Goal: Transaction & Acquisition: Purchase product/service

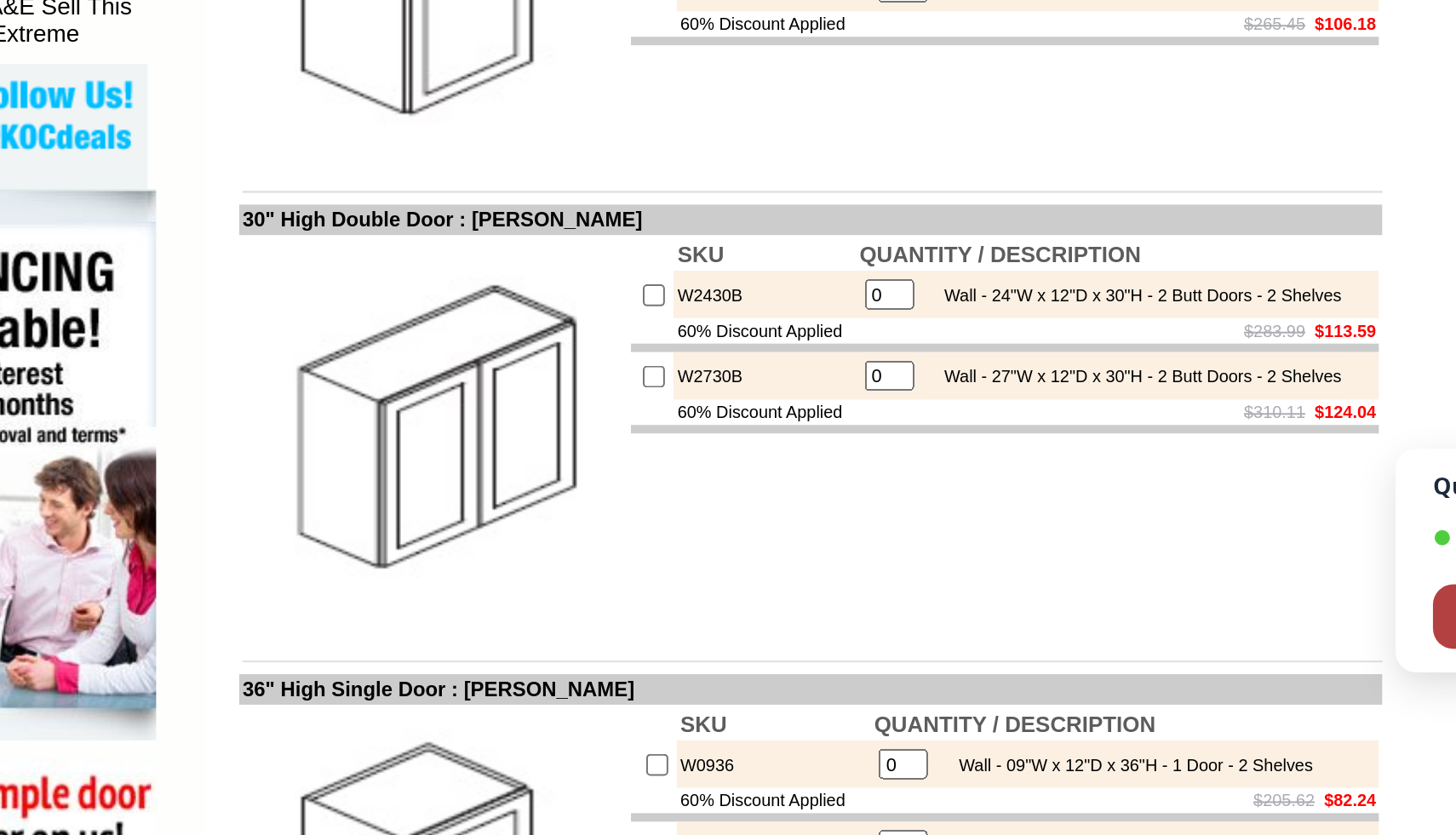
scroll to position [562, 0]
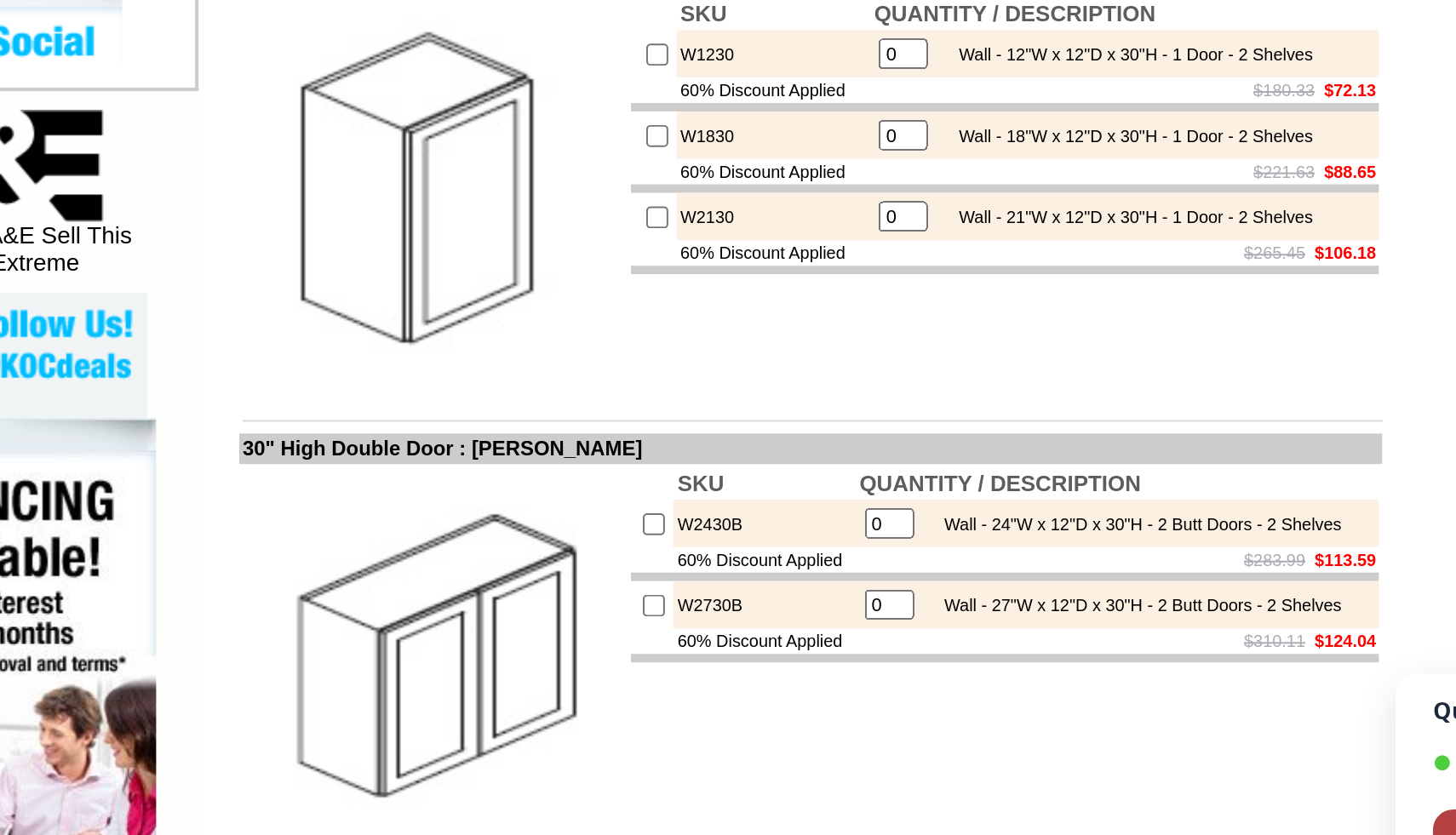
click at [715, 336] on input "checkbox" at bounding box center [720, 329] width 11 height 11
checkbox input "true"
type input "1"
click at [715, 377] on input "checkbox" at bounding box center [720, 370] width 11 height 11
checkbox input "true"
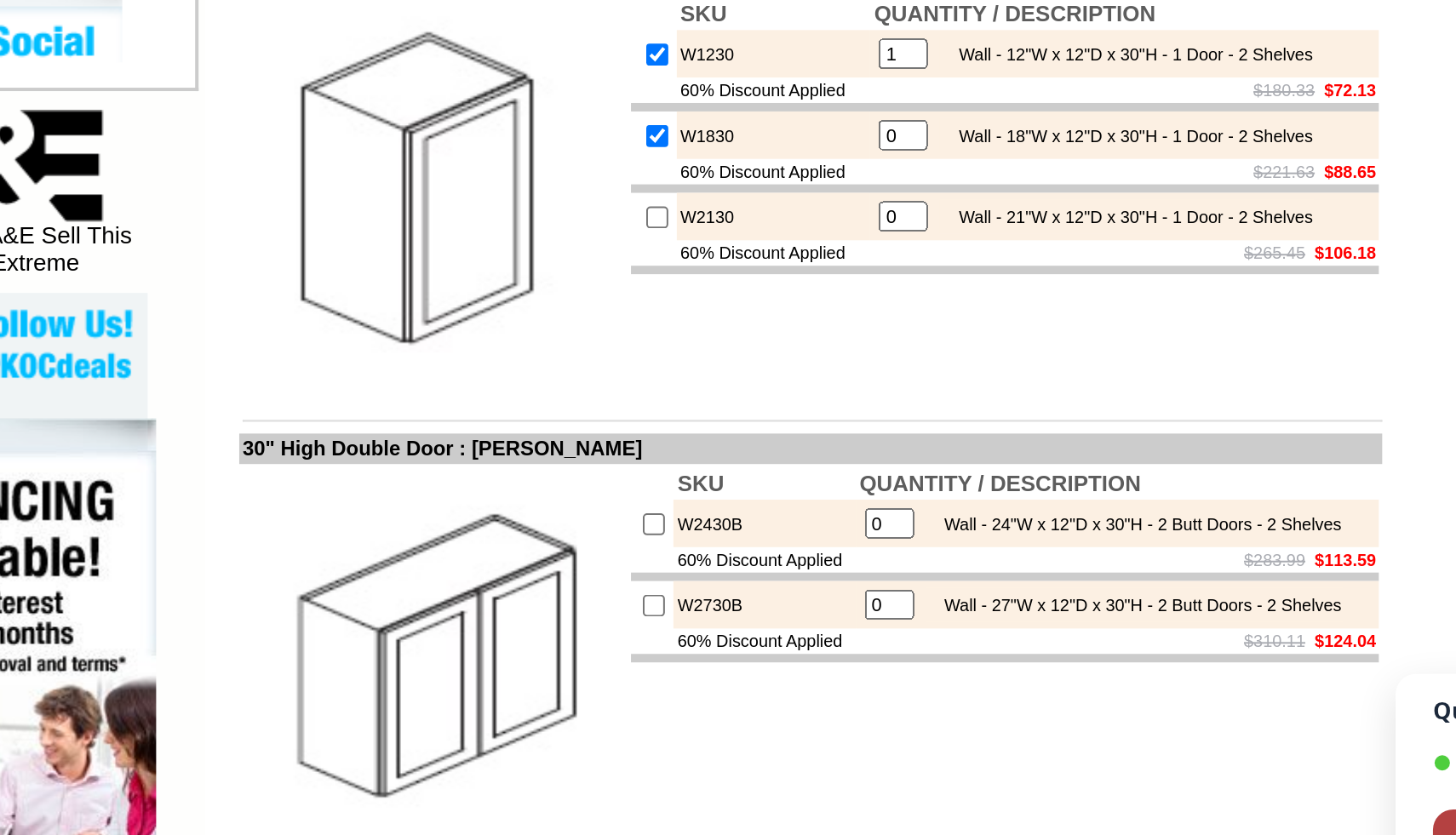
type input "1"
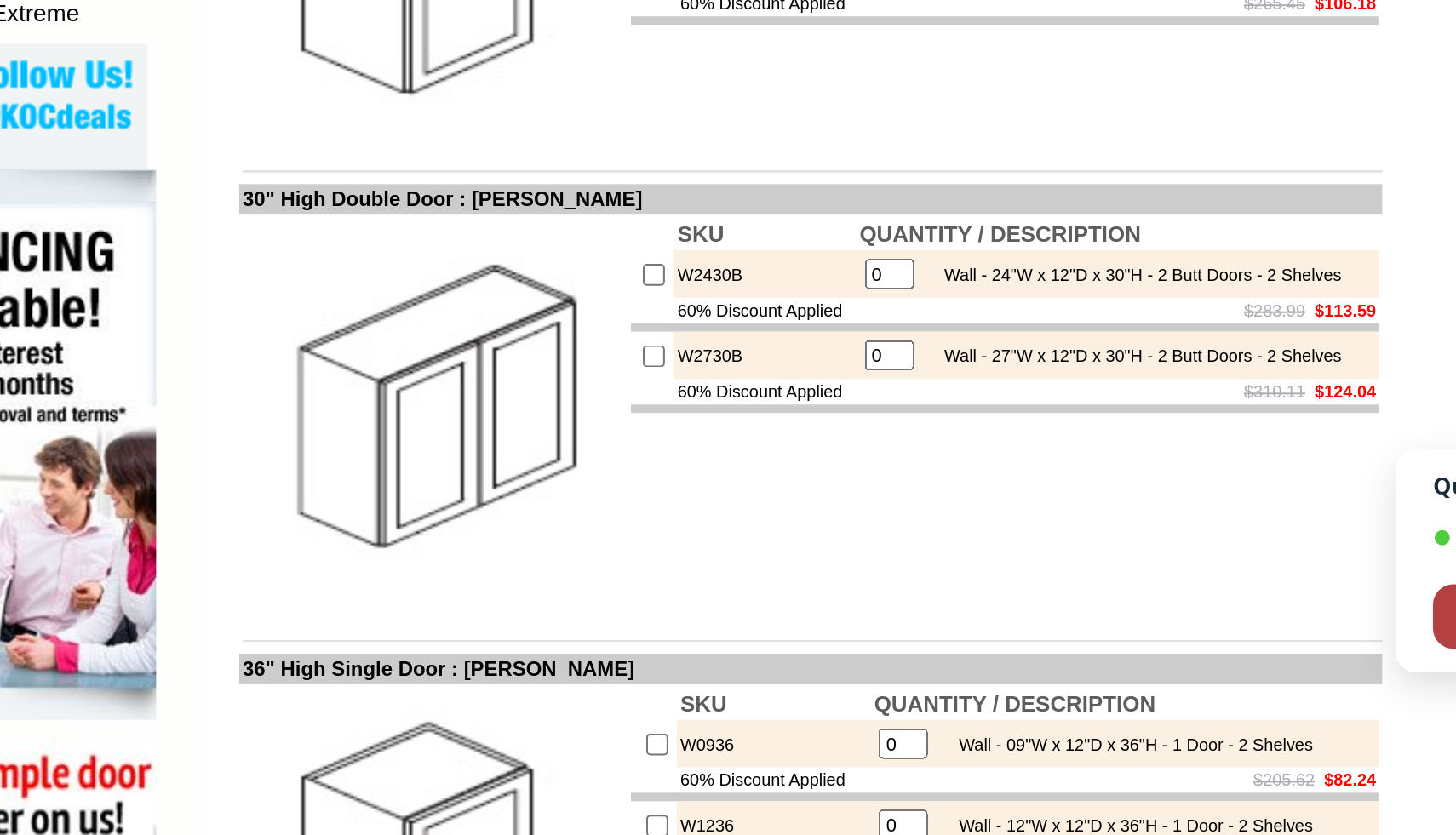
scroll to position [576, 0]
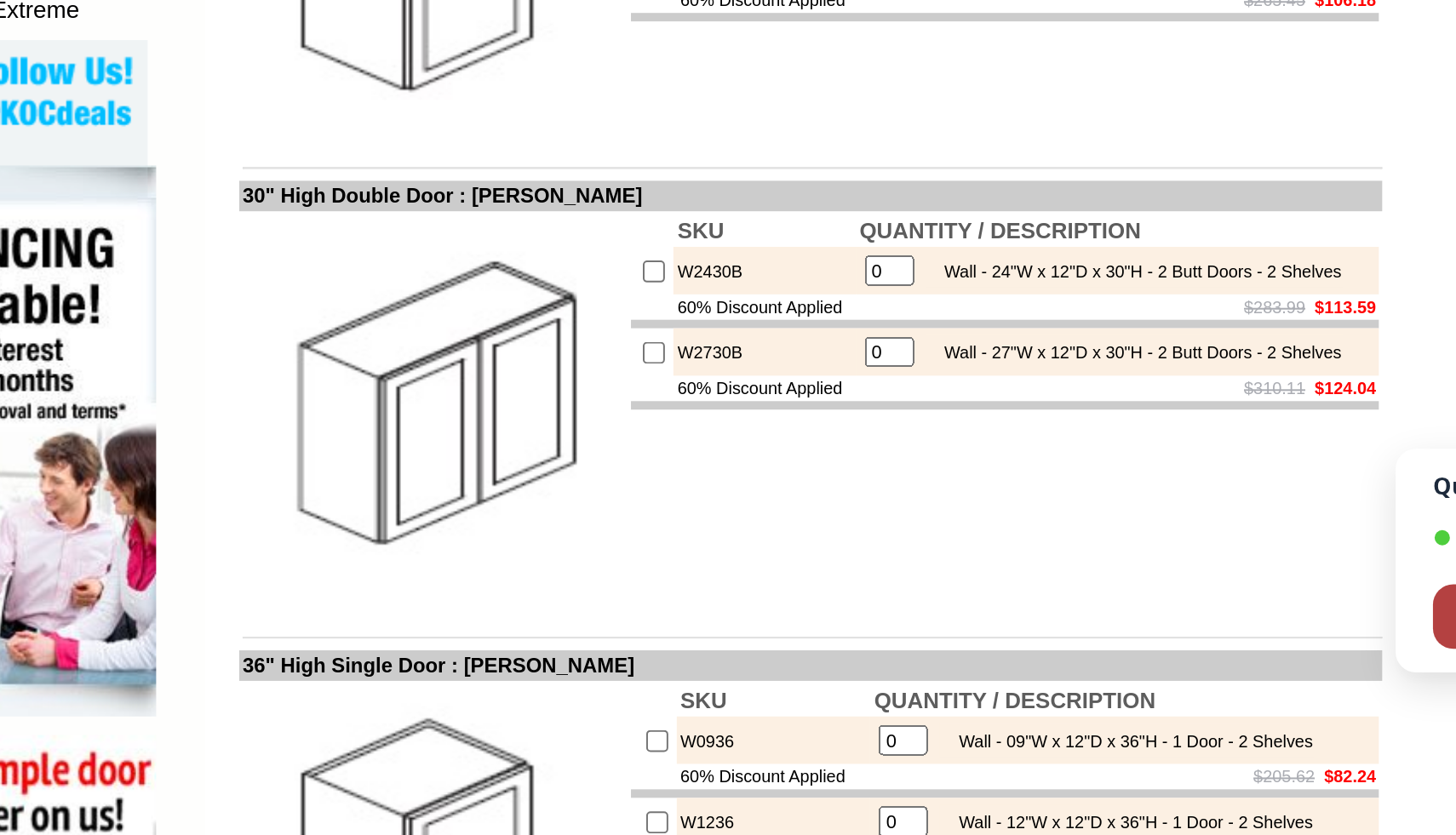
click at [713, 598] on input "checkbox" at bounding box center [718, 593] width 11 height 11
checkbox input "true"
type input "1"
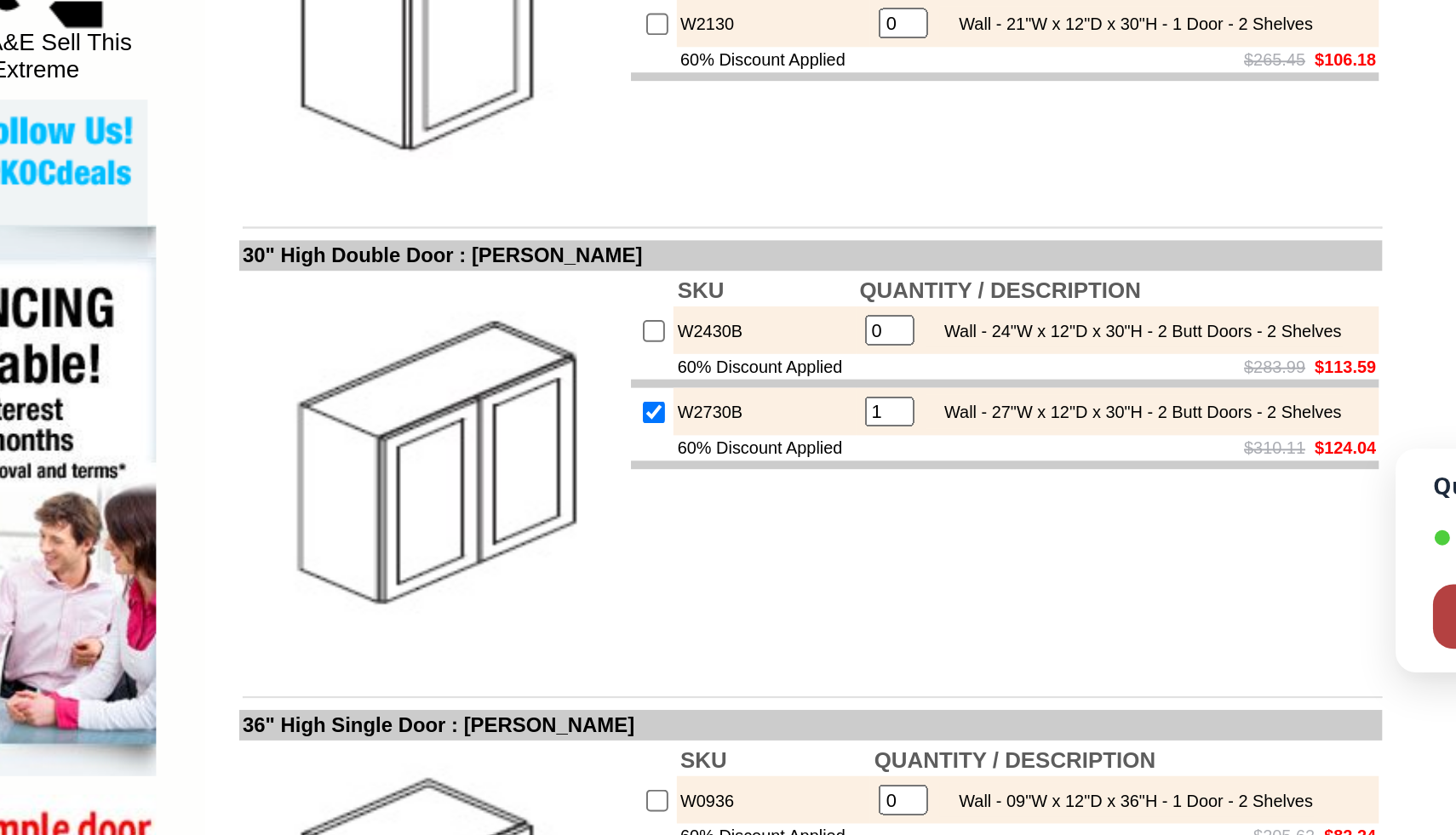
scroll to position [614, 0]
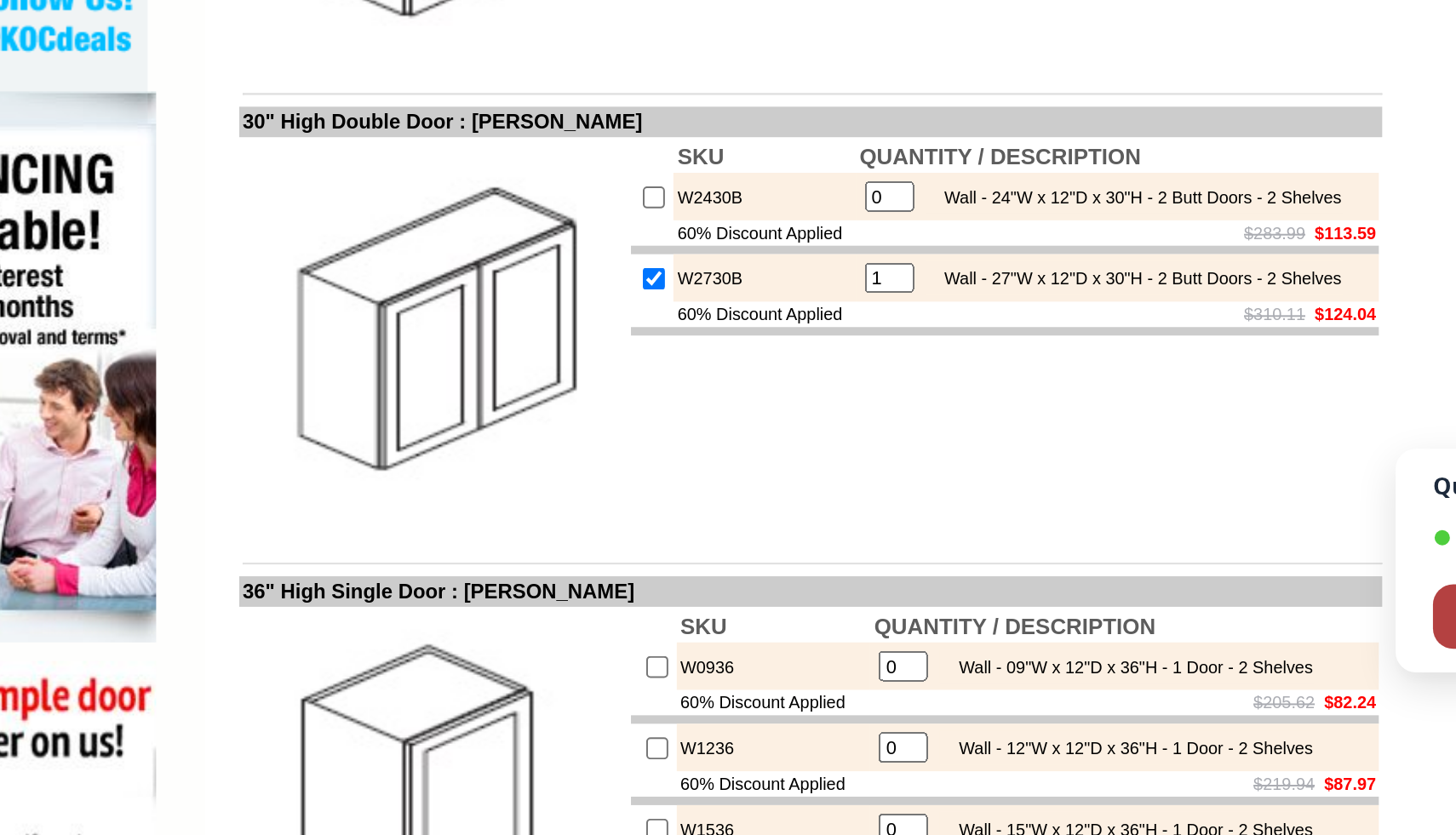
click at [825, 562] on input "1" at bounding box center [837, 555] width 24 height 16
type input "2"
click at [840, 679] on td "SKU QUANTITY / DESCRIPTION W2430B 0 Wall - 24"W x 12"D x 30"H - 2 Butt Doors - …" at bounding box center [895, 582] width 379 height 195
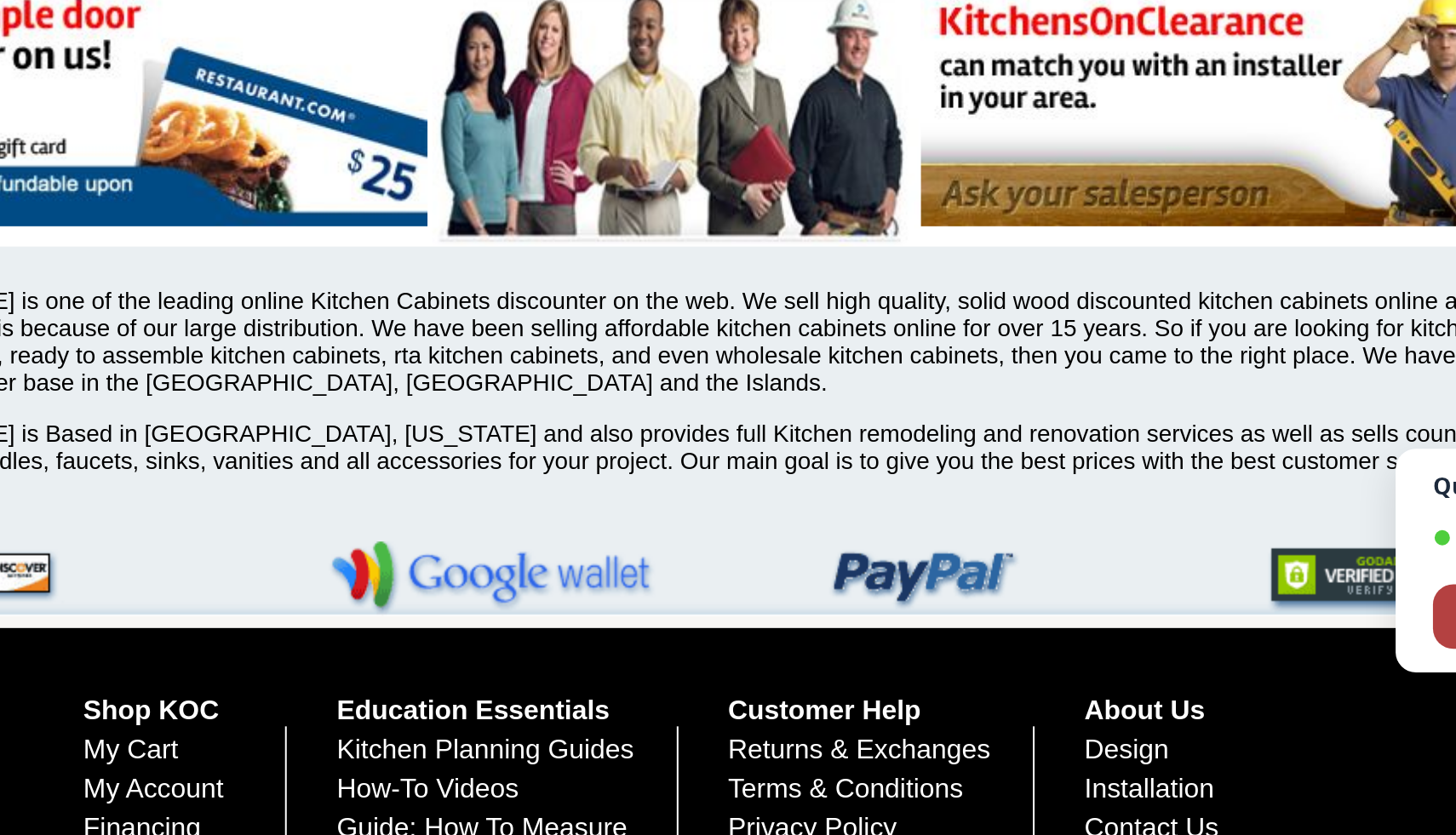
scroll to position [3961, 0]
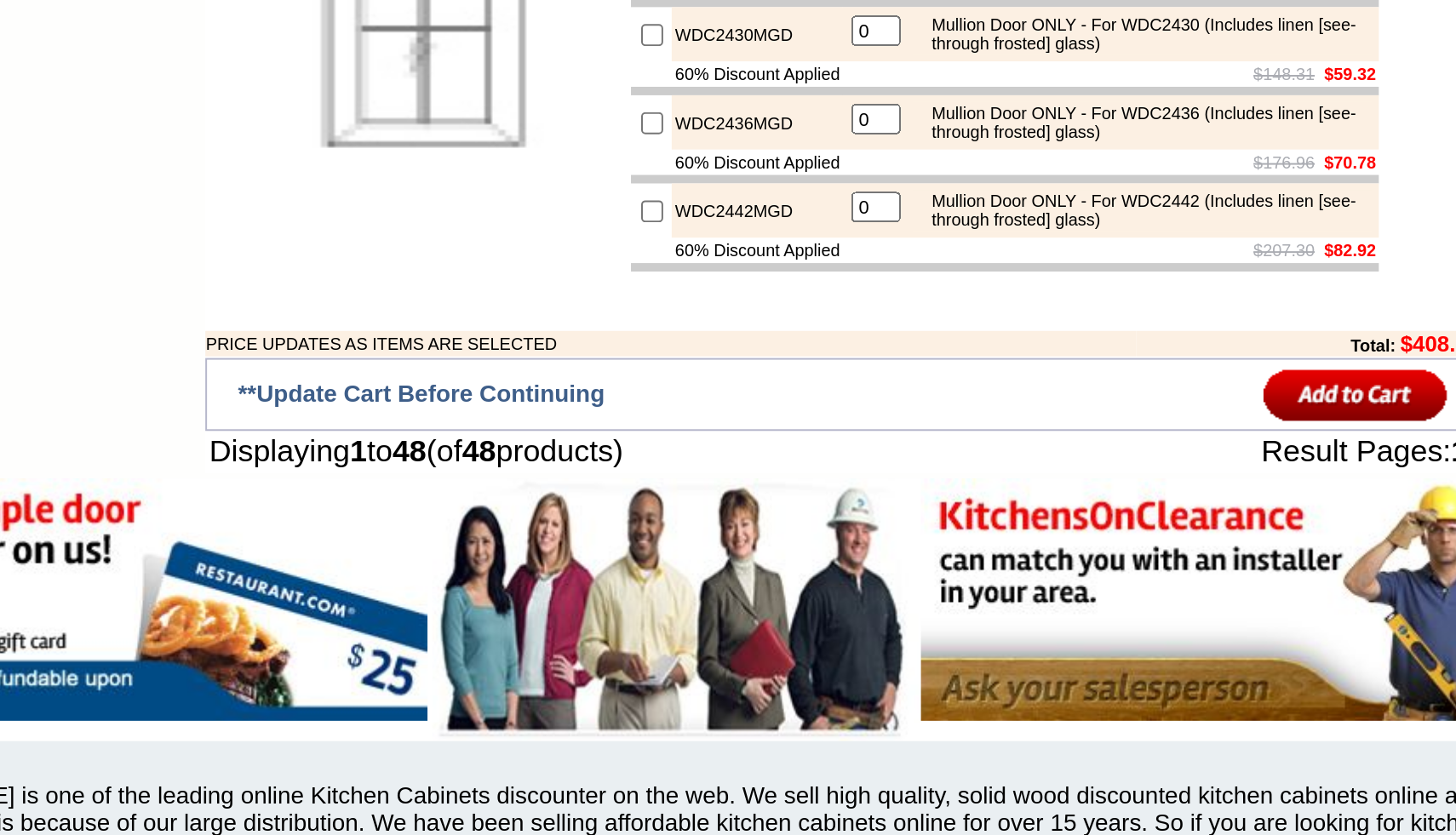
click at [1061, 380] on input "image" at bounding box center [1072, 366] width 92 height 28
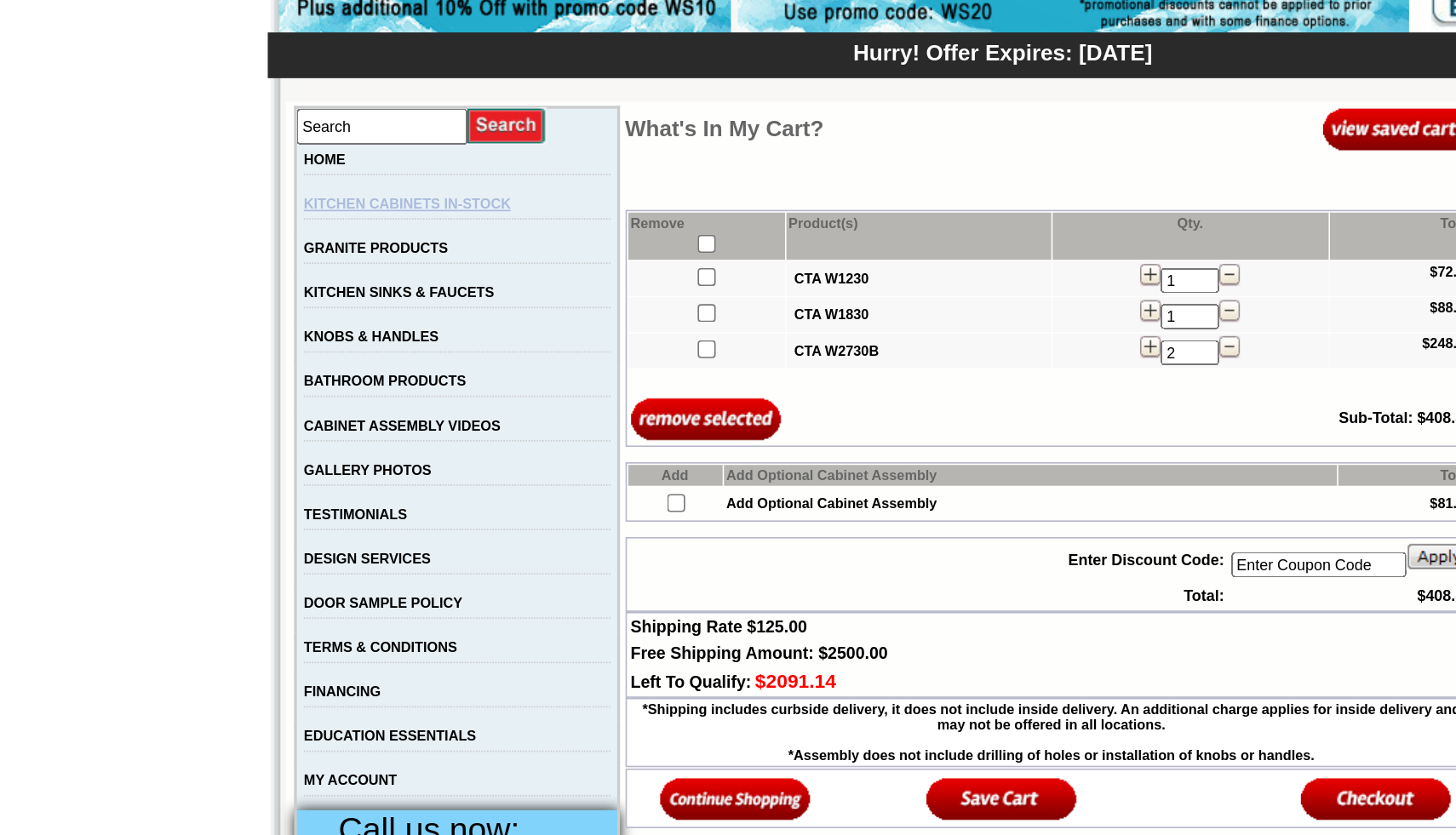
click at [373, 383] on link "KITCHEN CABINETS IN-STOCK" at bounding box center [366, 386] width 126 height 10
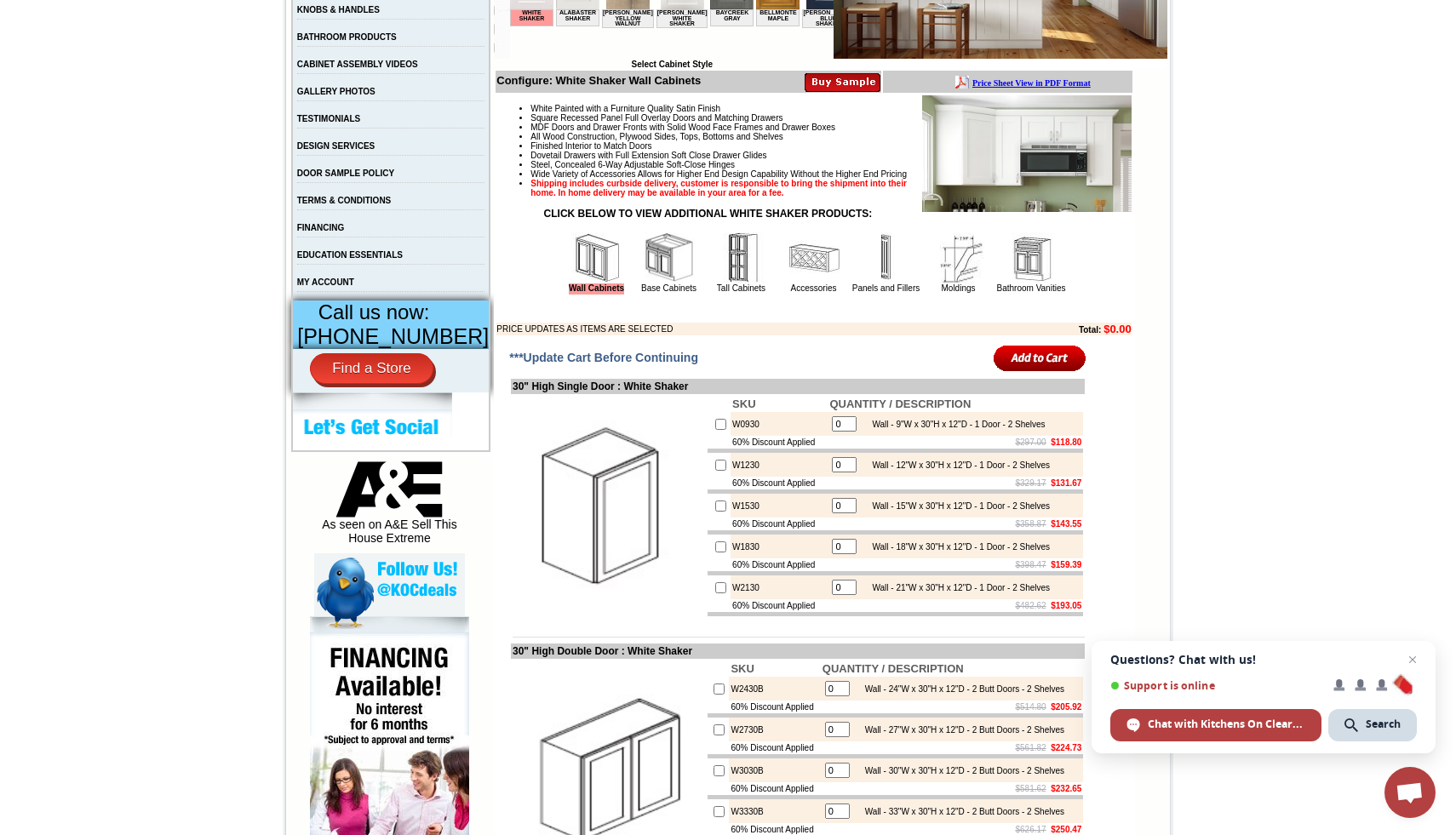
scroll to position [508, 0]
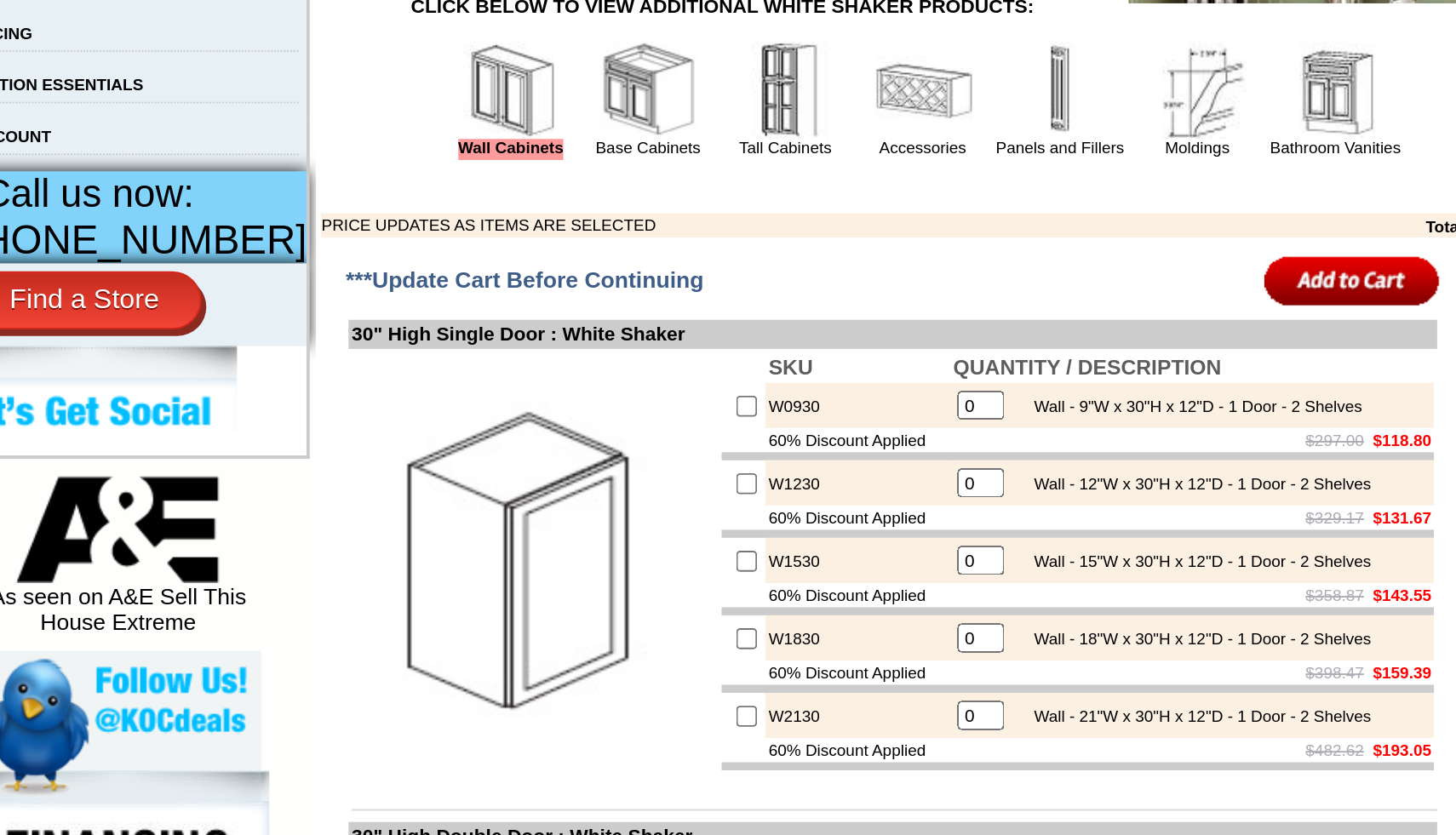
click at [656, 234] on img at bounding box center [669, 208] width 51 height 51
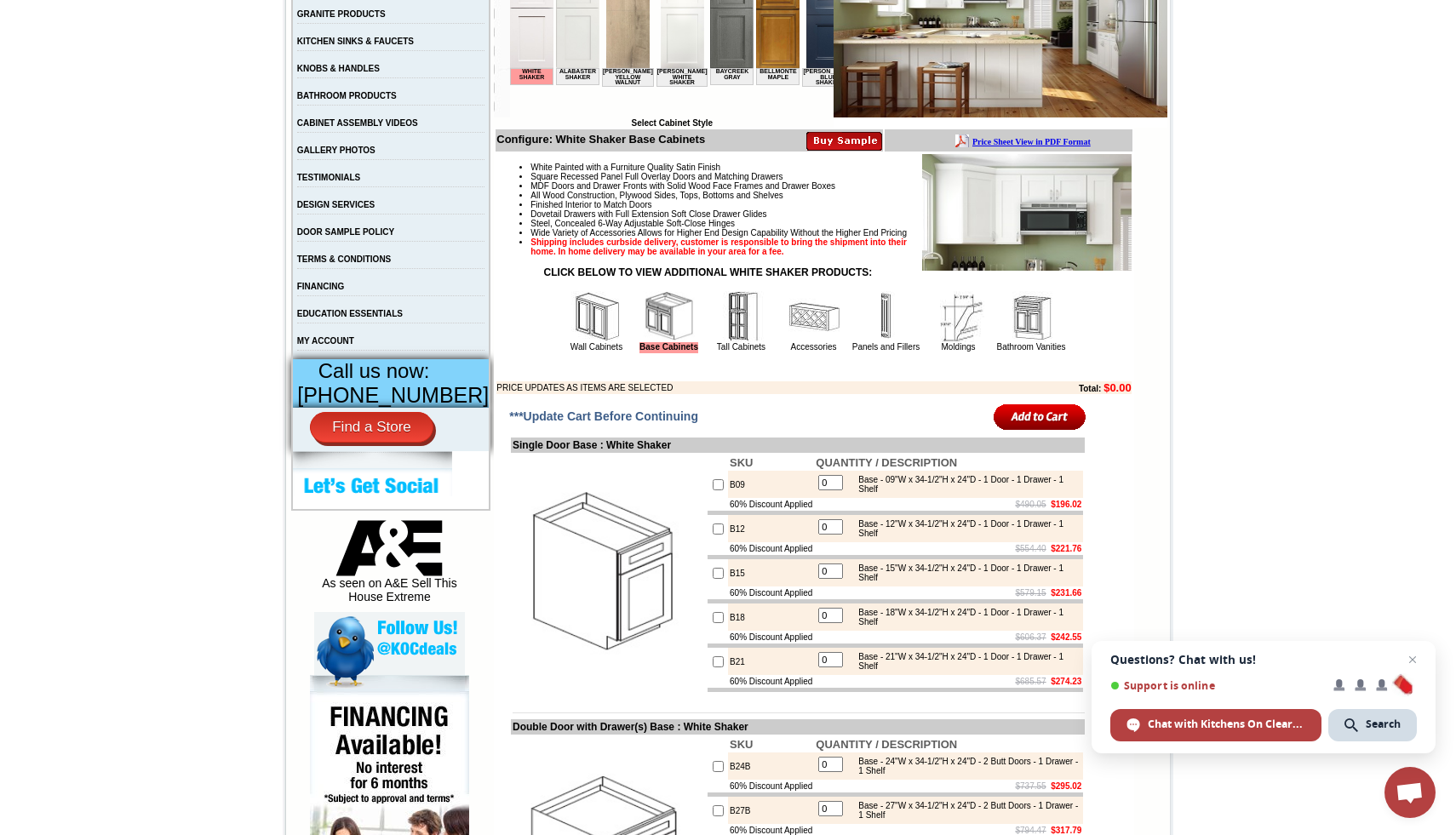
scroll to position [574, 0]
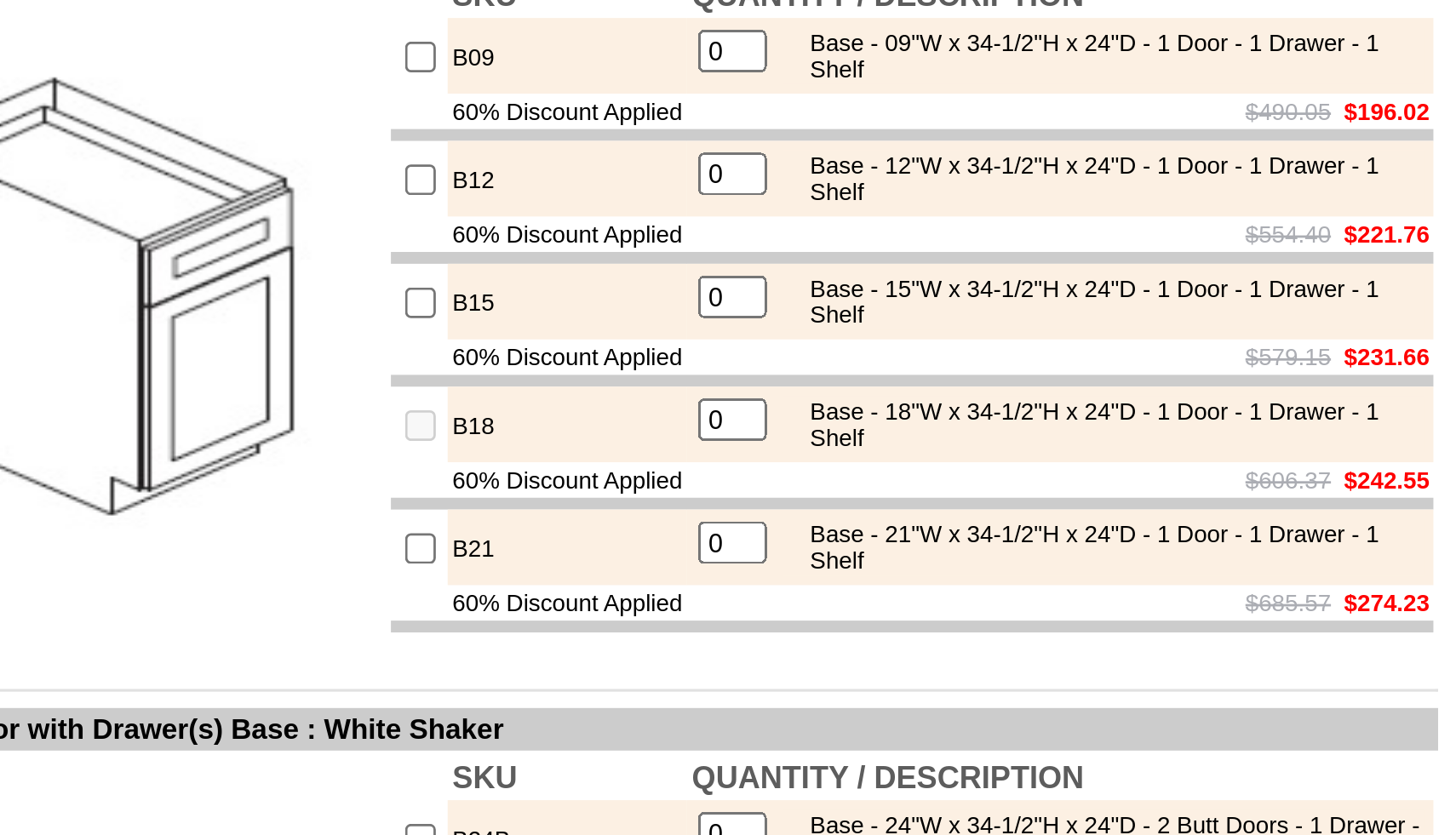
click at [824, 450] on input "0" at bounding box center [830, 442] width 24 height 16
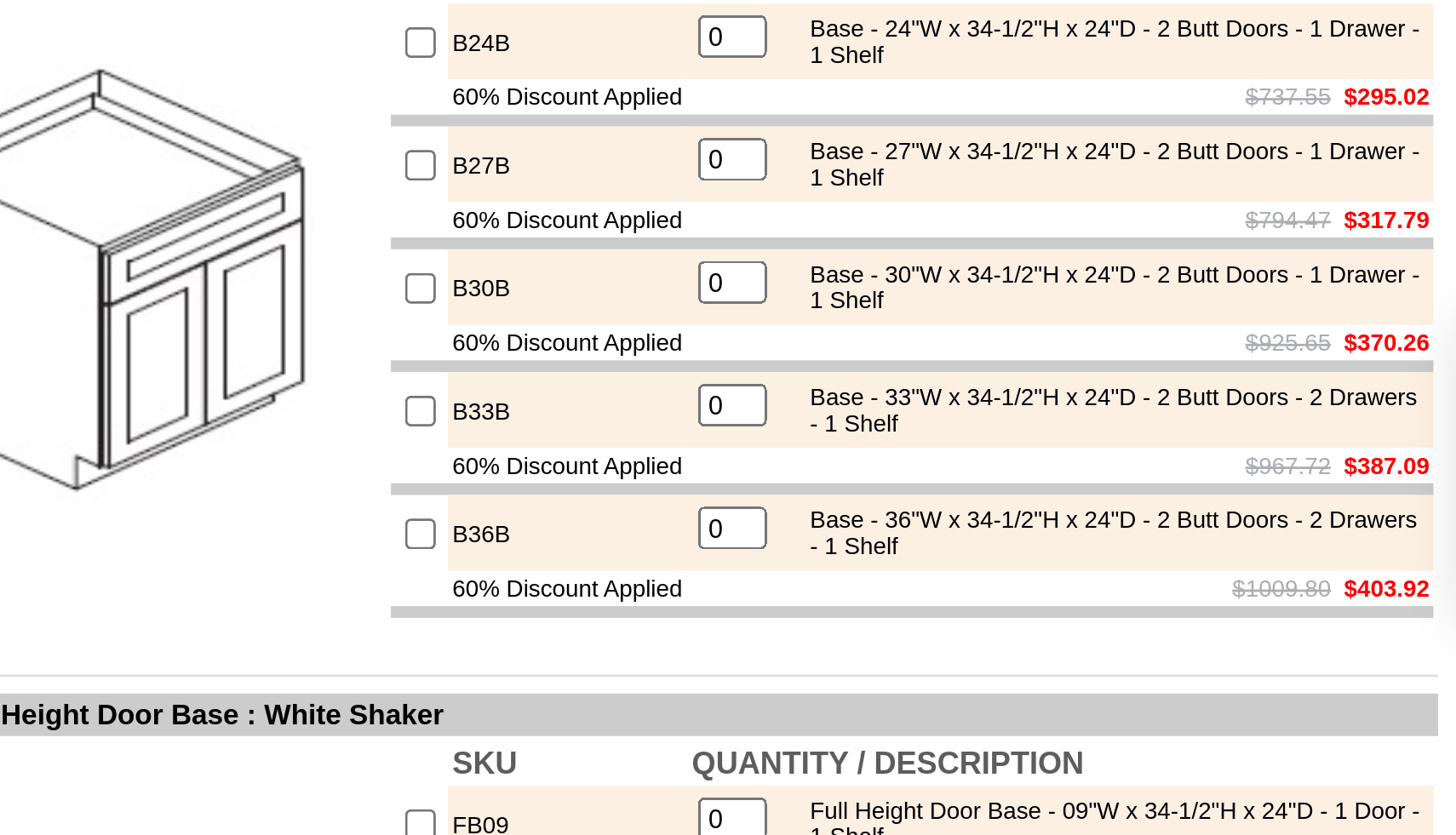
scroll to position [619, 0]
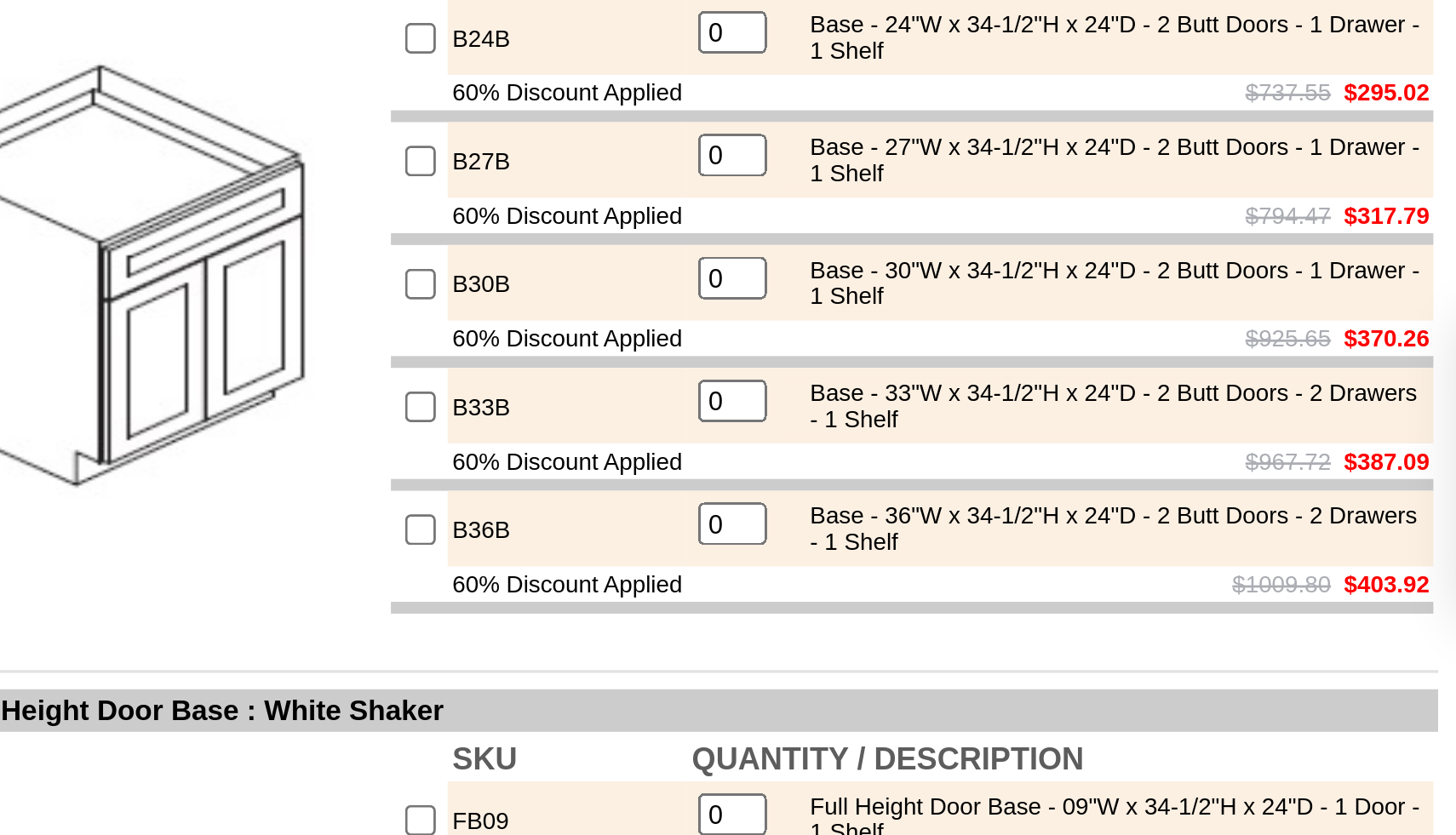
type input "2"
checkbox input "true"
click at [820, 642] on input "0" at bounding box center [830, 635] width 24 height 16
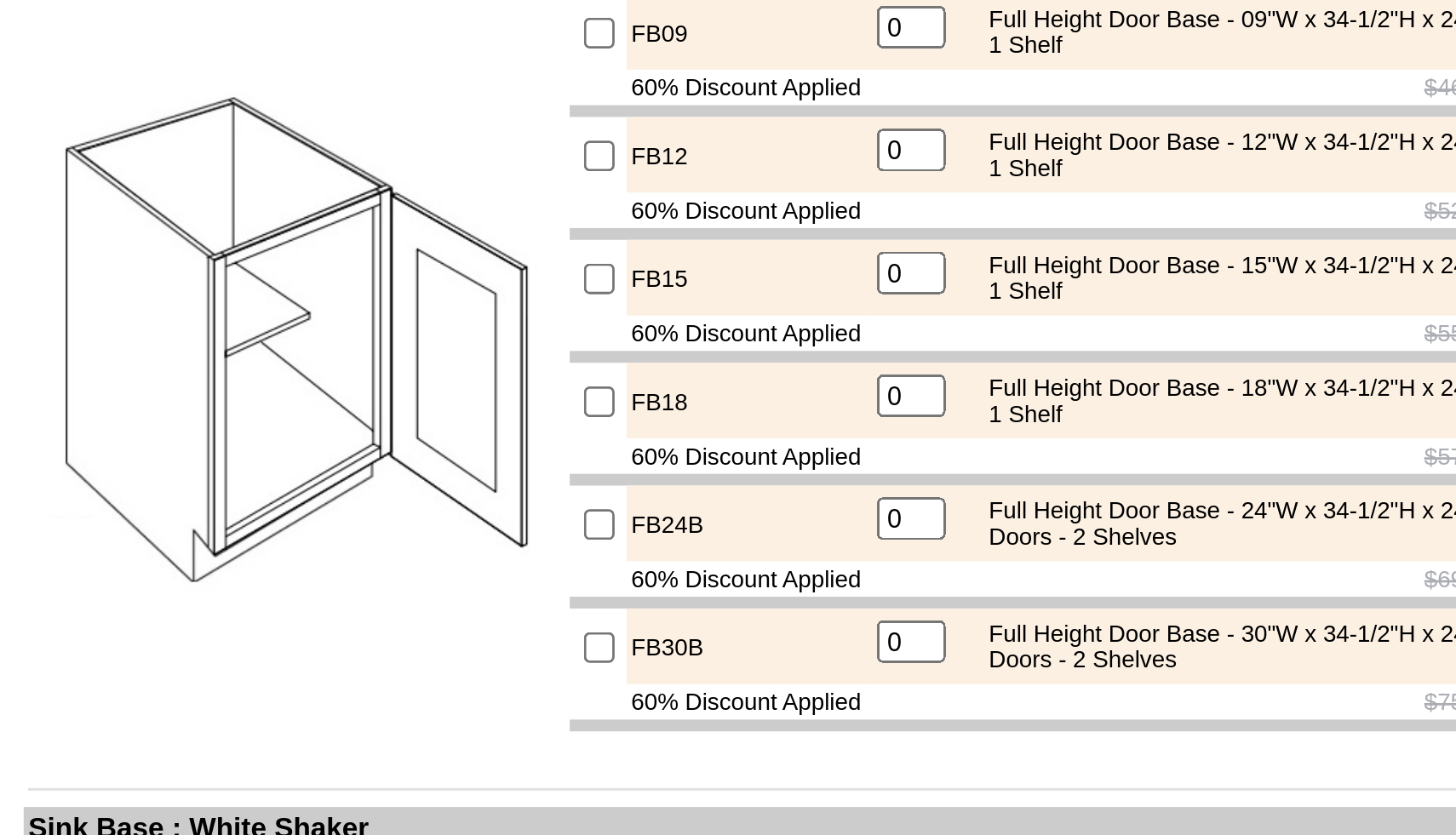
scroll to position [905, 0]
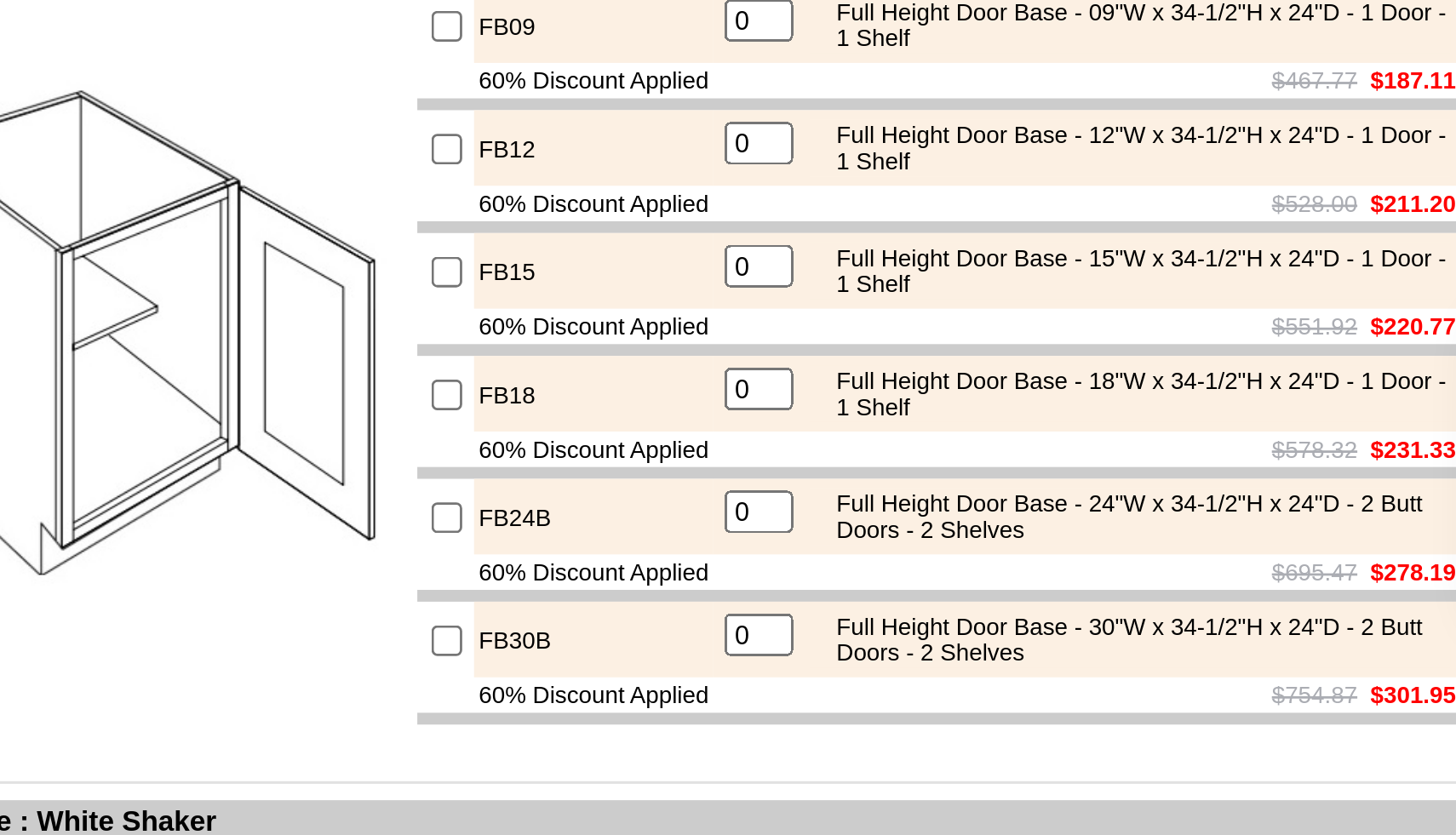
type input "1"
checkbox input "true"
click at [825, 682] on input "0" at bounding box center [830, 675] width 24 height 16
type input "0"
type input "1"
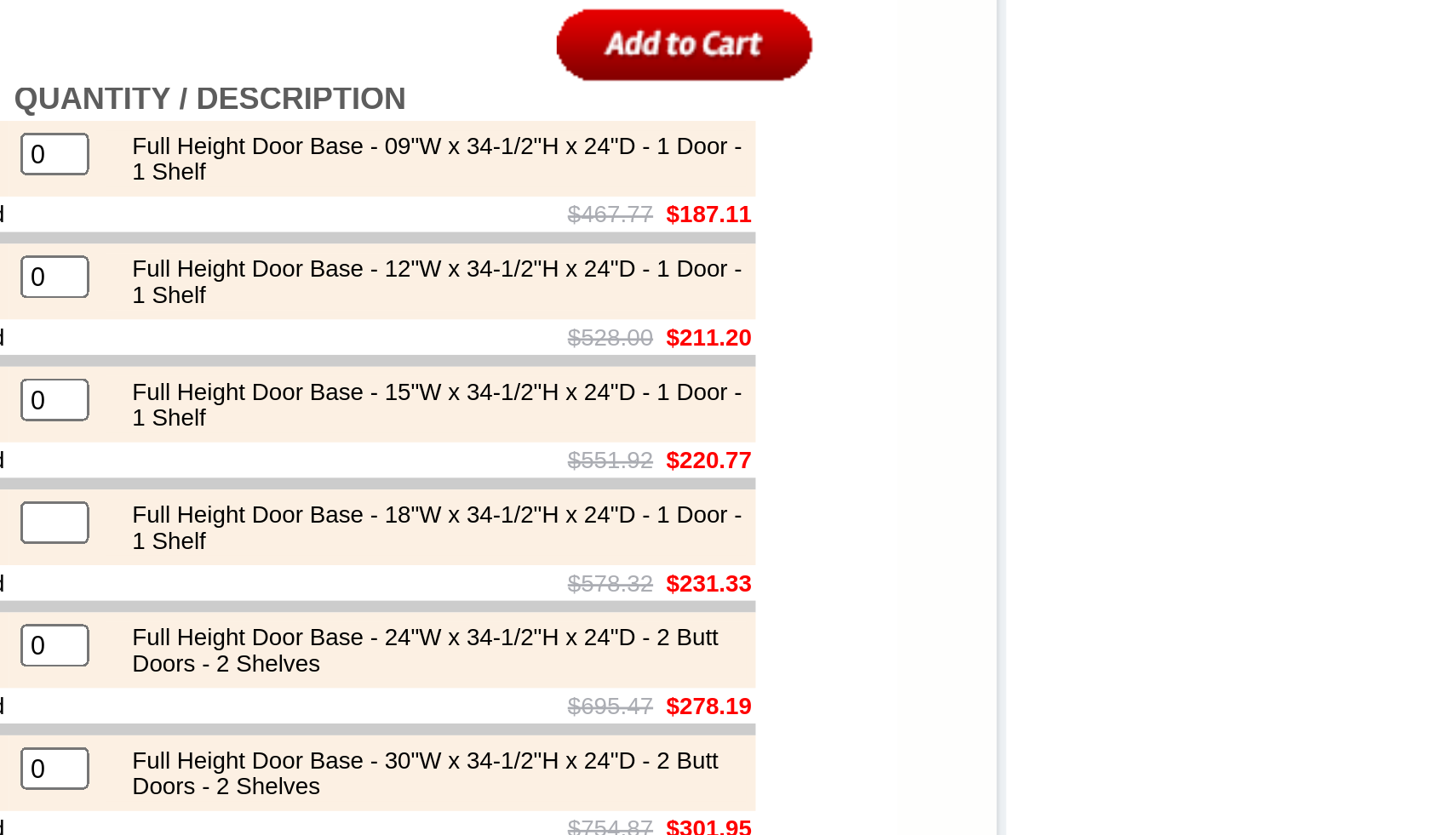
scroll to position [1372, 0]
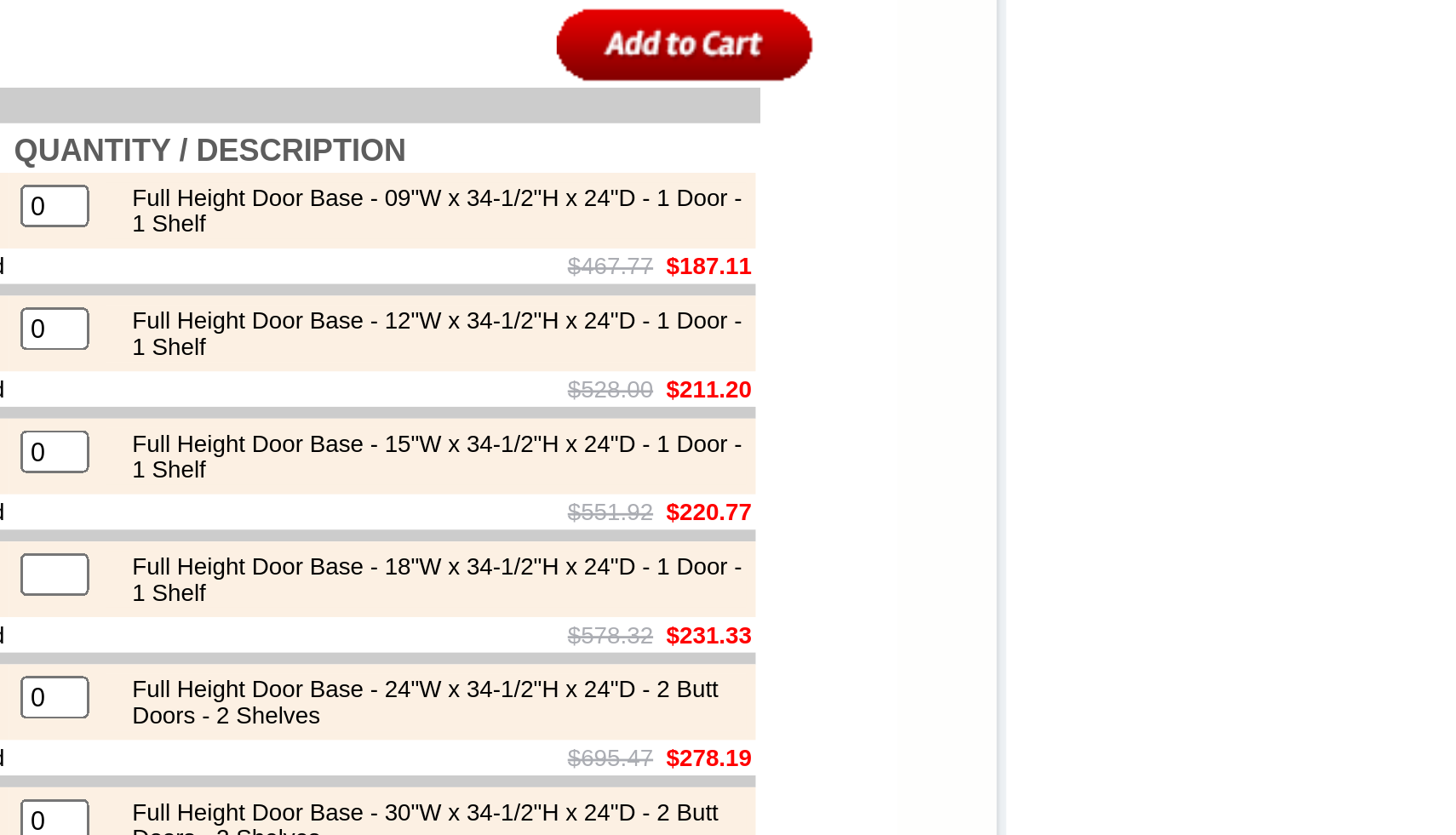
checkbox input "true"
click at [1039, 18] on input "image" at bounding box center [1058, 16] width 92 height 28
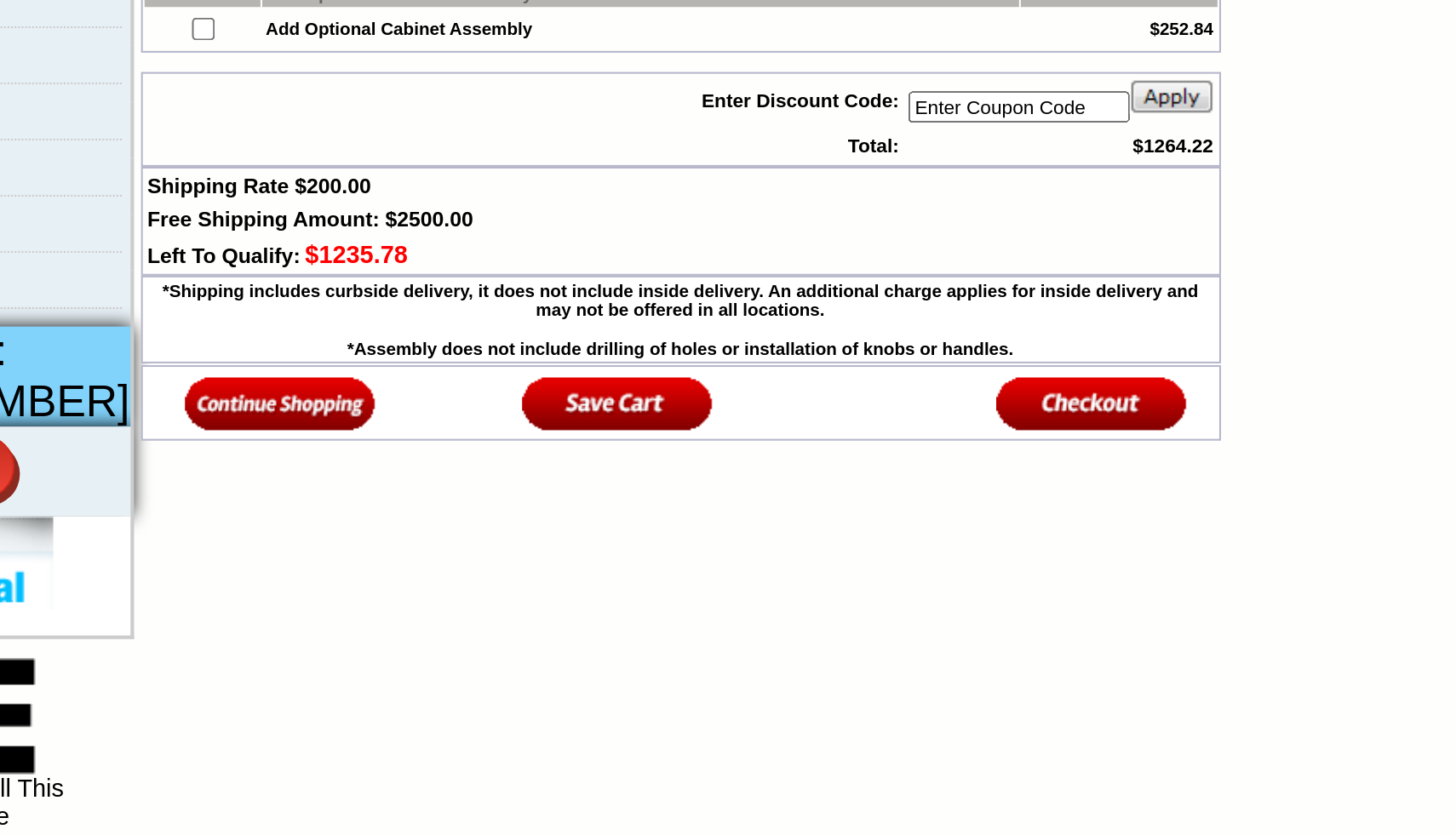
scroll to position [180, 0]
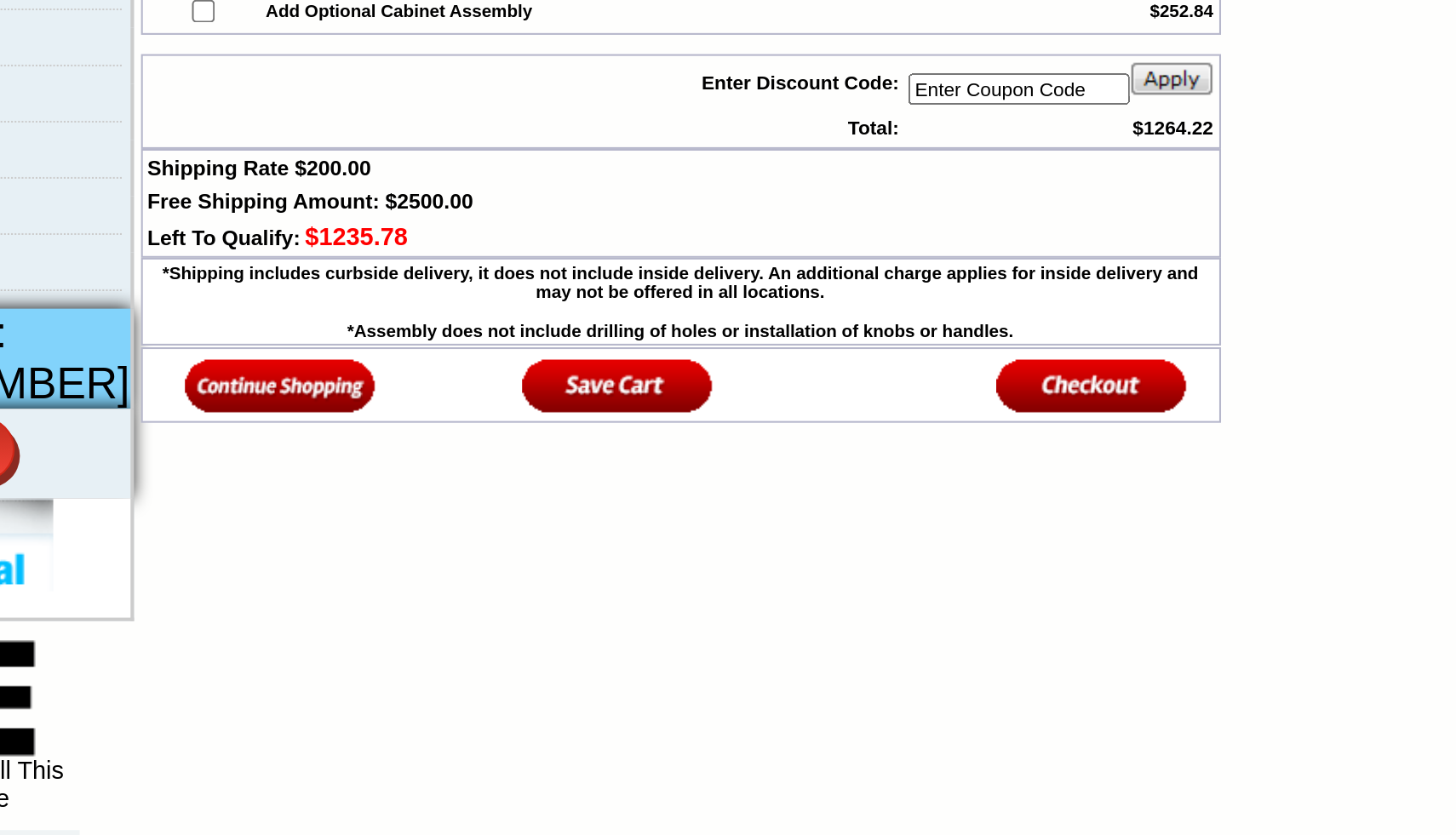
click at [732, 624] on img at bounding box center [731, 616] width 92 height 28
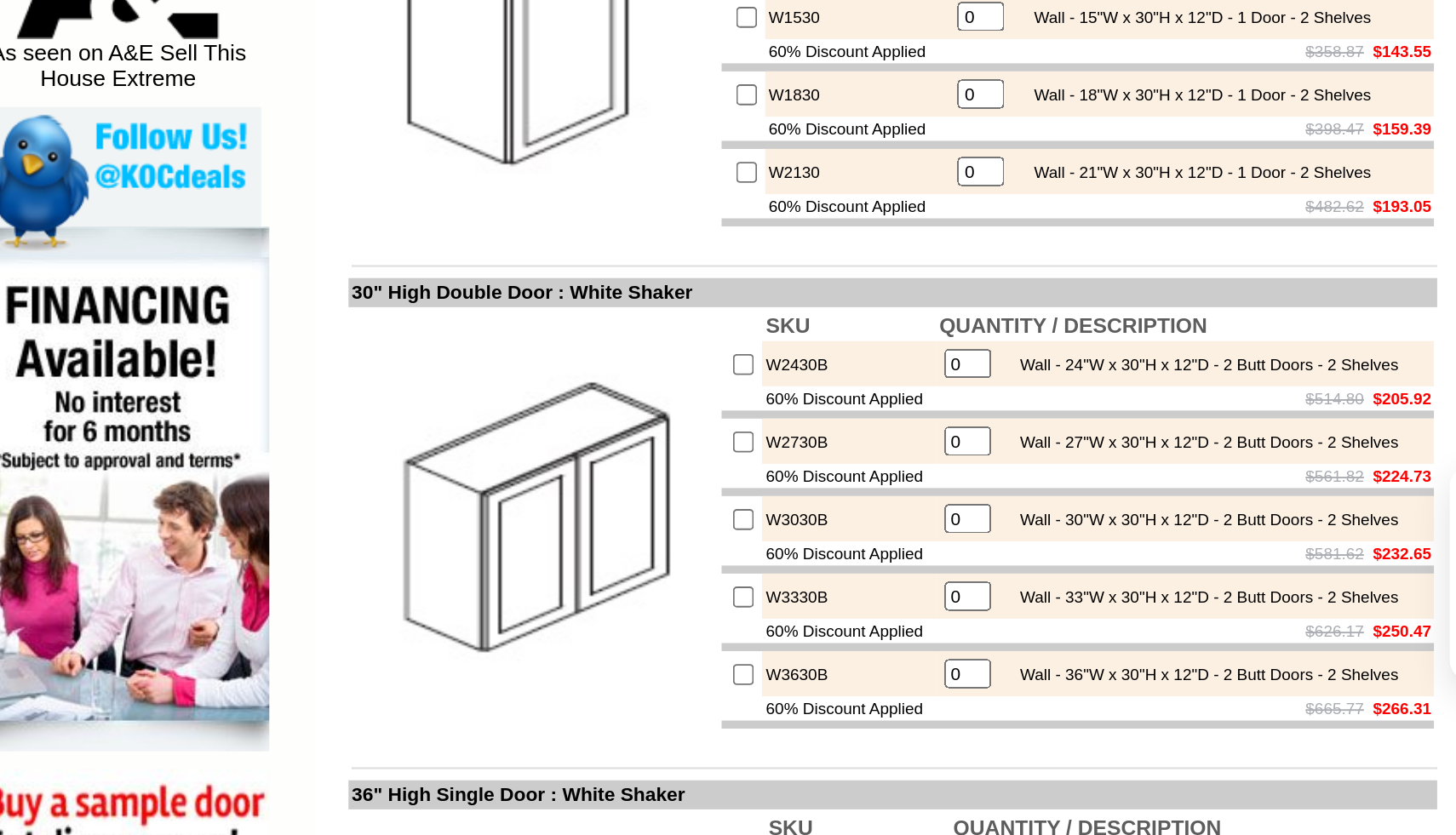
scroll to position [560, 0]
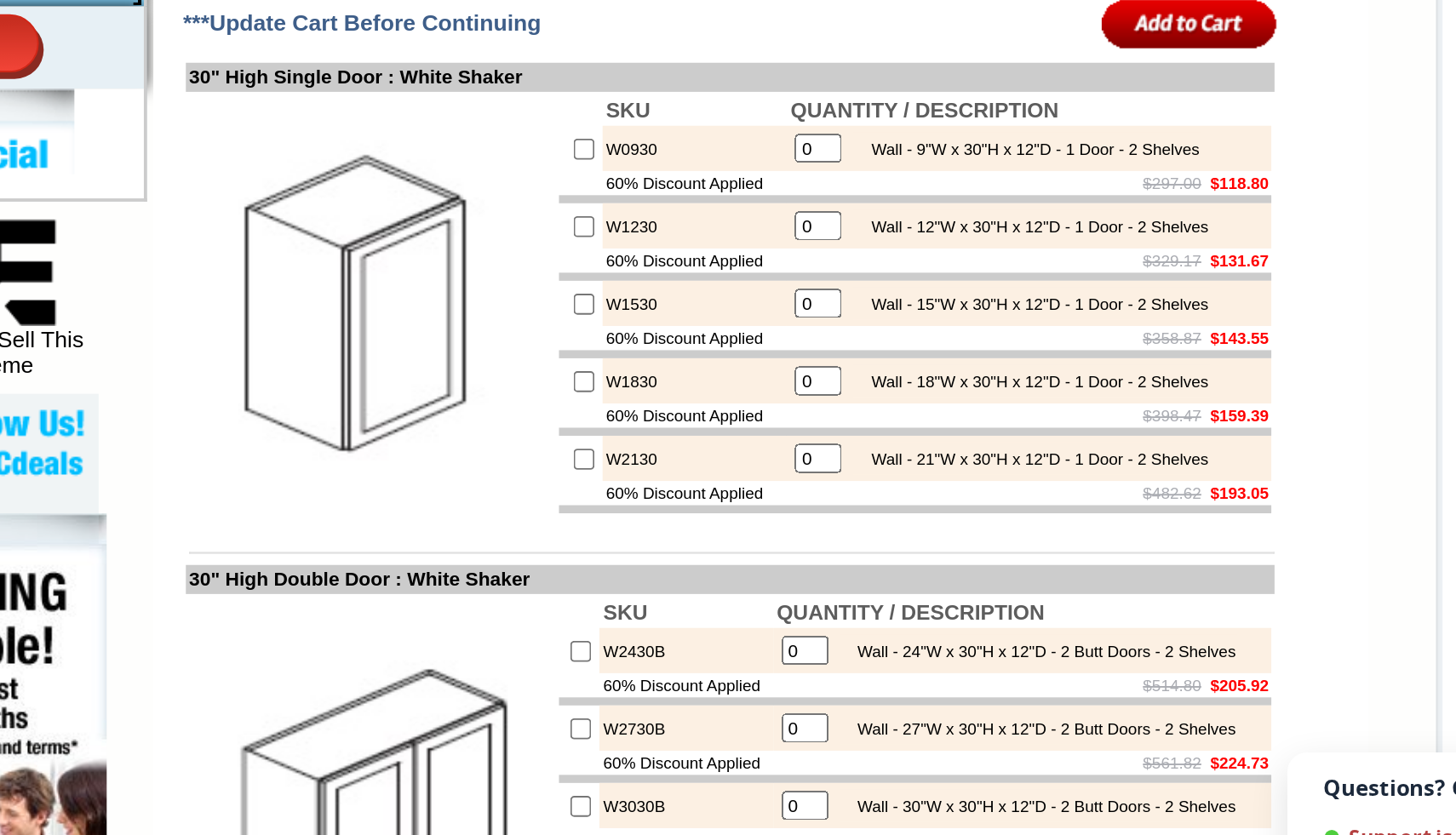
click at [832, 452] on input "0" at bounding box center [844, 445] width 24 height 16
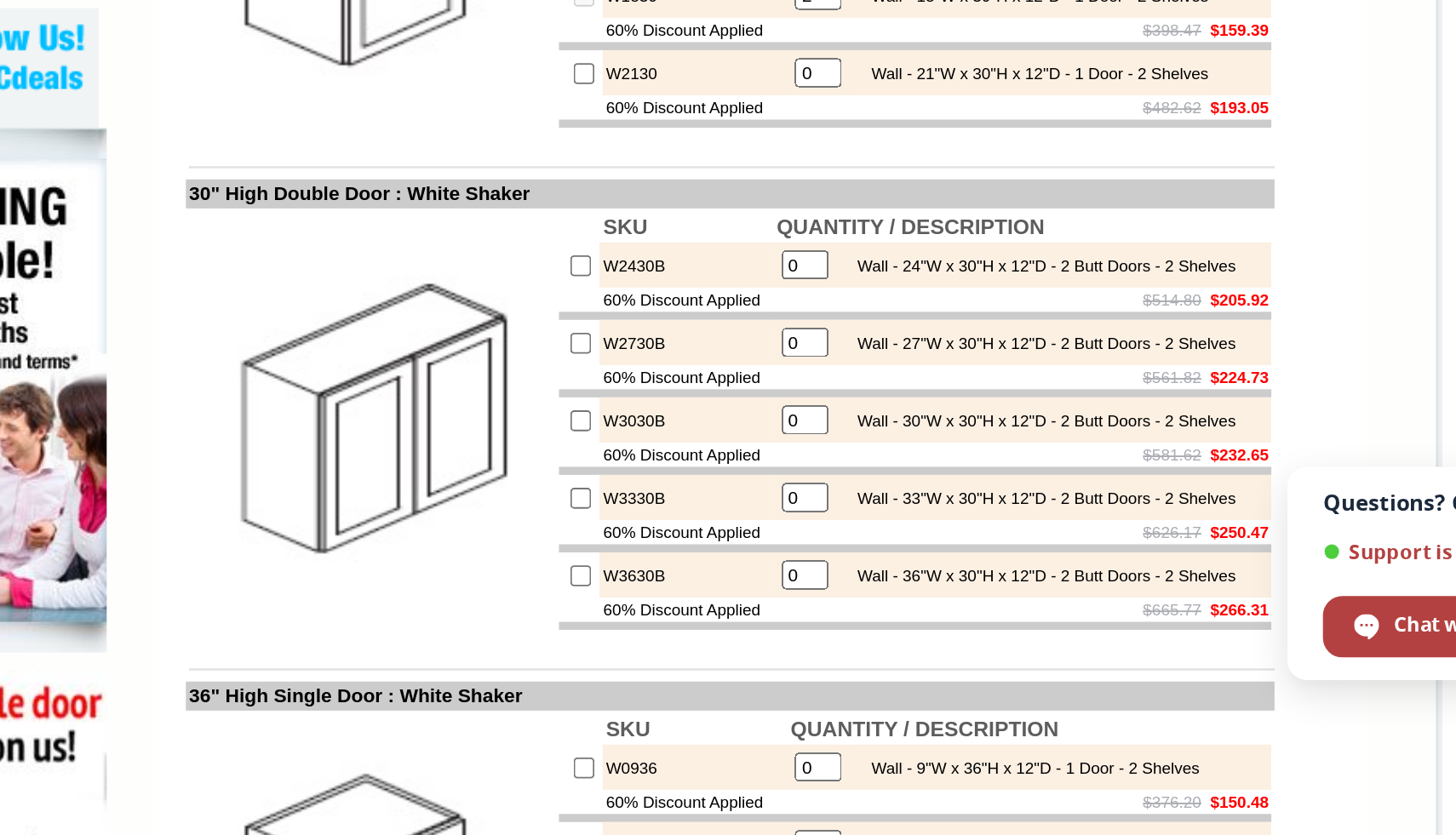
scroll to position [614, 0]
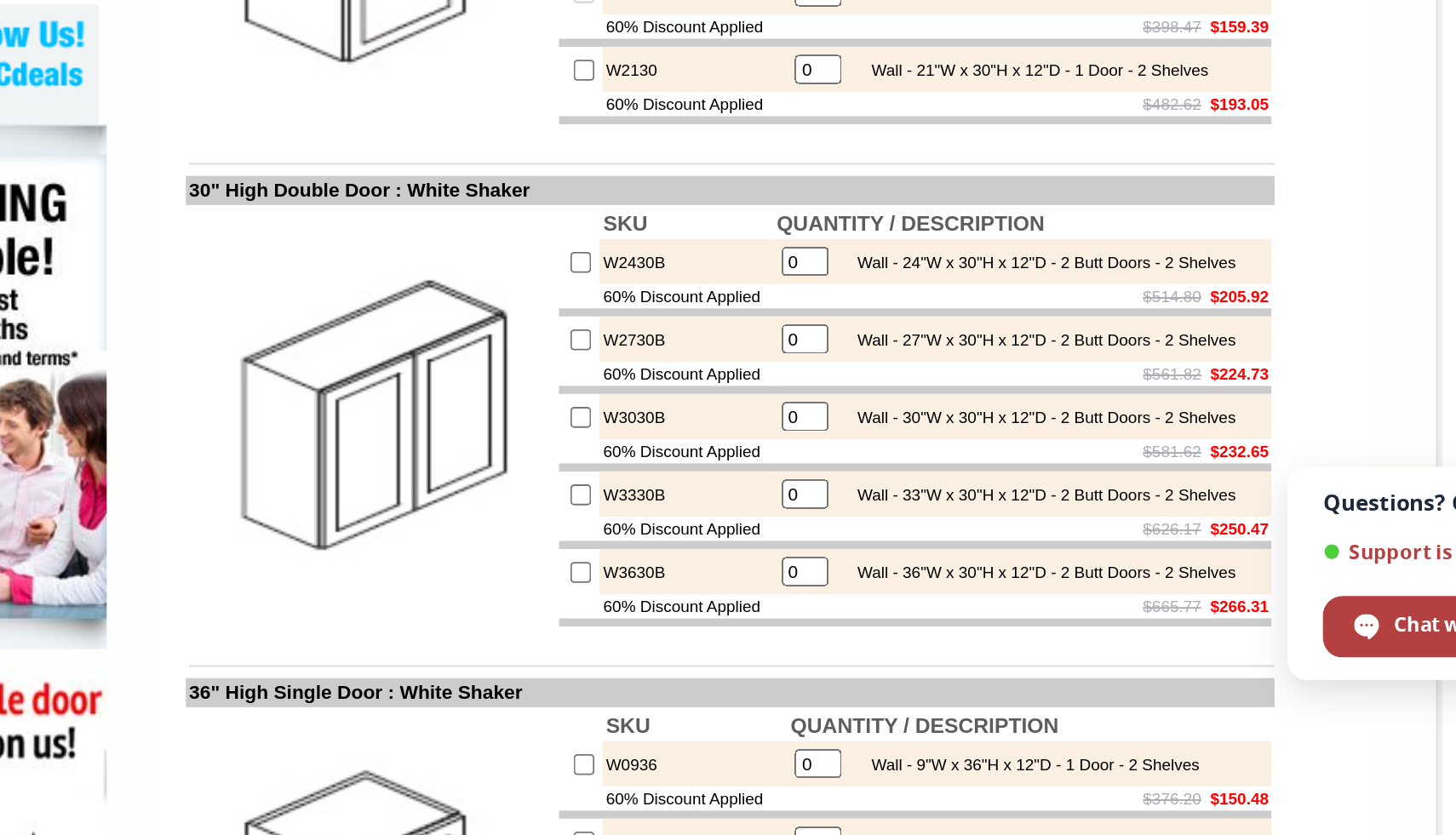
type input "2"
checkbox input "true"
click at [825, 622] on input "0" at bounding box center [837, 614] width 24 height 16
type input "1"
checkbox input "true"
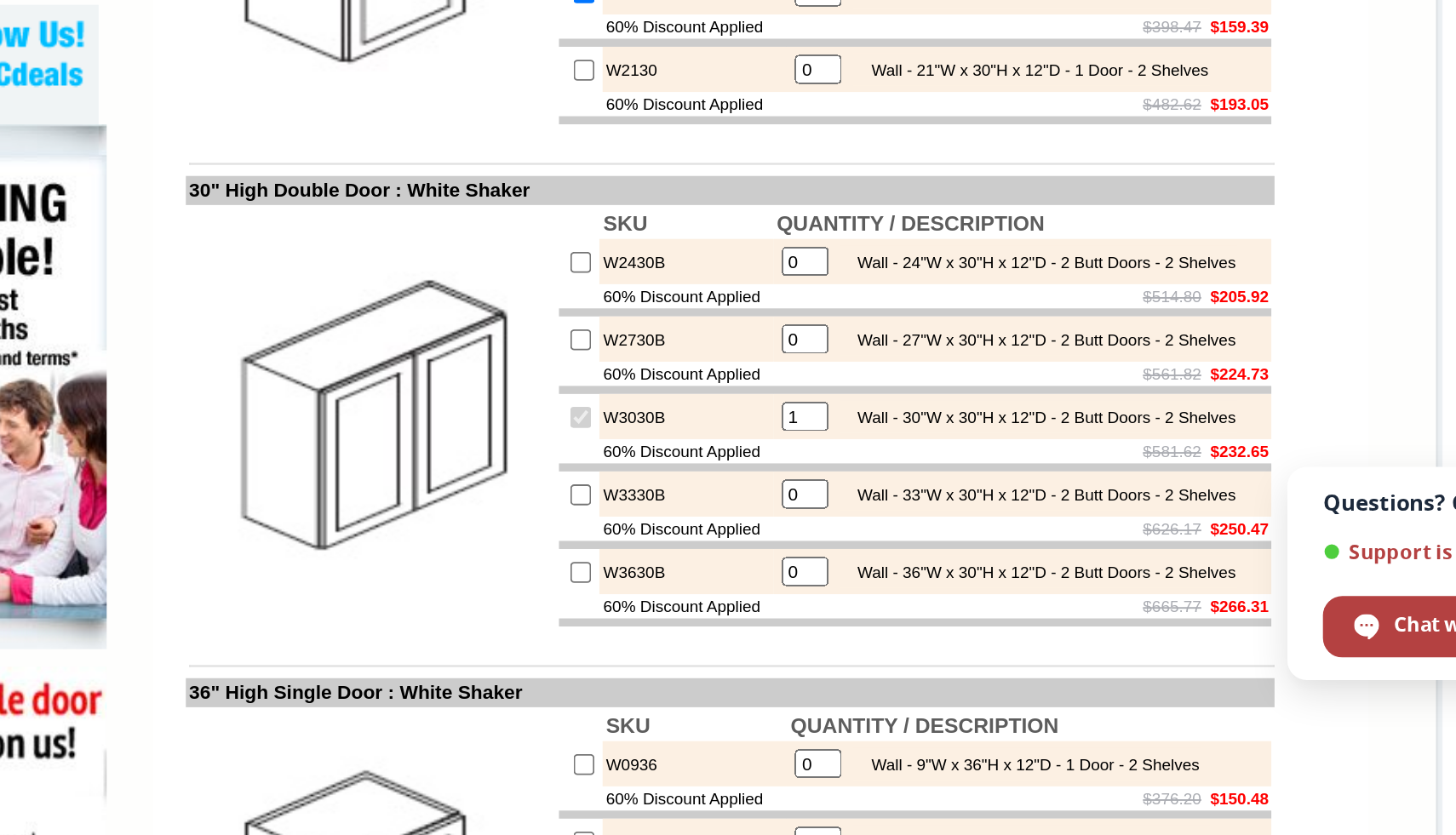
click at [825, 540] on input "0" at bounding box center [837, 533] width 24 height 16
type input "1"
click at [713, 539] on input "checkbox" at bounding box center [718, 533] width 11 height 11
checkbox input "false"
type input "0"
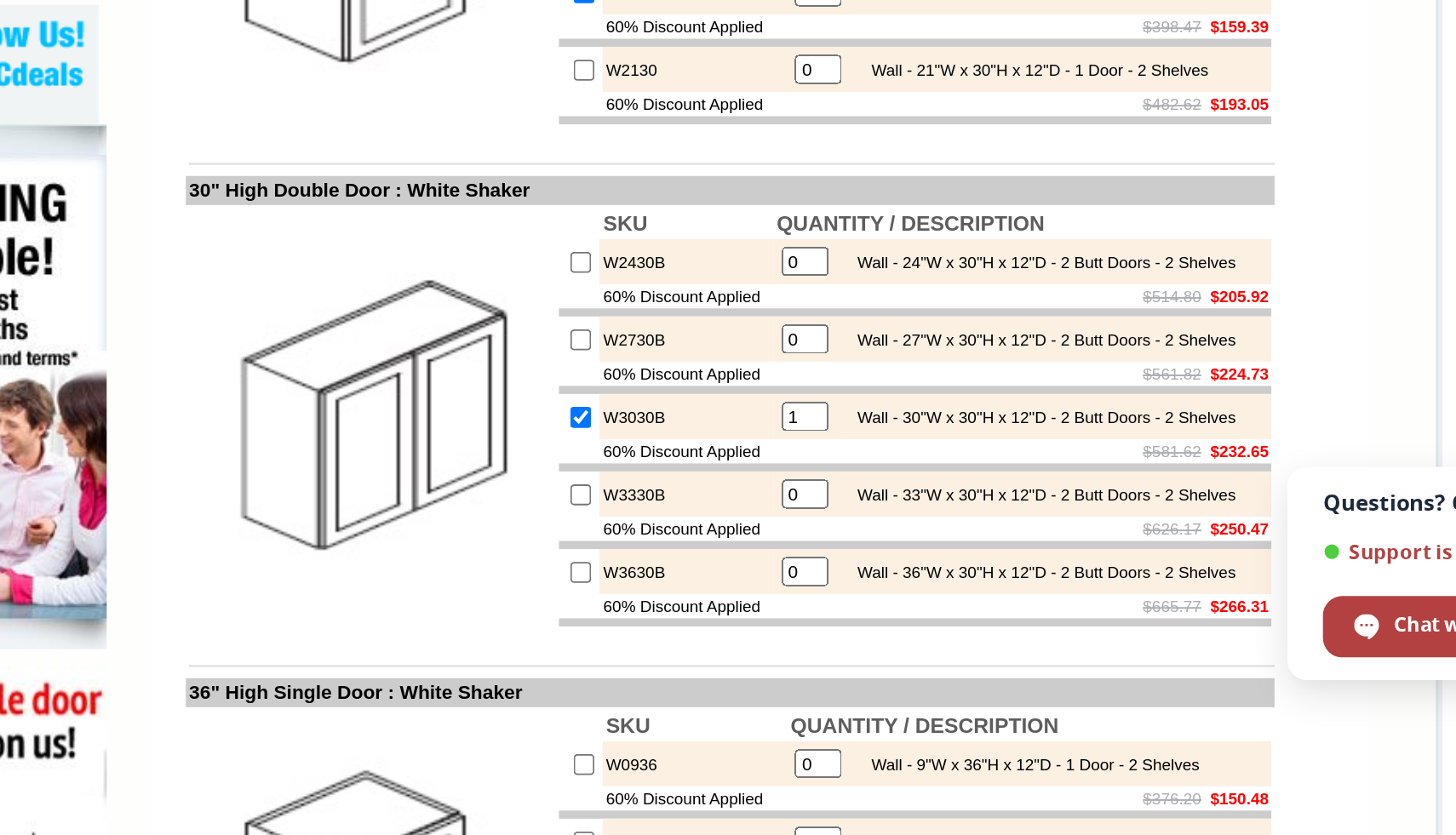
click at [713, 539] on input "checkbox" at bounding box center [718, 533] width 11 height 11
checkbox input "true"
type input "1"
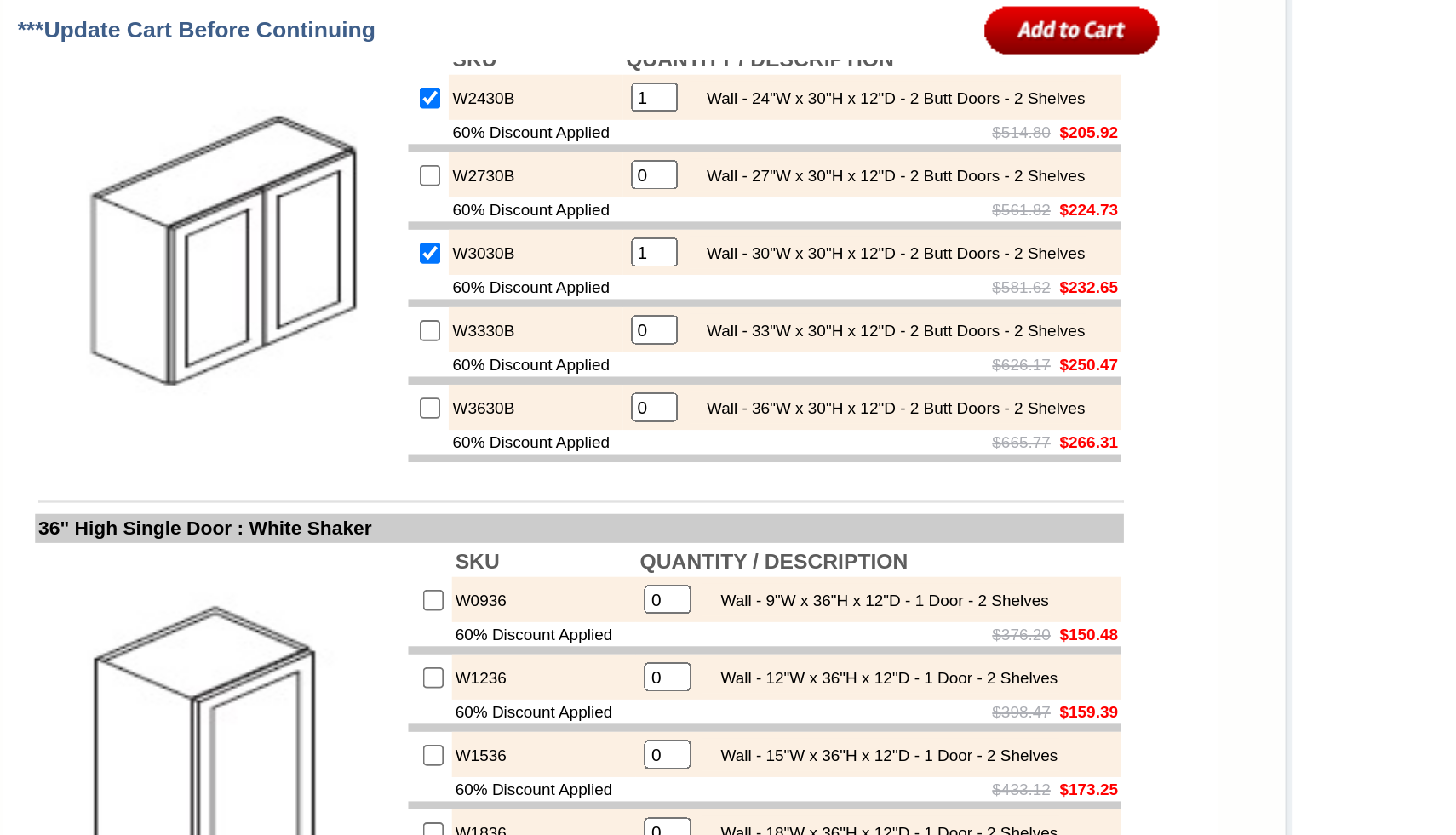
scroll to position [992, 0]
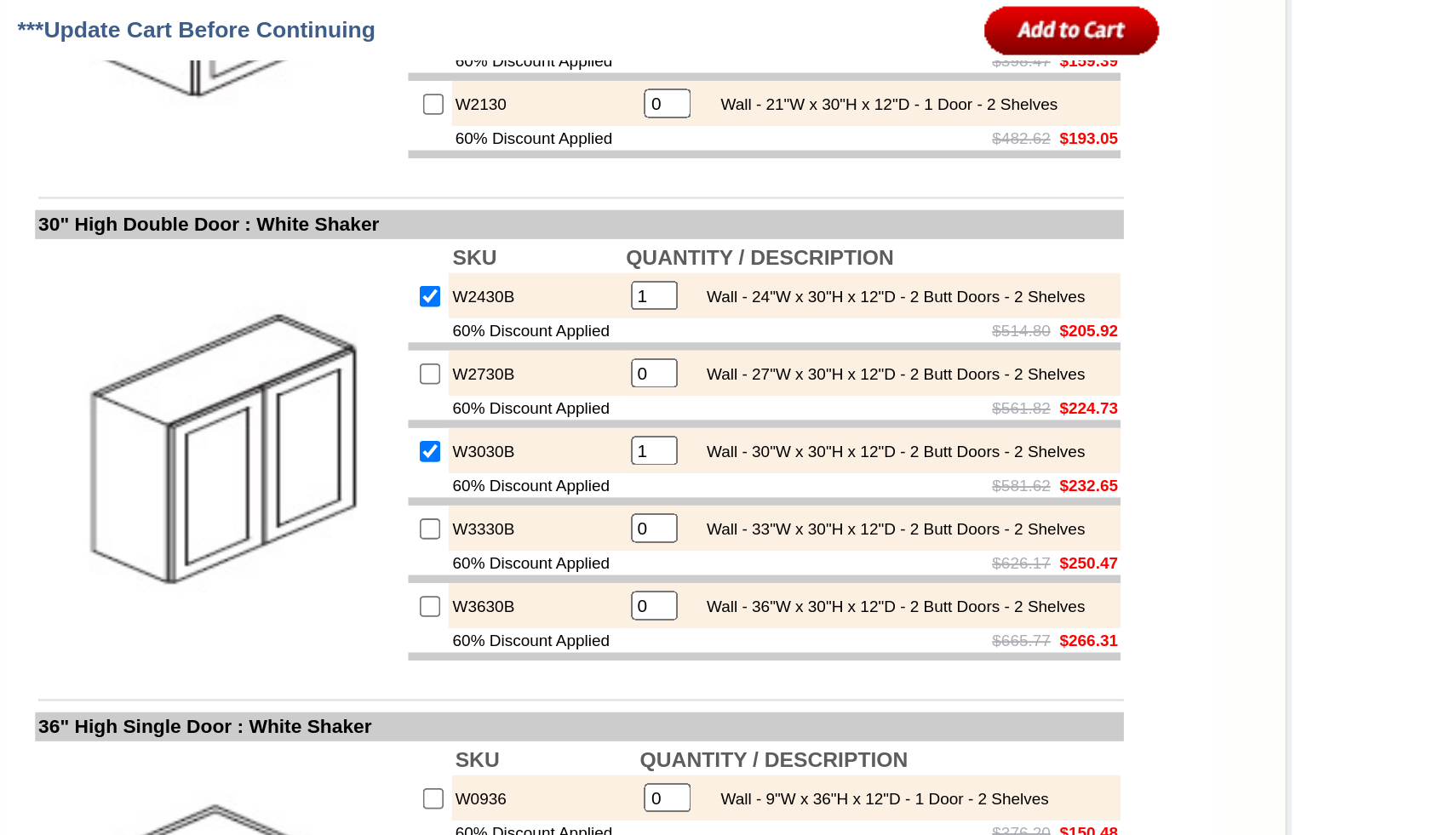
click at [1051, 17] on input "image" at bounding box center [1058, 16] width 92 height 28
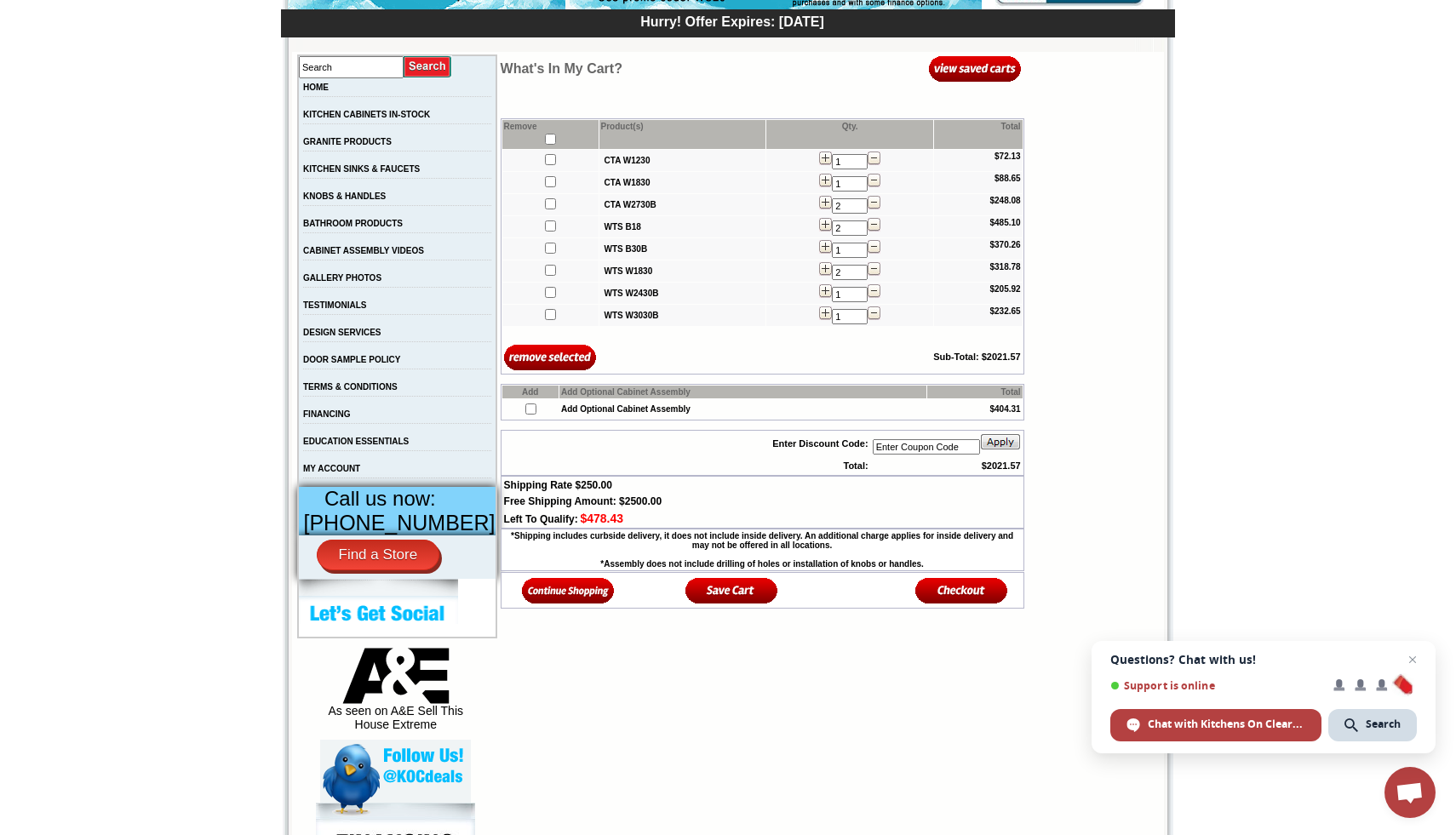
scroll to position [274, 0]
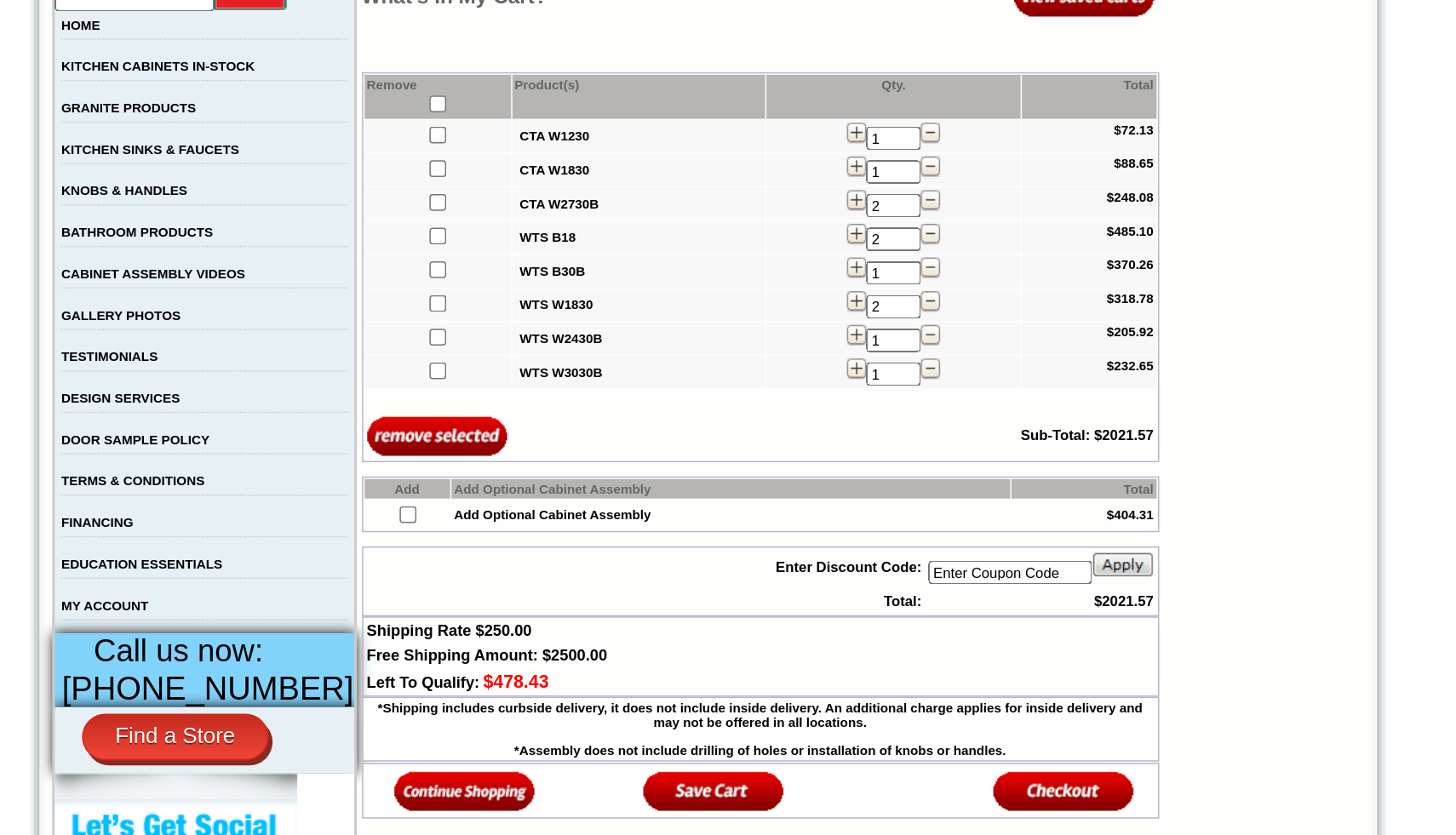
click at [545, 160] on input"] "checkbox" at bounding box center [550, 158] width 11 height 11
checkbox input"] "true"
click at [545, 184] on input"] "checkbox" at bounding box center [550, 180] width 11 height 11
checkbox input"] "true"
click at [545, 203] on input"] "checkbox" at bounding box center [550, 202] width 11 height 11
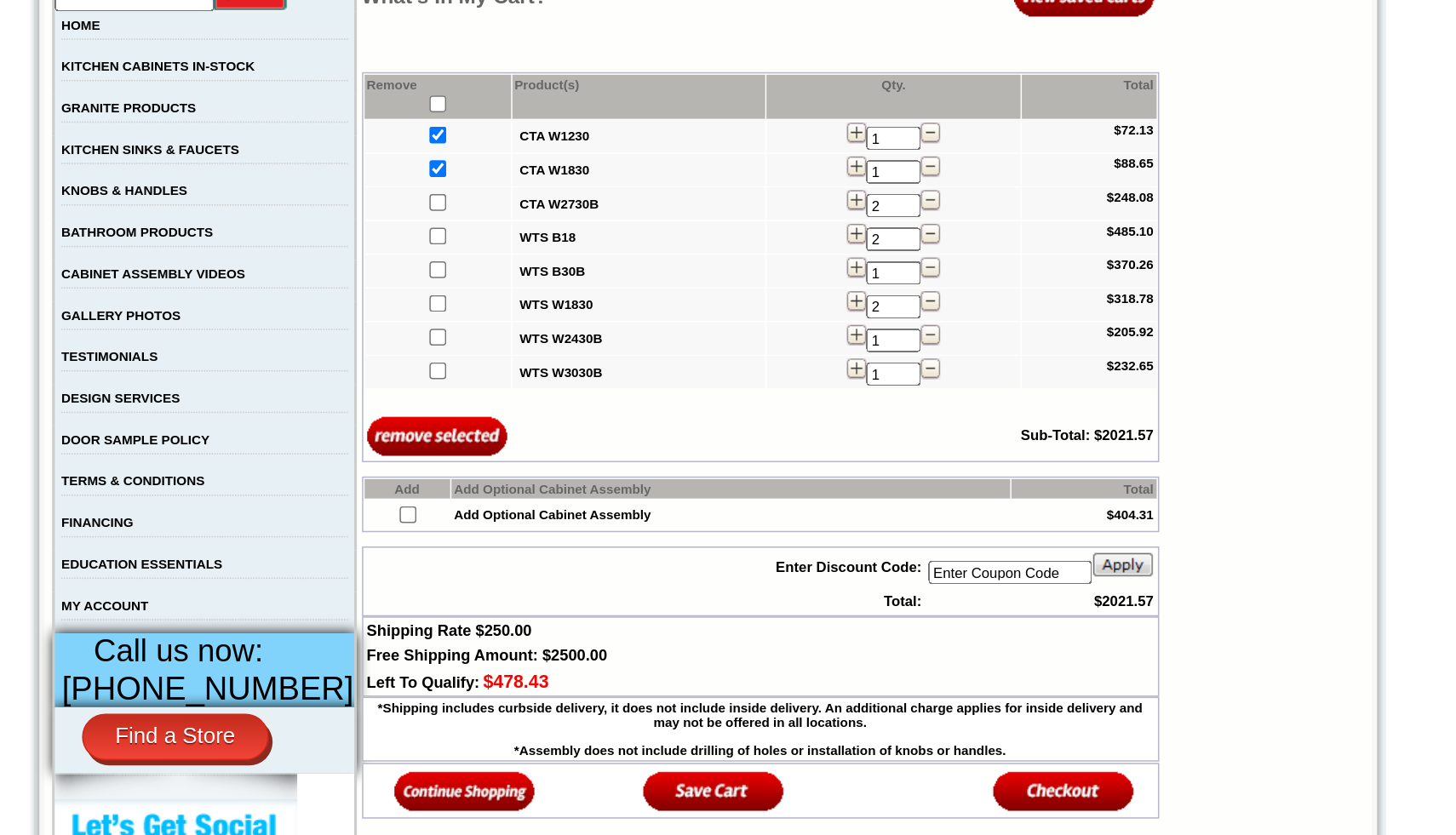
checkbox input"] "true"
click at [545, 252] on input"] "checkbox" at bounding box center [550, 246] width 11 height 11
checkbox input"] "true"
click at [545, 294] on input"] "checkbox" at bounding box center [550, 290] width 11 height 11
checkbox input"] "true"
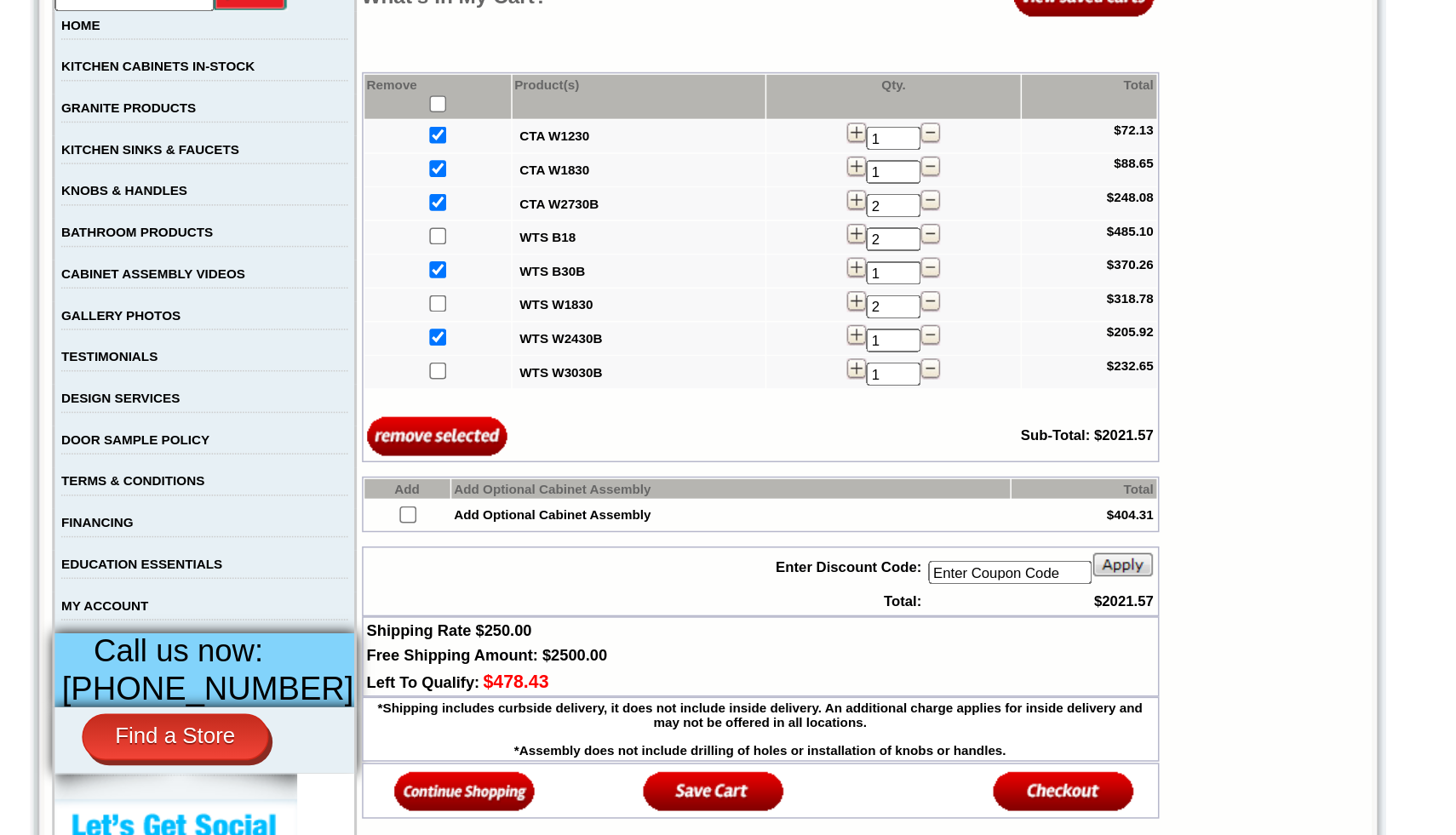
click at [545, 318] on input"] "checkbox" at bounding box center [550, 312] width 11 height 11
checkbox input"] "true"
click at [548, 360] on input "image" at bounding box center [550, 356] width 92 height 28
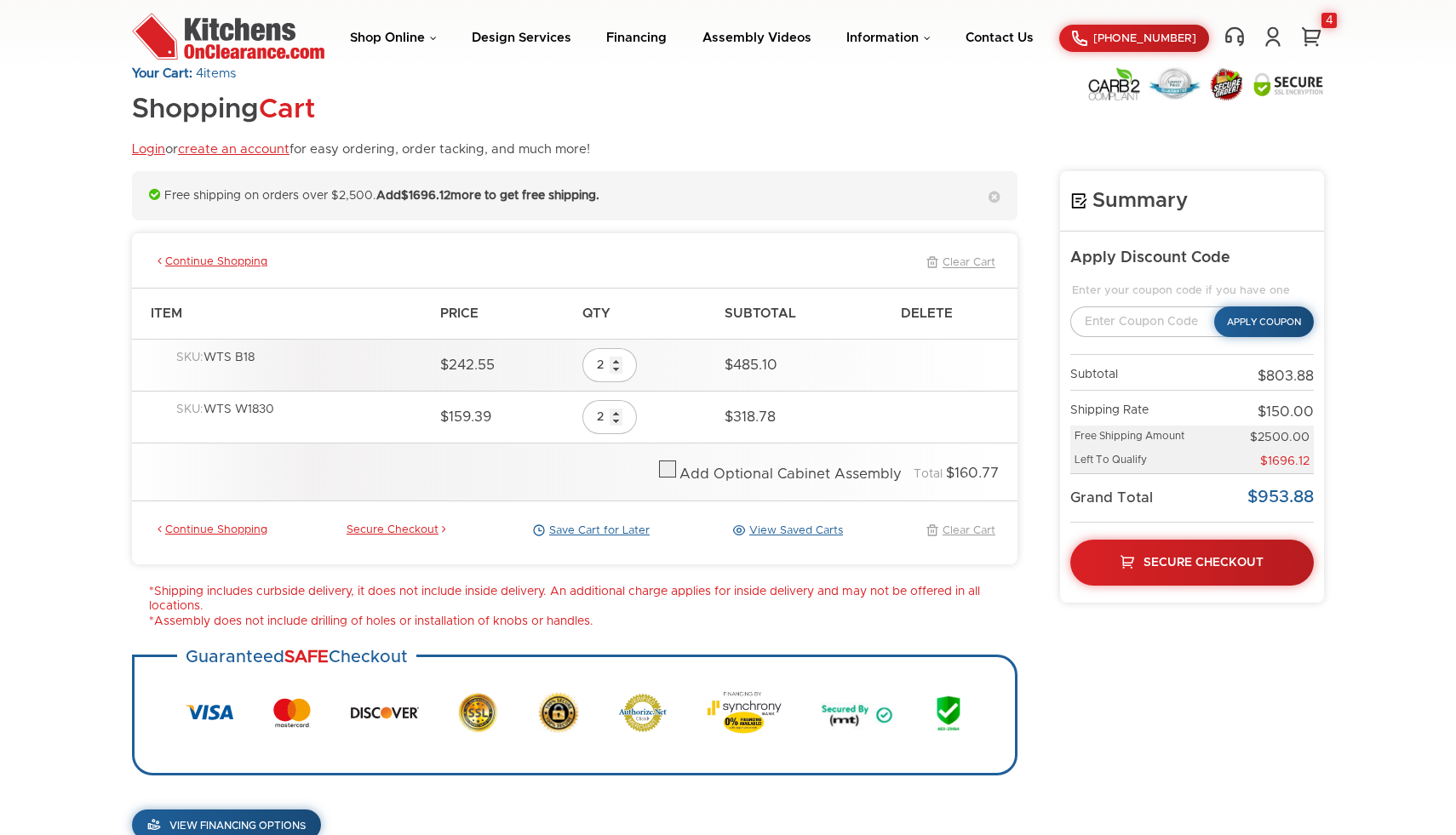
scroll to position [42, 0]
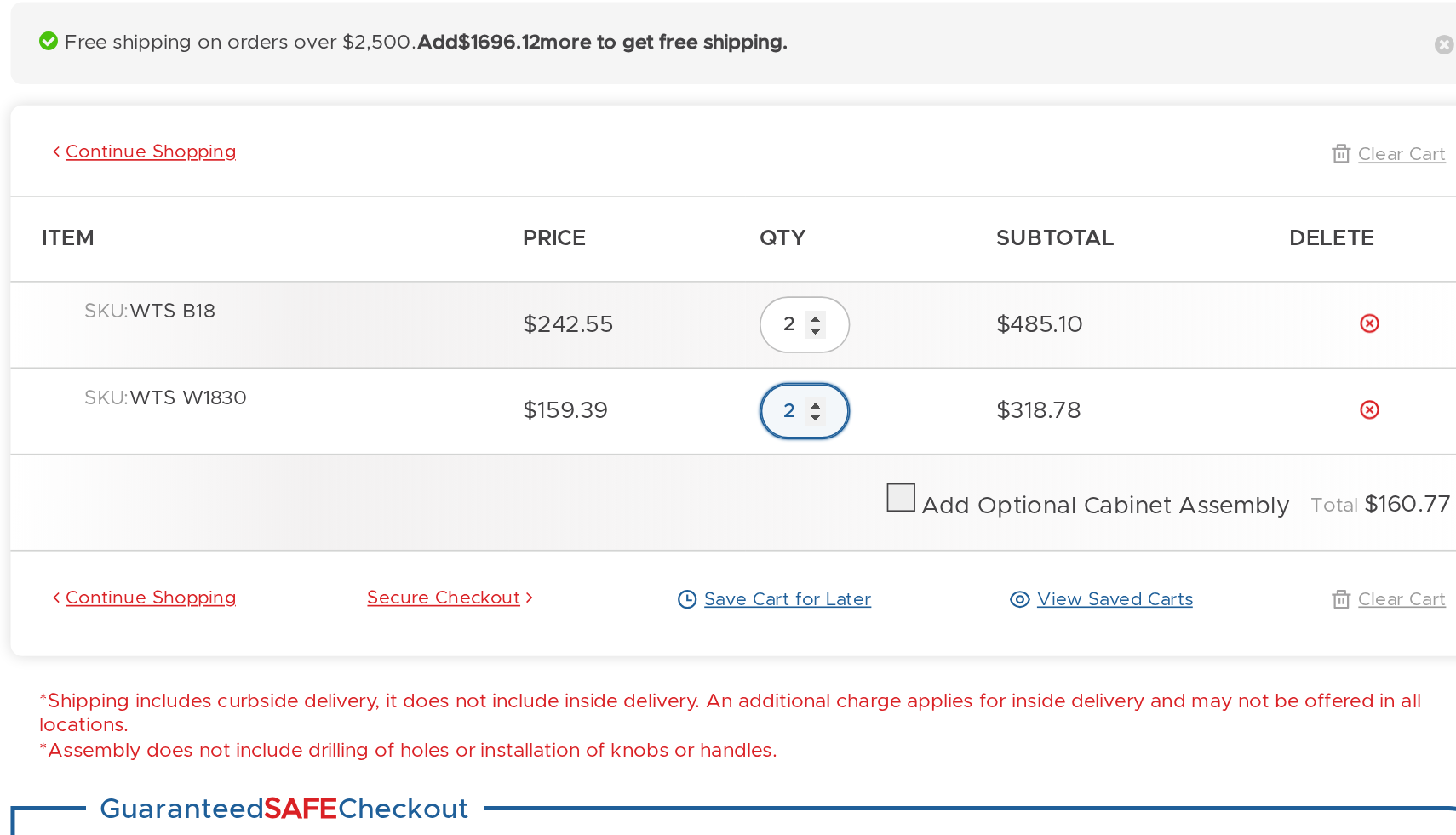
click at [620, 418] on input "2" at bounding box center [609, 411] width 54 height 34
type input "3"
click at [621, 405] on input "3" at bounding box center [609, 411] width 54 height 34
click at [621, 416] on input "2" at bounding box center [609, 411] width 54 height 34
type input "1"
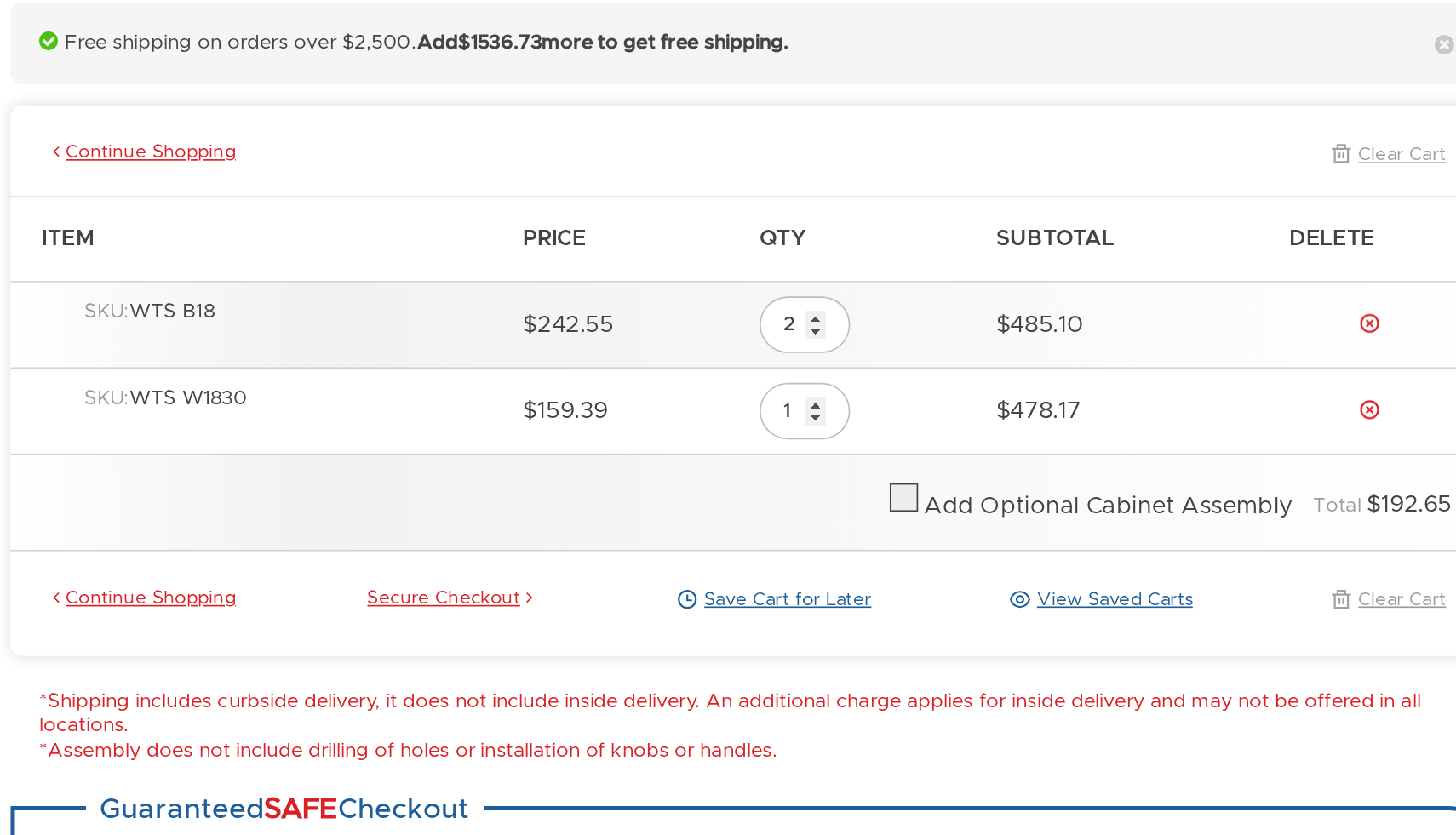
click at [621, 416] on input "1" at bounding box center [609, 411] width 54 height 34
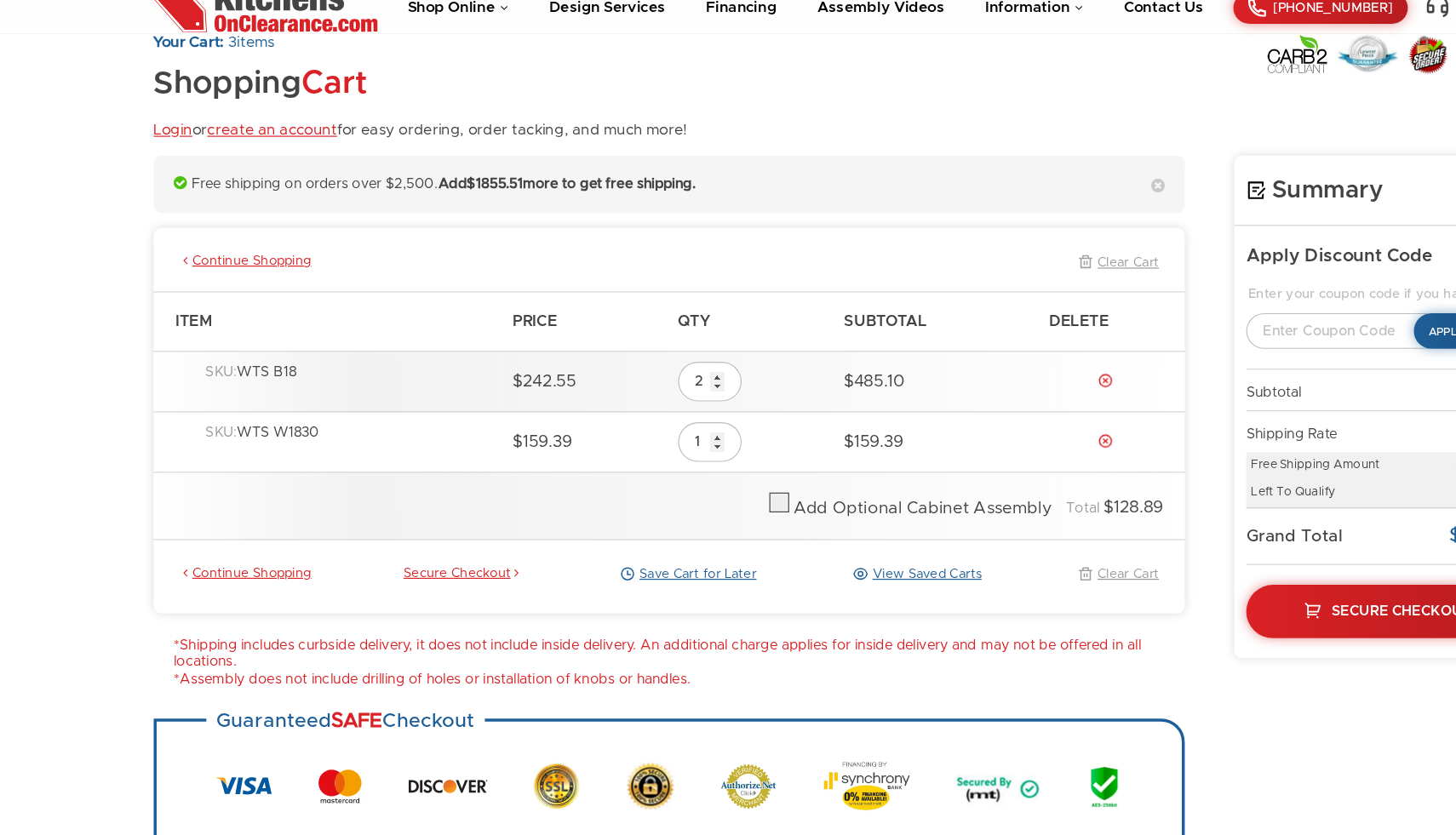
click at [669, 462] on label at bounding box center [670, 468] width 17 height 12
checkbox input "true"
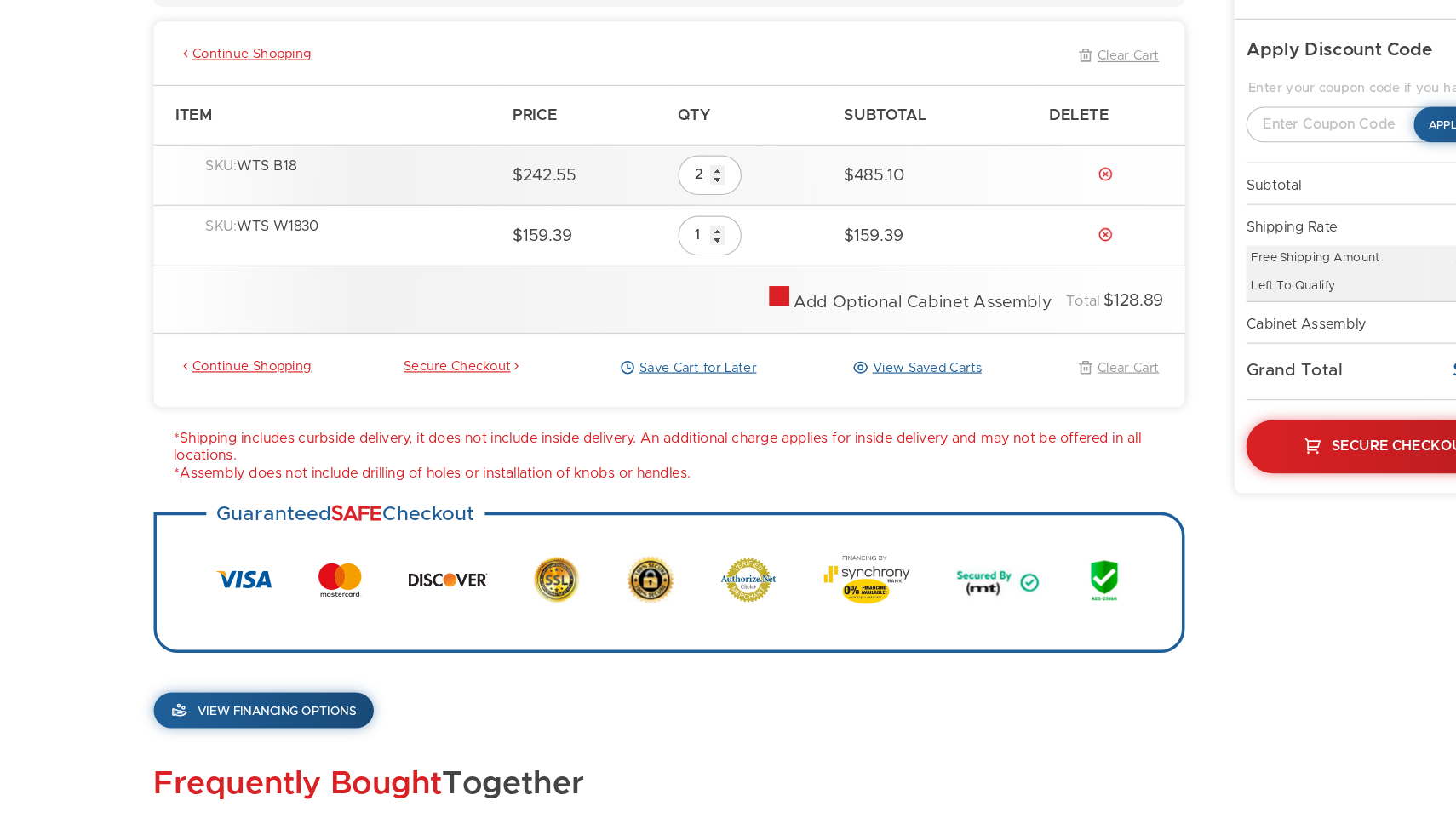
scroll to position [156, 0]
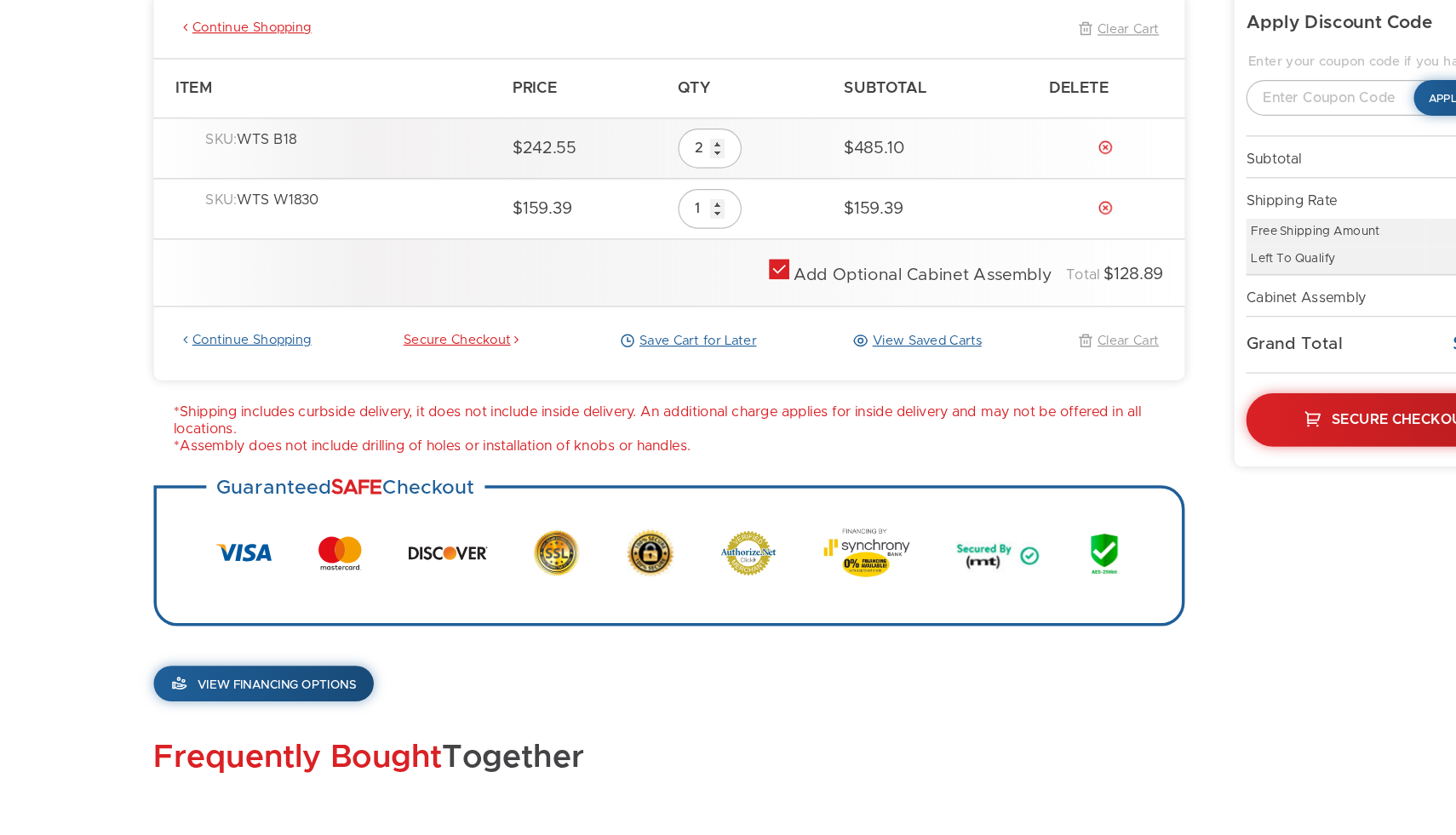
click at [236, 411] on link "Continue Shopping" at bounding box center [211, 411] width 113 height 16
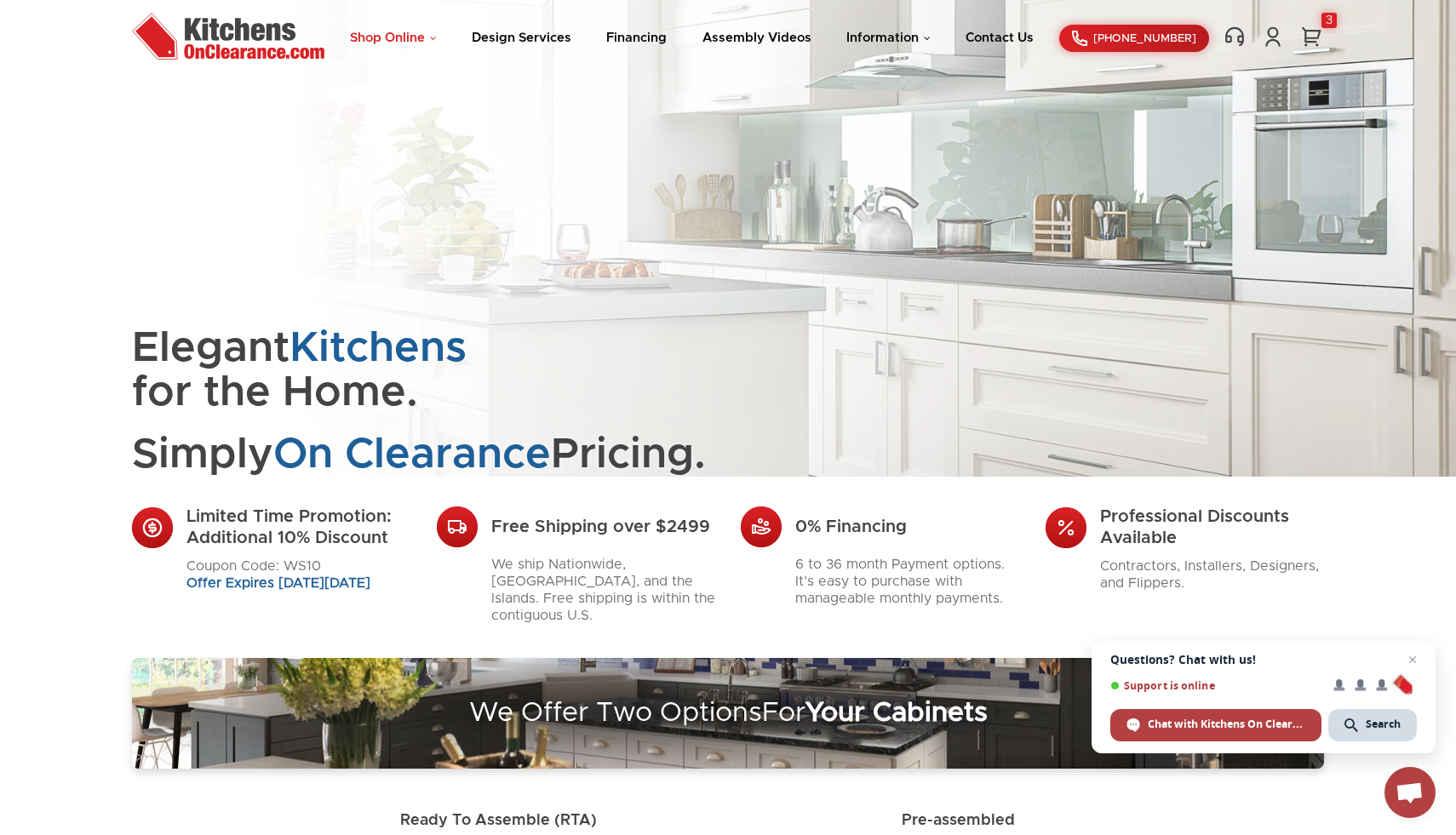
click at [369, 32] on link "Shop Online" at bounding box center [393, 37] width 87 height 13
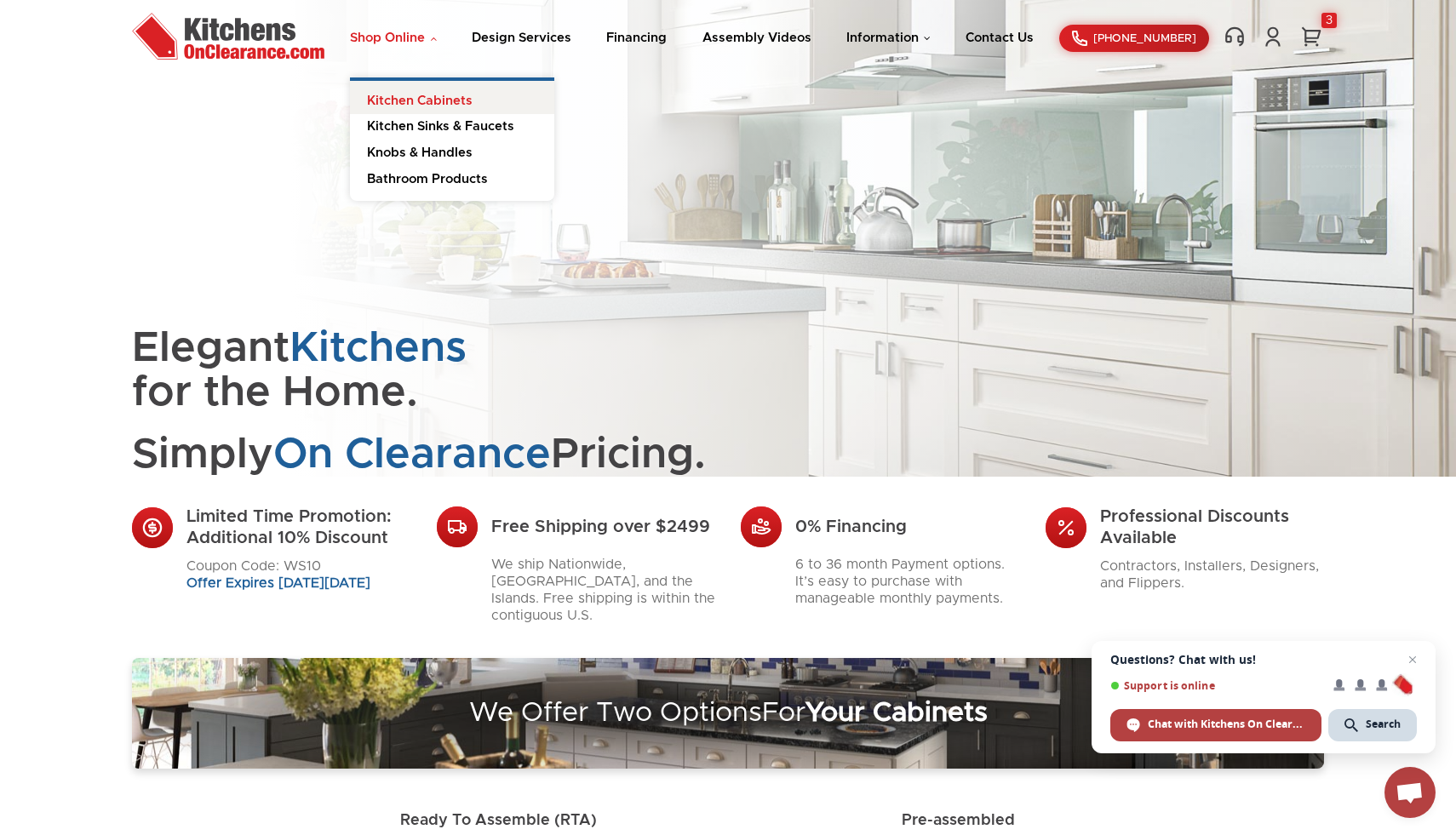
click at [384, 101] on link "Kitchen Cabinets" at bounding box center [452, 98] width 204 height 34
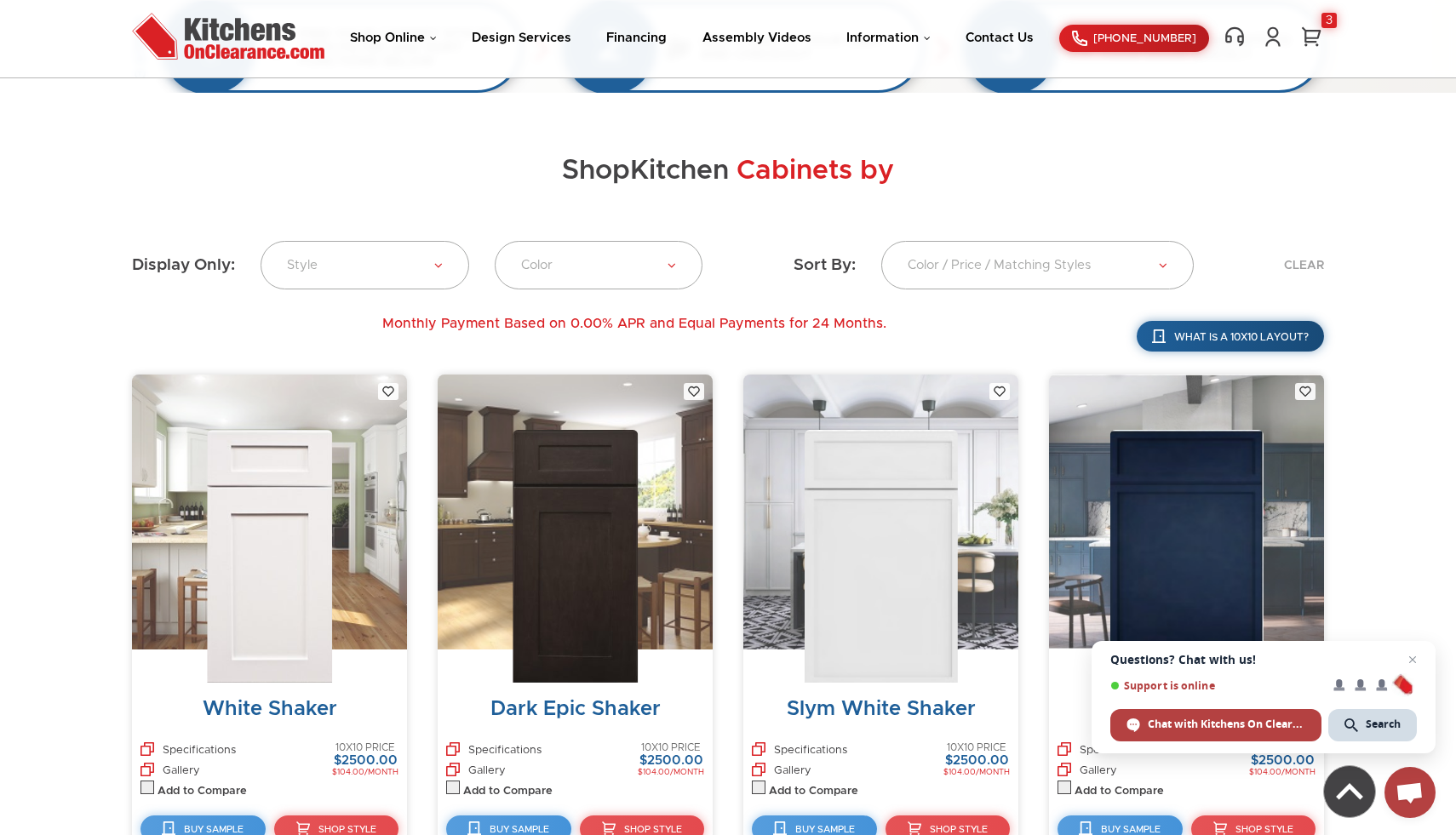
scroll to position [319, 0]
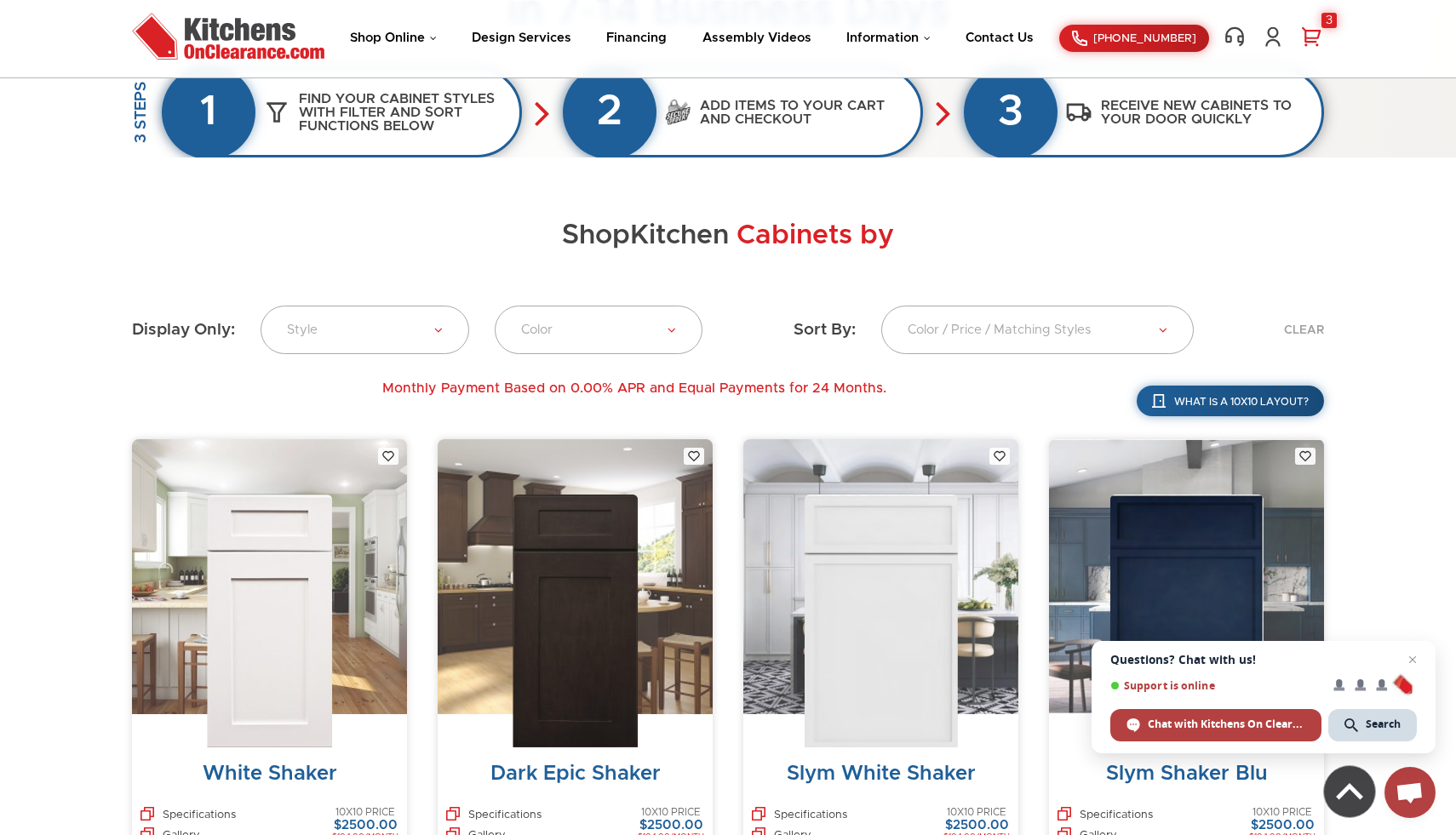
click at [1322, 28] on link "3" at bounding box center [1310, 36] width 25 height 22
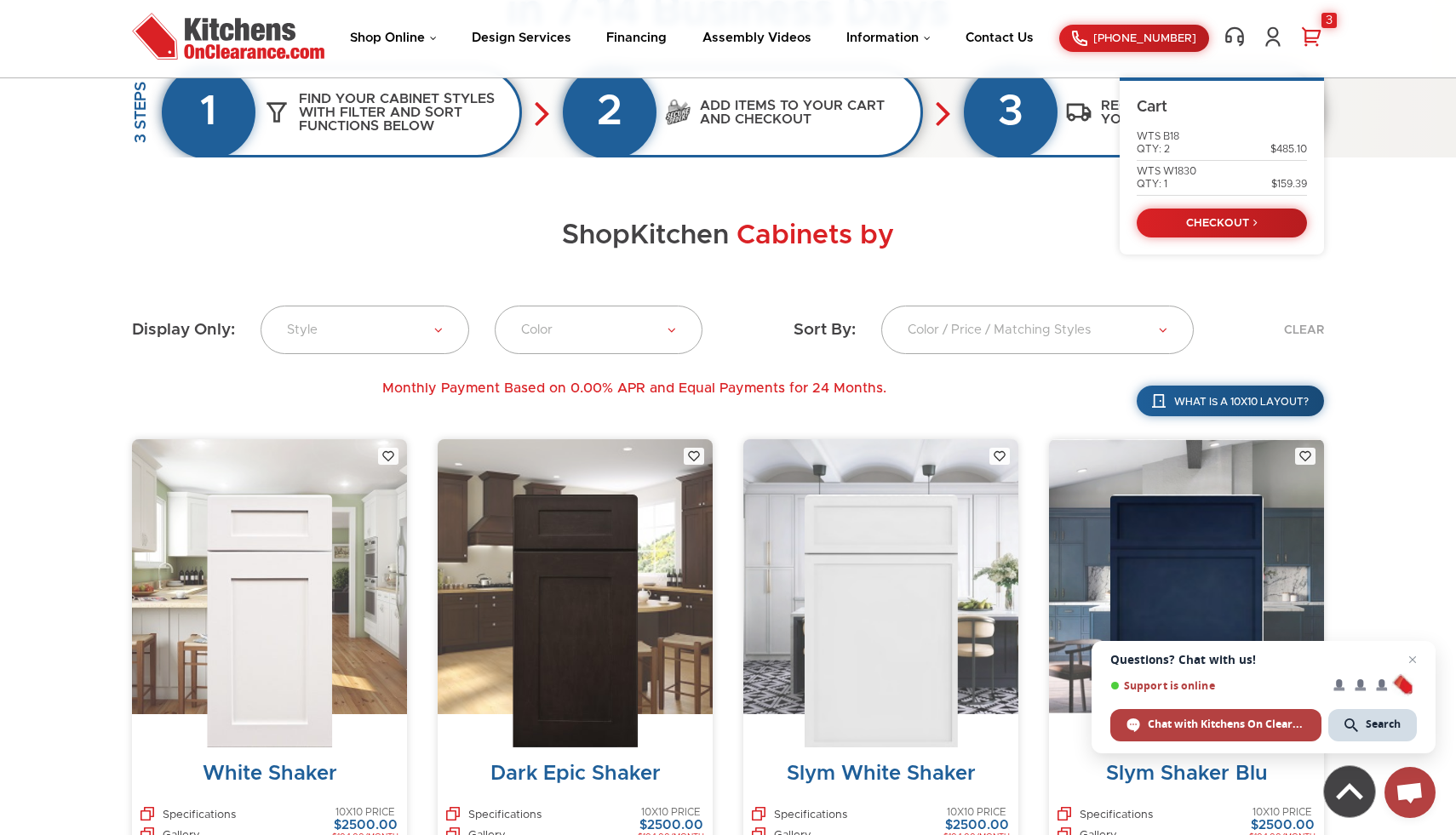
click at [1313, 39] on link "3" at bounding box center [1310, 36] width 25 height 22
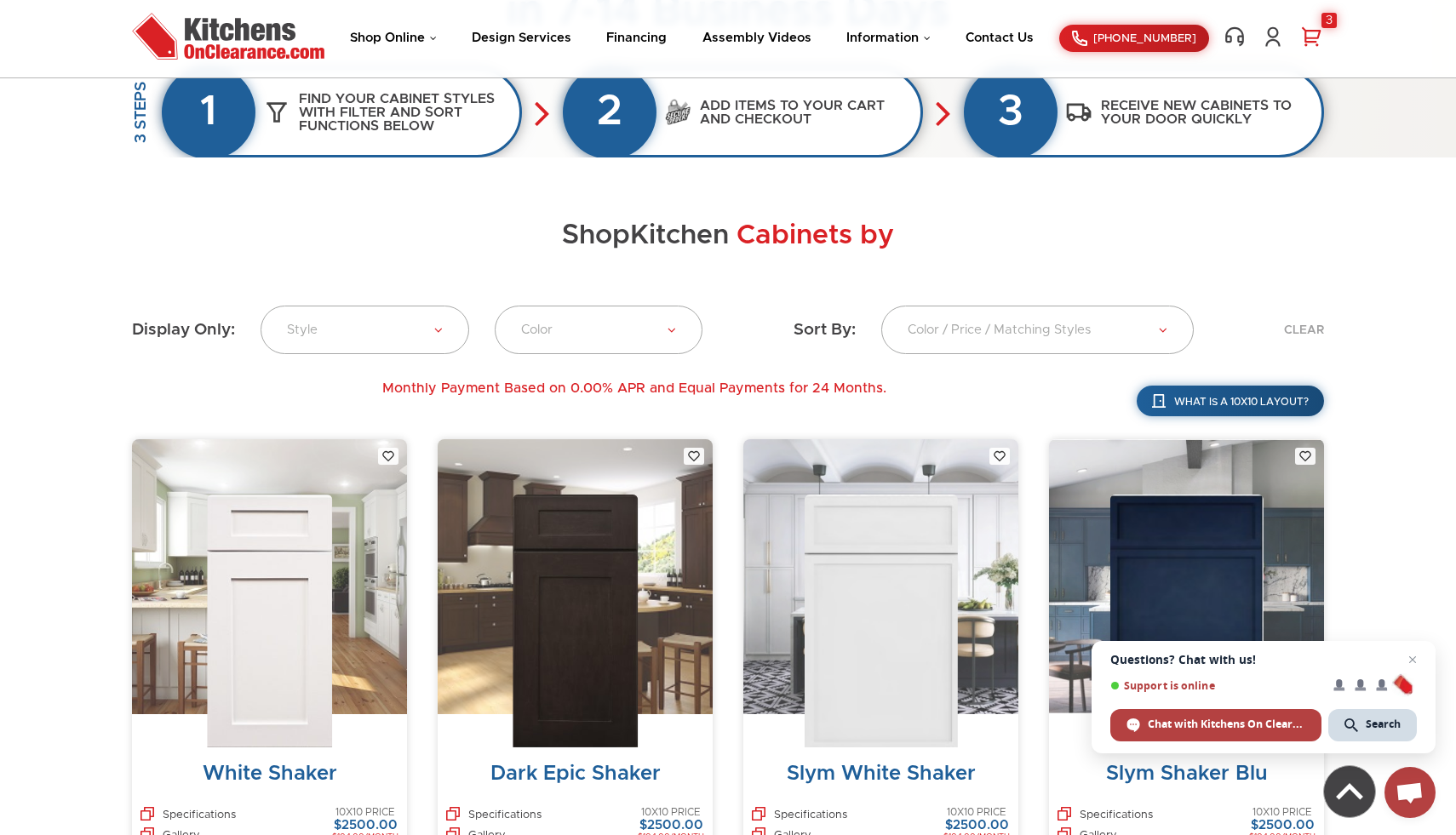
click at [1313, 39] on link "3" at bounding box center [1310, 36] width 25 height 22
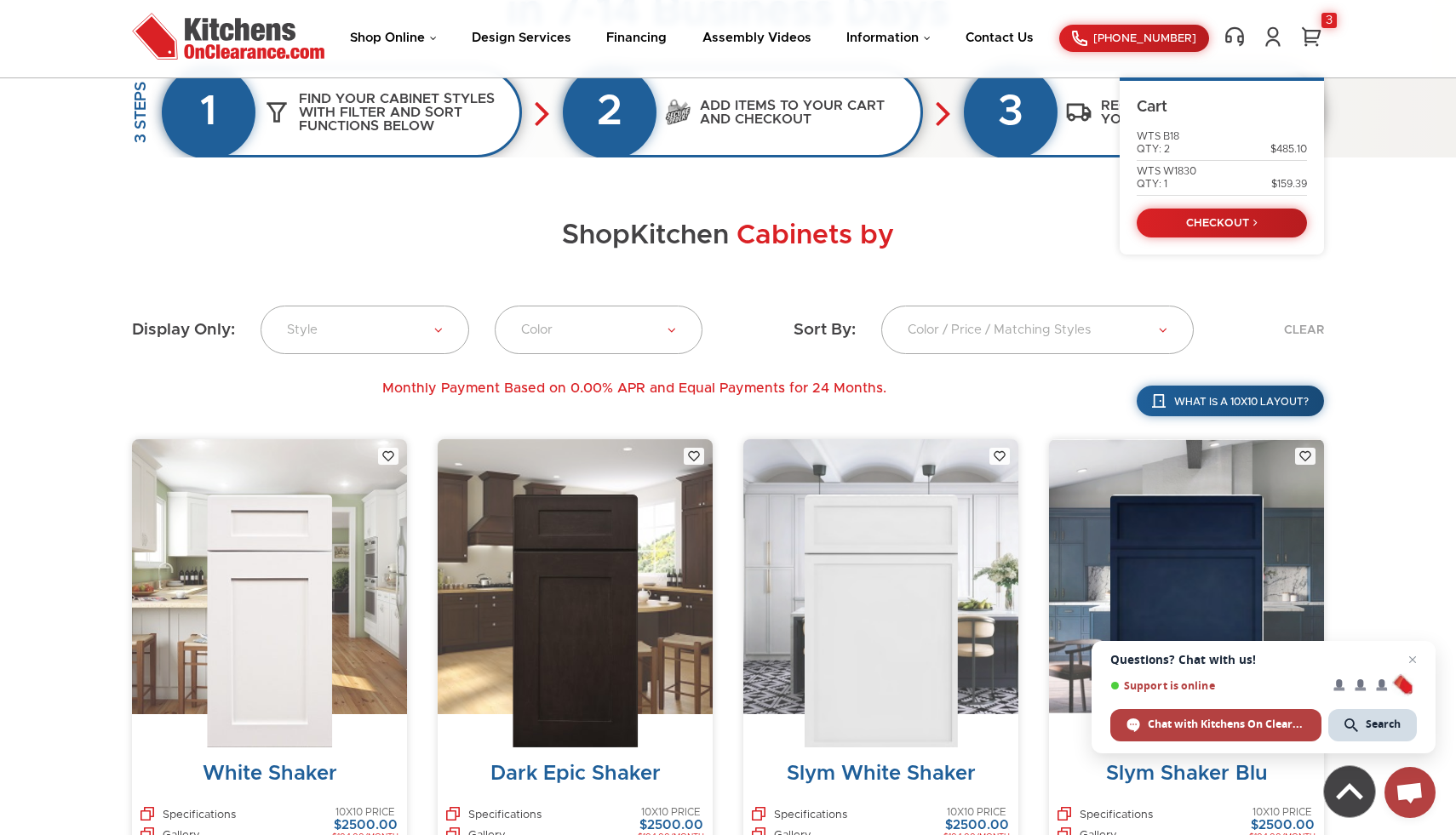
click at [927, 222] on h2 "Shop Kitchen Cabinets by" at bounding box center [727, 236] width 1192 height 30
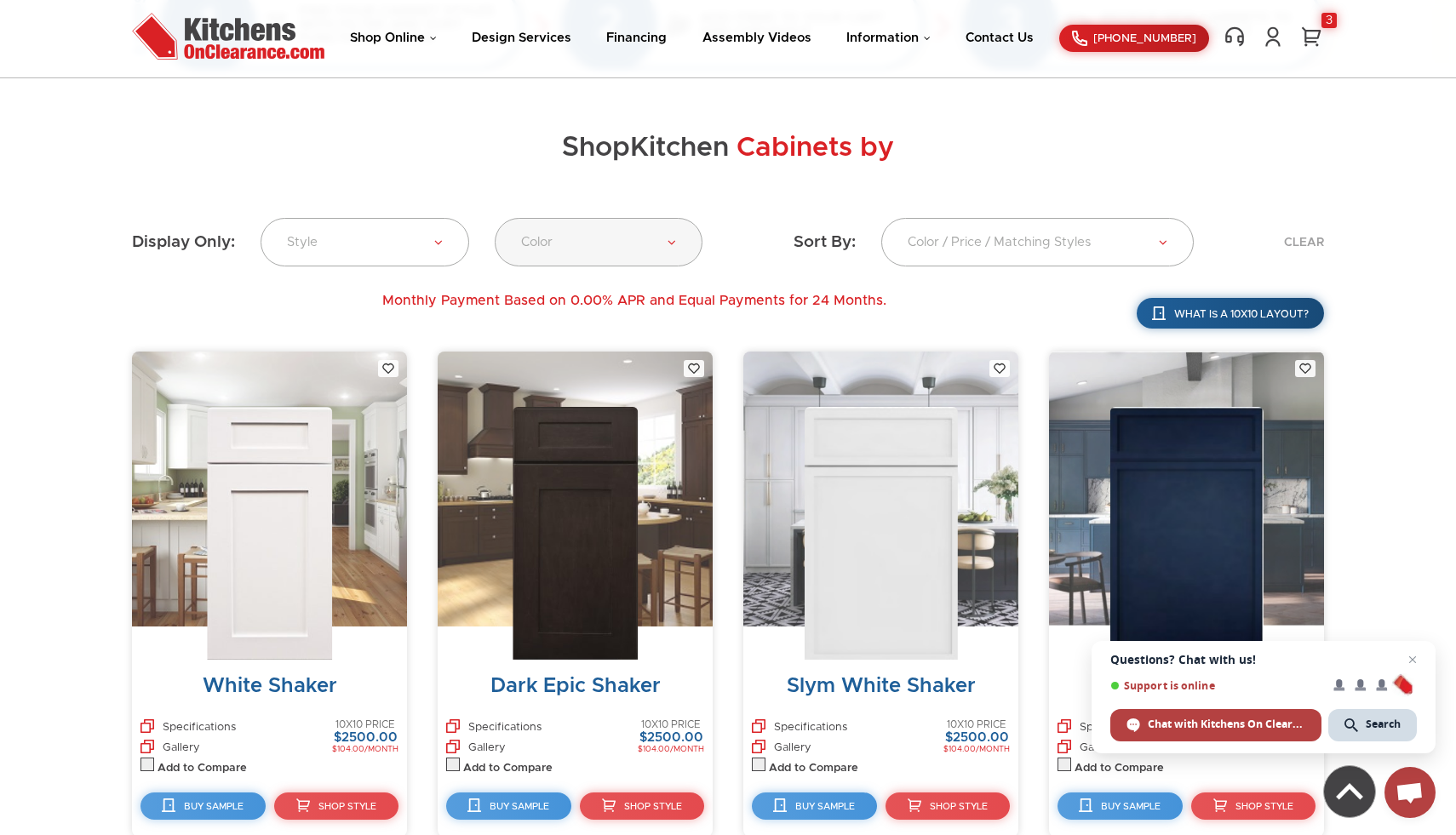
scroll to position [0, 0]
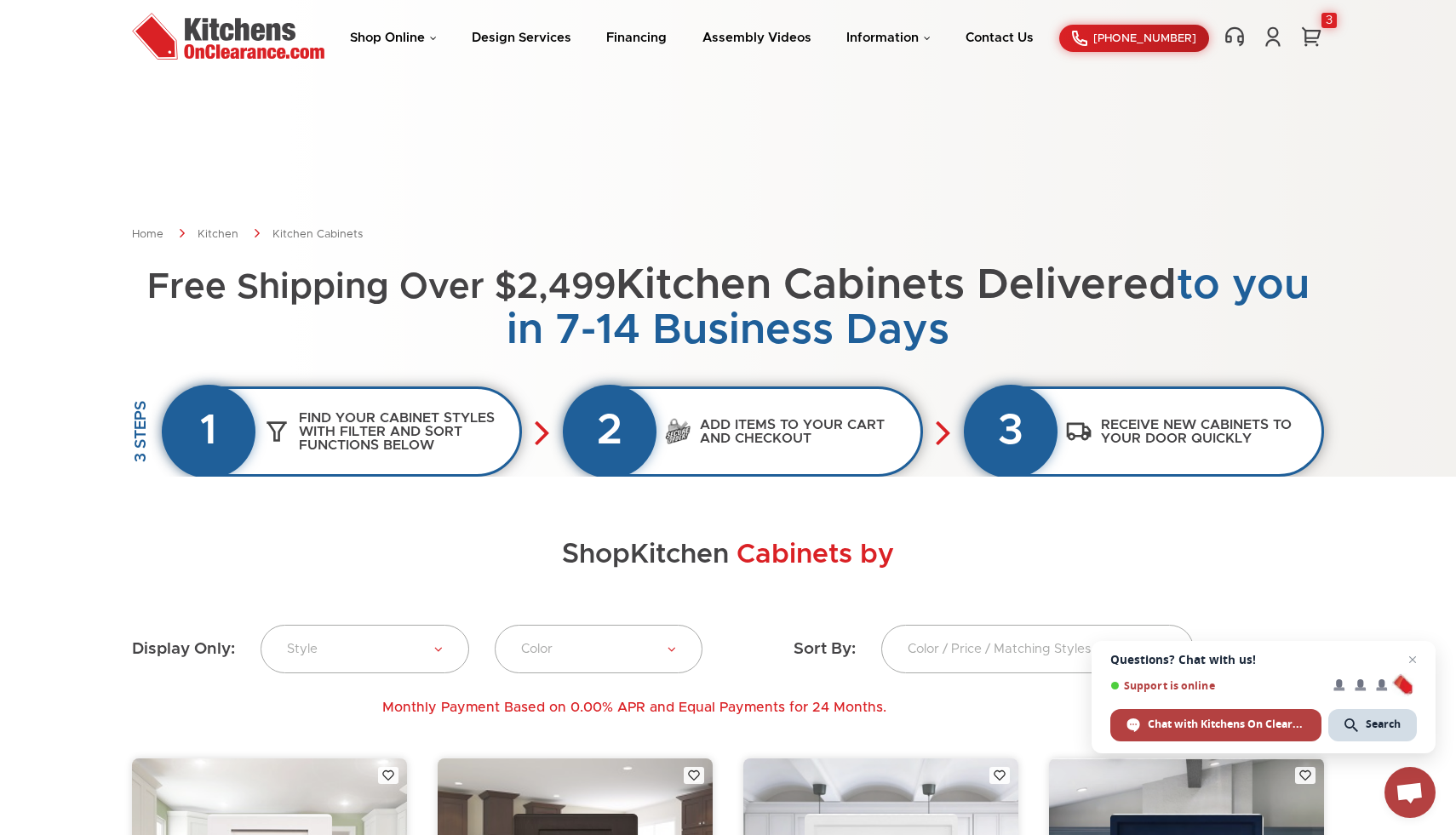
click at [219, 17] on img at bounding box center [228, 37] width 193 height 47
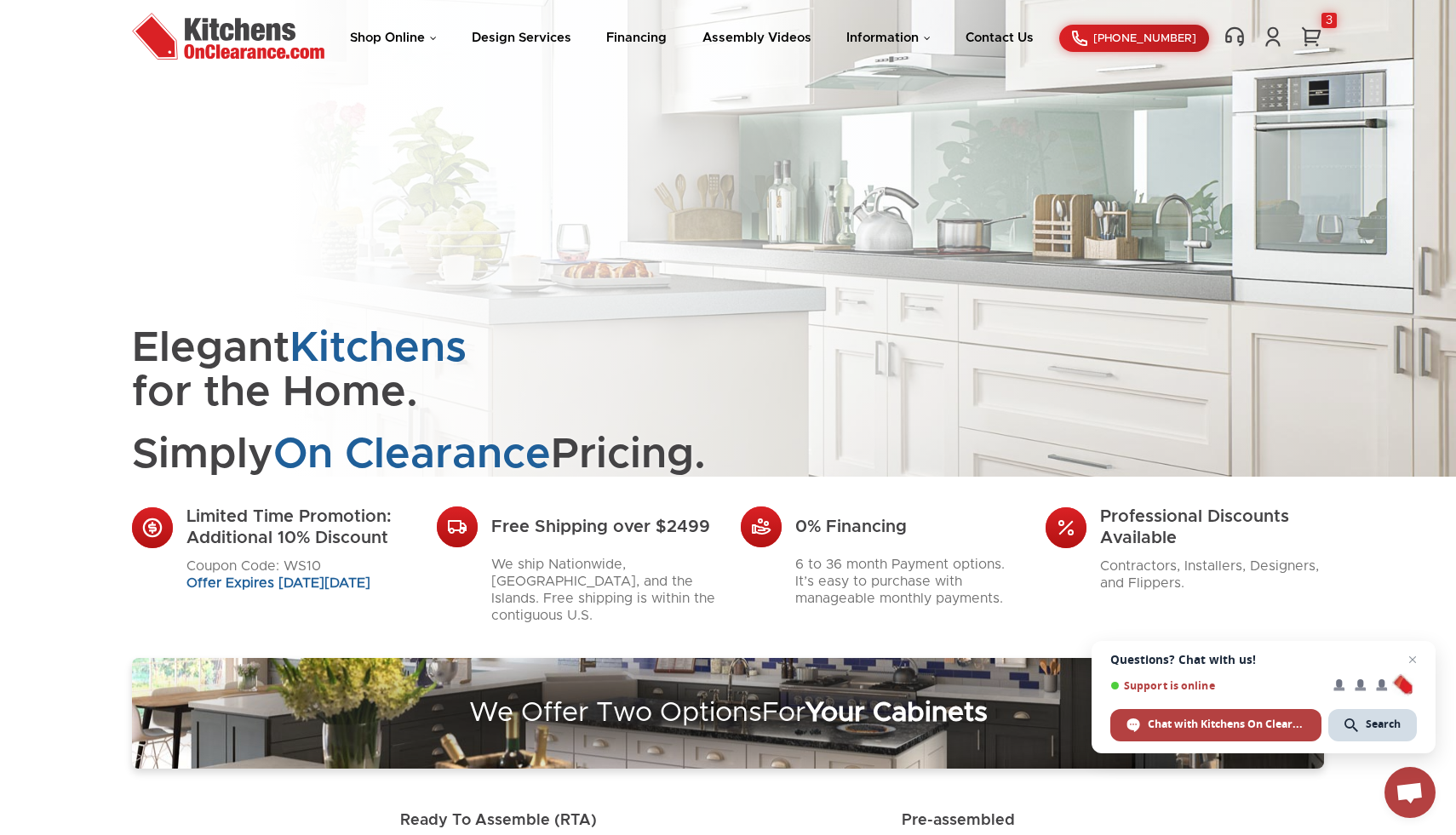
click at [266, 35] on img at bounding box center [228, 37] width 193 height 47
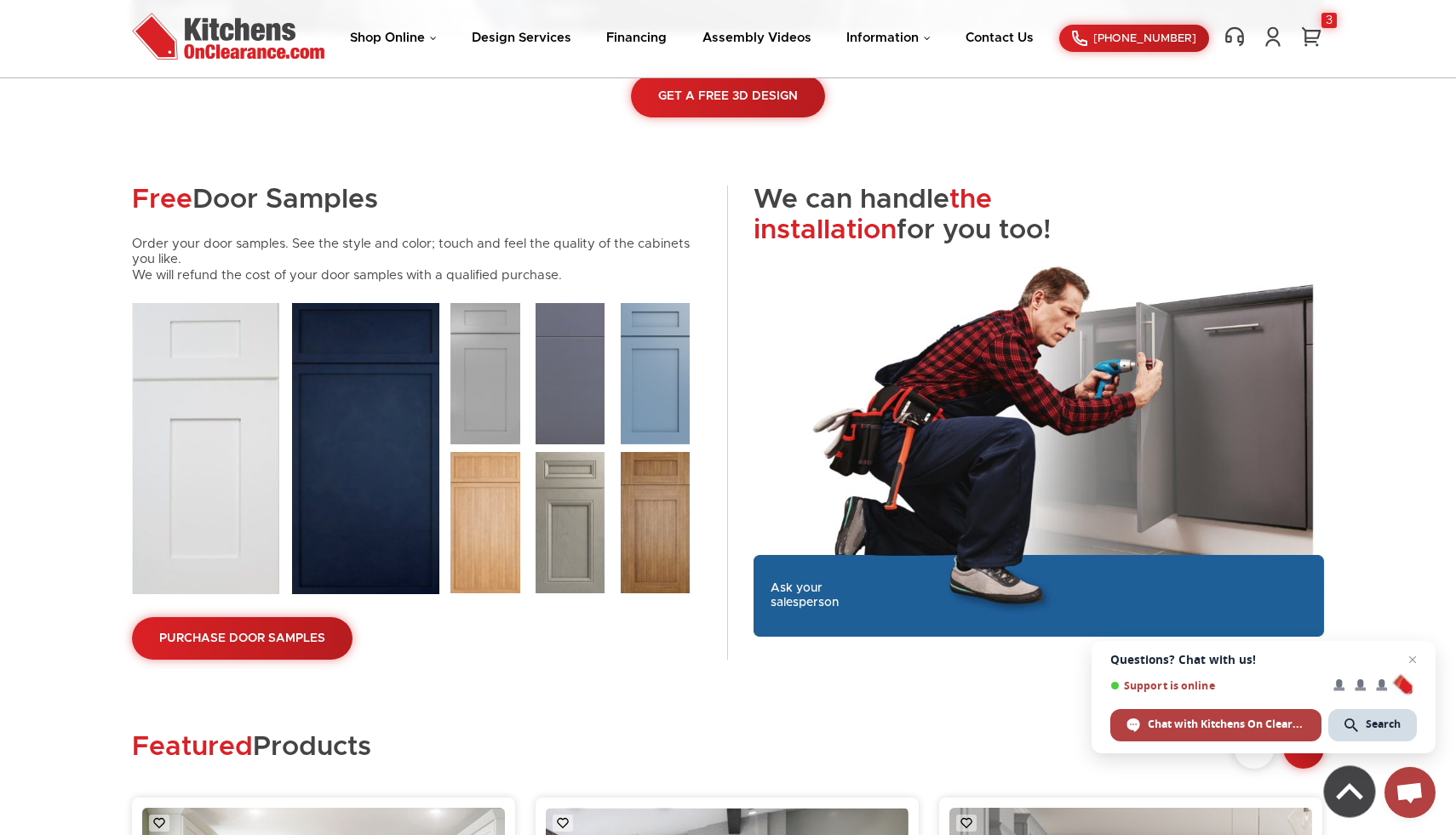
scroll to position [2676, 0]
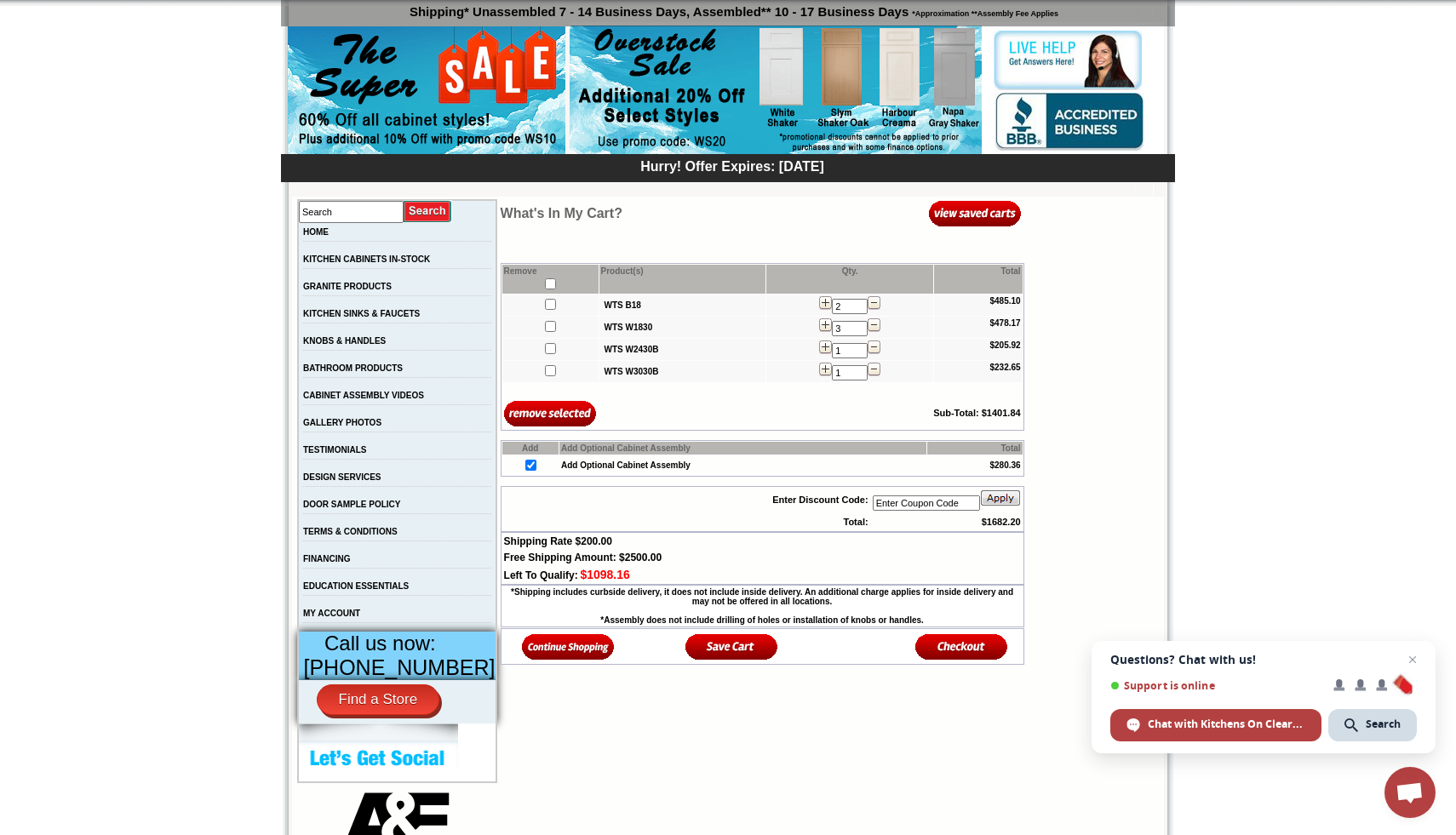
scroll to position [160, 0]
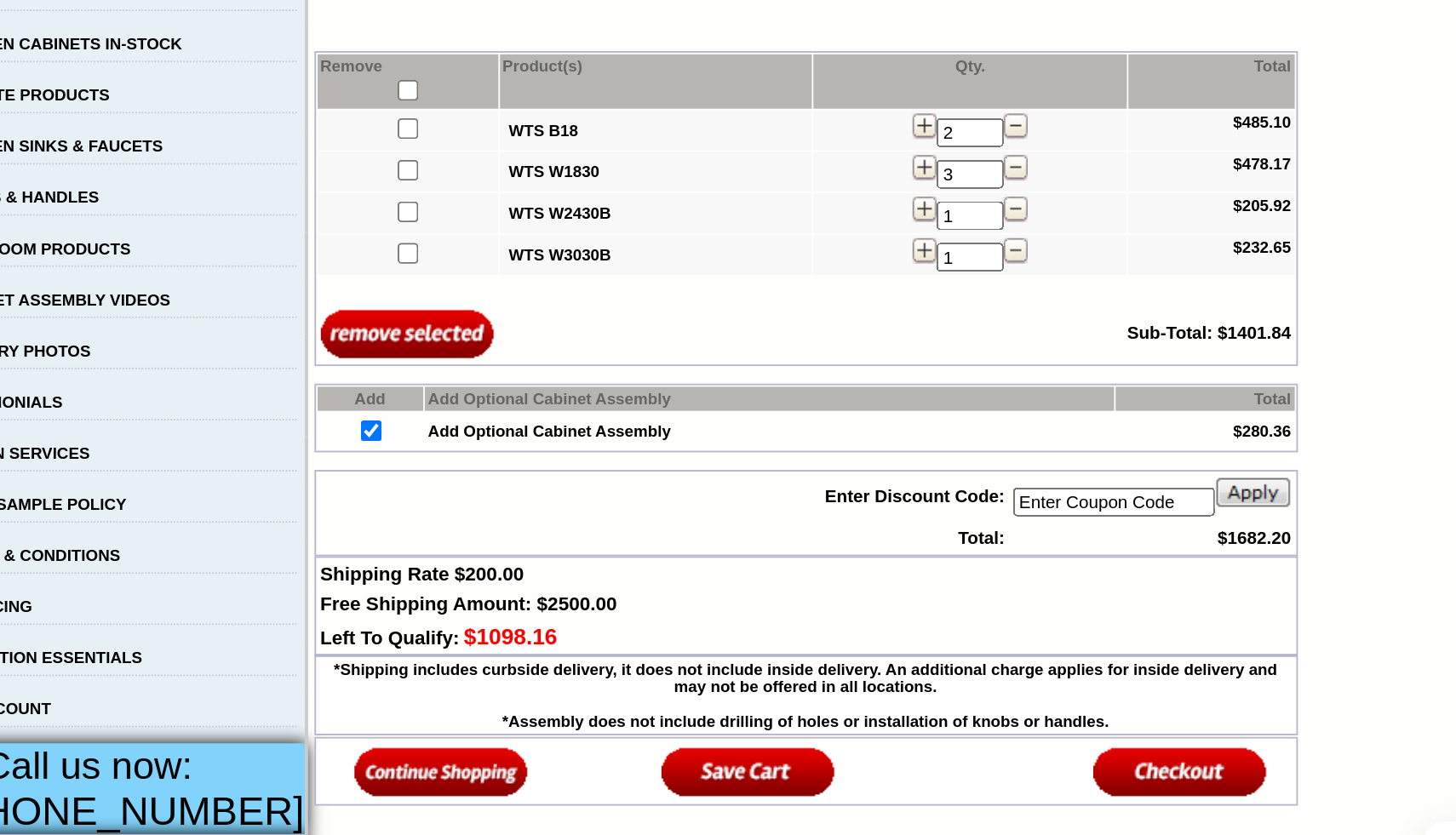
click at [545, 273] on input"] "checkbox" at bounding box center [550, 272] width 11 height 11
checkbox input"] "true"
click at [545, 298] on input"] "checkbox" at bounding box center [550, 294] width 11 height 11
checkbox input"] "true"
click at [545, 321] on input"] "checkbox" at bounding box center [550, 316] width 11 height 11
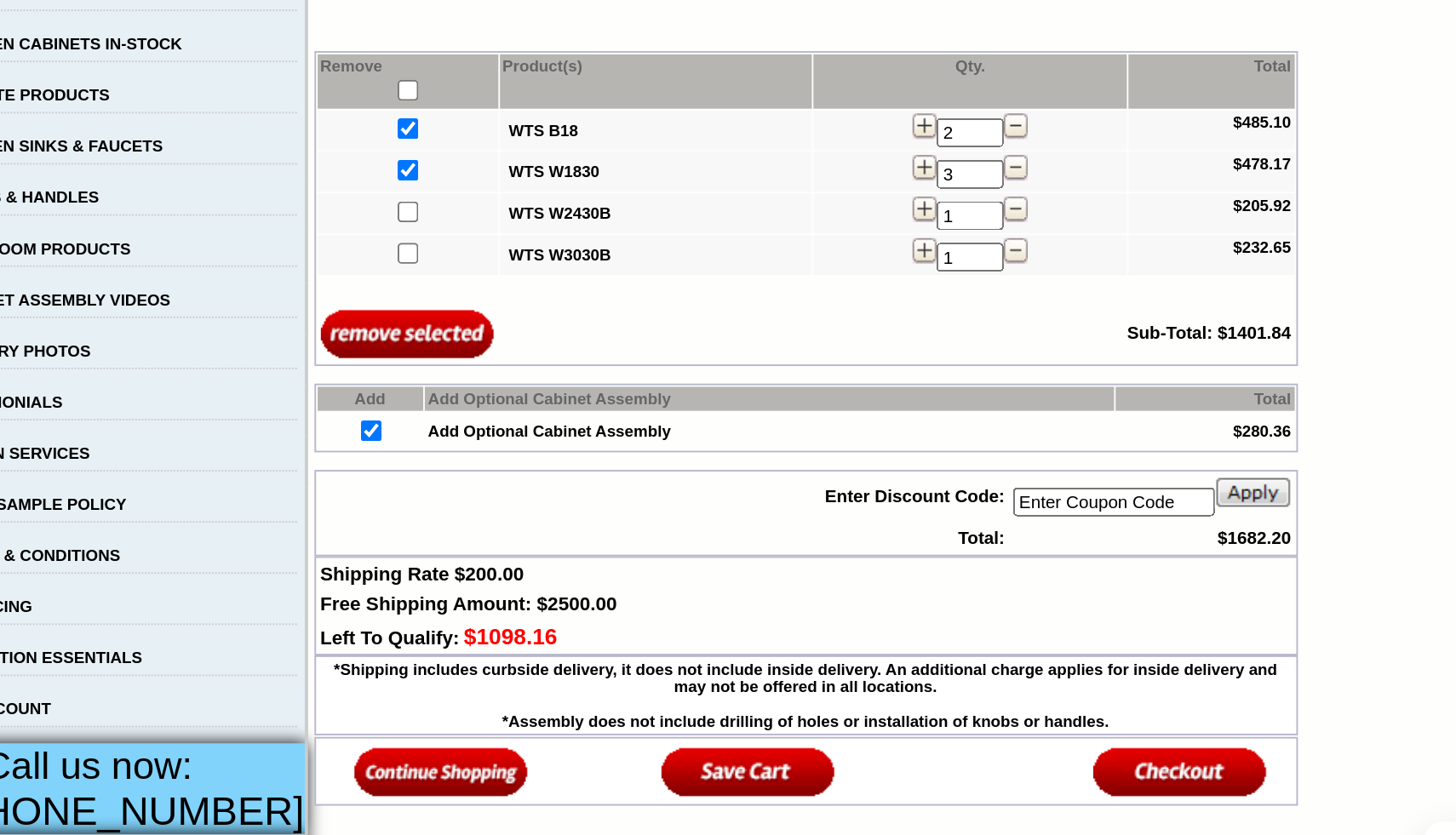
checkbox input"] "true"
click at [525, 350] on td at bounding box center [550, 339] width 96 height 21
click at [545, 339] on input"] "checkbox" at bounding box center [550, 338] width 11 height 11
checkbox input"] "true"
click at [531, 379] on input "image" at bounding box center [550, 381] width 92 height 28
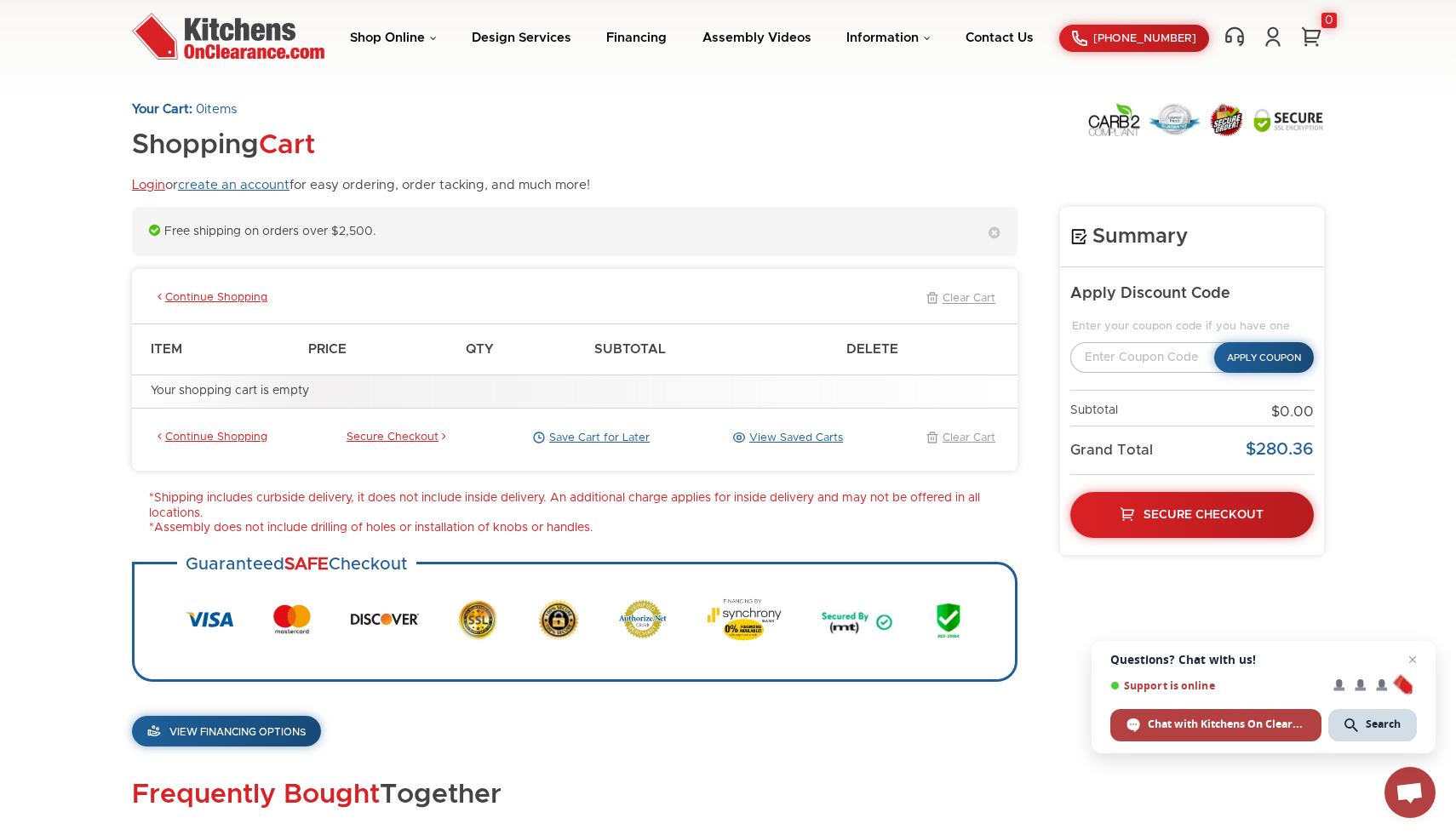
click at [243, 187] on link "create an account" at bounding box center [234, 185] width 112 height 13
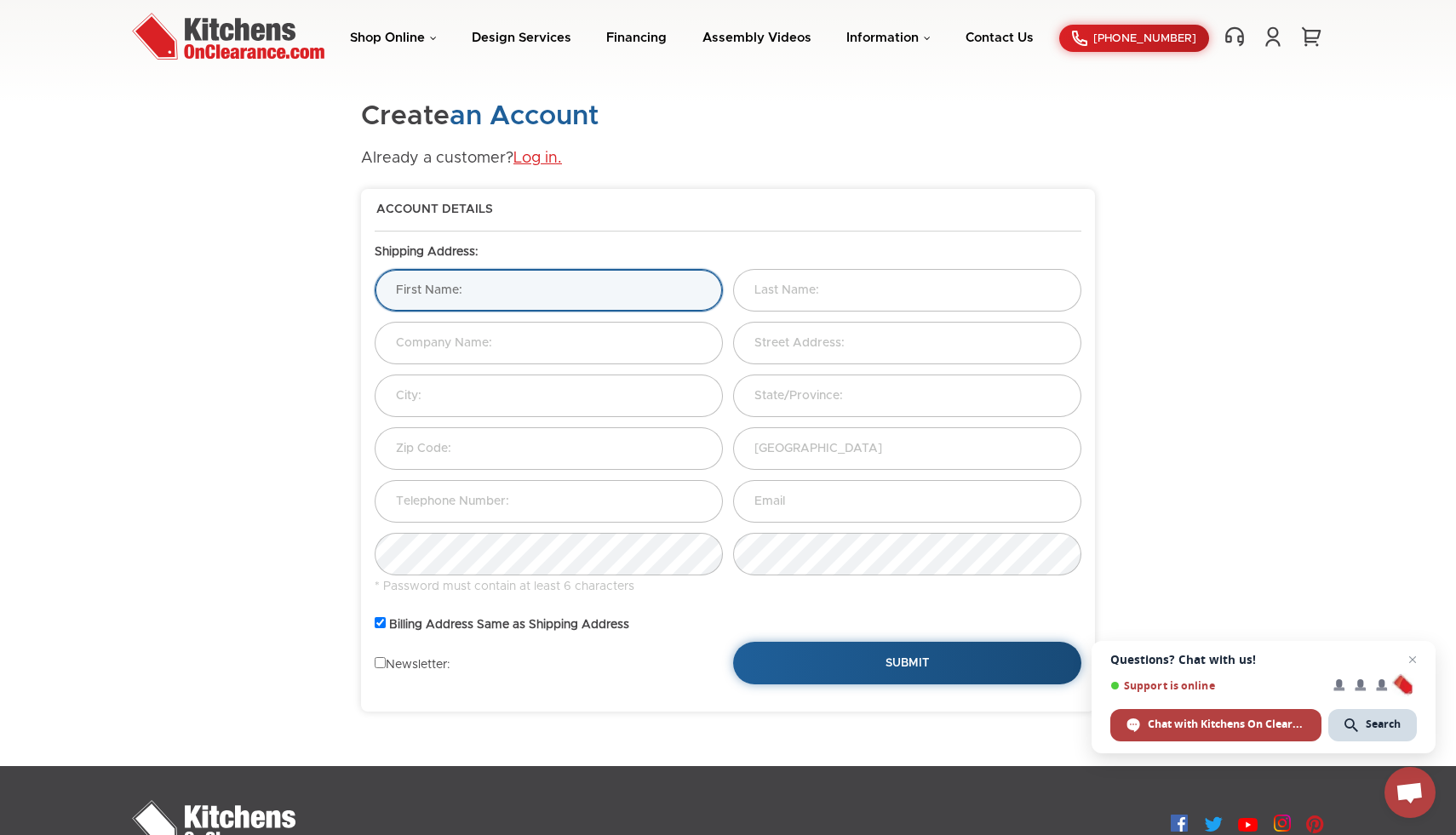
click at [451, 274] on input "text" at bounding box center [548, 290] width 348 height 43
type input "Carlos"
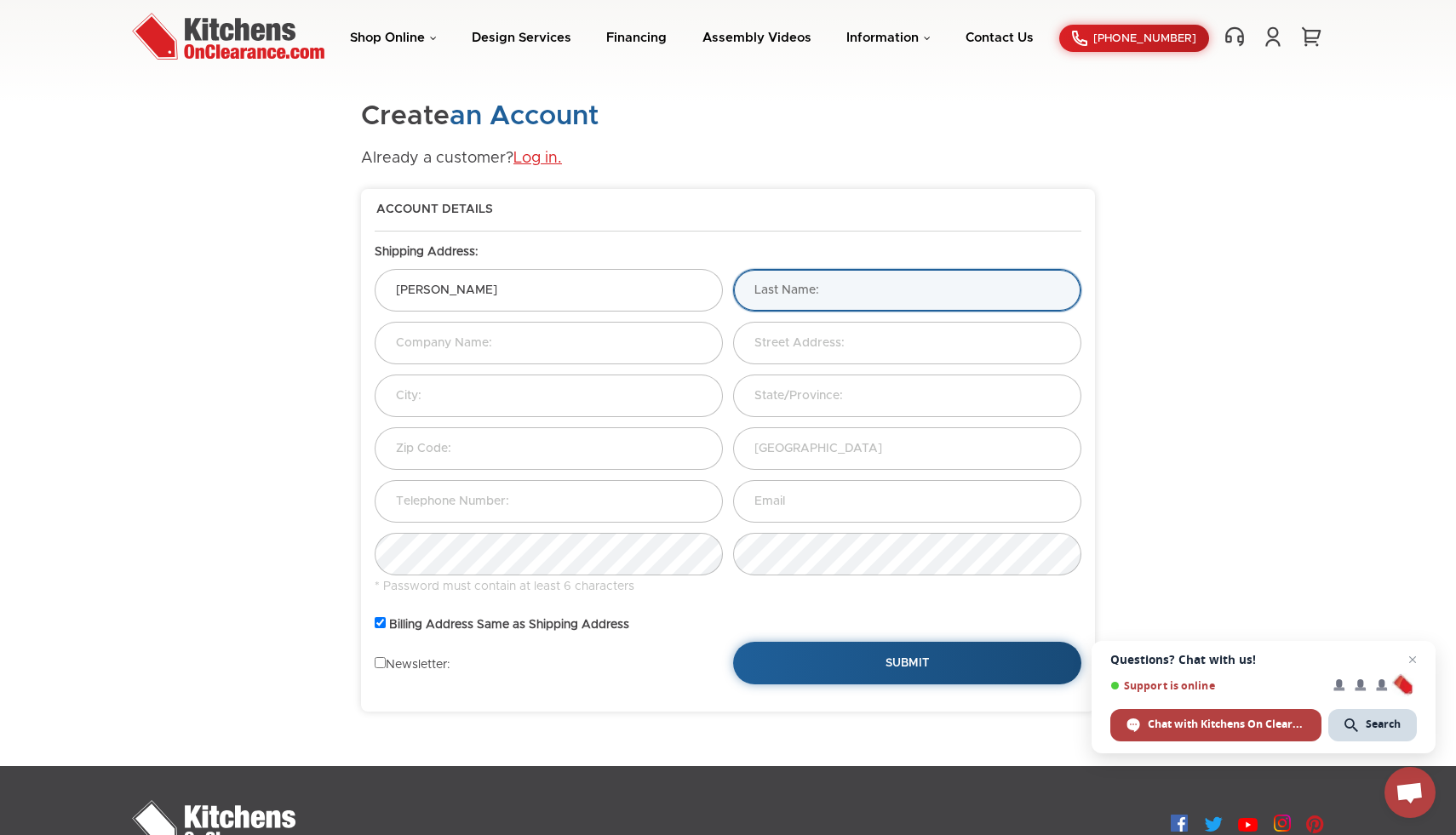
type input "Saenz"
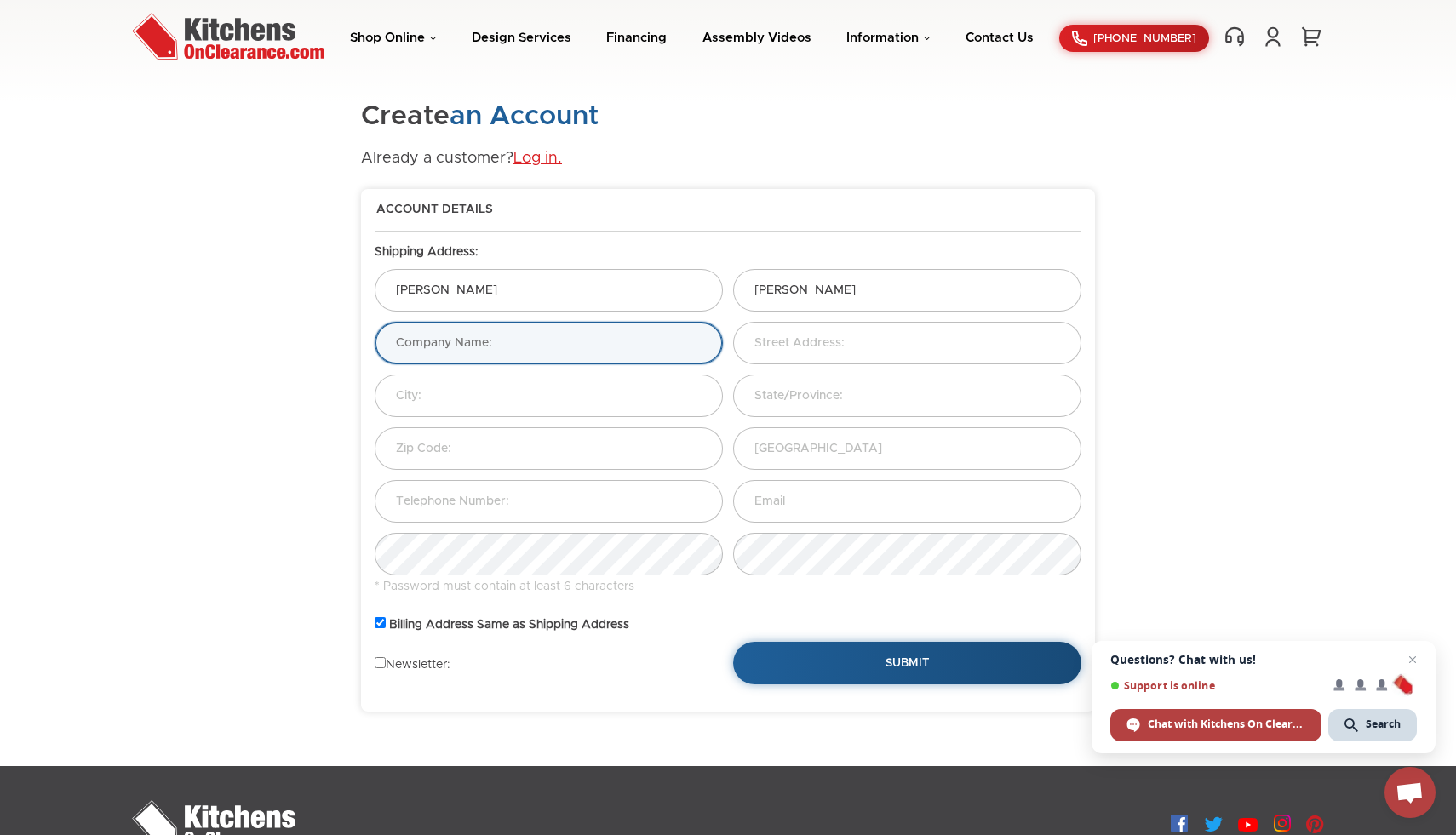
type input "Uninsured - I do not have insurance"
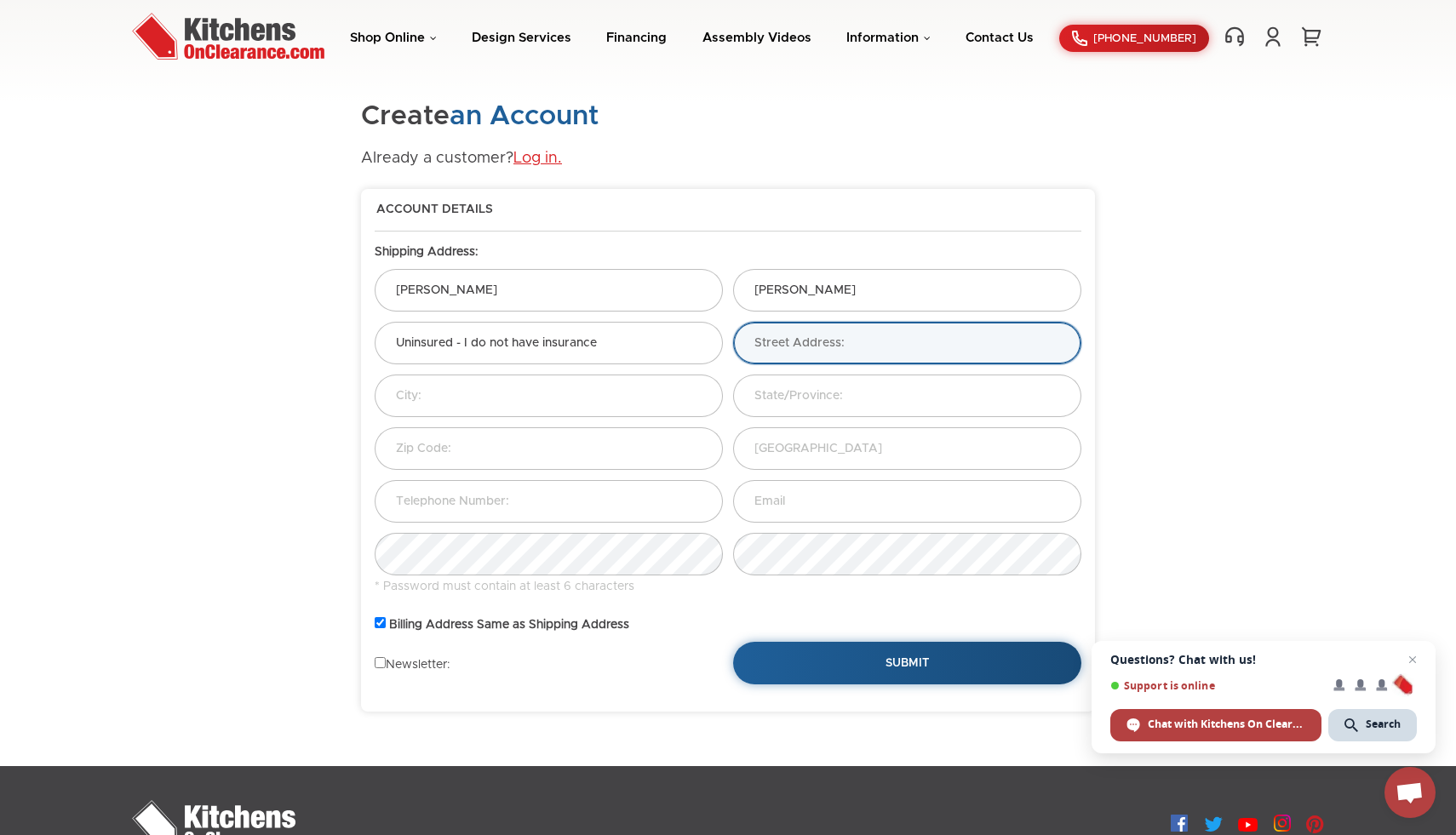
type input "1233 30th Street Northwest"
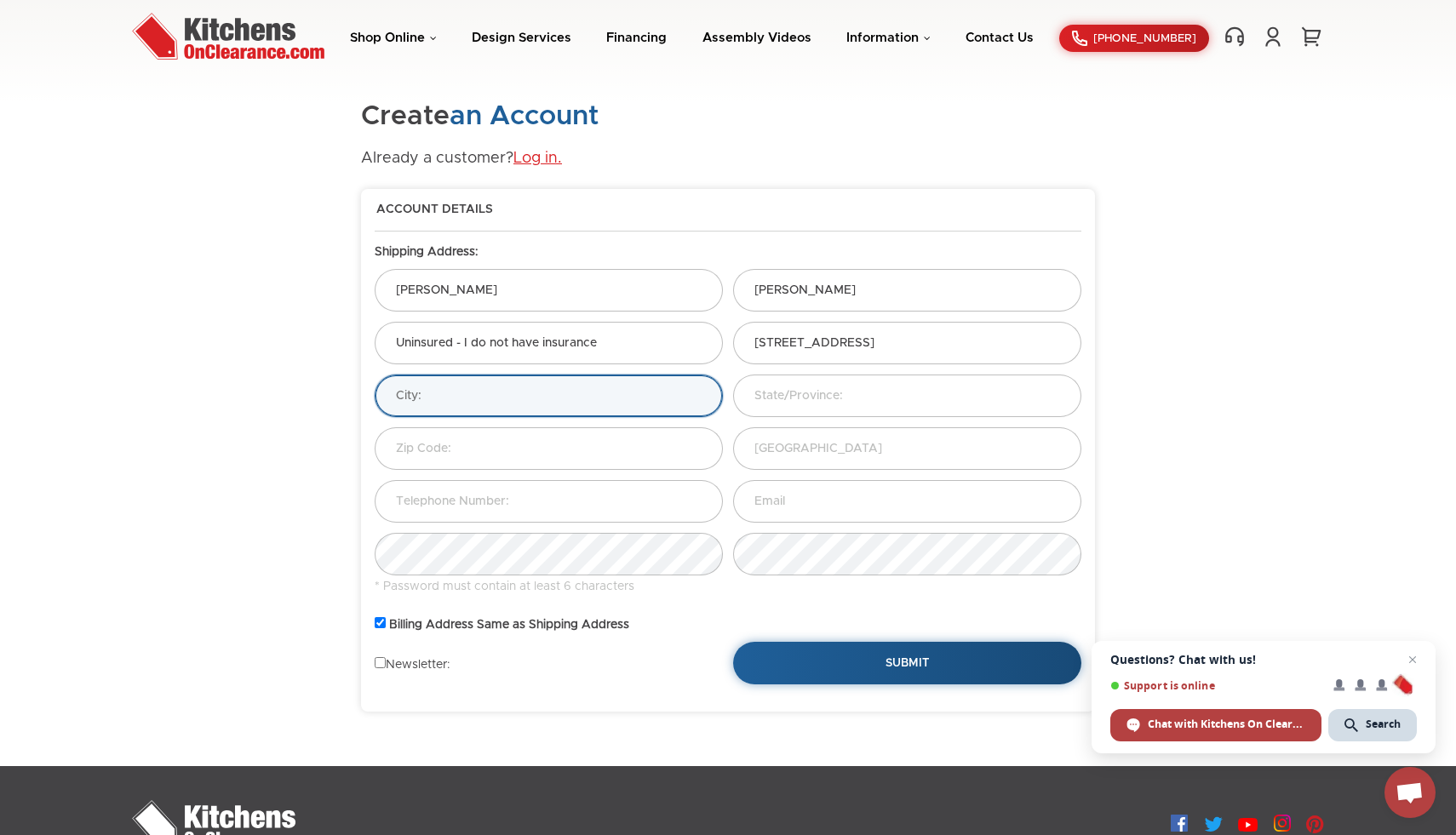
type input "Washington"
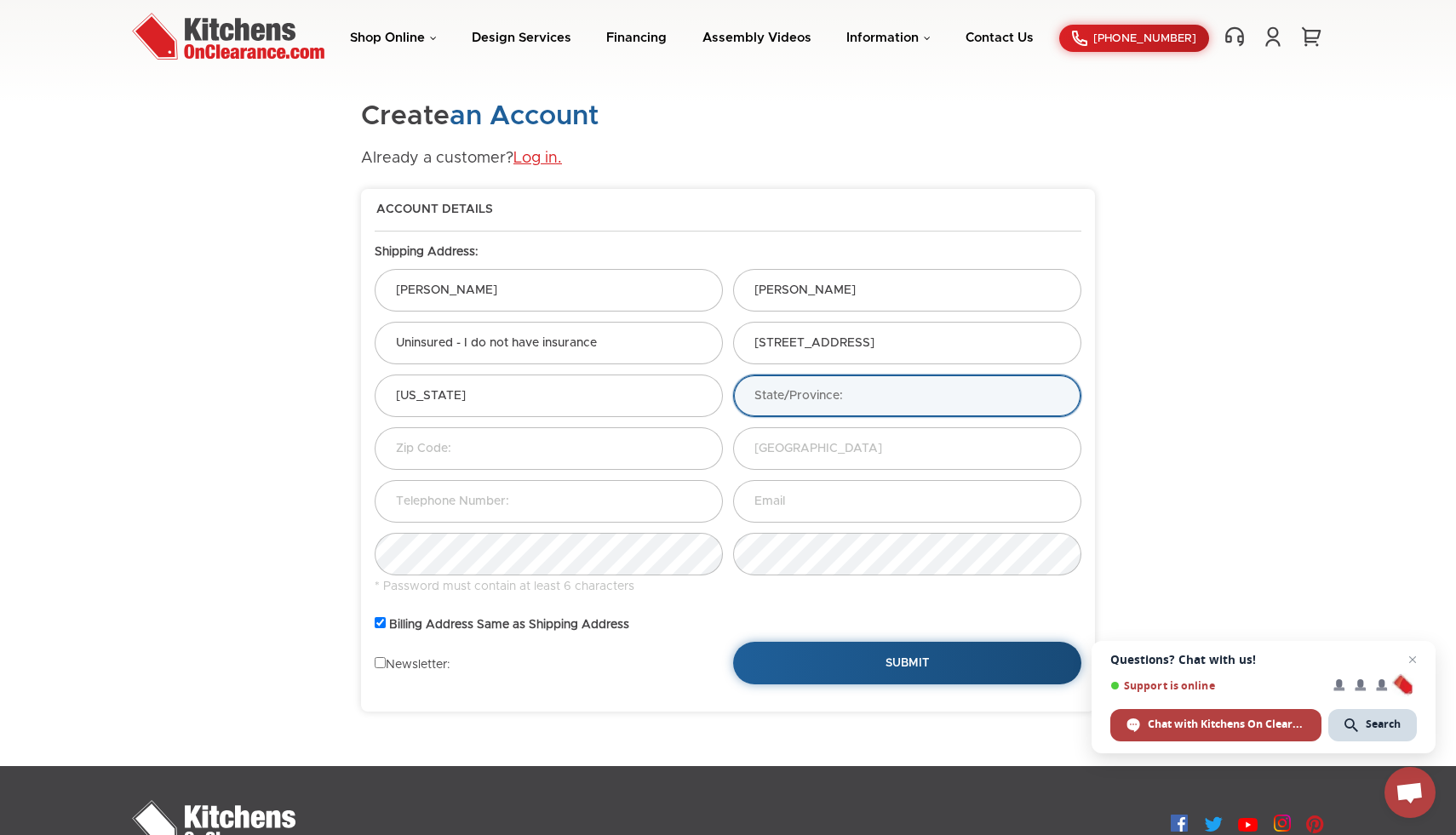
type input "DC"
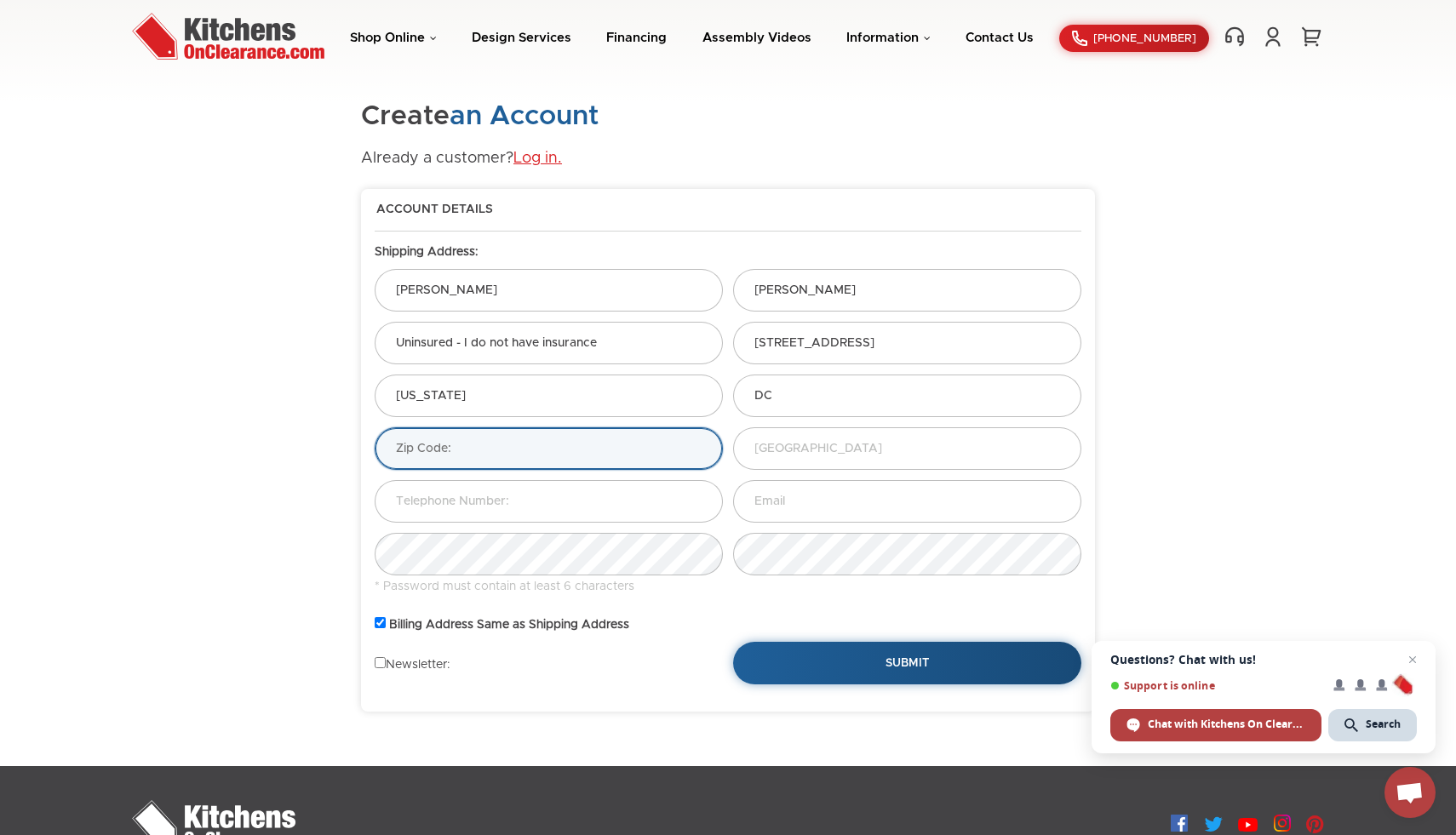
type input "20007"
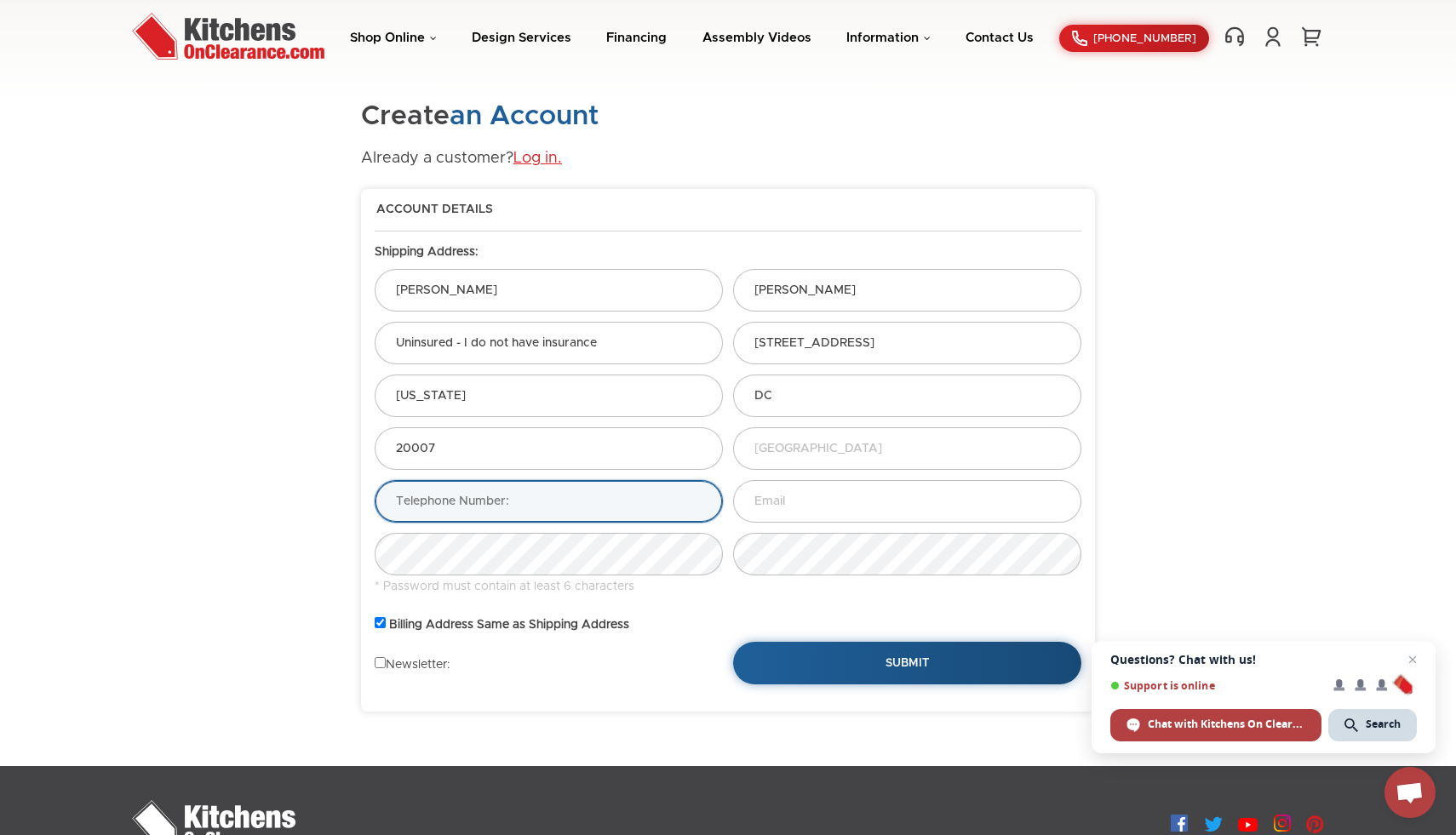
type input "3018067419"
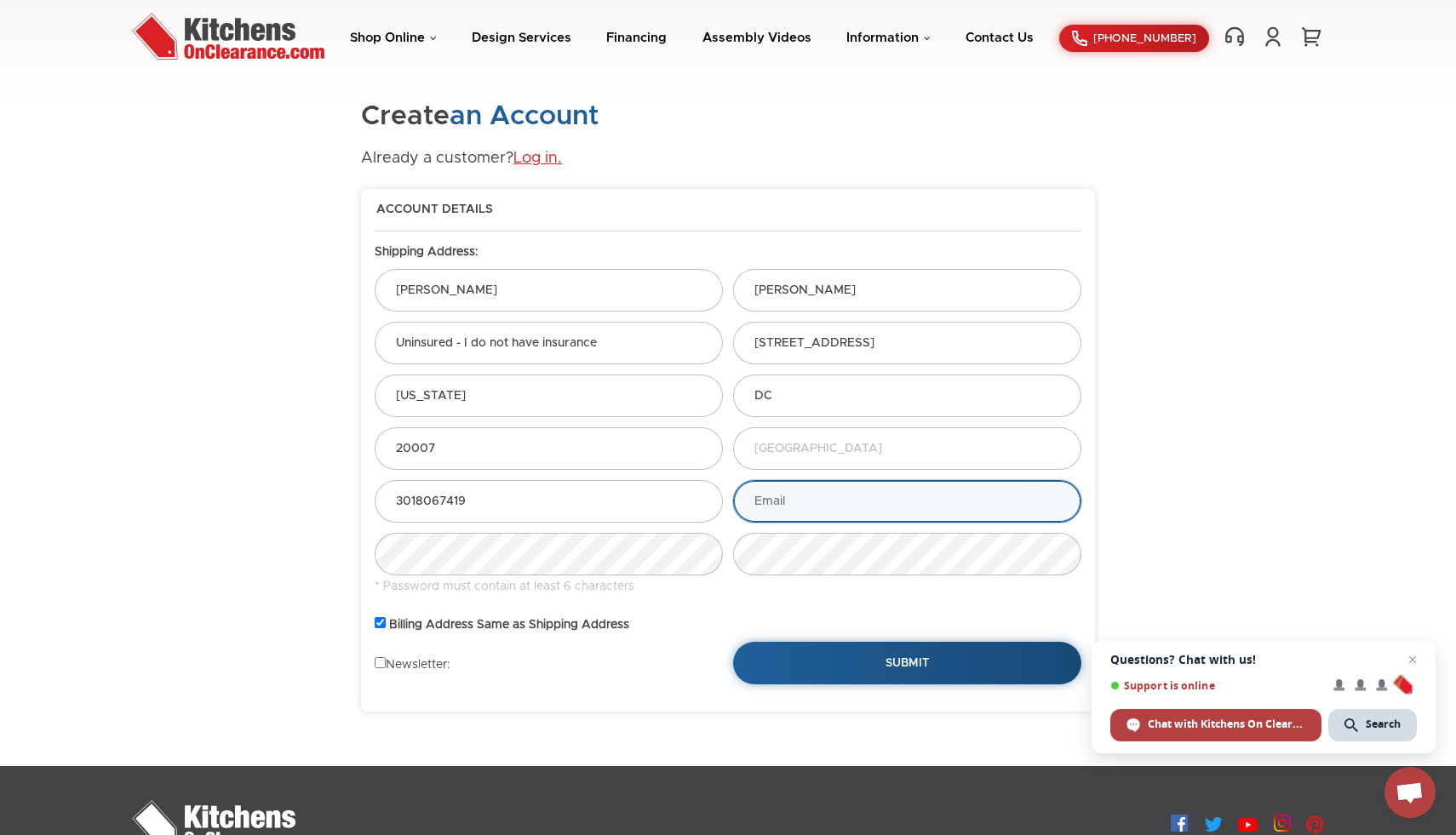
type input "villa411@gmail.com"
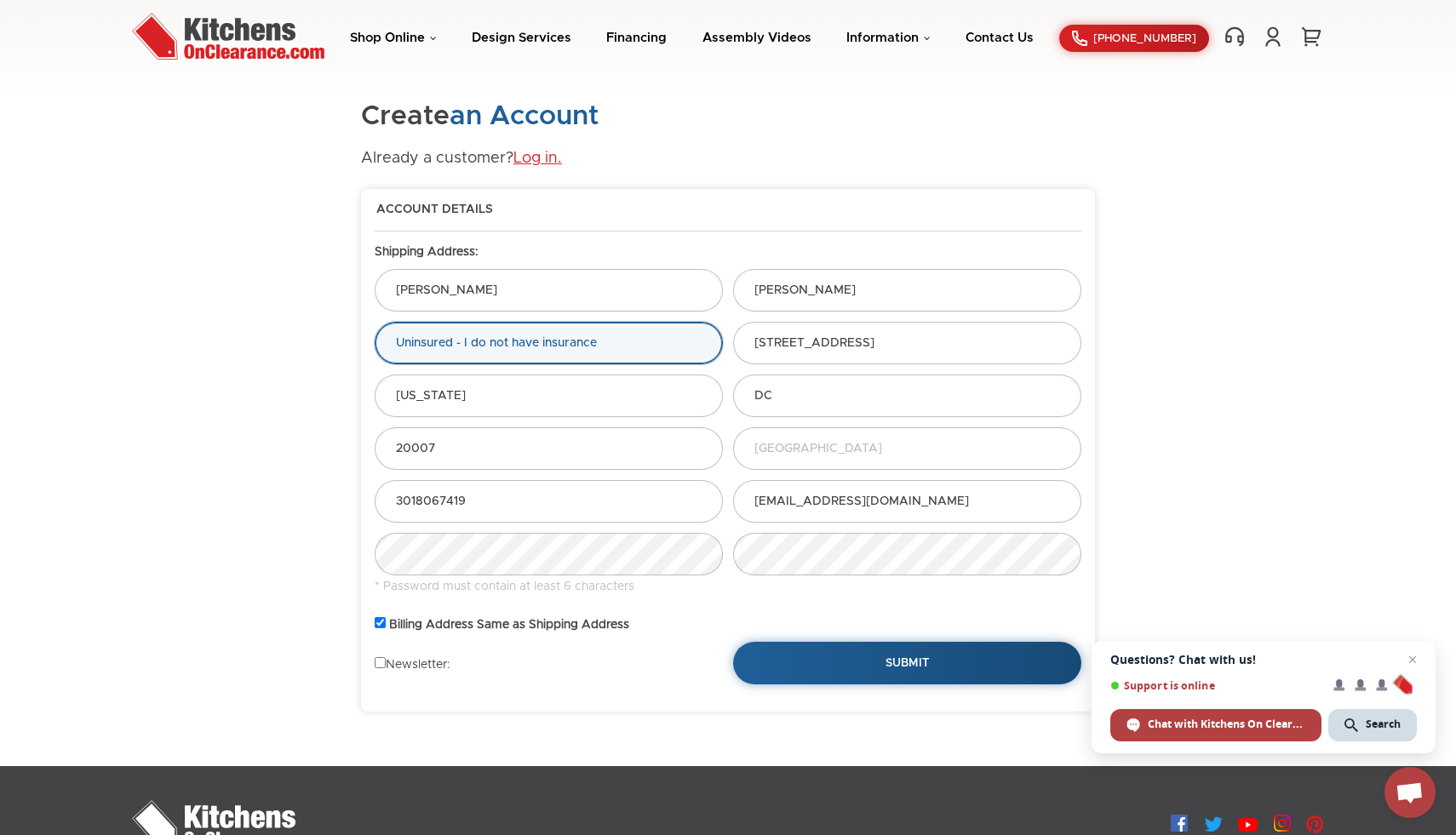
click at [623, 347] on input "Uninsured - I do not have insurance" at bounding box center [548, 343] width 348 height 43
type input "U"
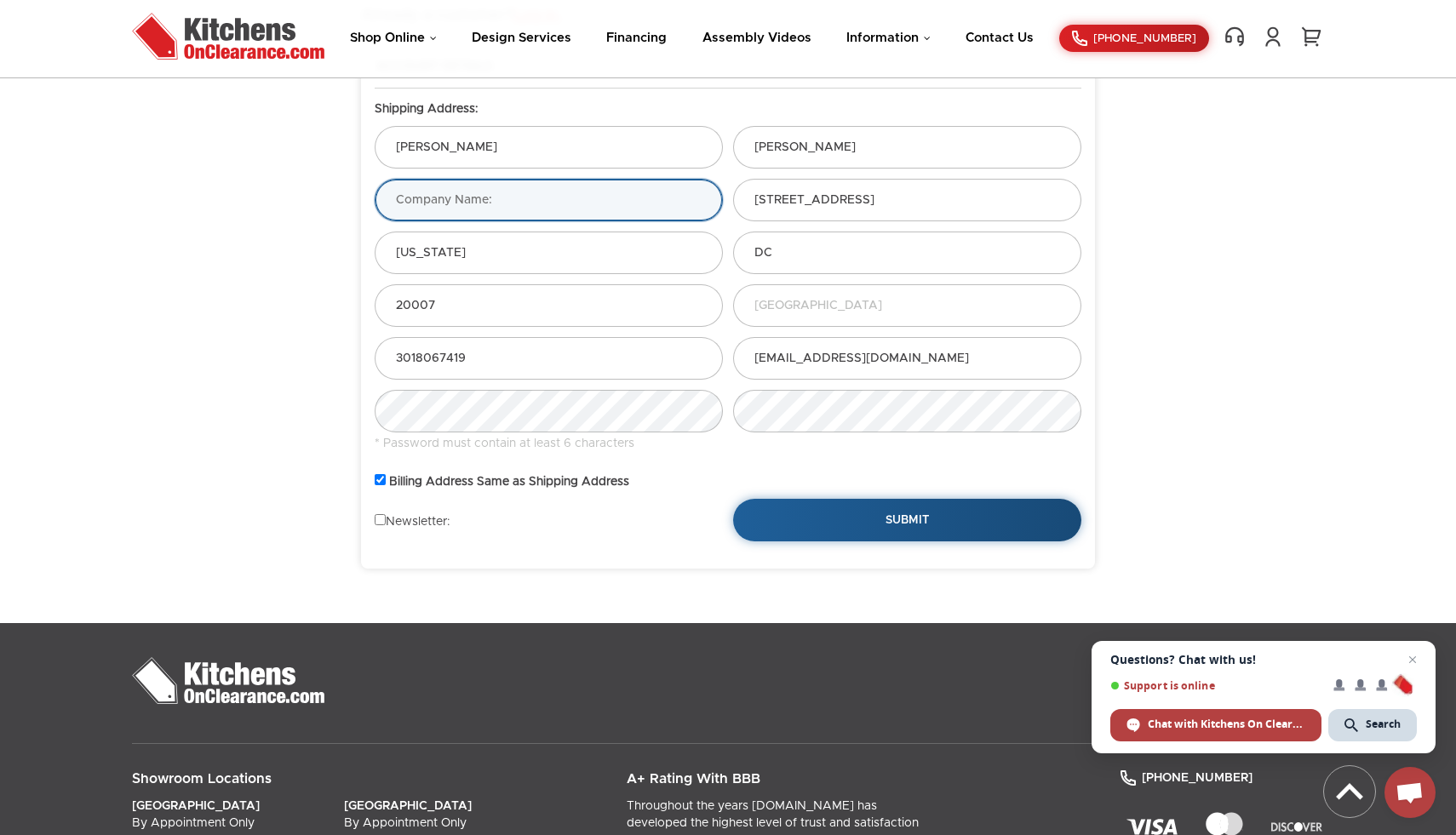
scroll to position [163, 0]
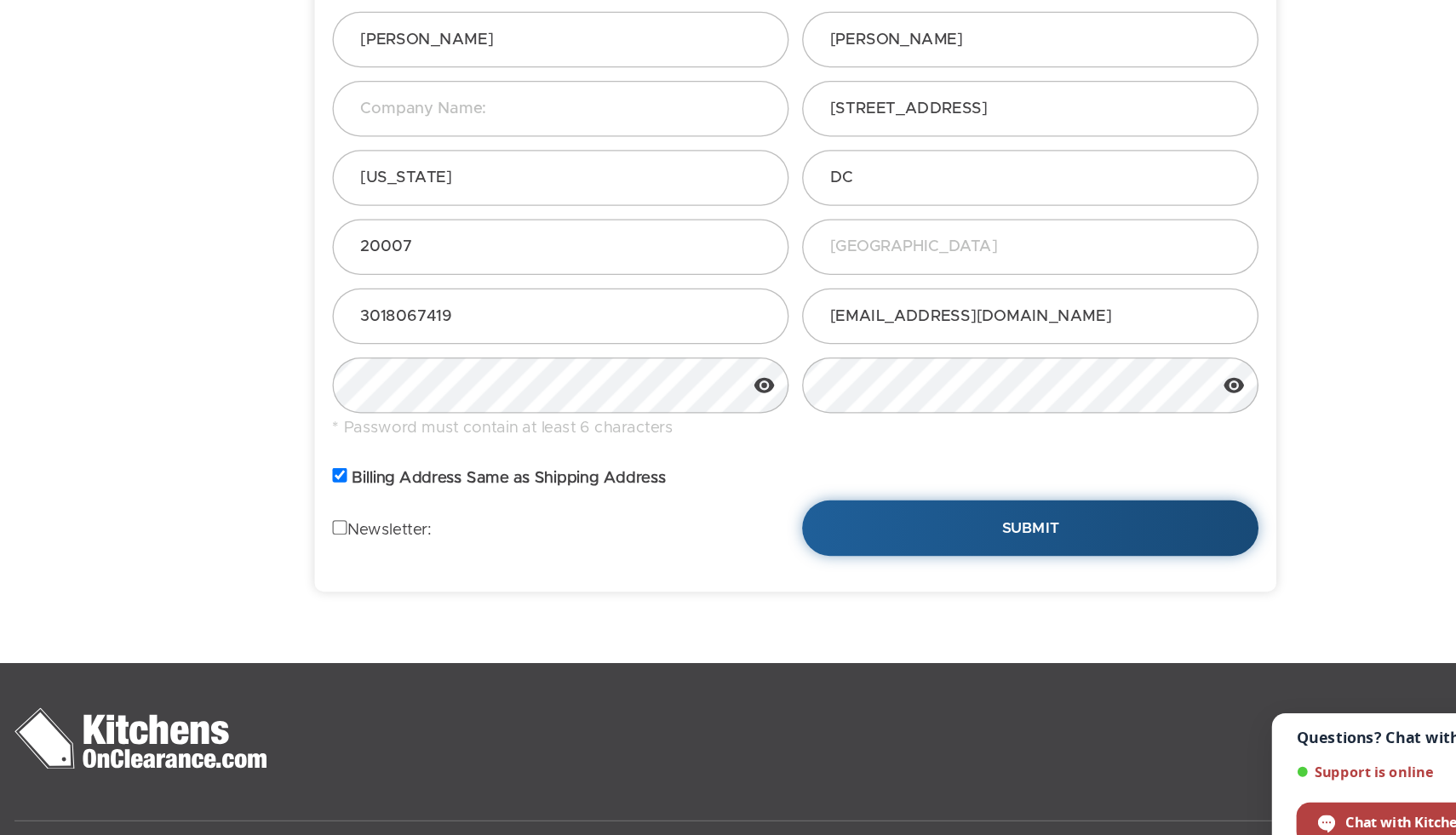
click at [382, 456] on input "checkbox" at bounding box center [380, 458] width 11 height 11
checkbox input "false"
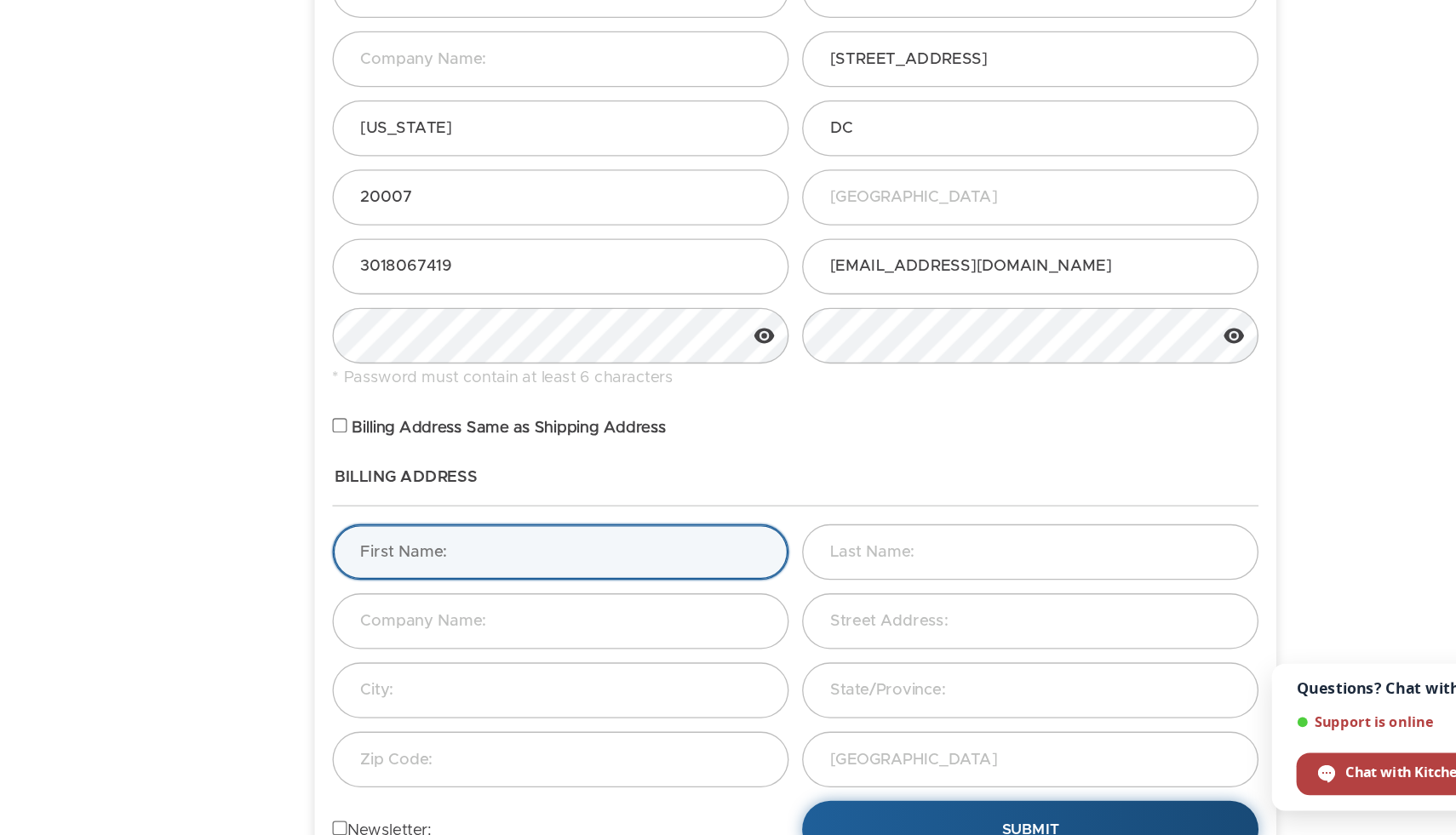
click at [494, 560] on input "text" at bounding box center [548, 555] width 348 height 43
click at [454, 560] on input "text" at bounding box center [548, 555] width 348 height 43
type input "Carlos"
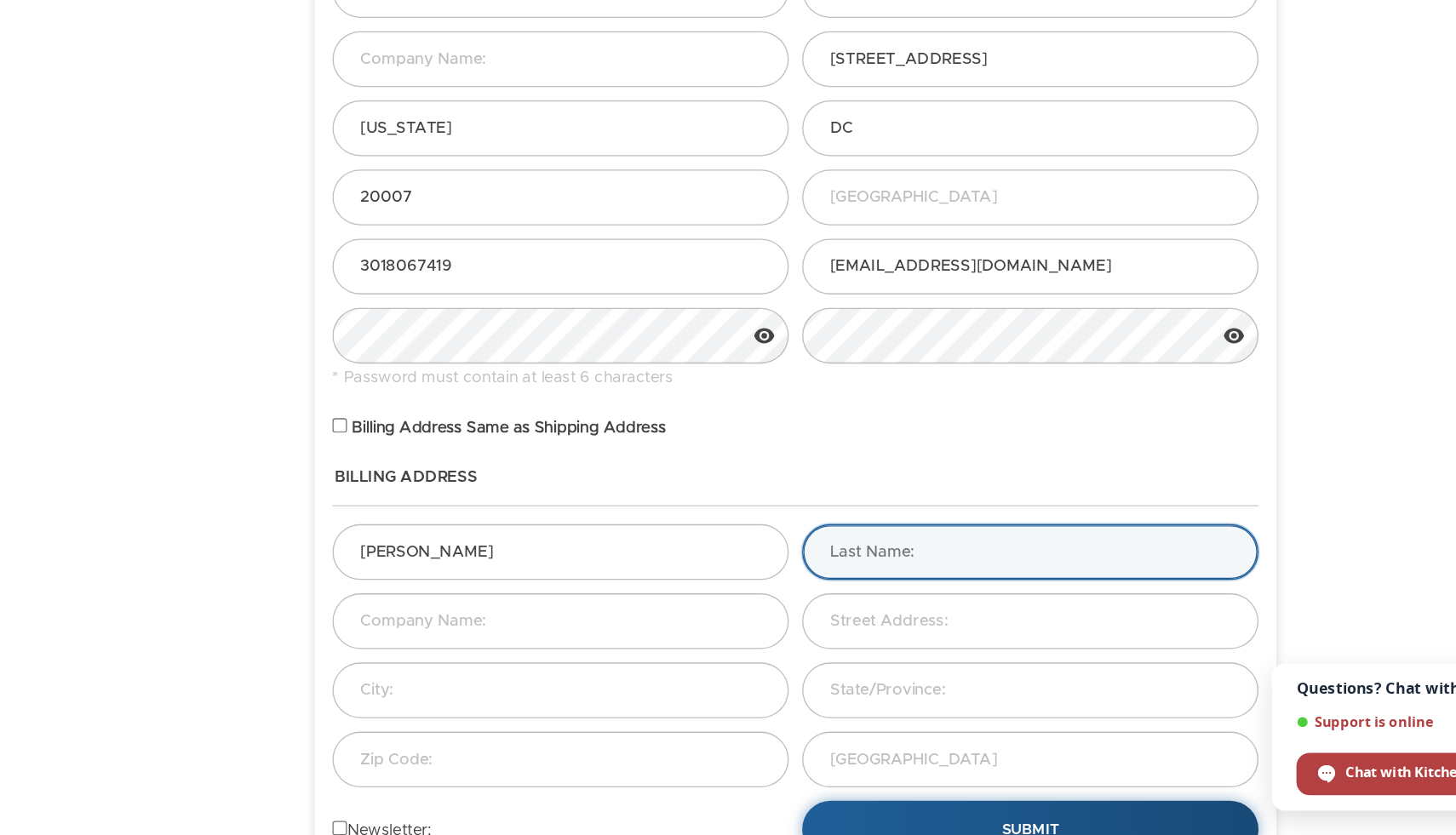
type input "Saenz"
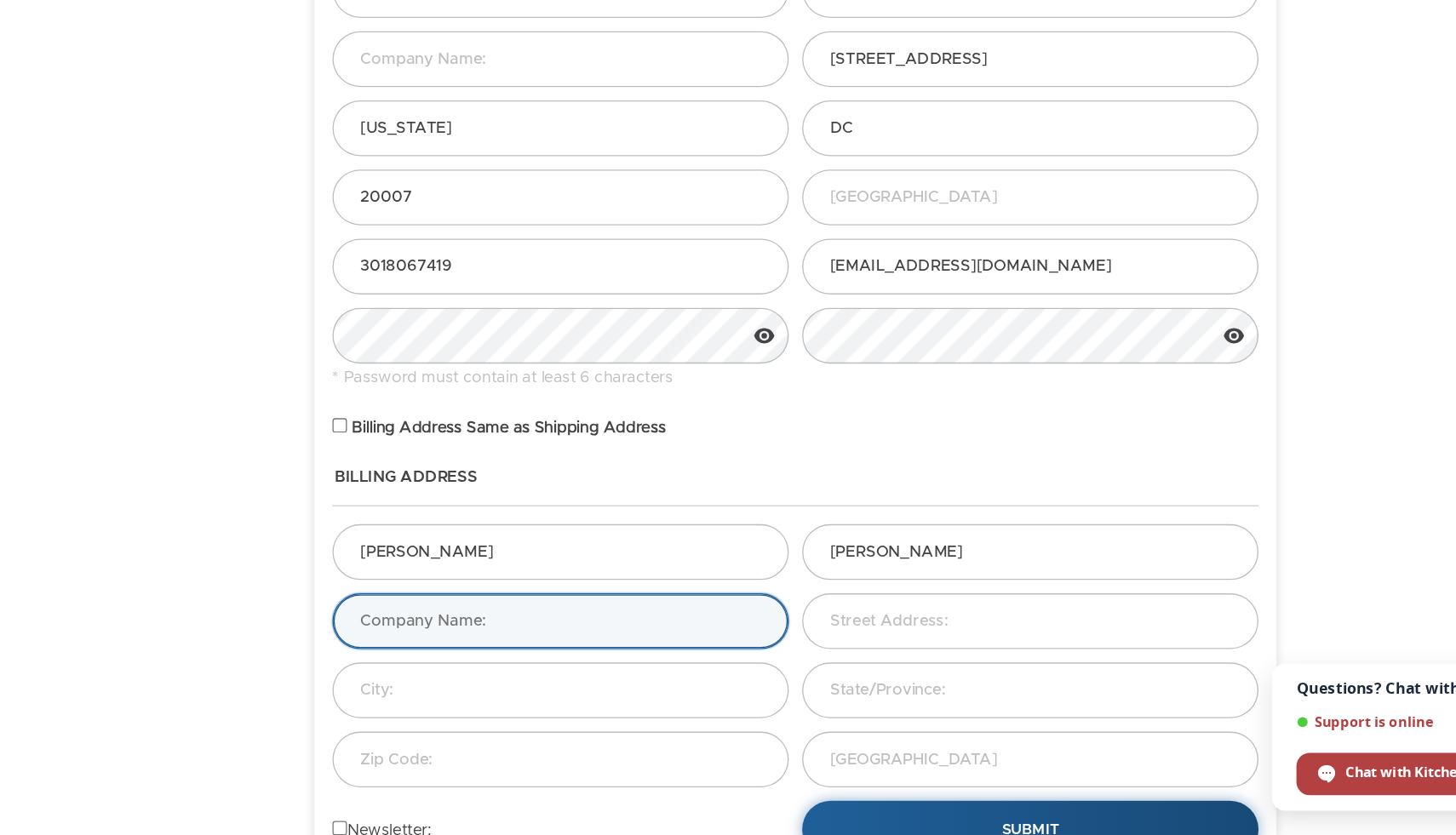
type input "Uninsured - I do not have insurance"
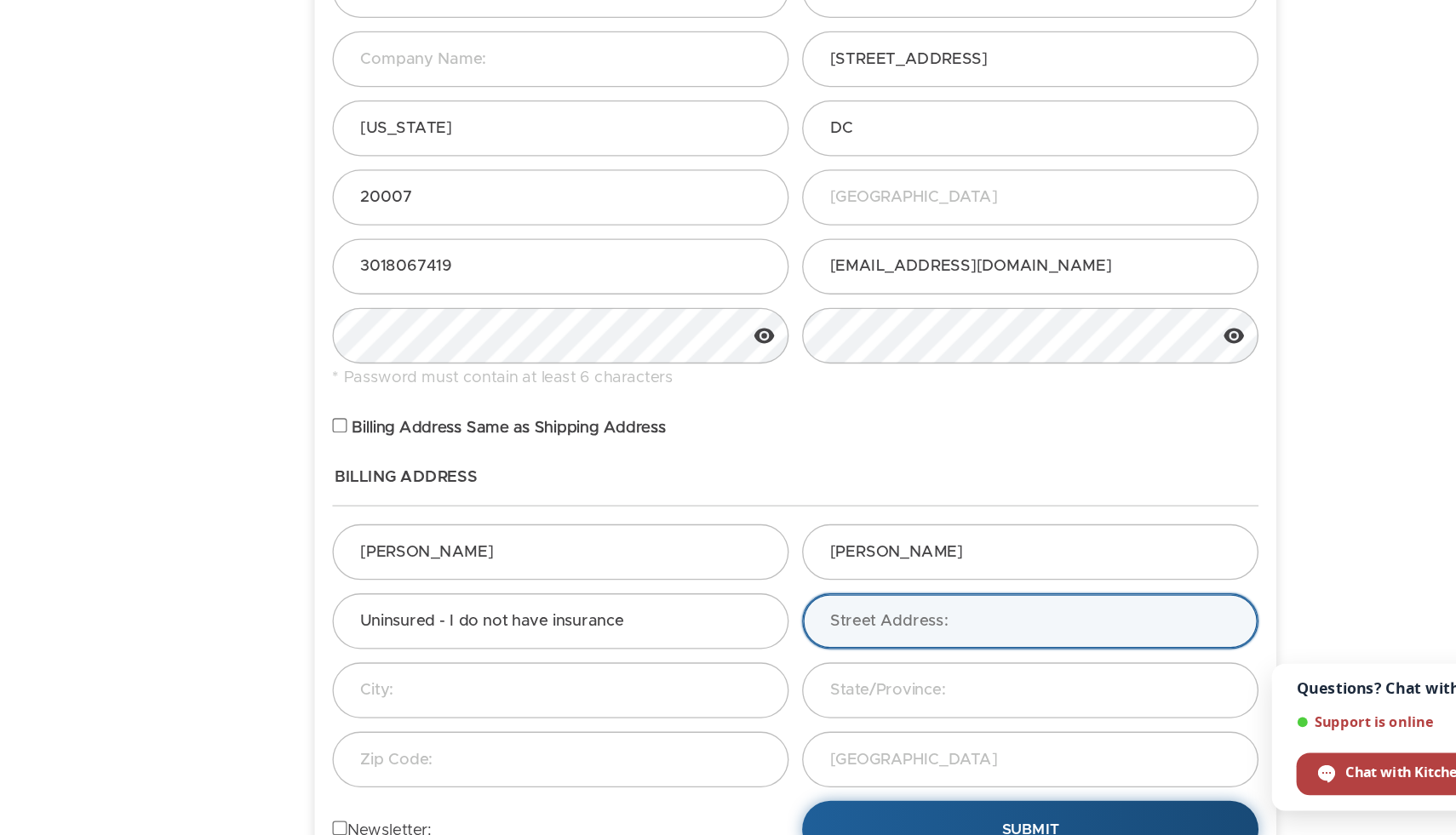
type input "1233 30th Street Northwest"
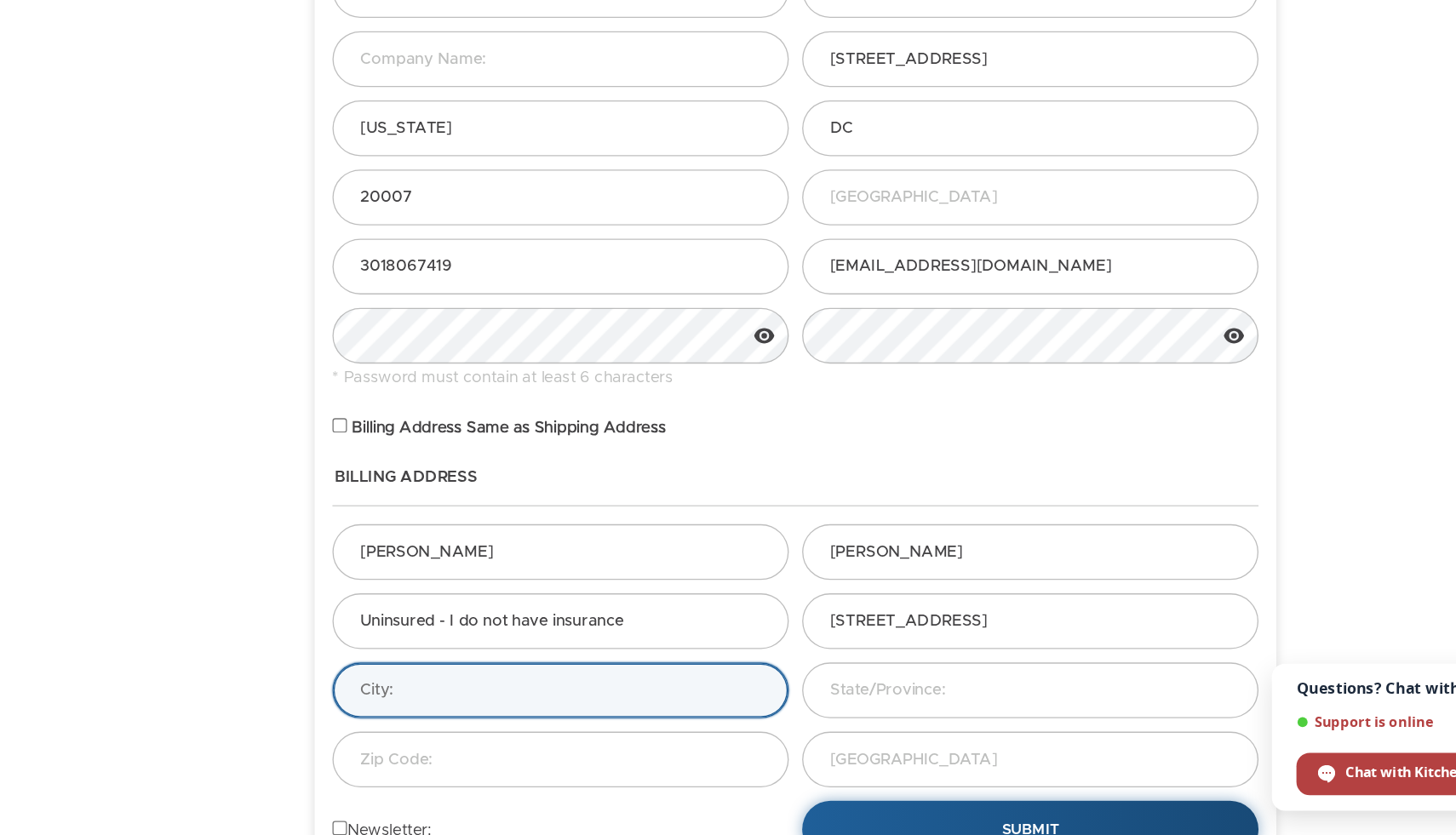
type input "Washington"
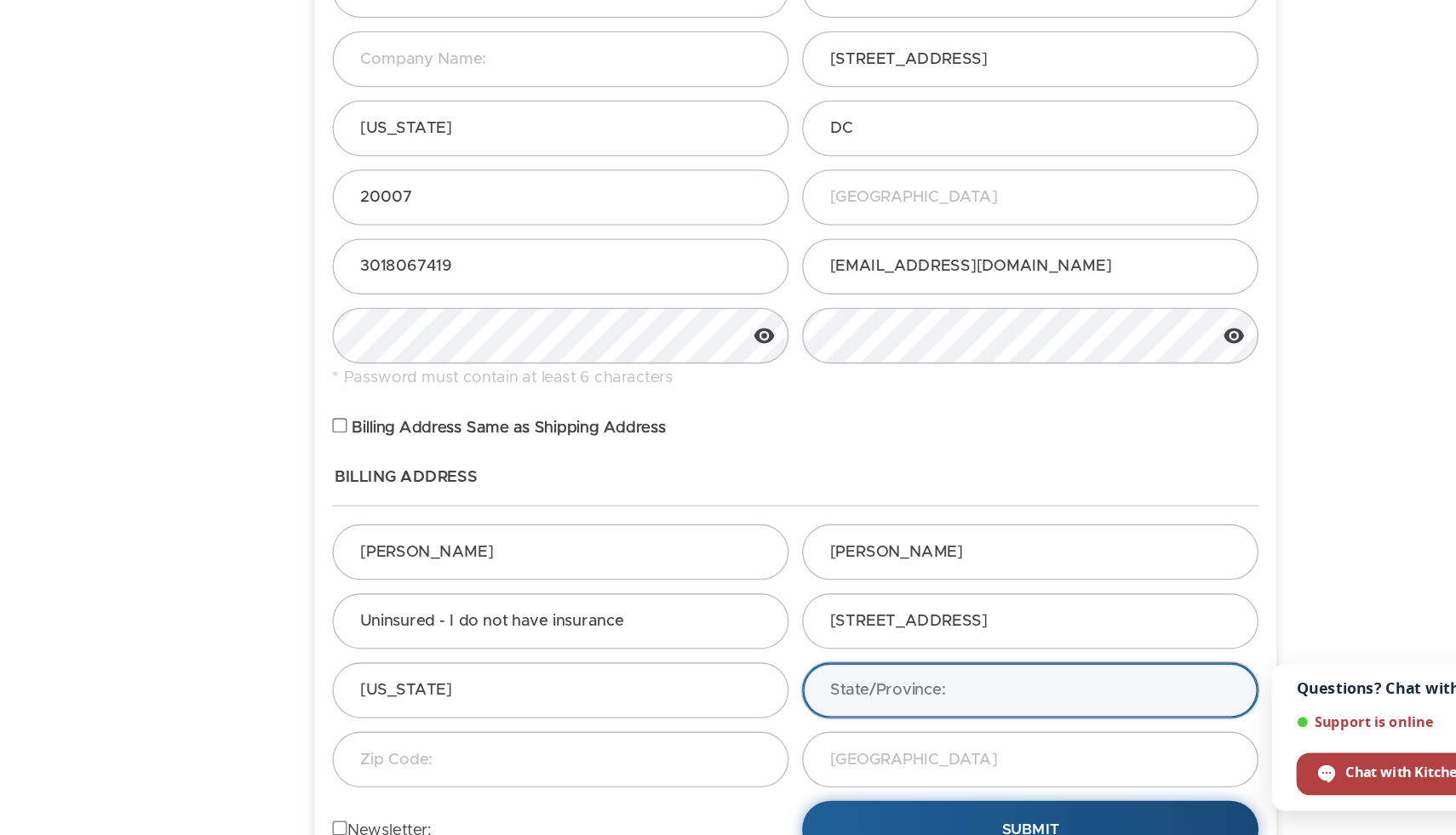
type input "DC"
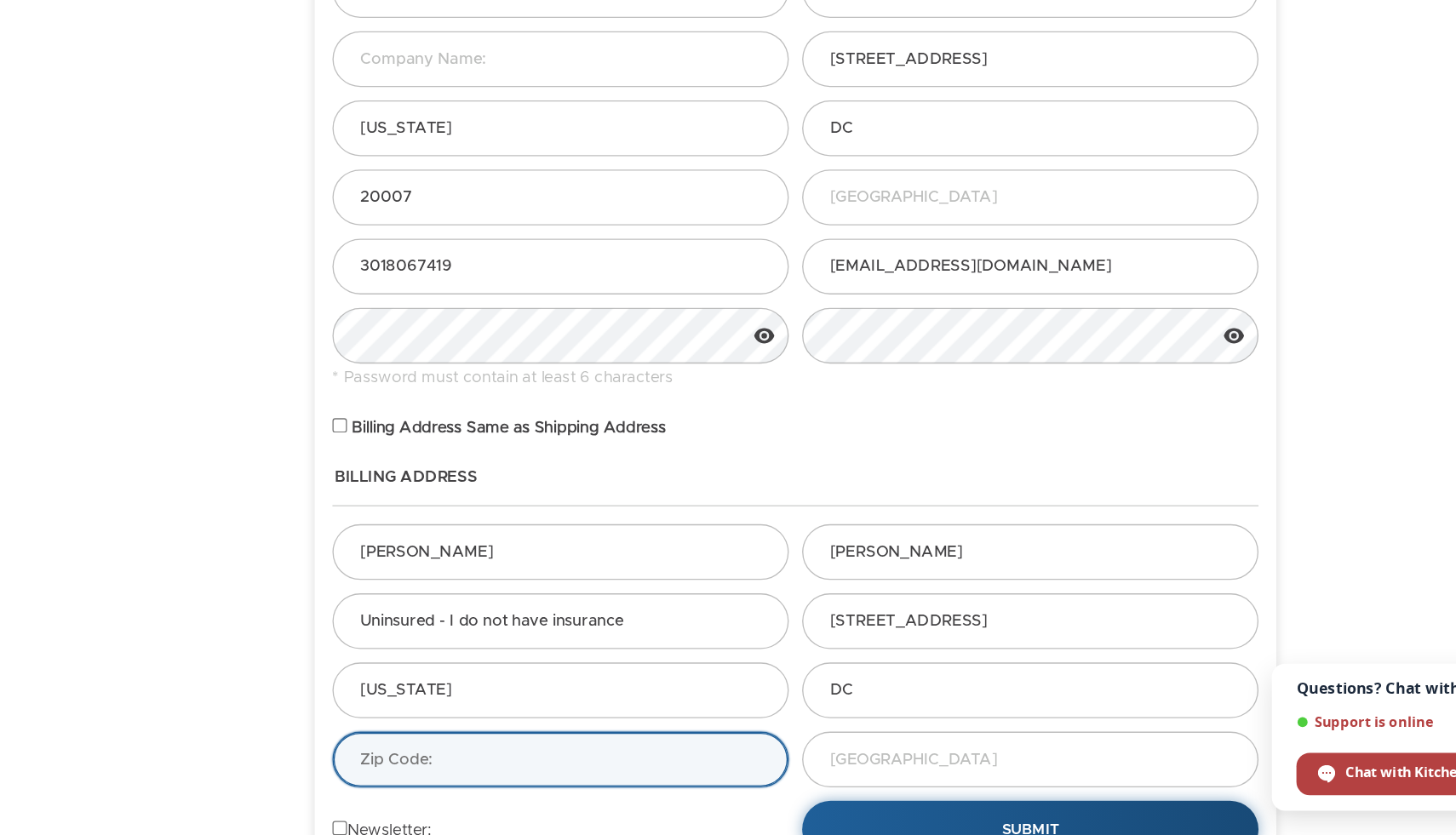
type input "20007"
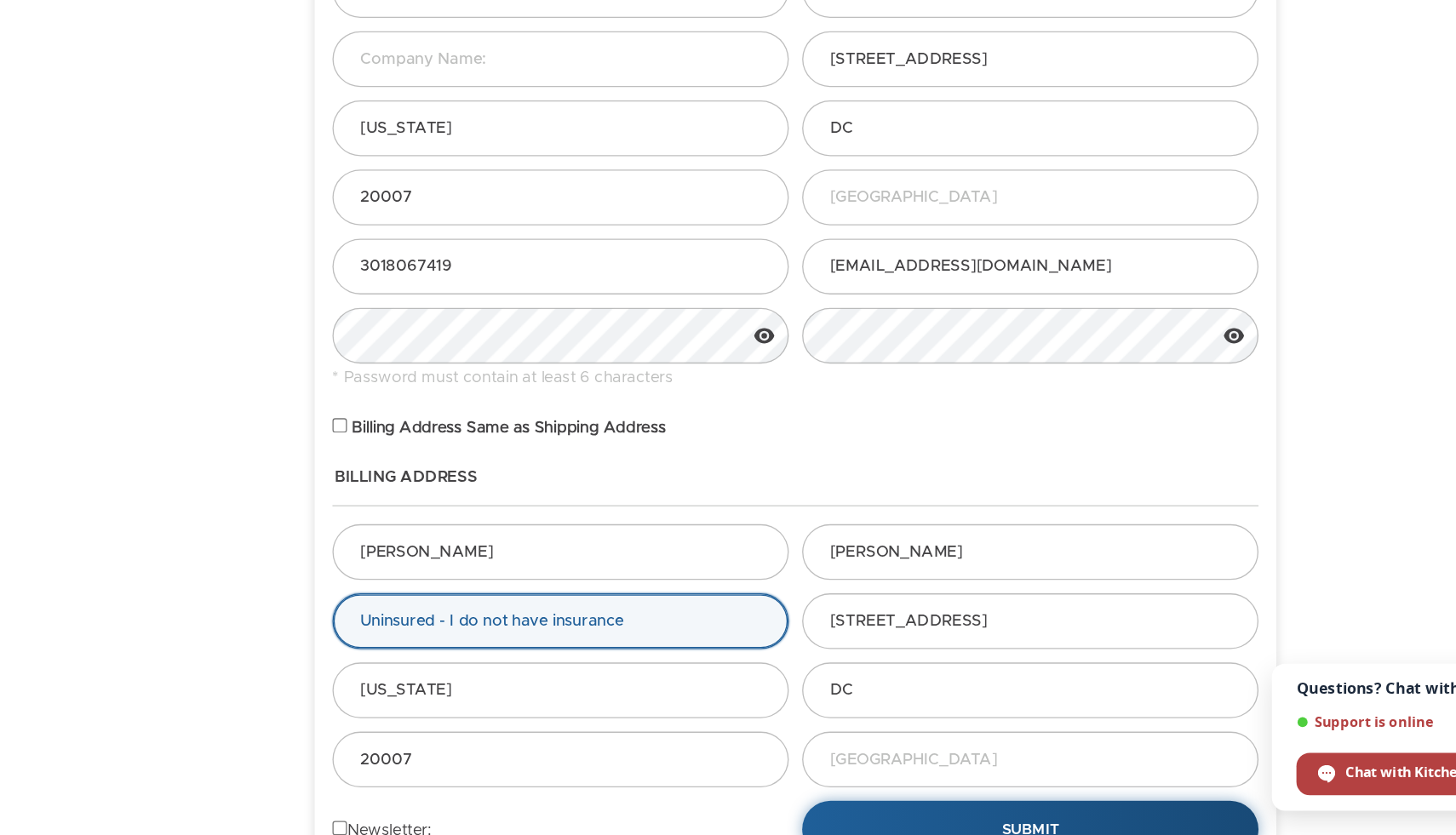
click at [636, 614] on input "Uninsured - I do not have insurance" at bounding box center [548, 608] width 348 height 43
type input "U"
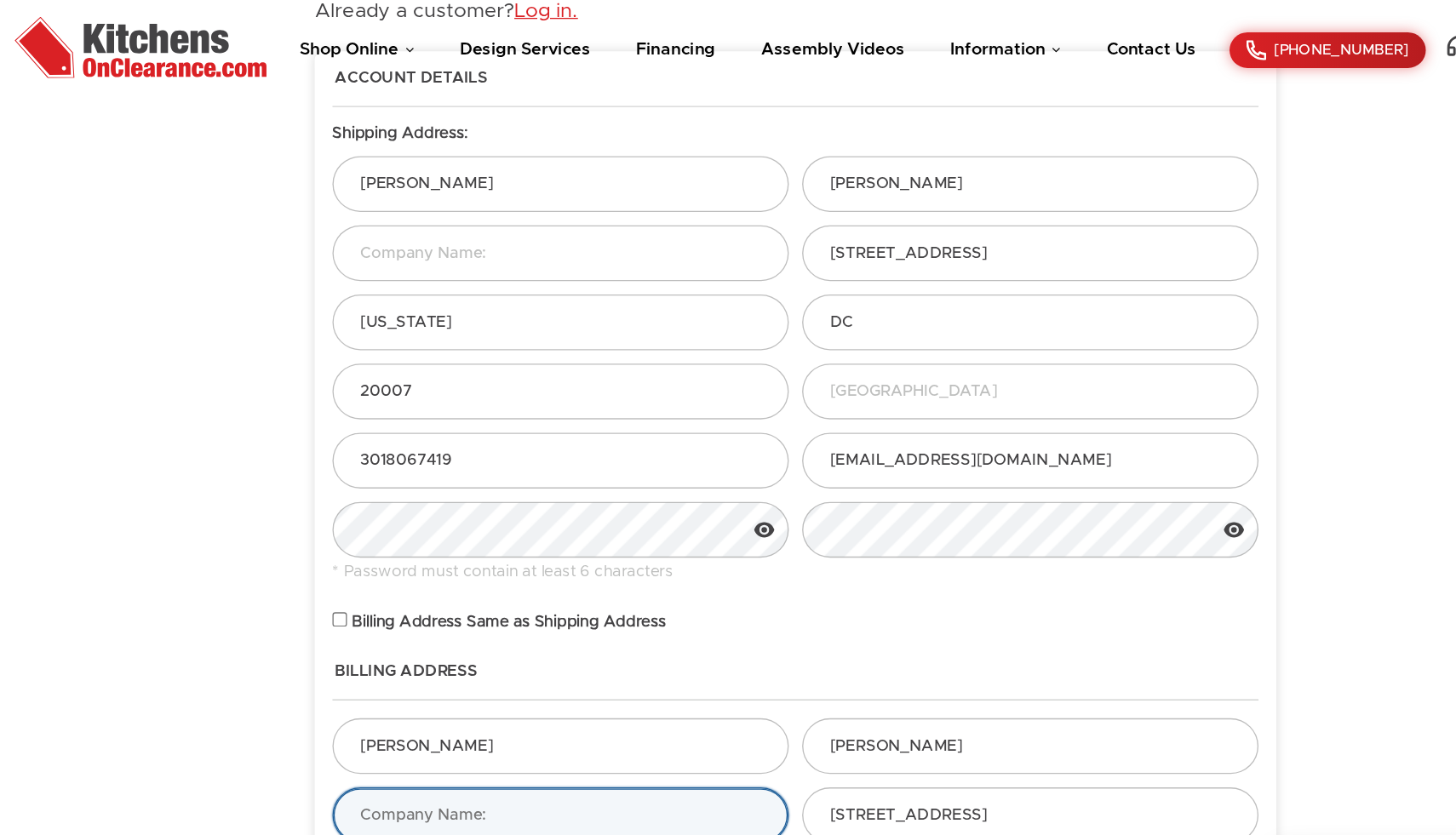
scroll to position [58, 0]
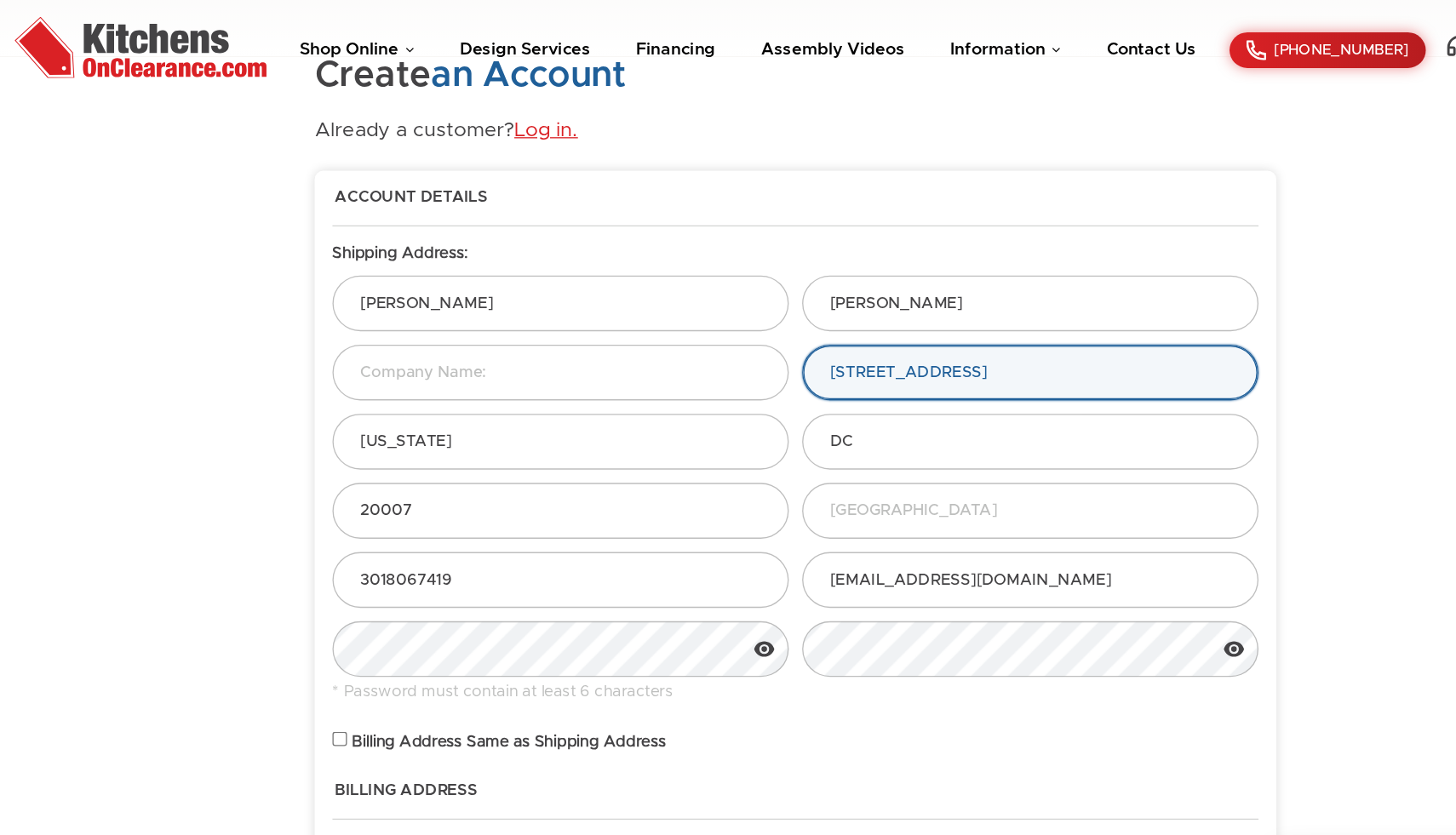
click at [917, 282] on input "1233 30th Street Northwest" at bounding box center [907, 284] width 348 height 43
type input "1"
type input "1416 Eastern Ave NE"
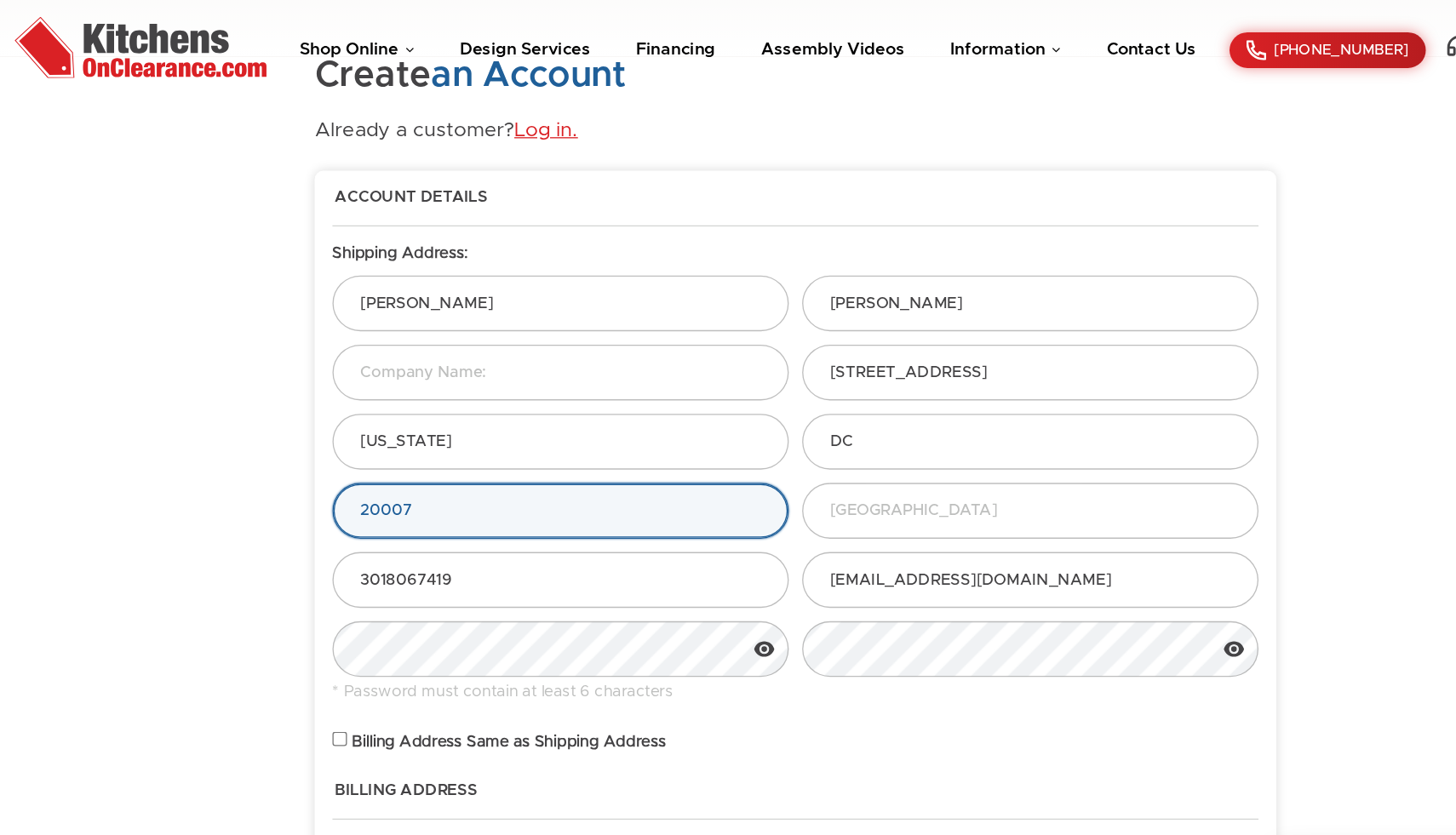
click at [439, 390] on input "20007" at bounding box center [548, 390] width 348 height 43
type input "20019"
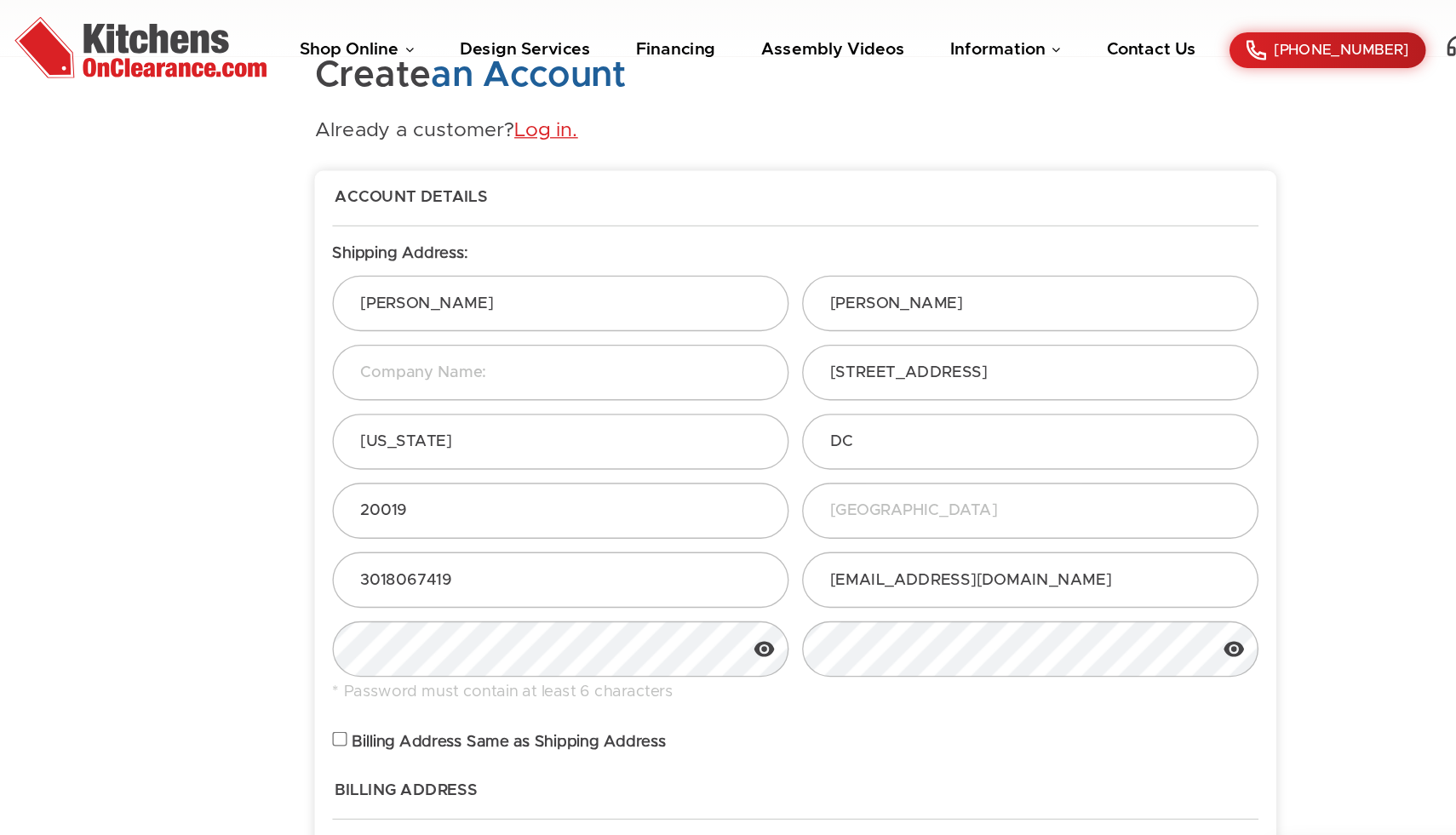
click at [288, 474] on body "Shop Online Kitchen Cabinets Kitchen Sinks & Faucets Knobs & Handles Bathroom P…" at bounding box center [728, 714] width 1456 height 1545
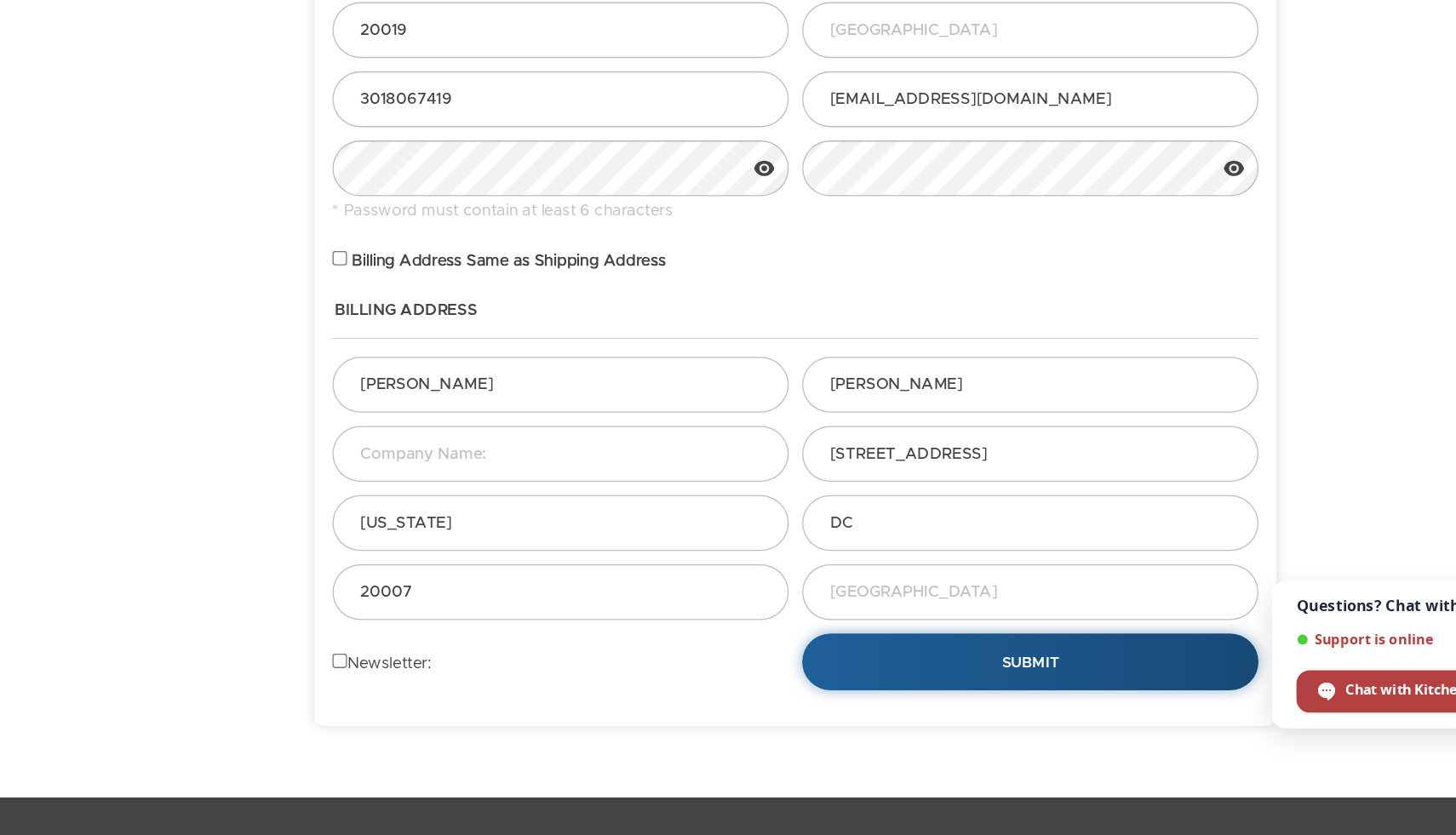
scroll to position [235, 0]
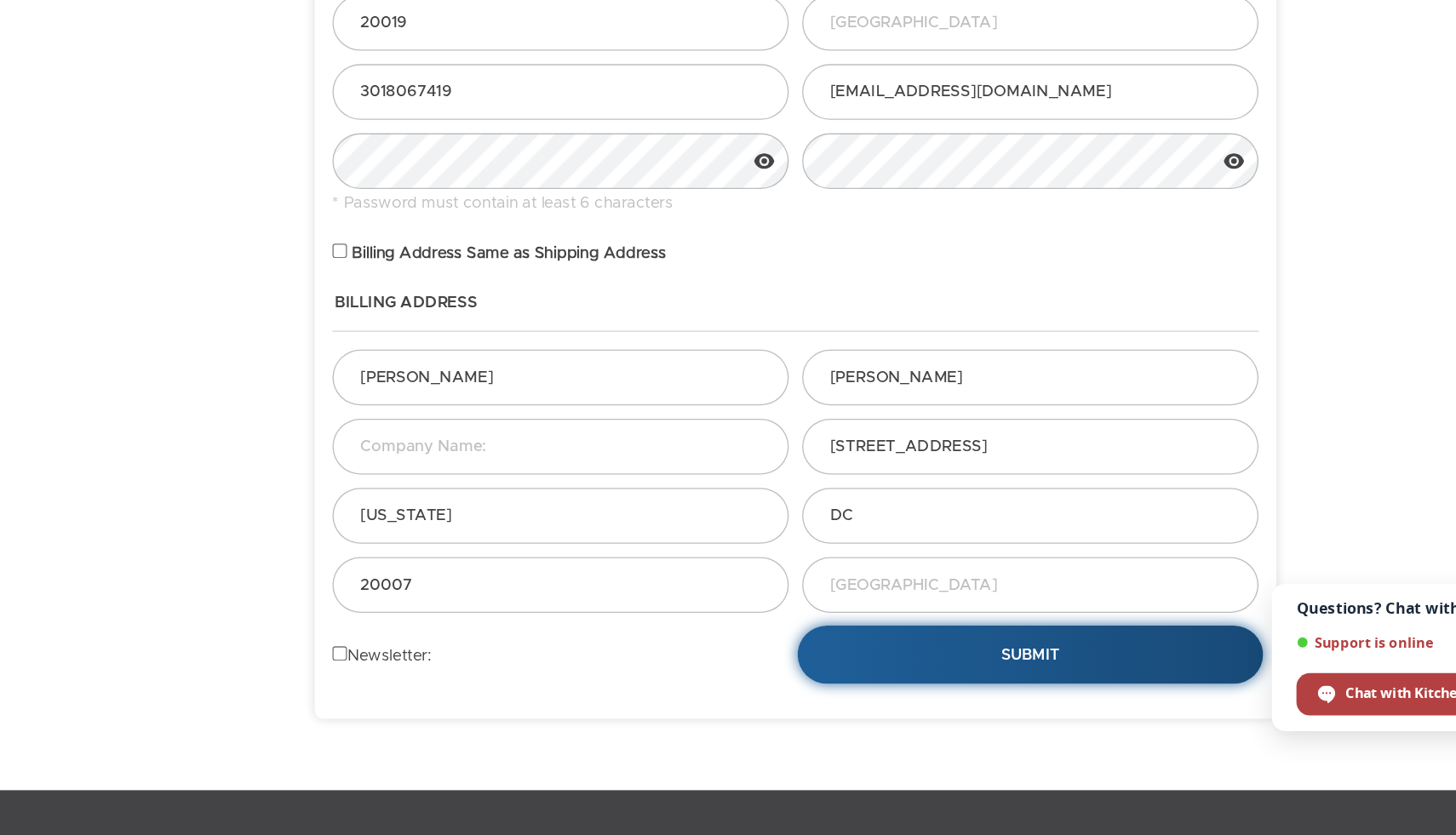
click at [824, 689] on button "Submit" at bounding box center [907, 695] width 355 height 44
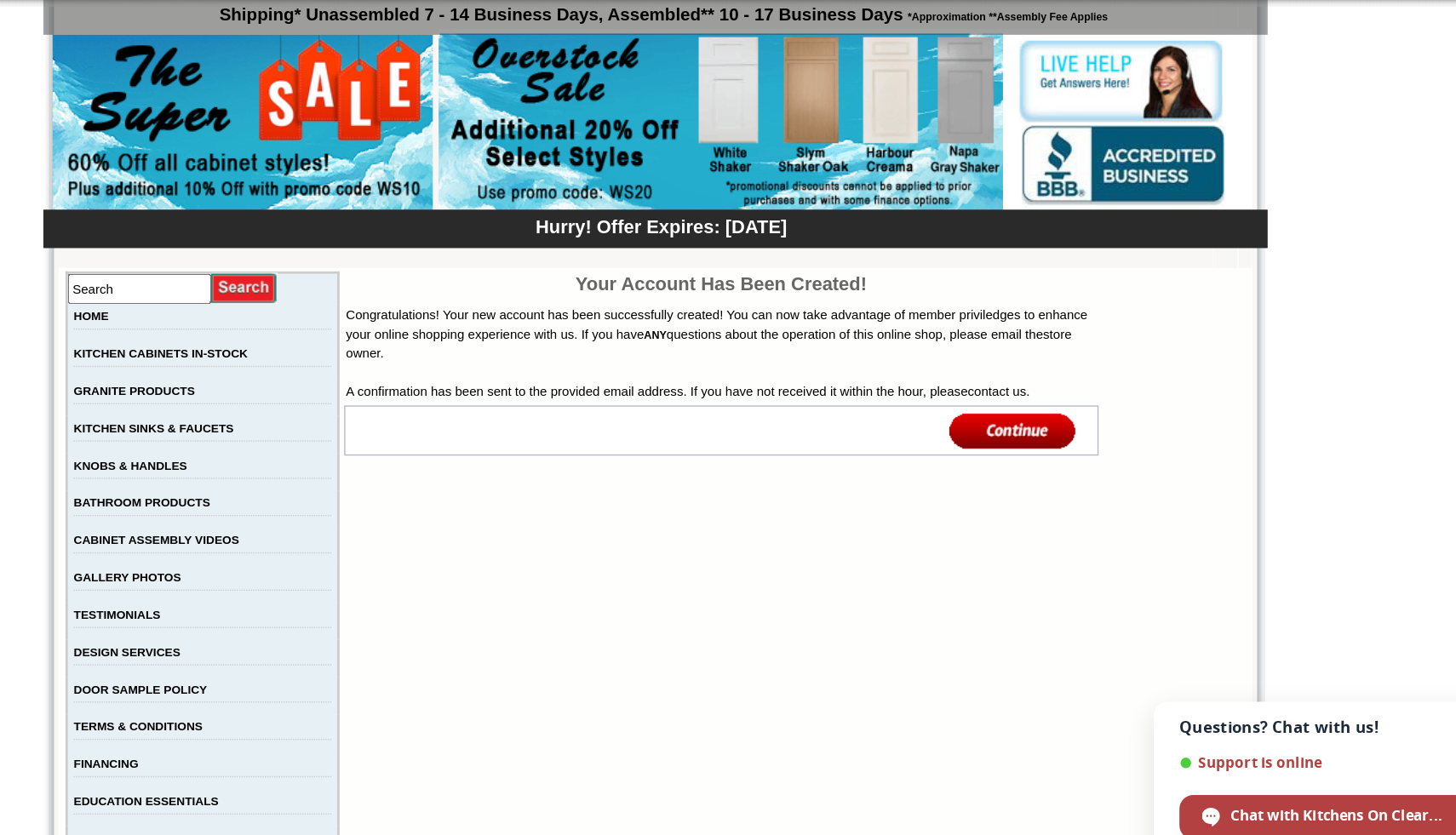
click at [1000, 457] on img at bounding box center [989, 443] width 92 height 28
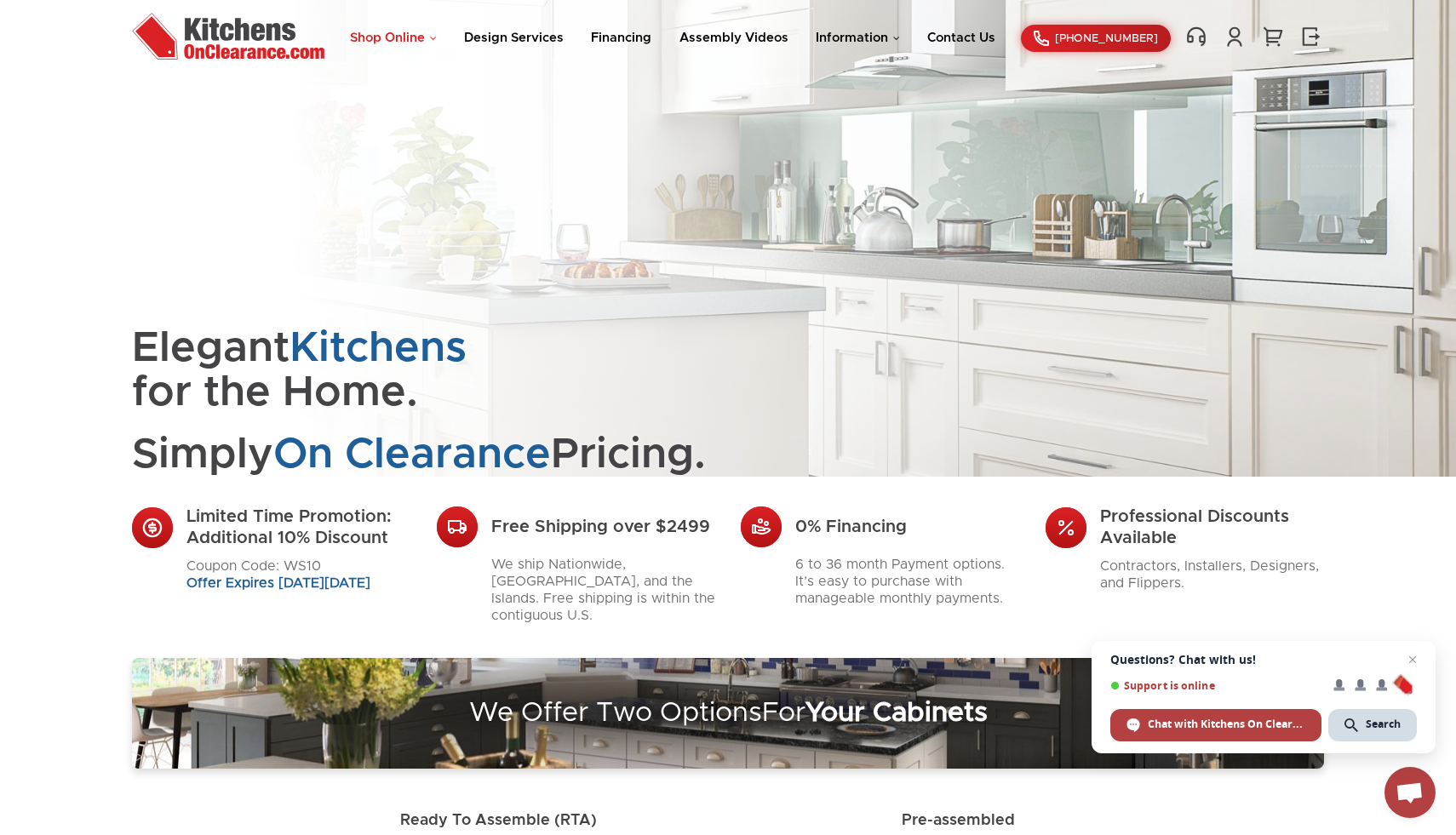
click at [401, 37] on link "Shop Online" at bounding box center [393, 37] width 87 height 13
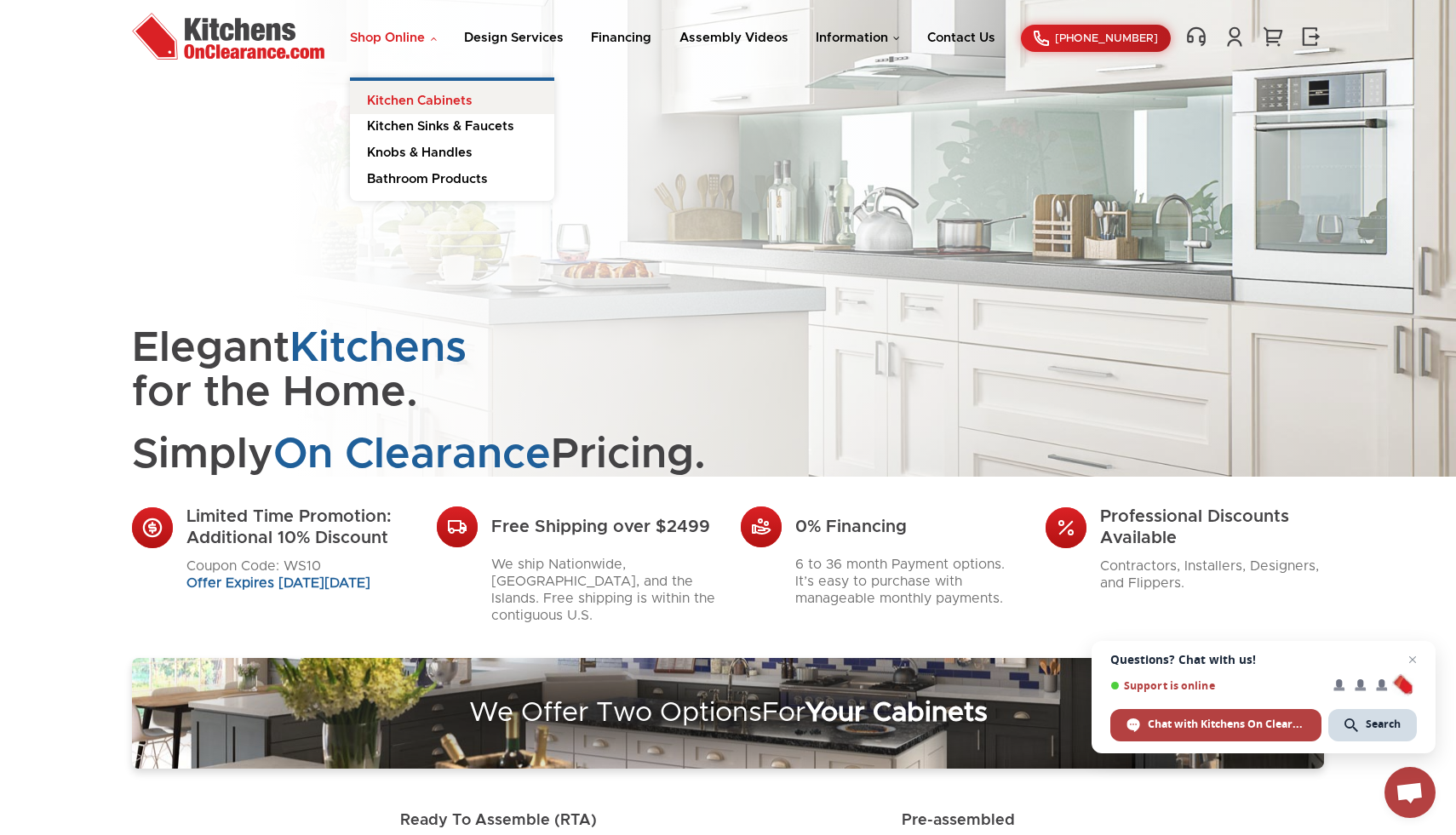
click at [400, 103] on link "Kitchen Cabinets" at bounding box center [452, 98] width 204 height 34
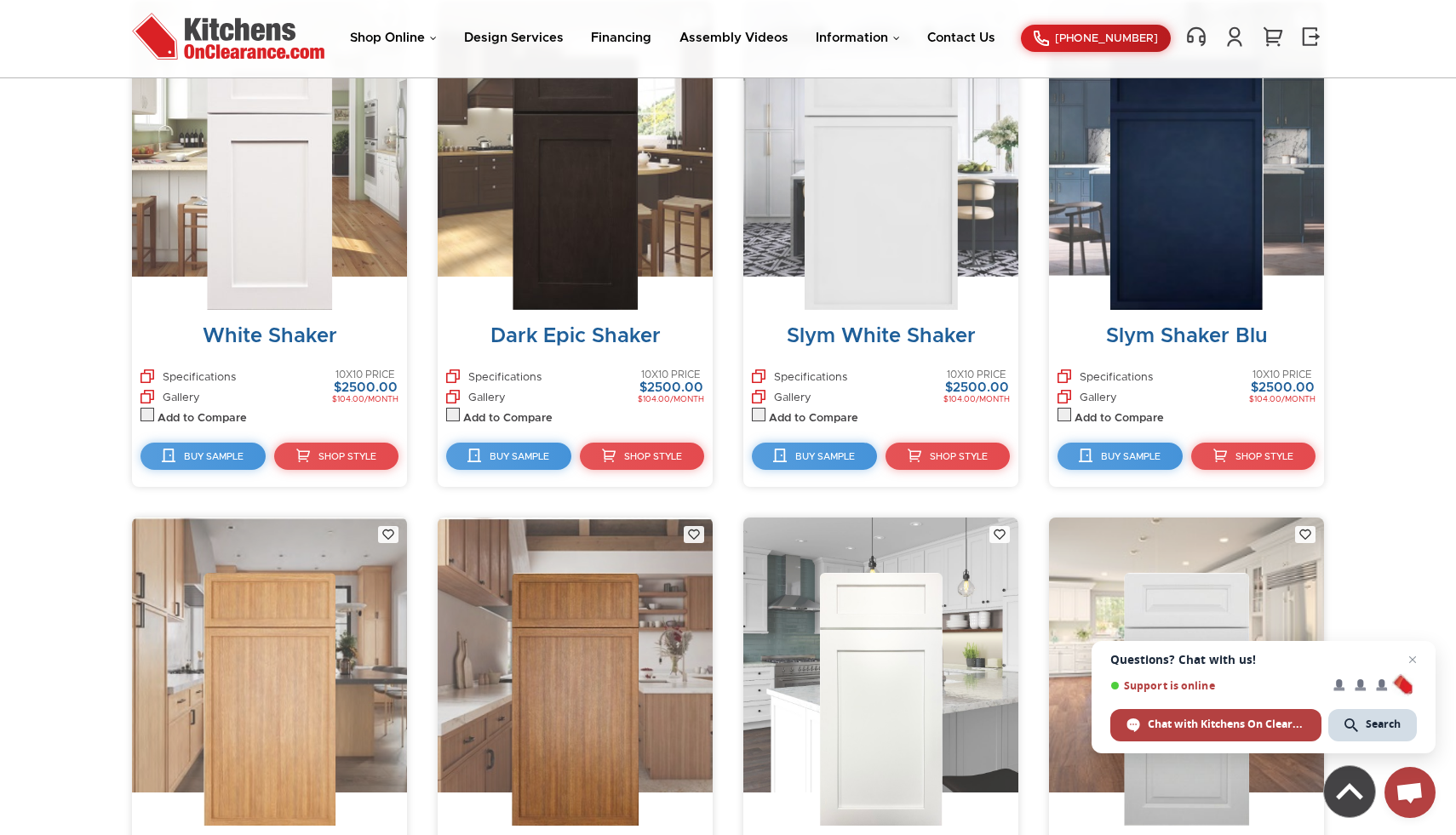
scroll to position [657, 0]
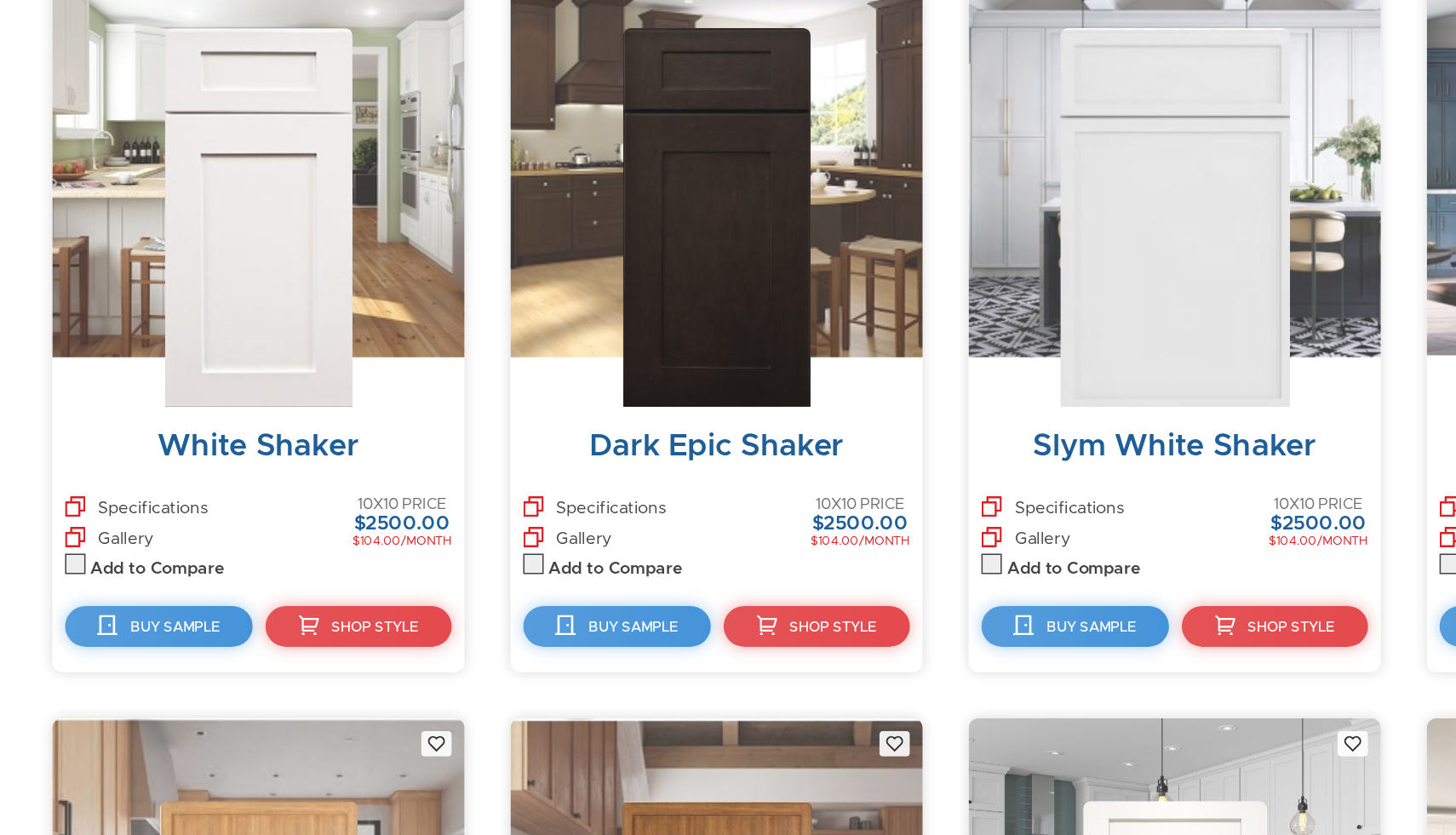
click at [277, 268] on img at bounding box center [269, 283] width 126 height 253
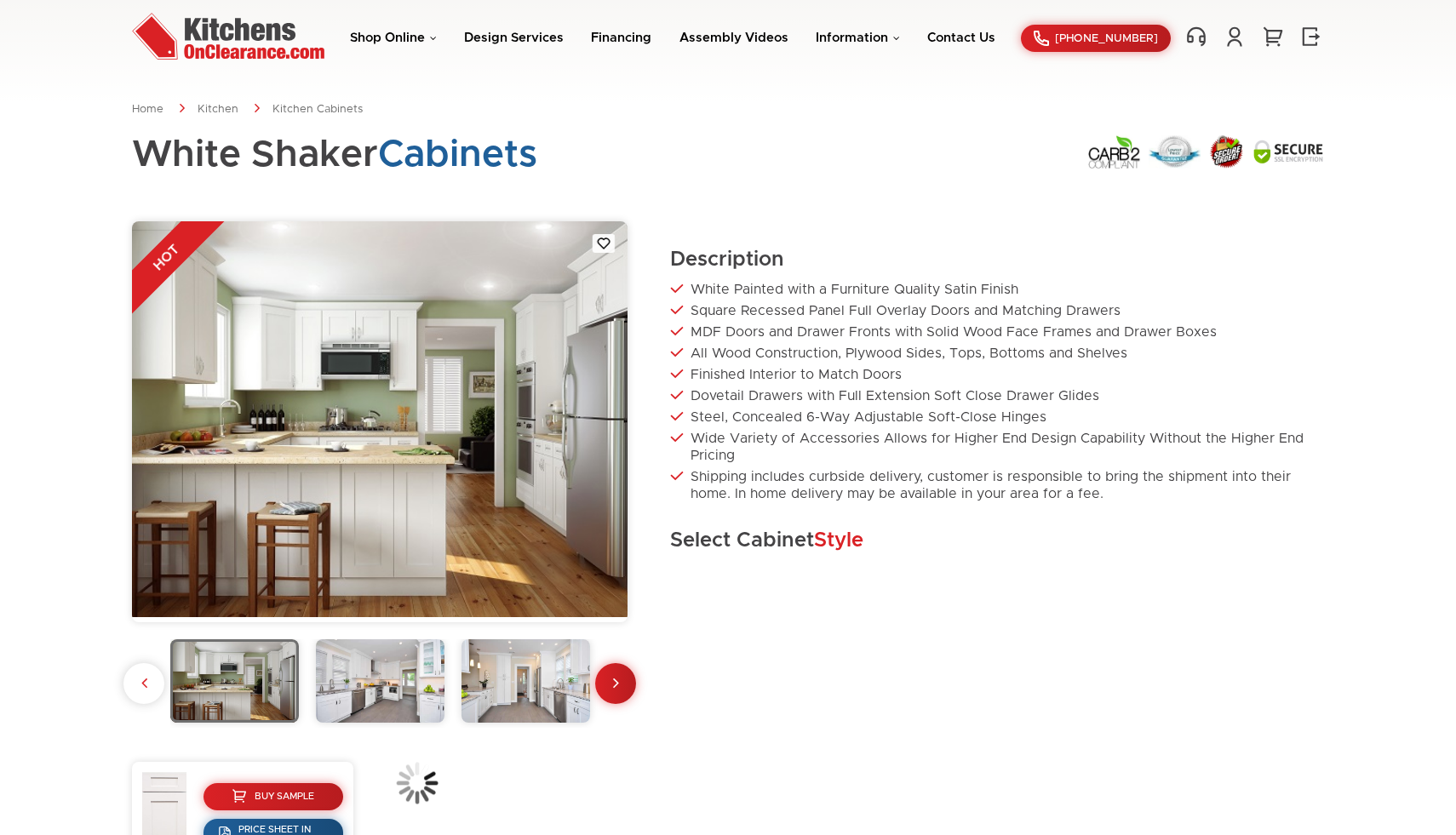
click at [393, 621] on div at bounding box center [379, 422] width 495 height 401
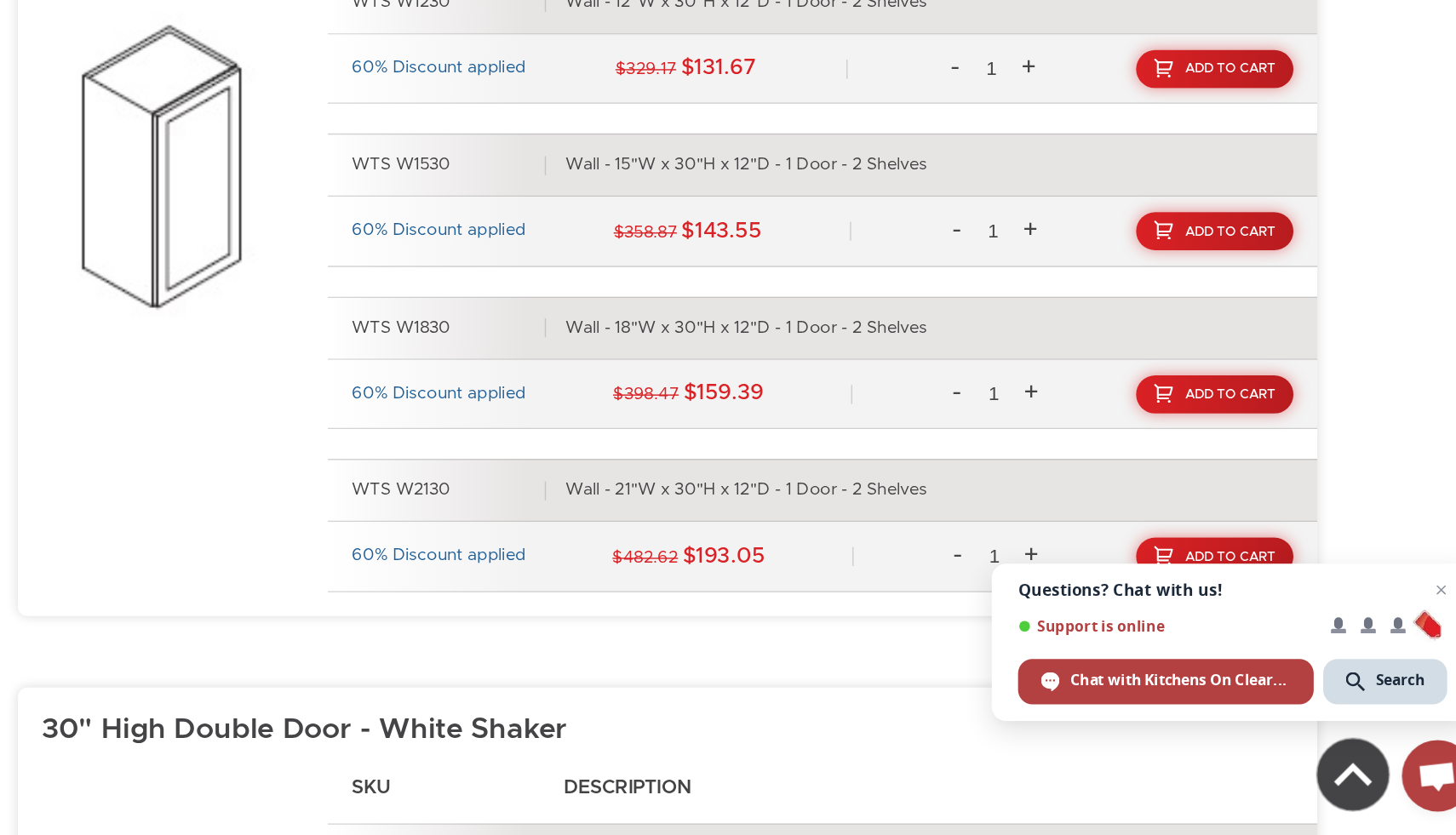
scroll to position [805, 0]
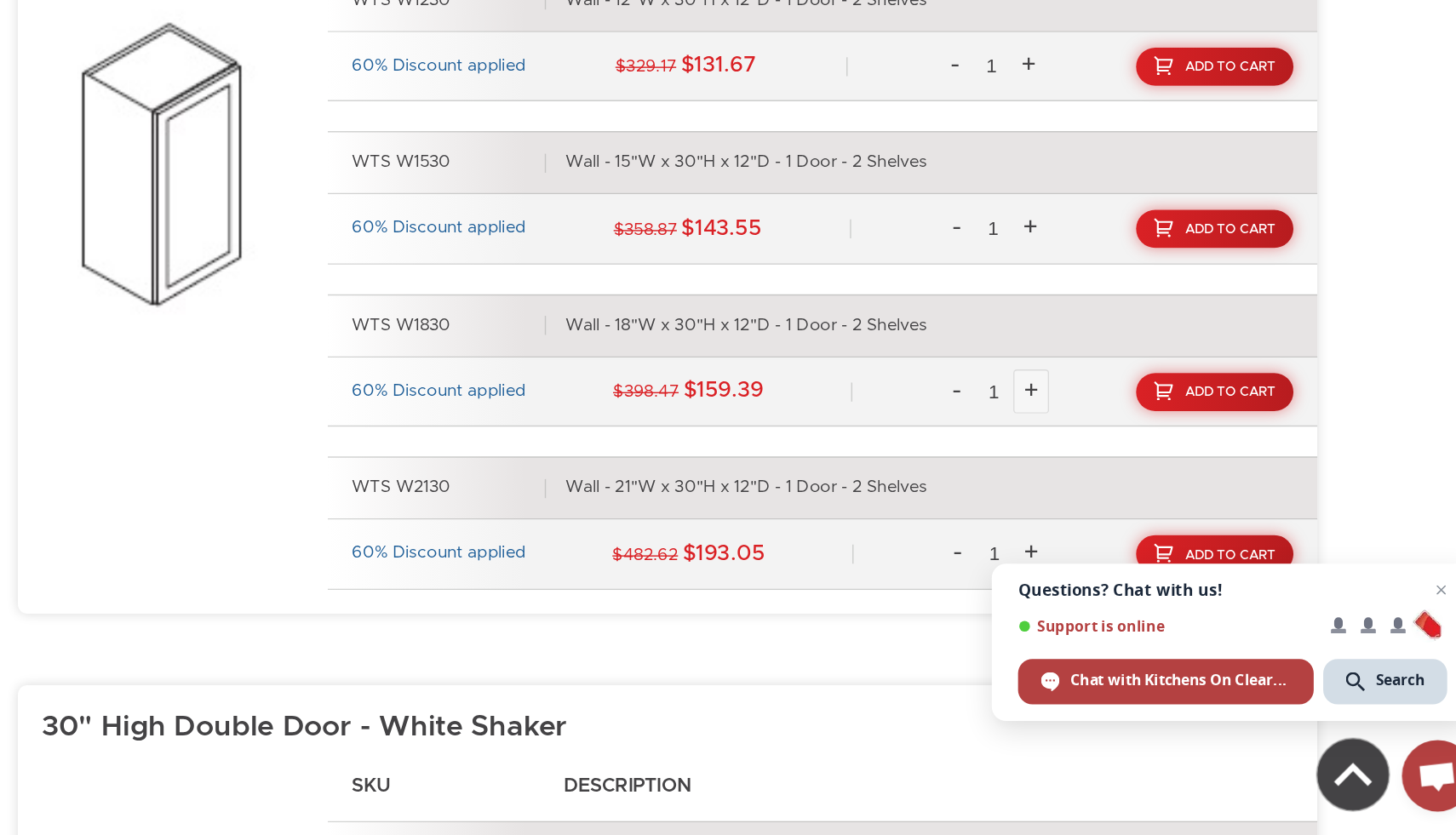
click at [1118, 518] on link "+" at bounding box center [1119, 518] width 25 height 32
type input "2"
click at [1233, 507] on link "Add To Cart" at bounding box center [1251, 518] width 115 height 28
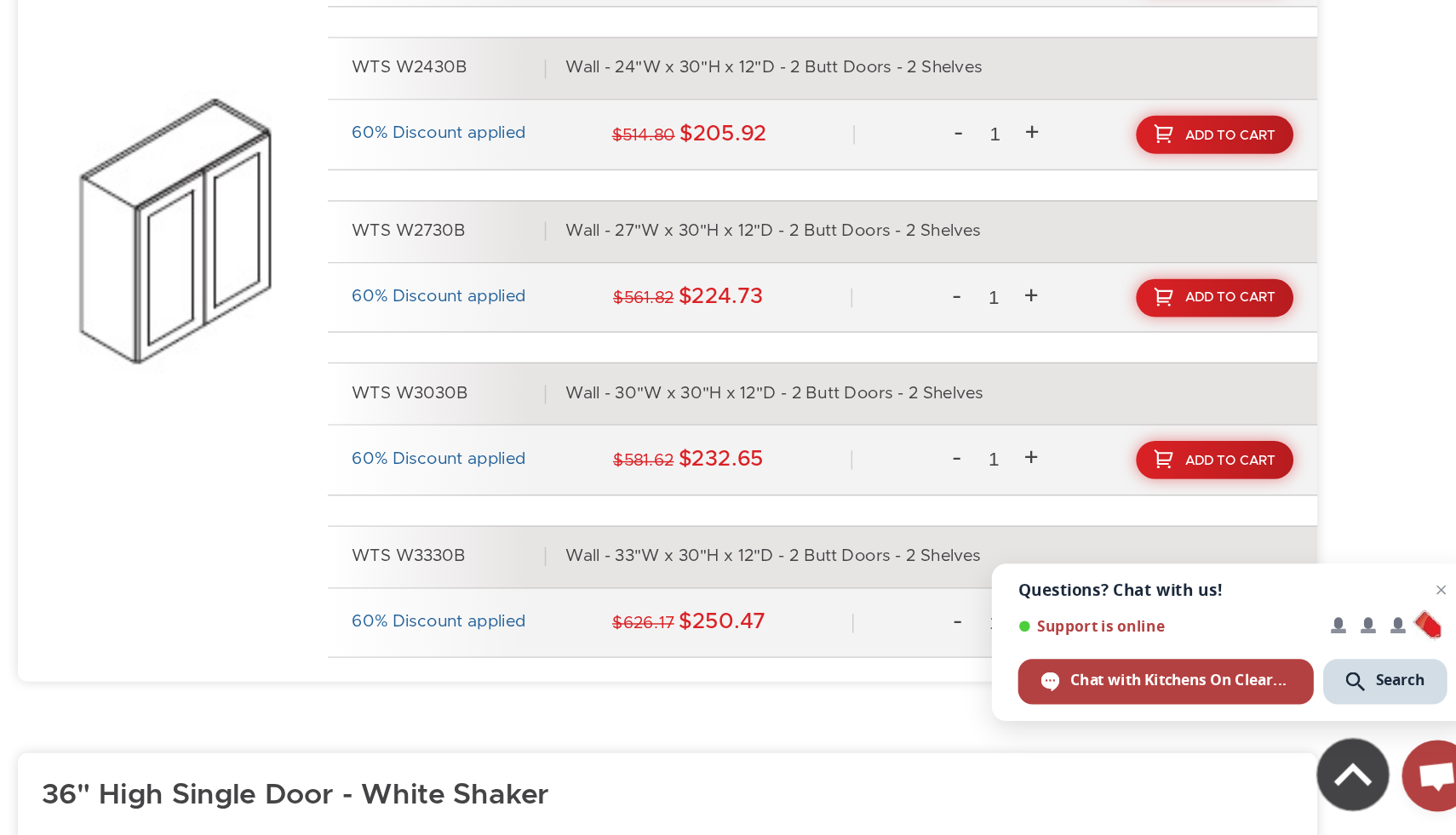
scroll to position [1489, 0]
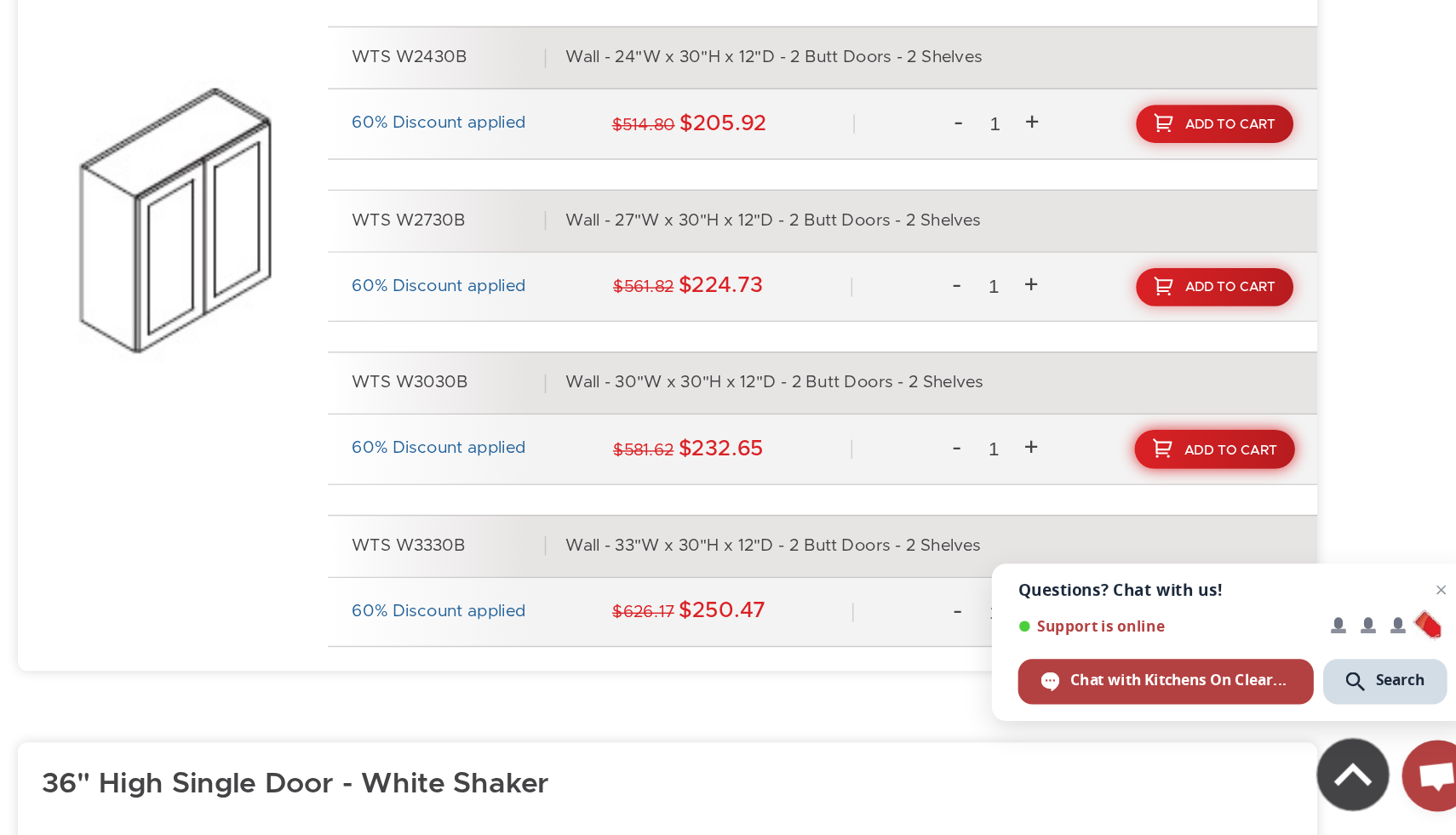
click at [1237, 559] on span "Add To Cart" at bounding box center [1262, 560] width 66 height 10
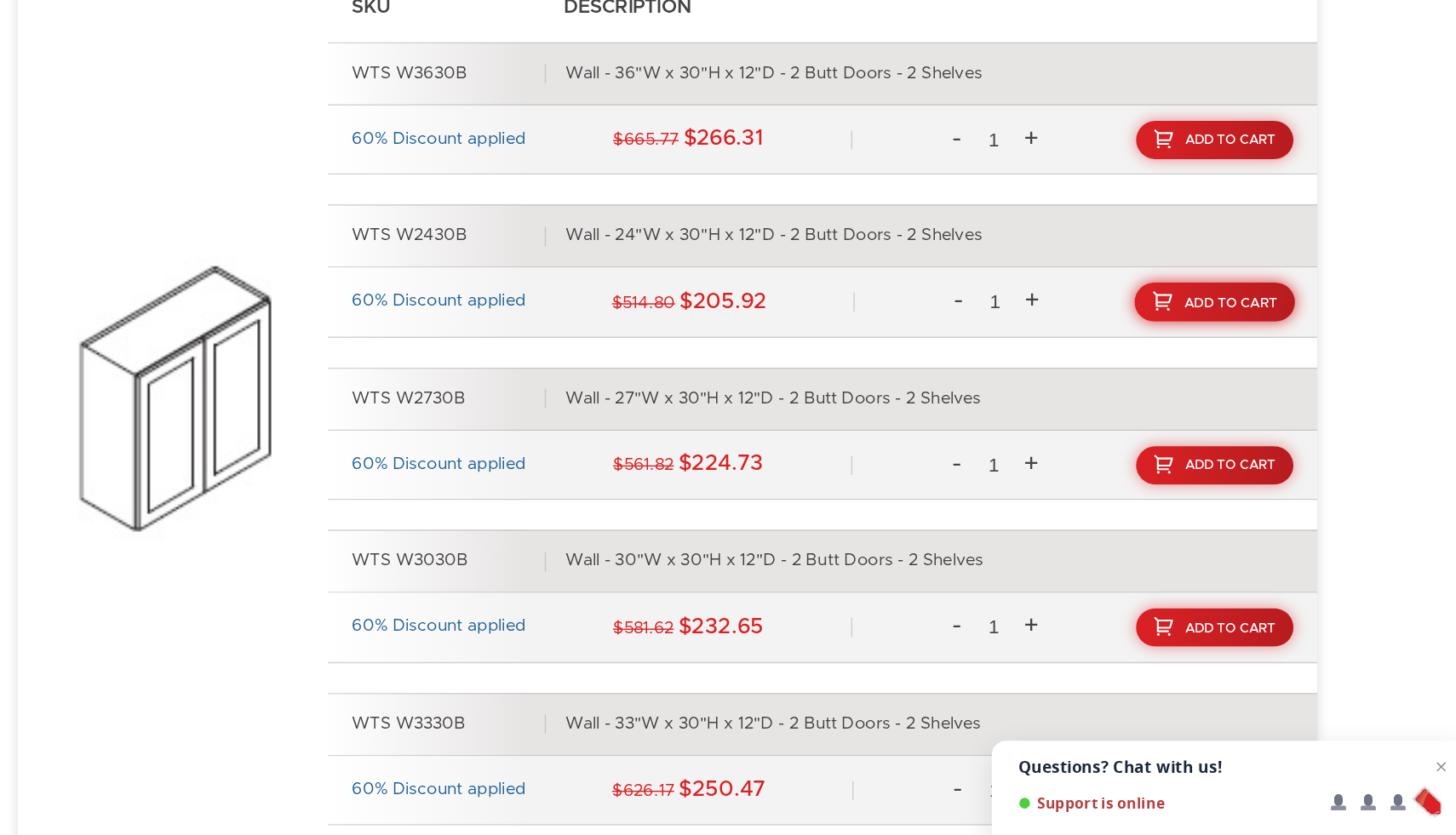
click at [1241, 323] on span "Add To Cart" at bounding box center [1262, 328] width 66 height 10
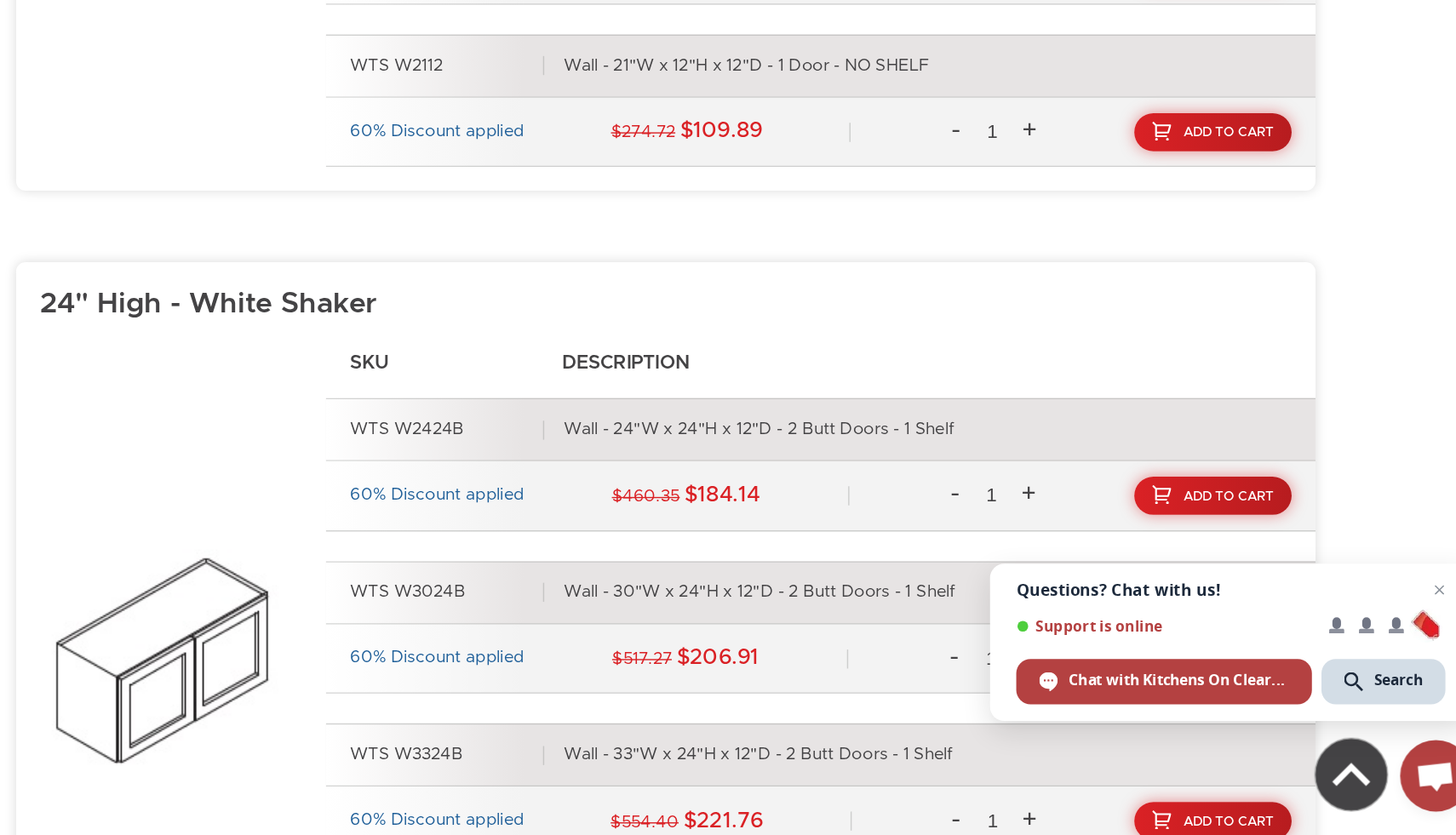
scroll to position [6791, 0]
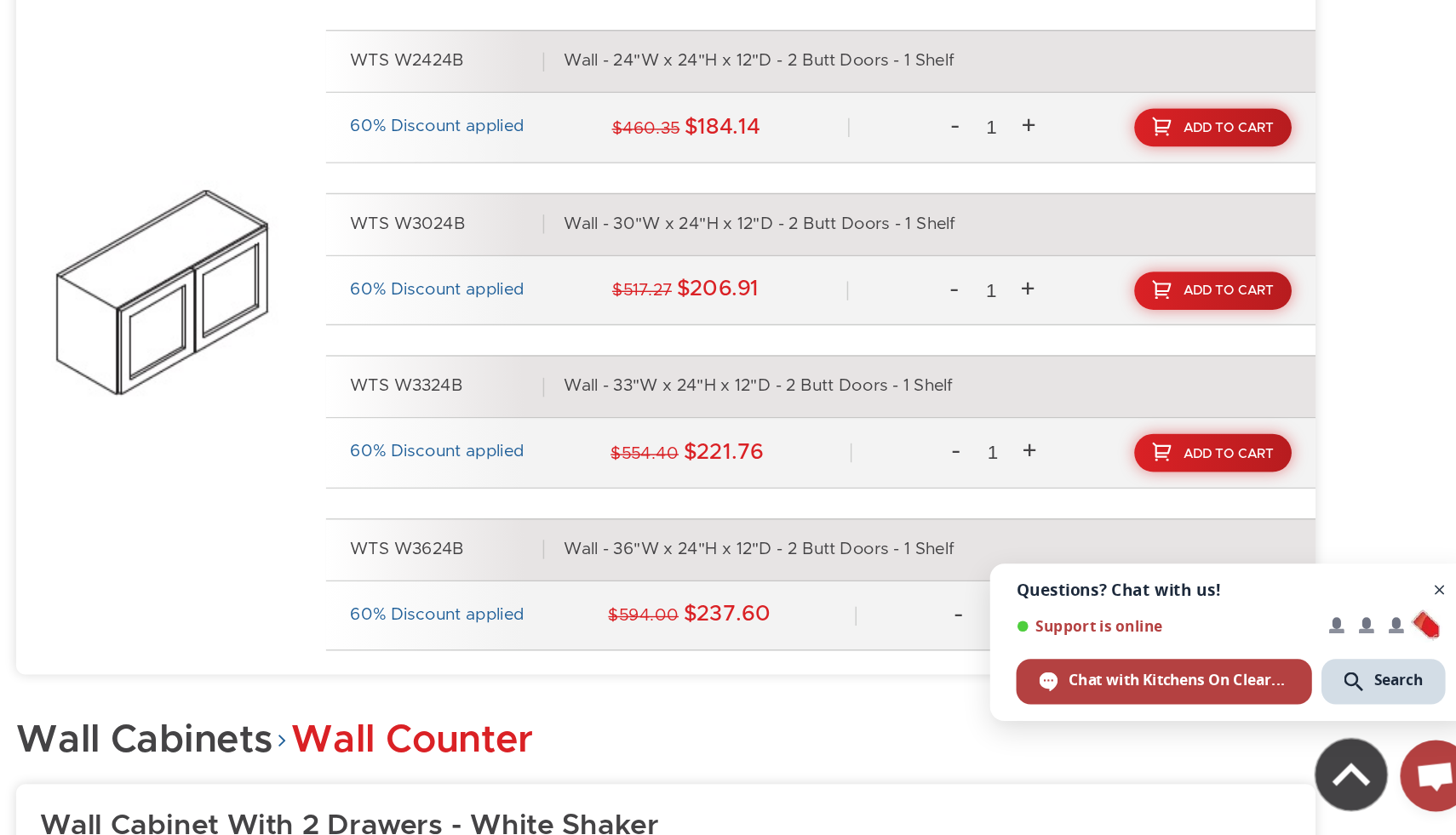
click at [1412, 664] on span "Open chat" at bounding box center [1412, 660] width 21 height 21
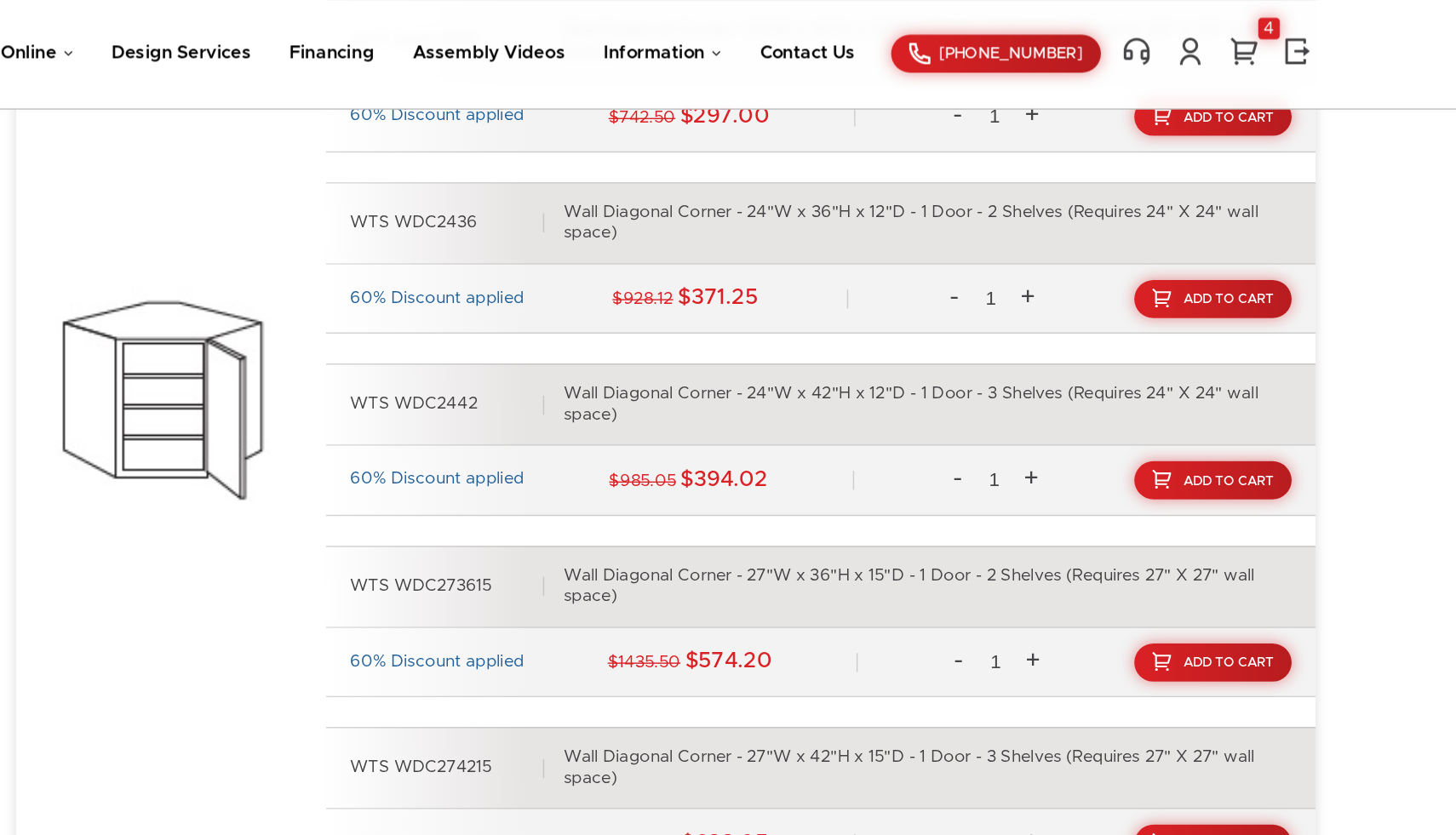
scroll to position [10672, 0]
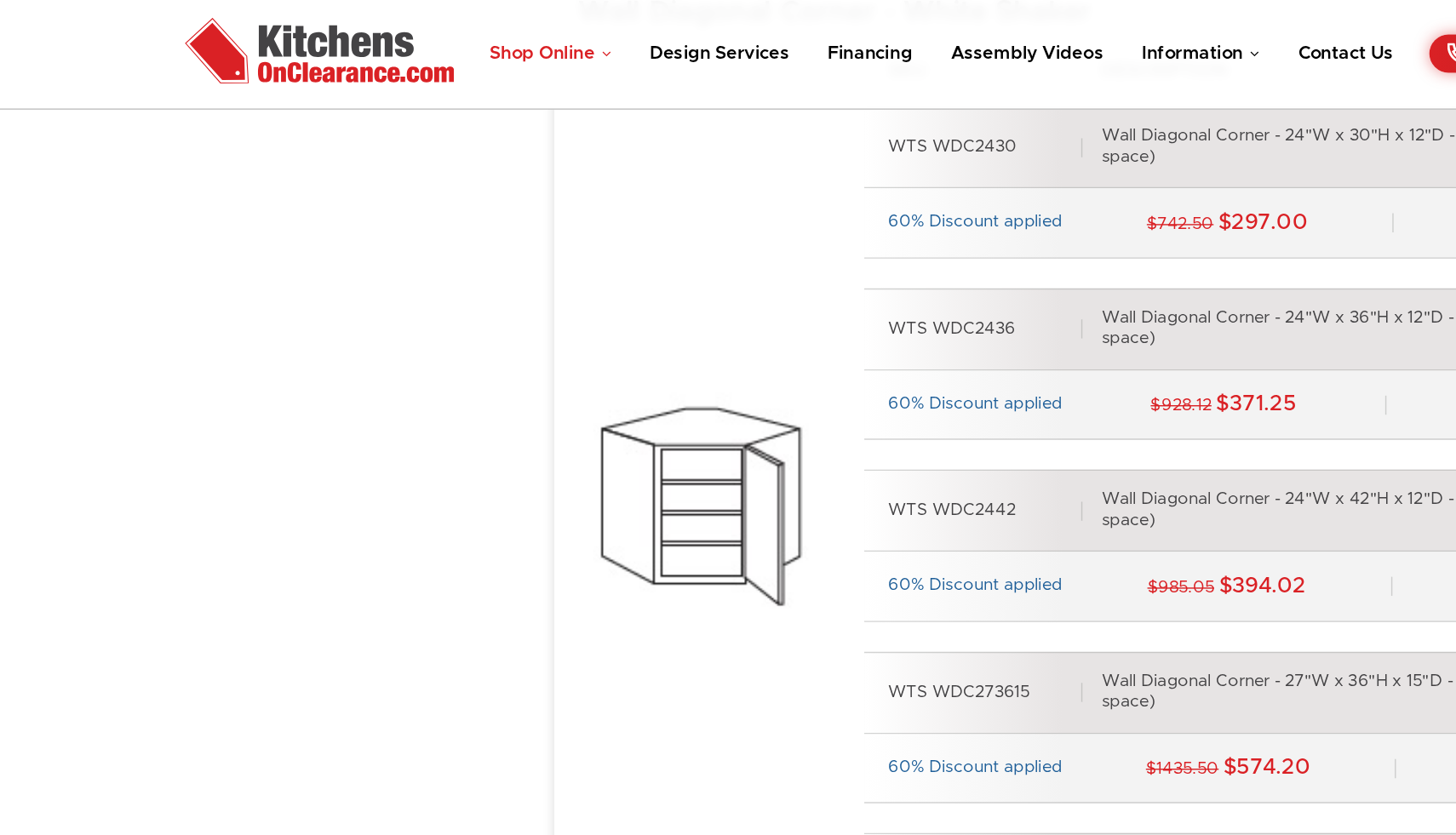
click at [391, 41] on link "Shop Online" at bounding box center [393, 37] width 87 height 13
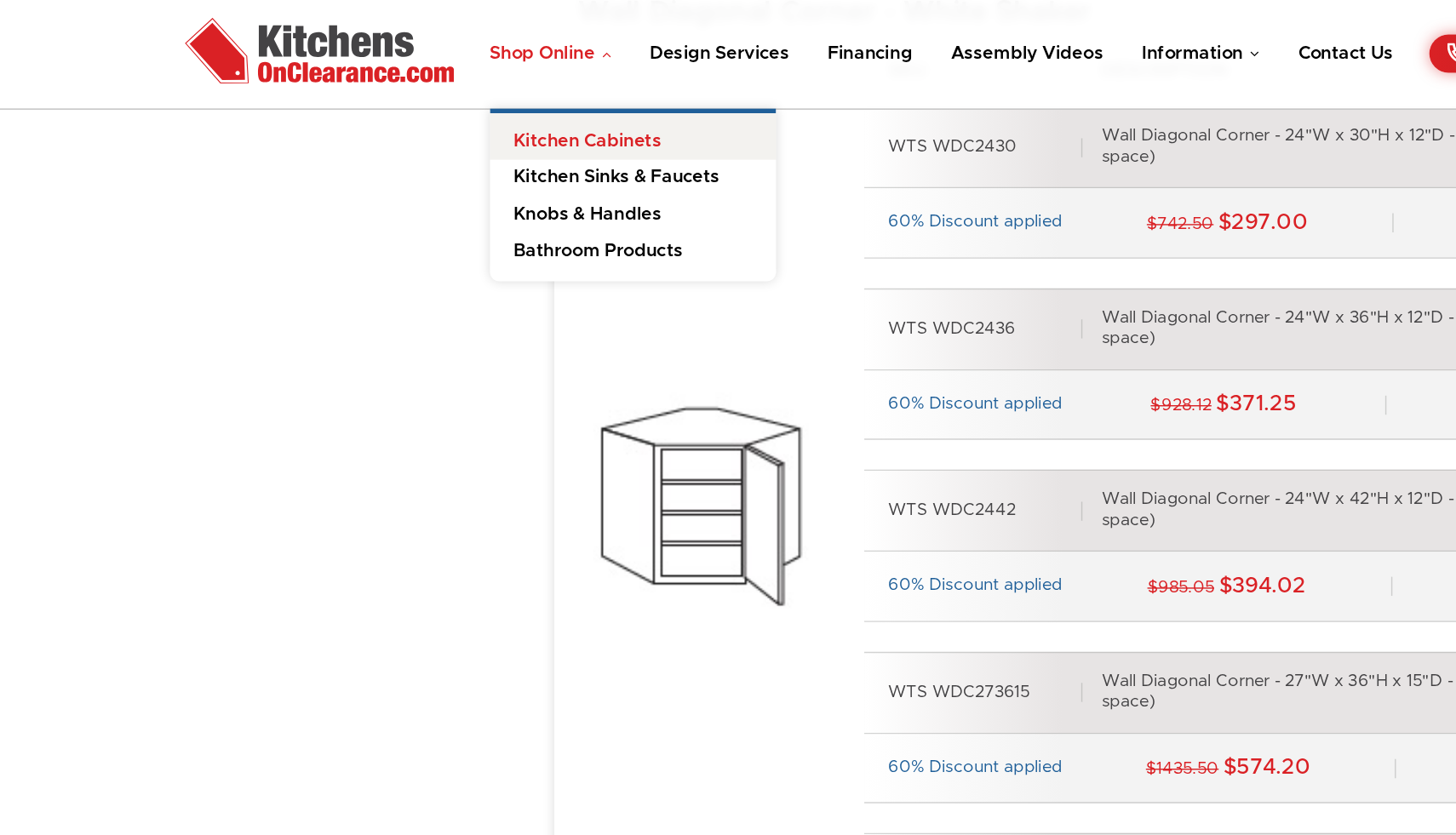
click at [395, 98] on link "Kitchen Cabinets" at bounding box center [452, 98] width 204 height 34
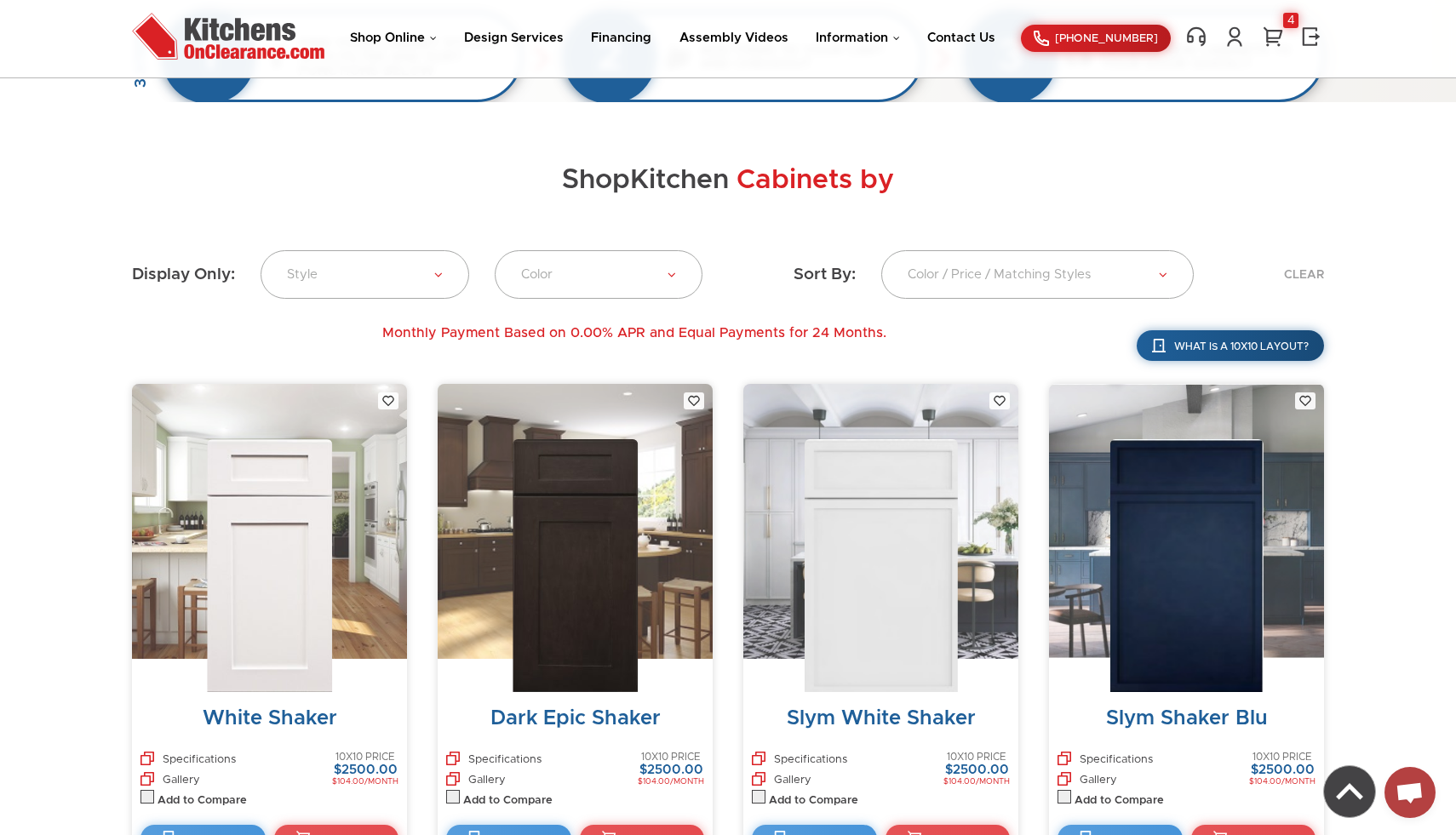
scroll to position [244, 0]
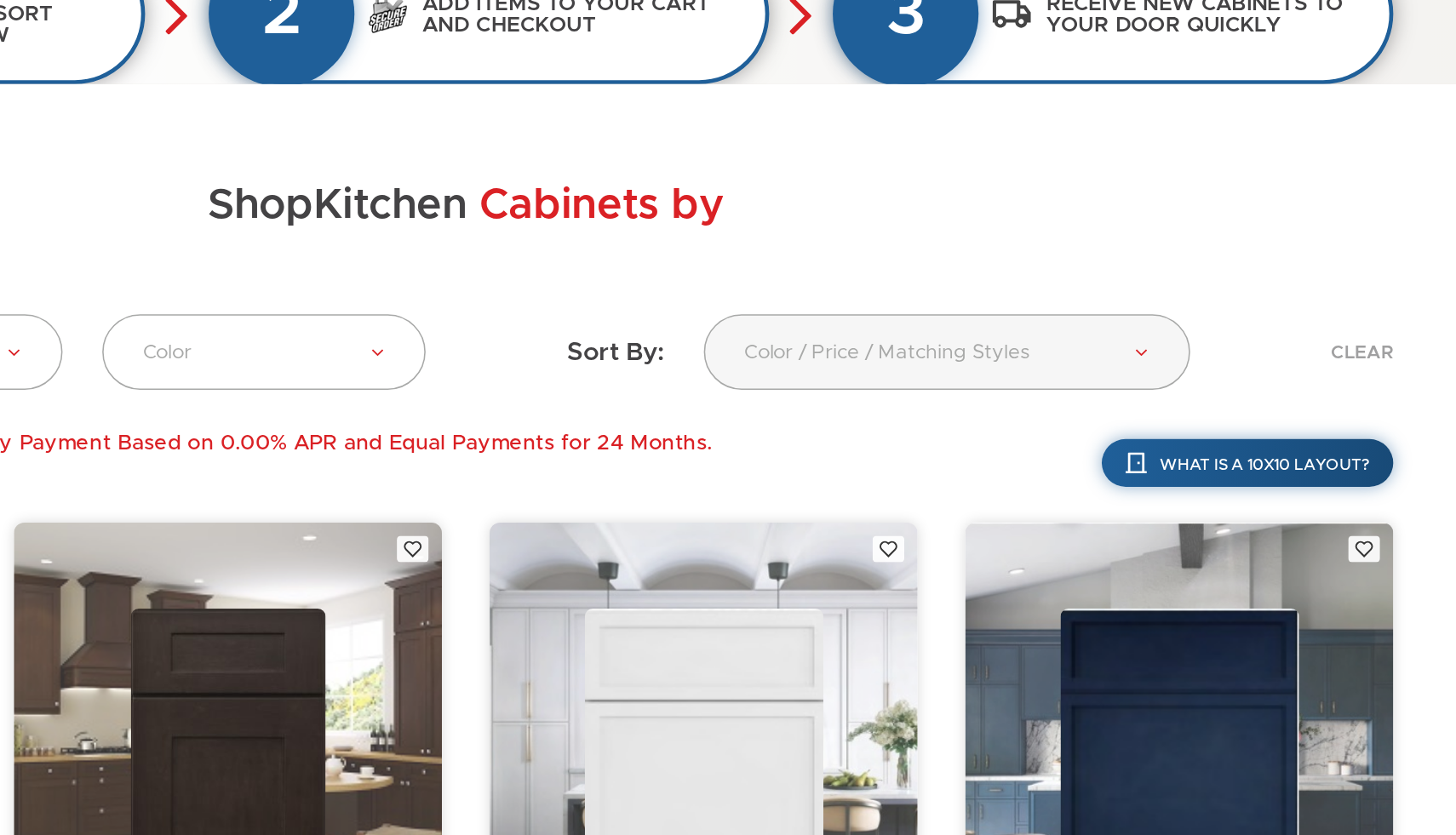
click at [1167, 405] on link "Color / Price / Matching Styles" at bounding box center [1038, 404] width 312 height 49
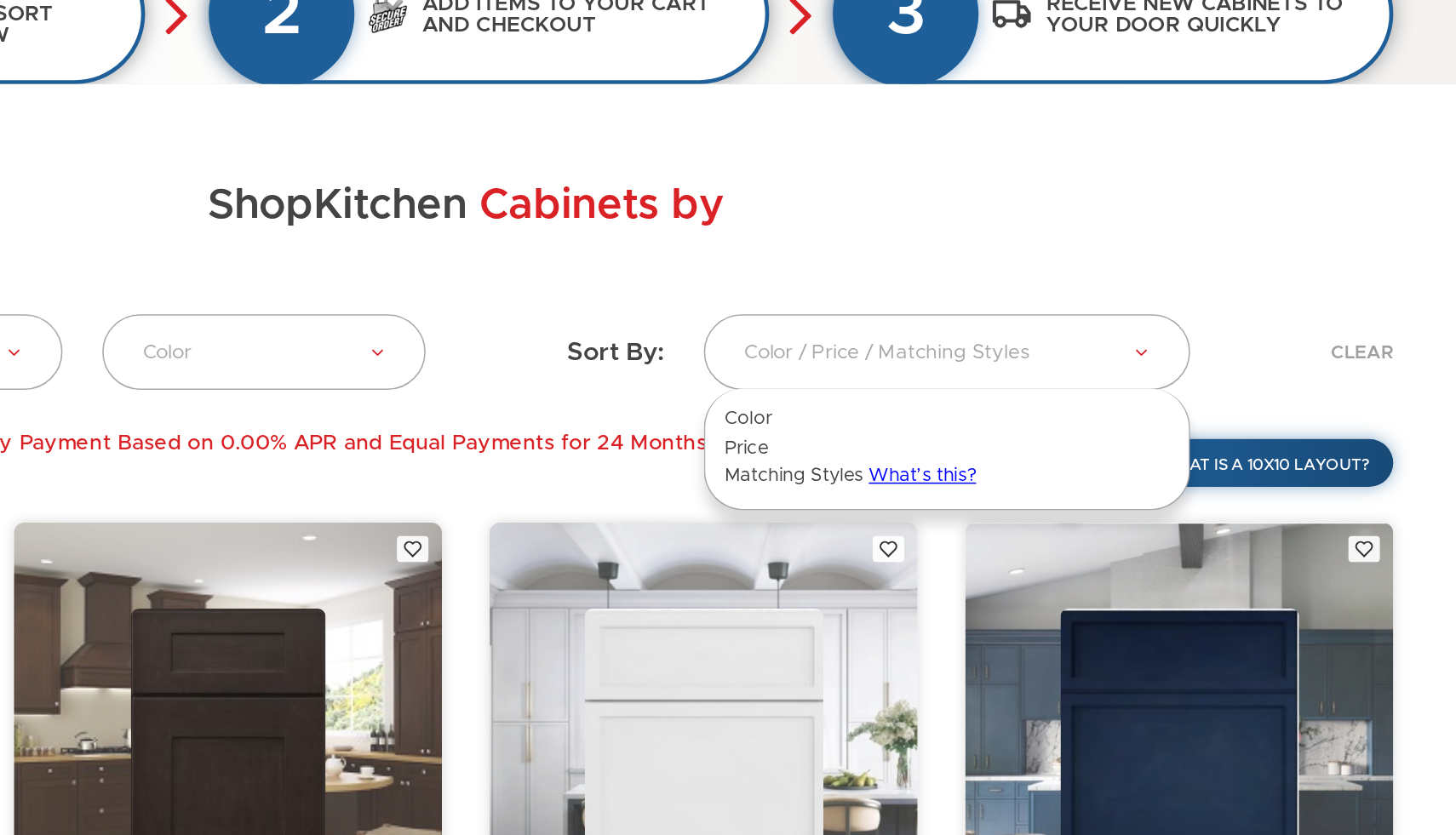
click at [1147, 330] on div "Shop Kitchen Cabinets by Filters" at bounding box center [727, 322] width 1192 height 119
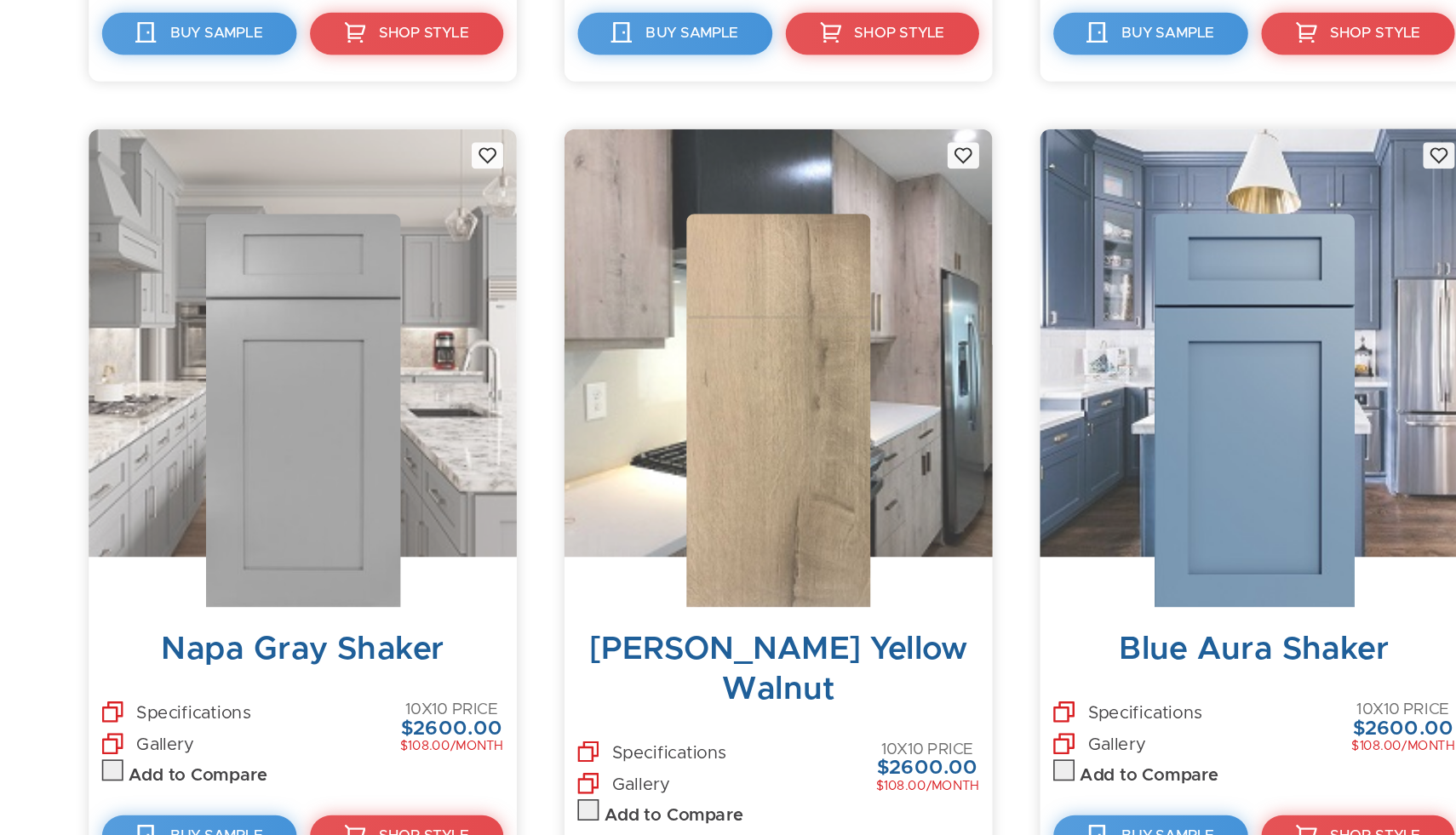
scroll to position [3501, 0]
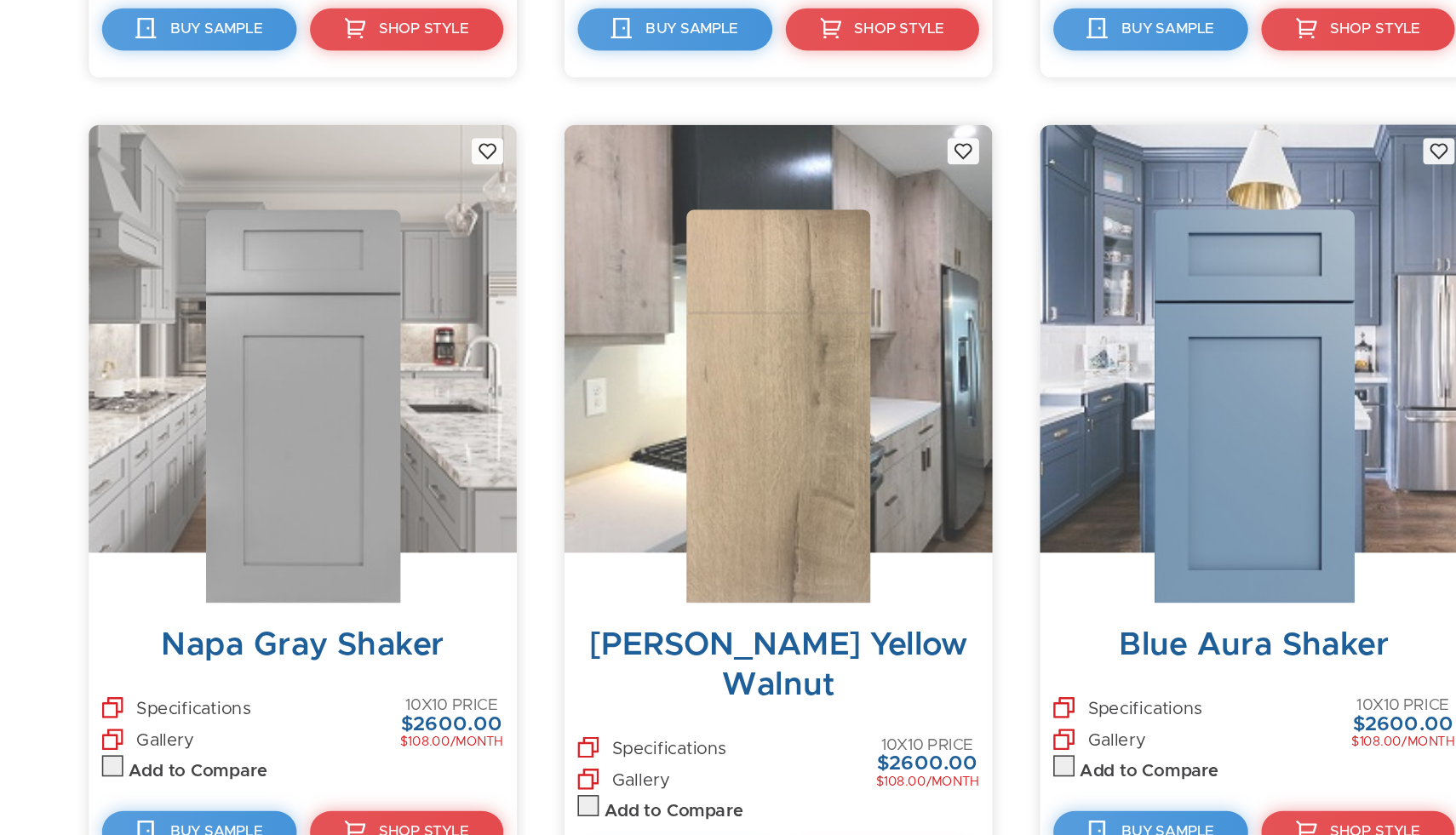
click at [301, 548] on img at bounding box center [269, 560] width 126 height 253
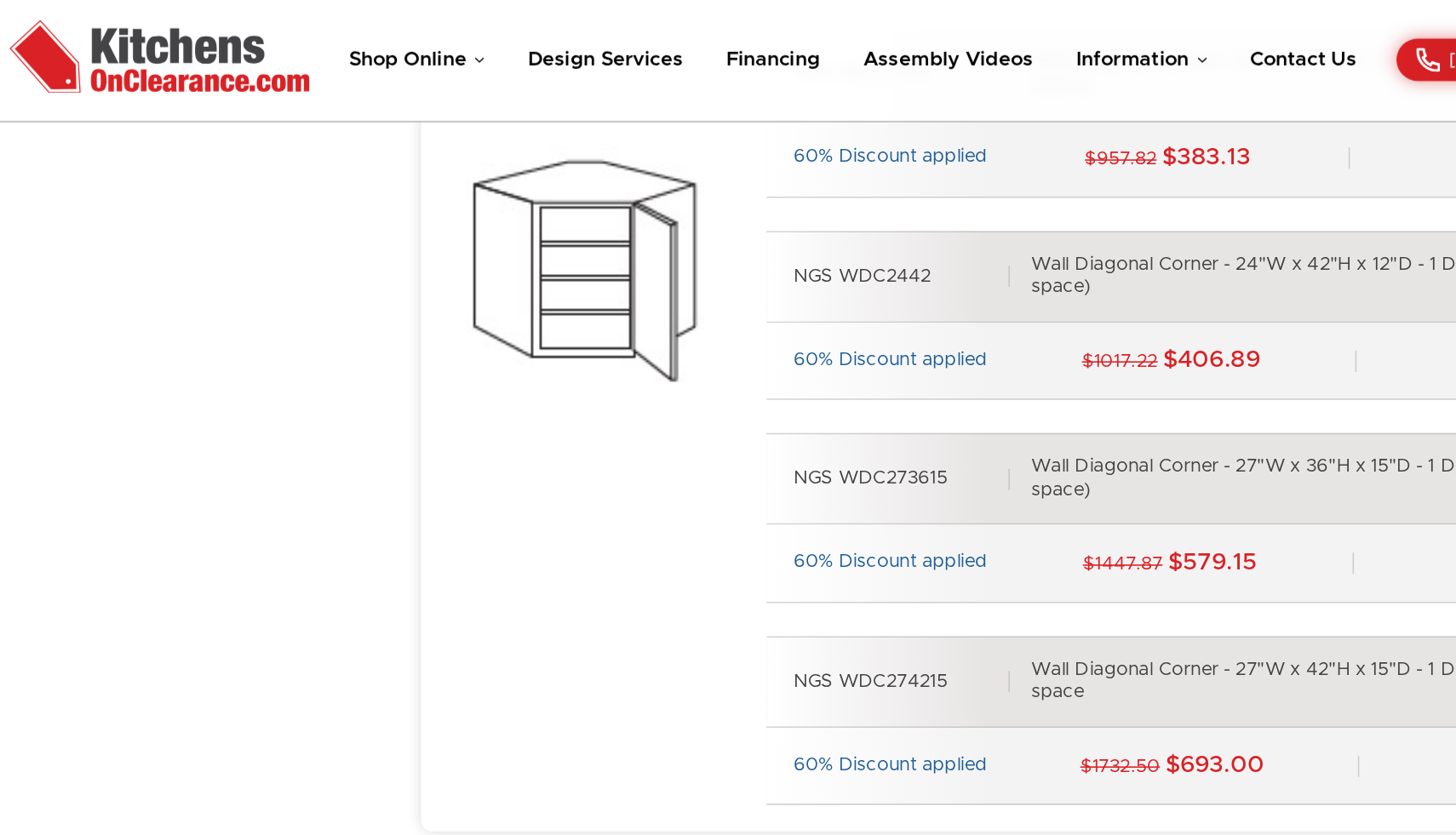
scroll to position [14333, 0]
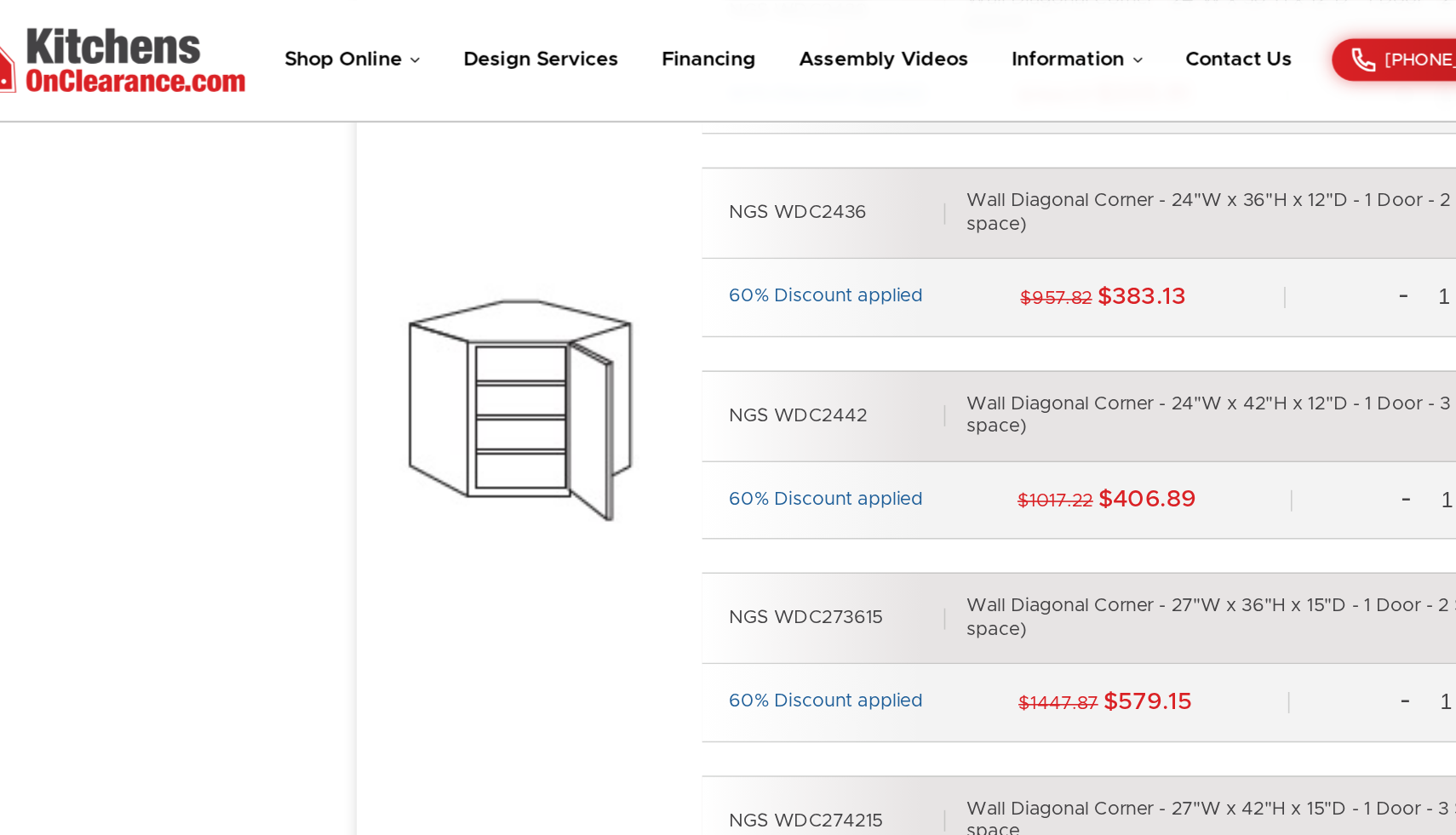
click at [437, 37] on ul "Shop Online Kitchen Cabinets Kitchen Sinks & Faucets Knobs & Handles Bathroom P…" at bounding box center [672, 38] width 645 height 17
click at [432, 37] on link "Shop Online" at bounding box center [393, 37] width 87 height 13
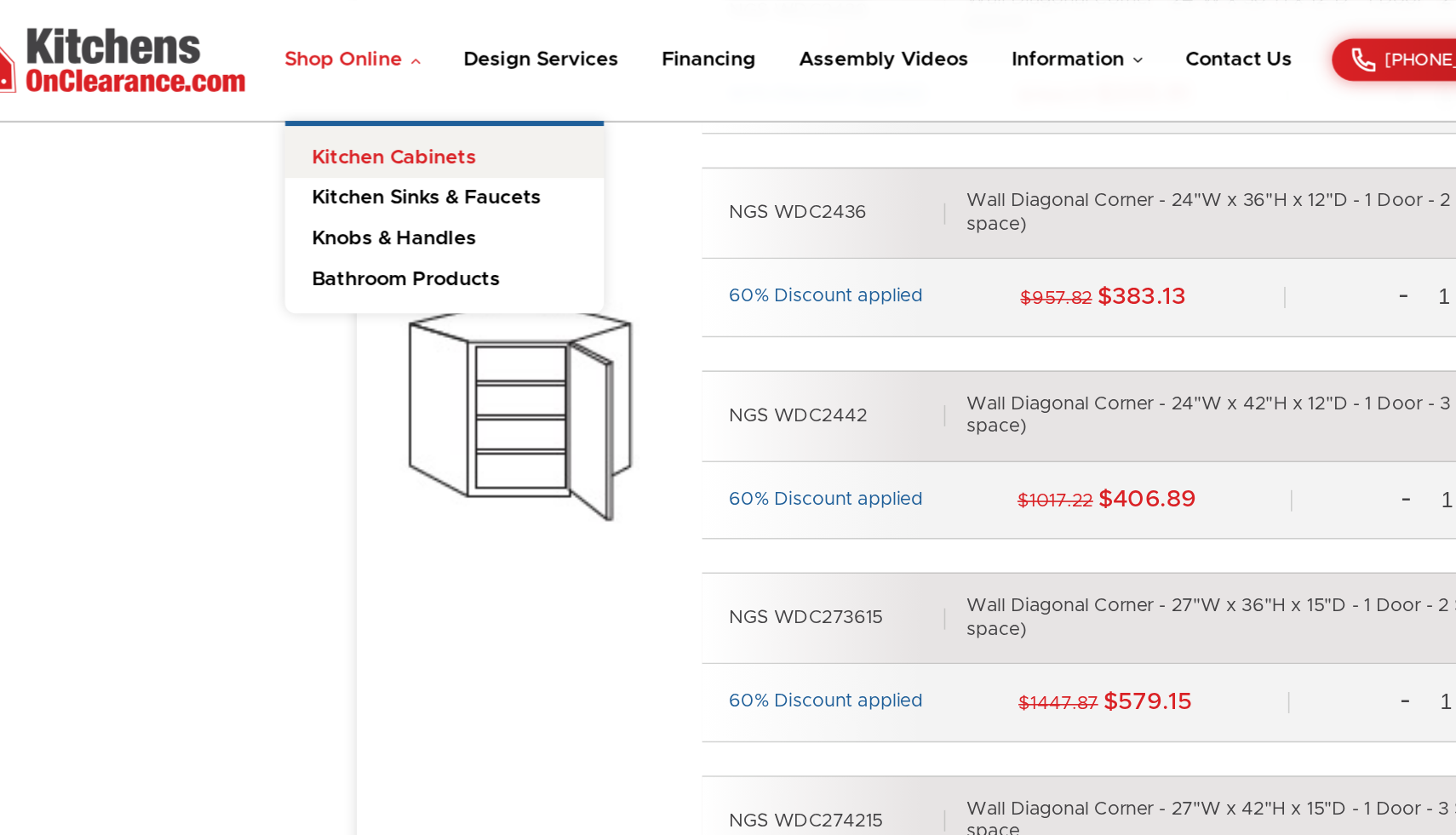
click at [433, 95] on link "Kitchen Cabinets" at bounding box center [452, 98] width 204 height 34
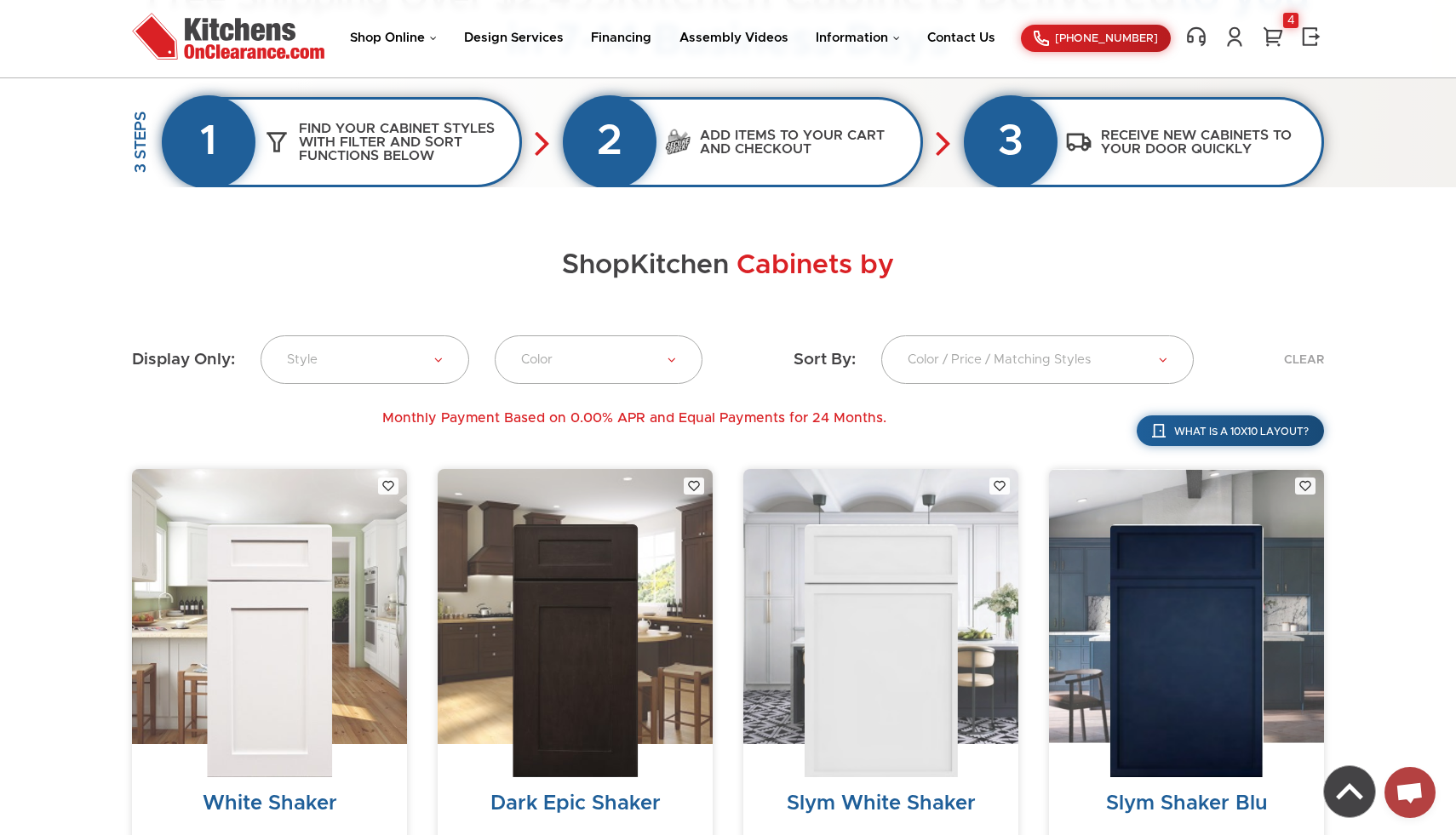
scroll to position [292, 0]
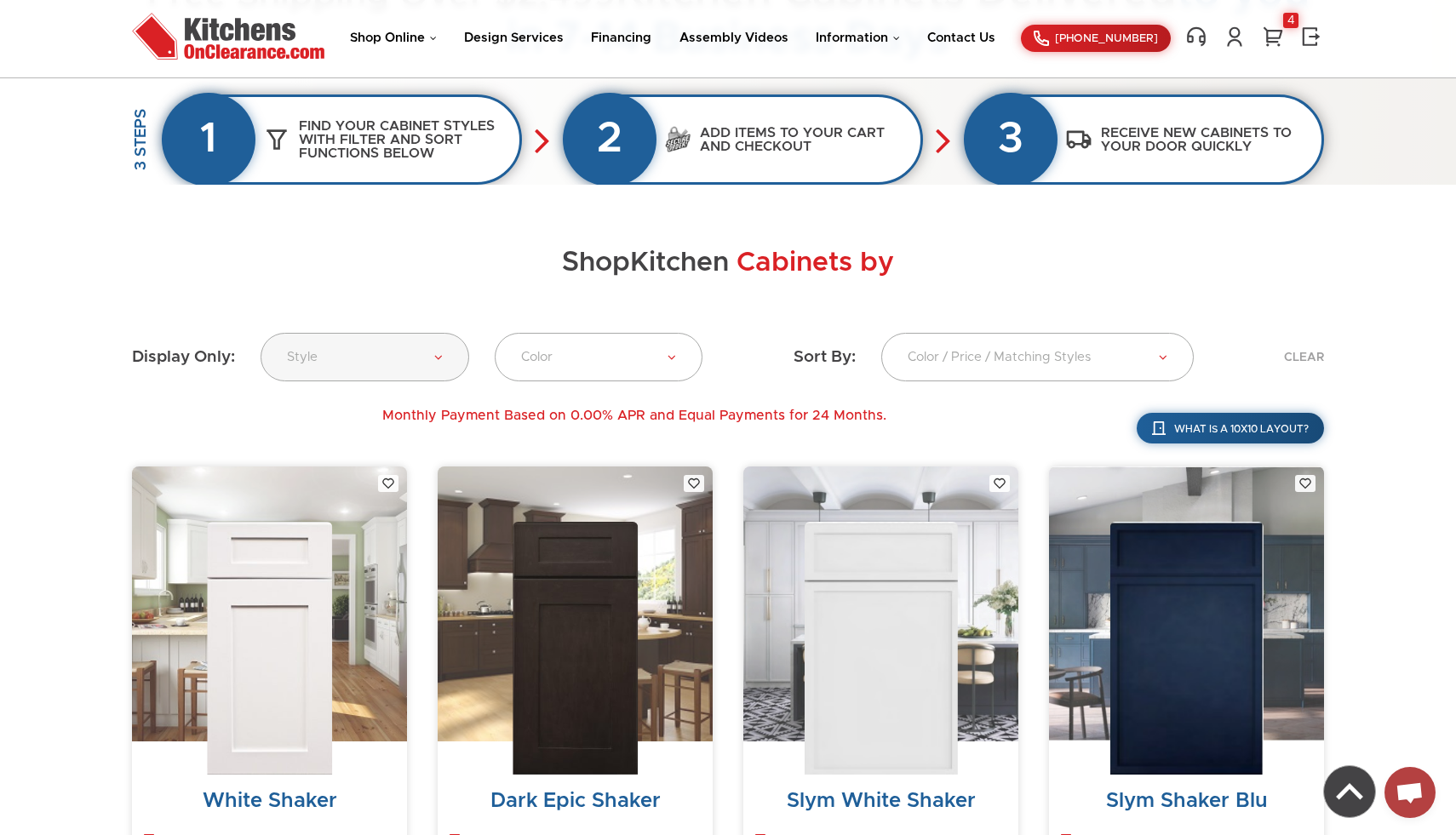
click at [433, 354] on link "Style" at bounding box center [364, 357] width 208 height 49
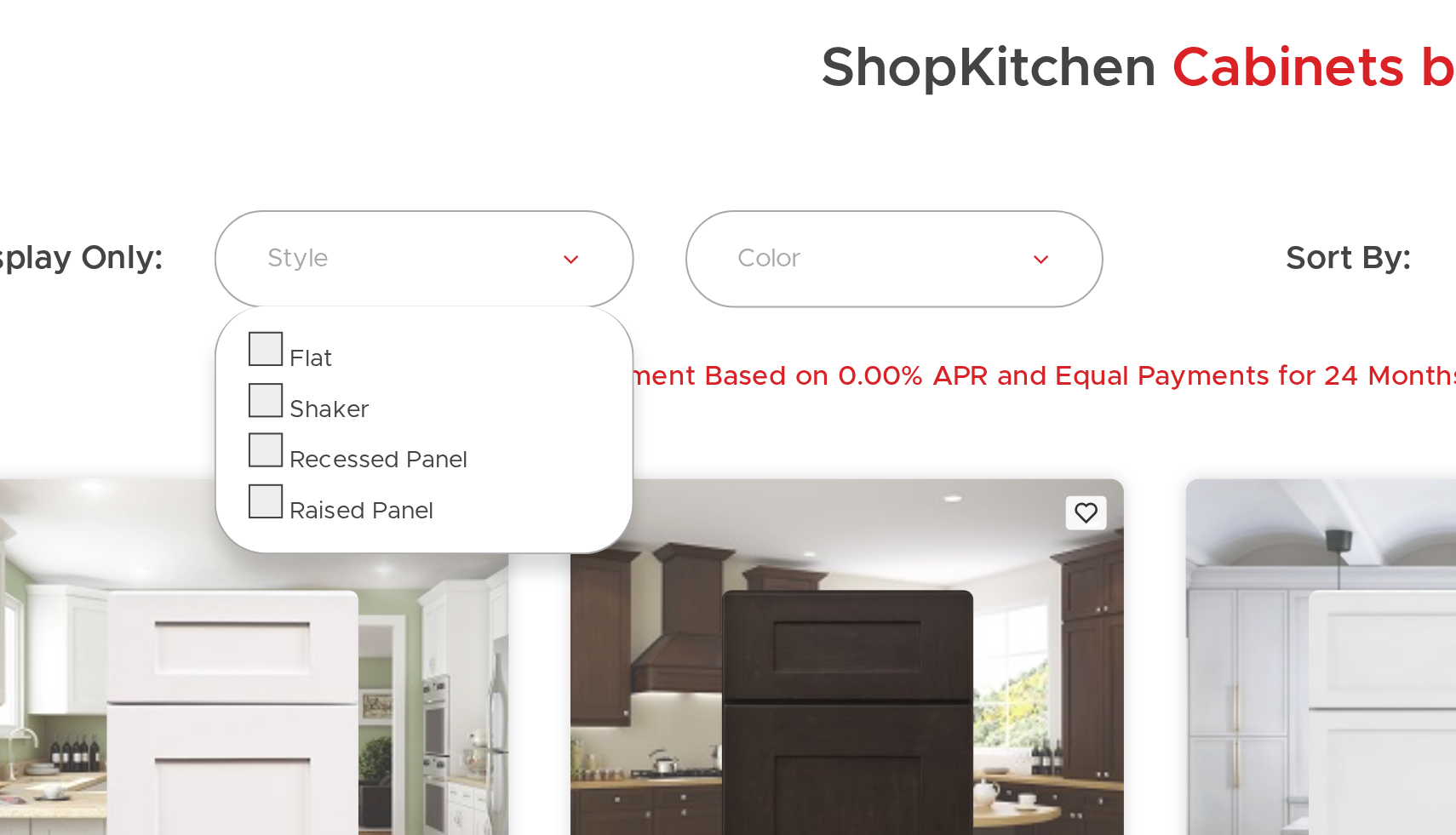
click at [291, 427] on label at bounding box center [286, 432] width 17 height 12
checkbox input "true"
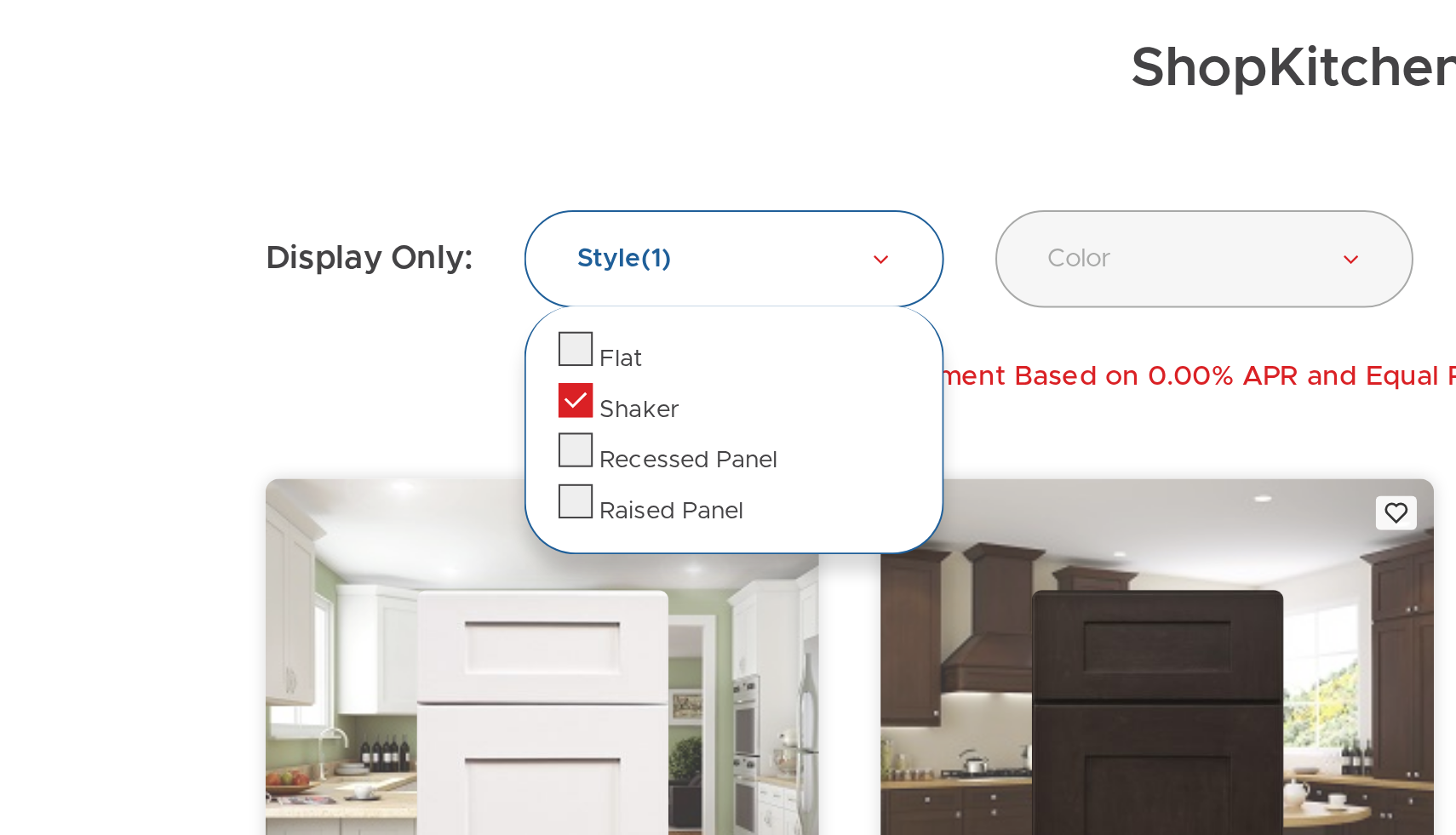
click at [533, 362] on link "Color" at bounding box center [598, 357] width 208 height 49
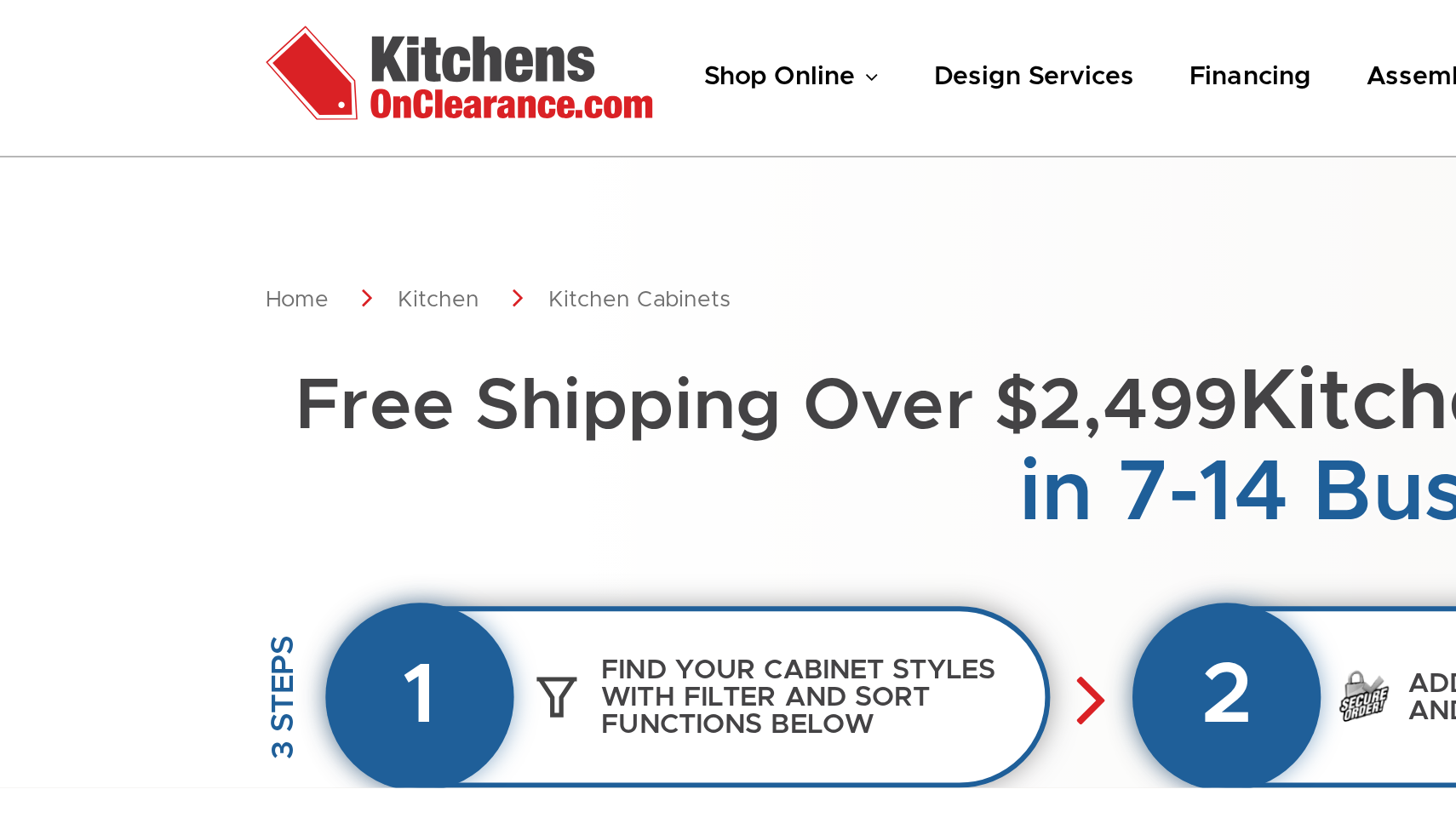
scroll to position [76, 0]
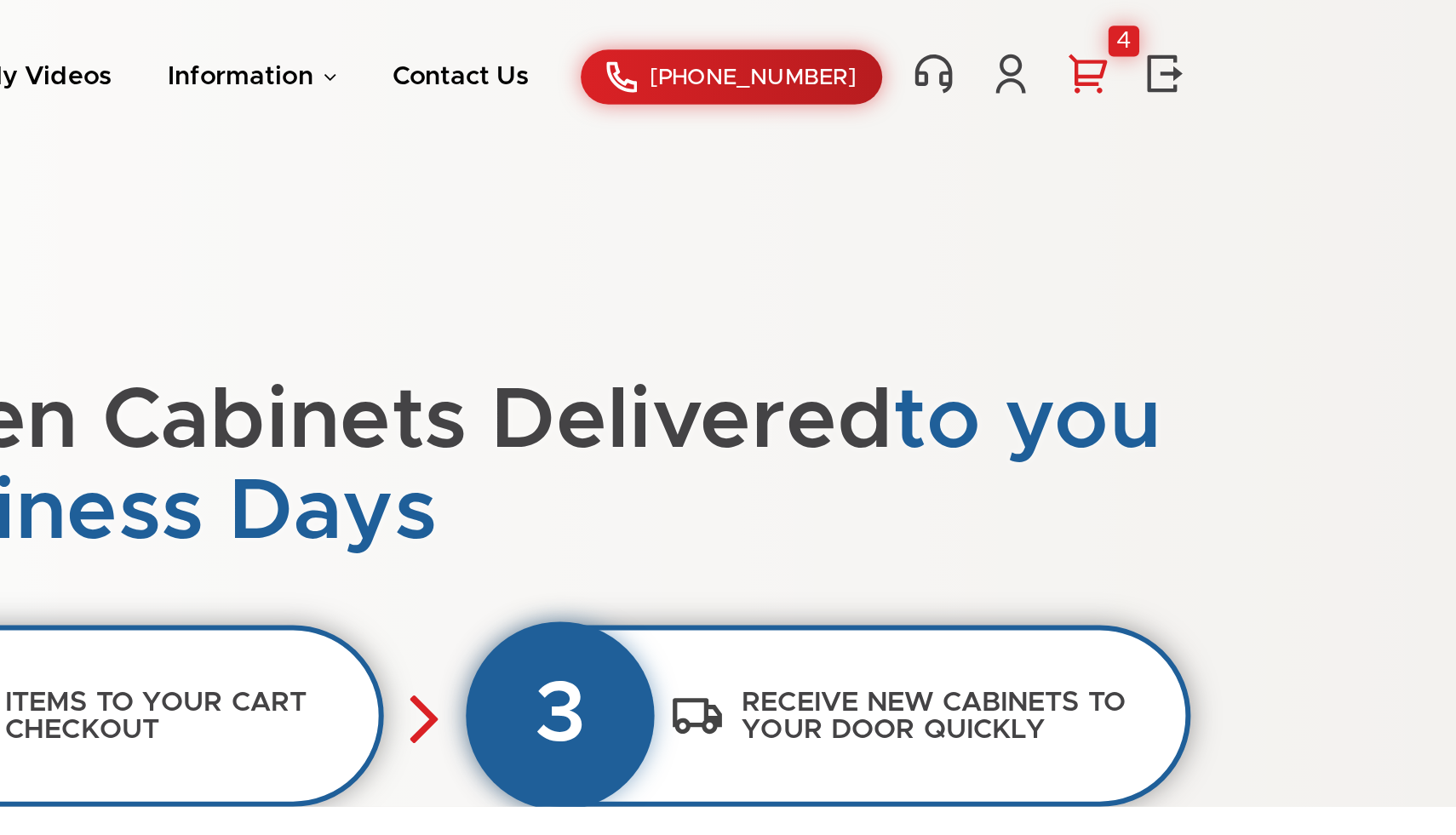
click at [1286, 24] on div "4" at bounding box center [1290, 21] width 16 height 16
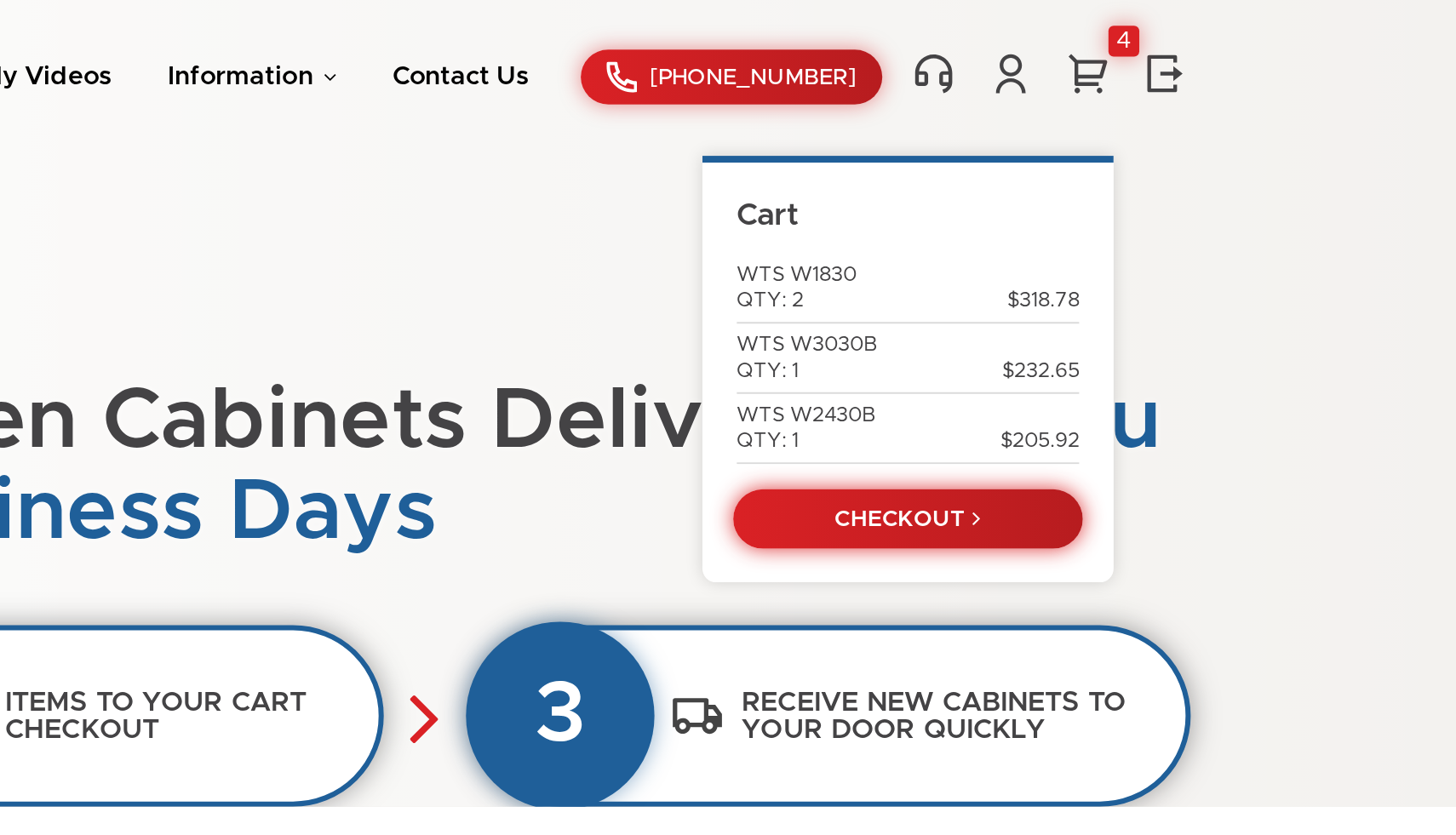
click at [1209, 259] on link "CHECKOUT" at bounding box center [1183, 257] width 173 height 30
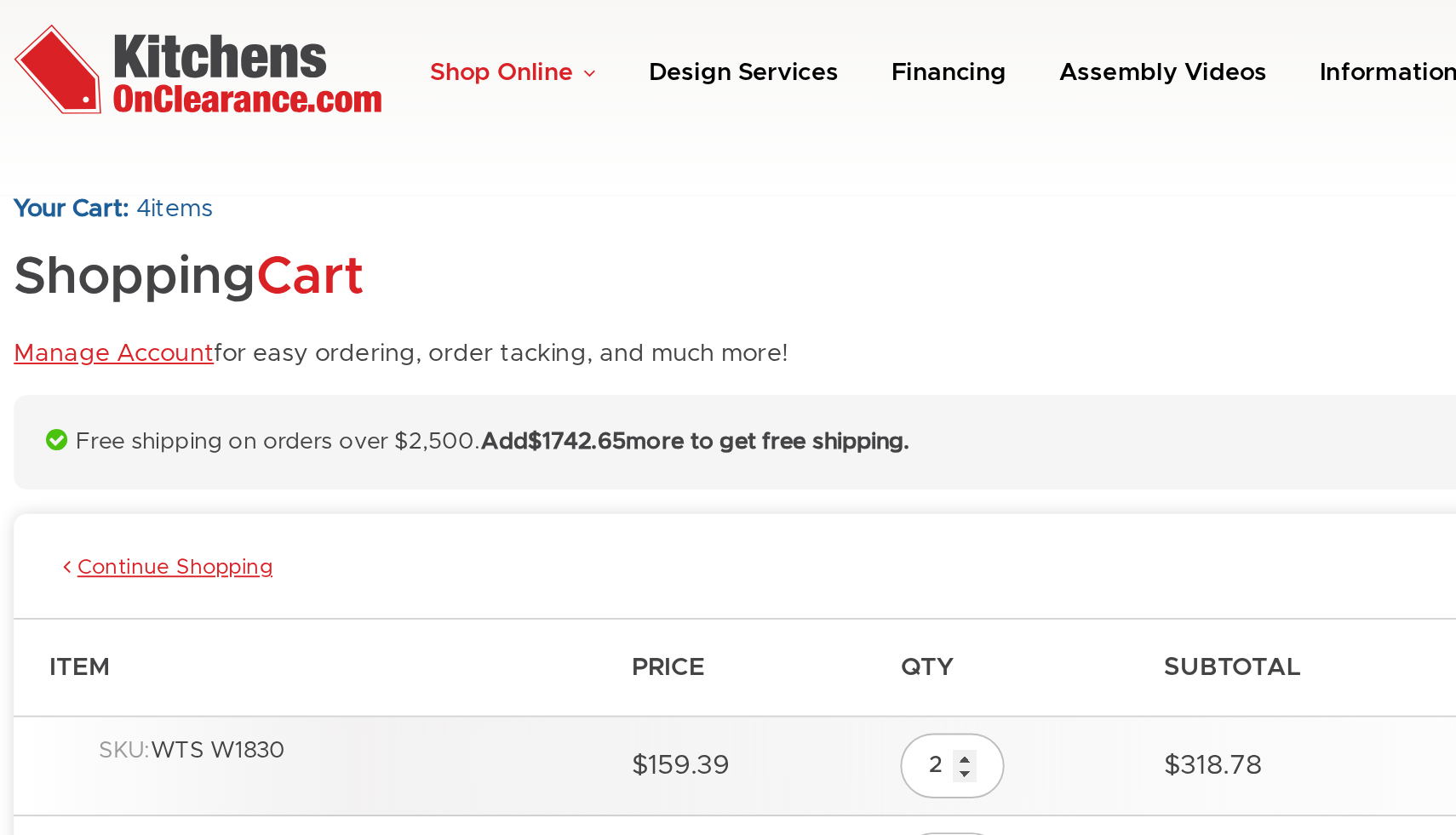
click at [389, 34] on link "Shop Online" at bounding box center [393, 37] width 87 height 13
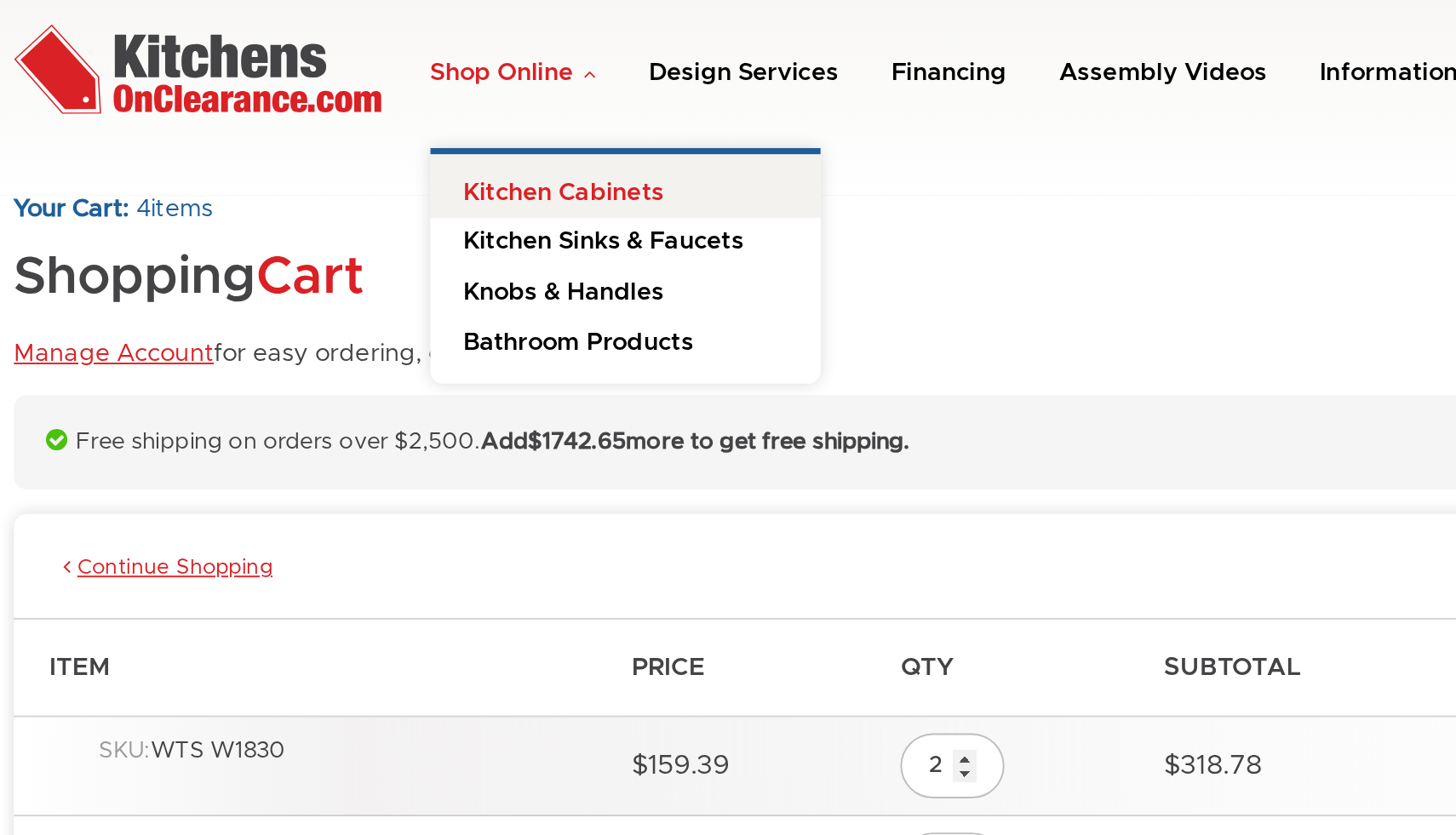
click at [414, 94] on link "Kitchen Cabinets" at bounding box center [452, 98] width 204 height 34
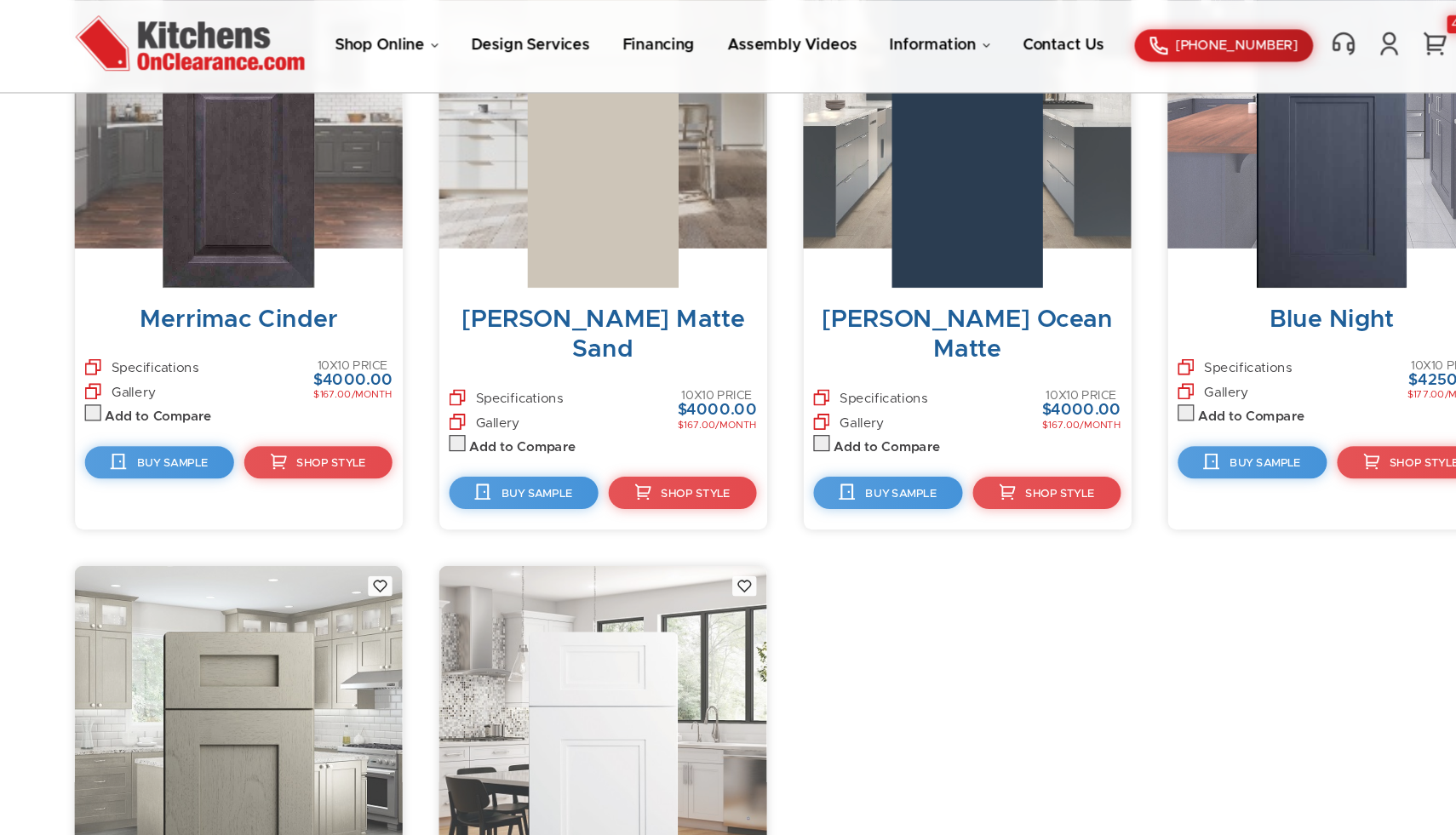
scroll to position [9263, 0]
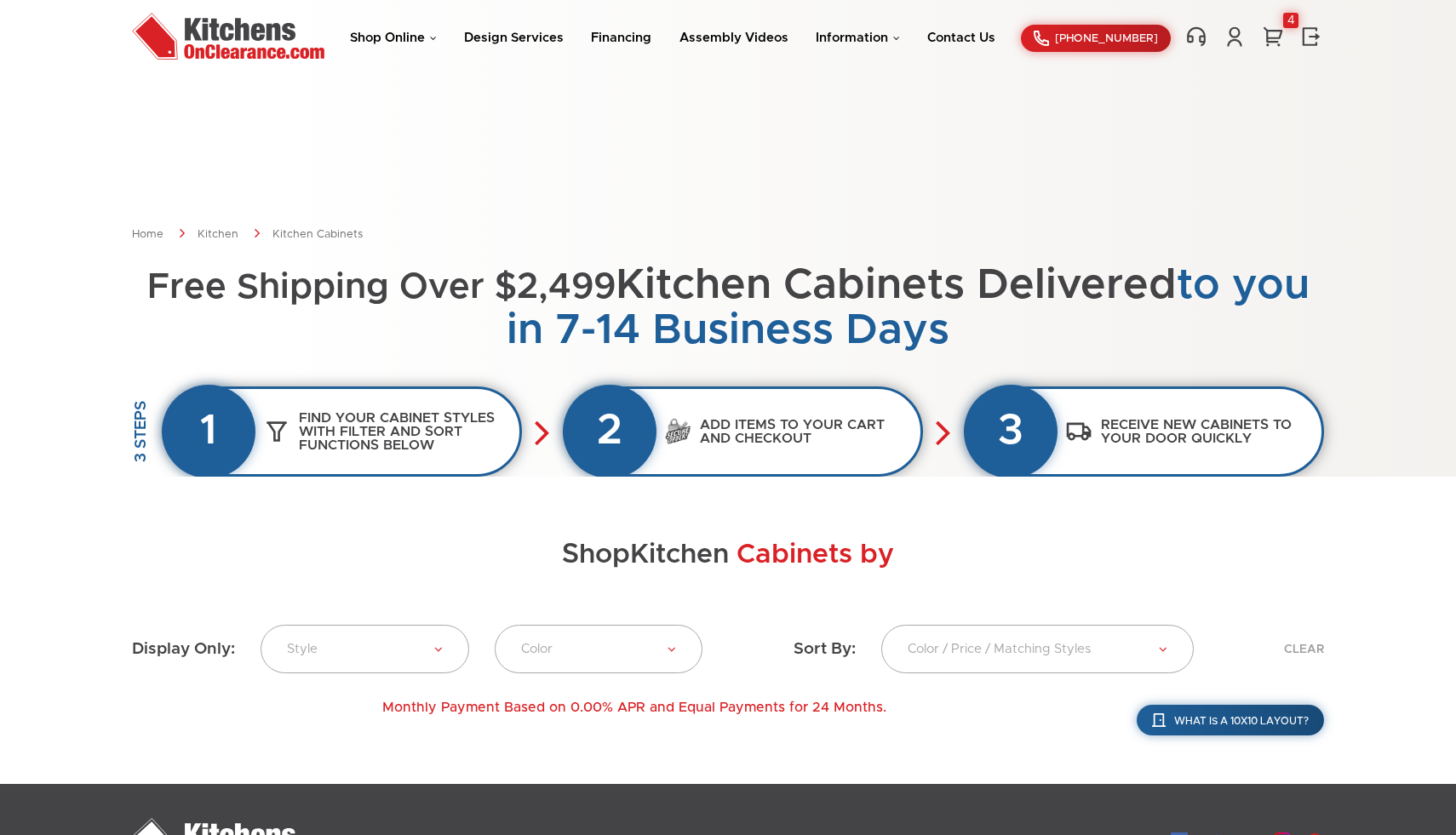
scroll to position [76, 0]
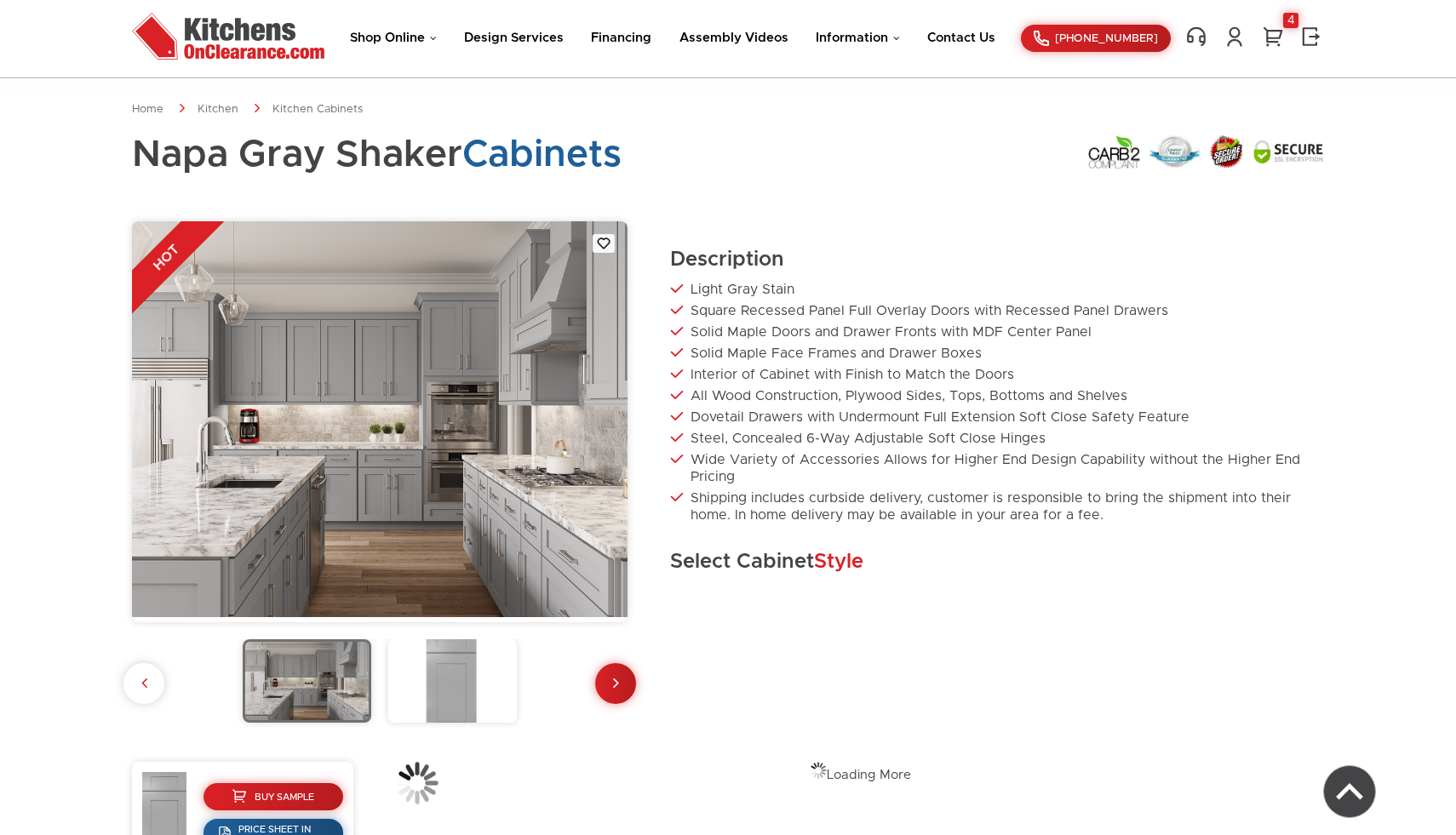
scroll to position [412, 0]
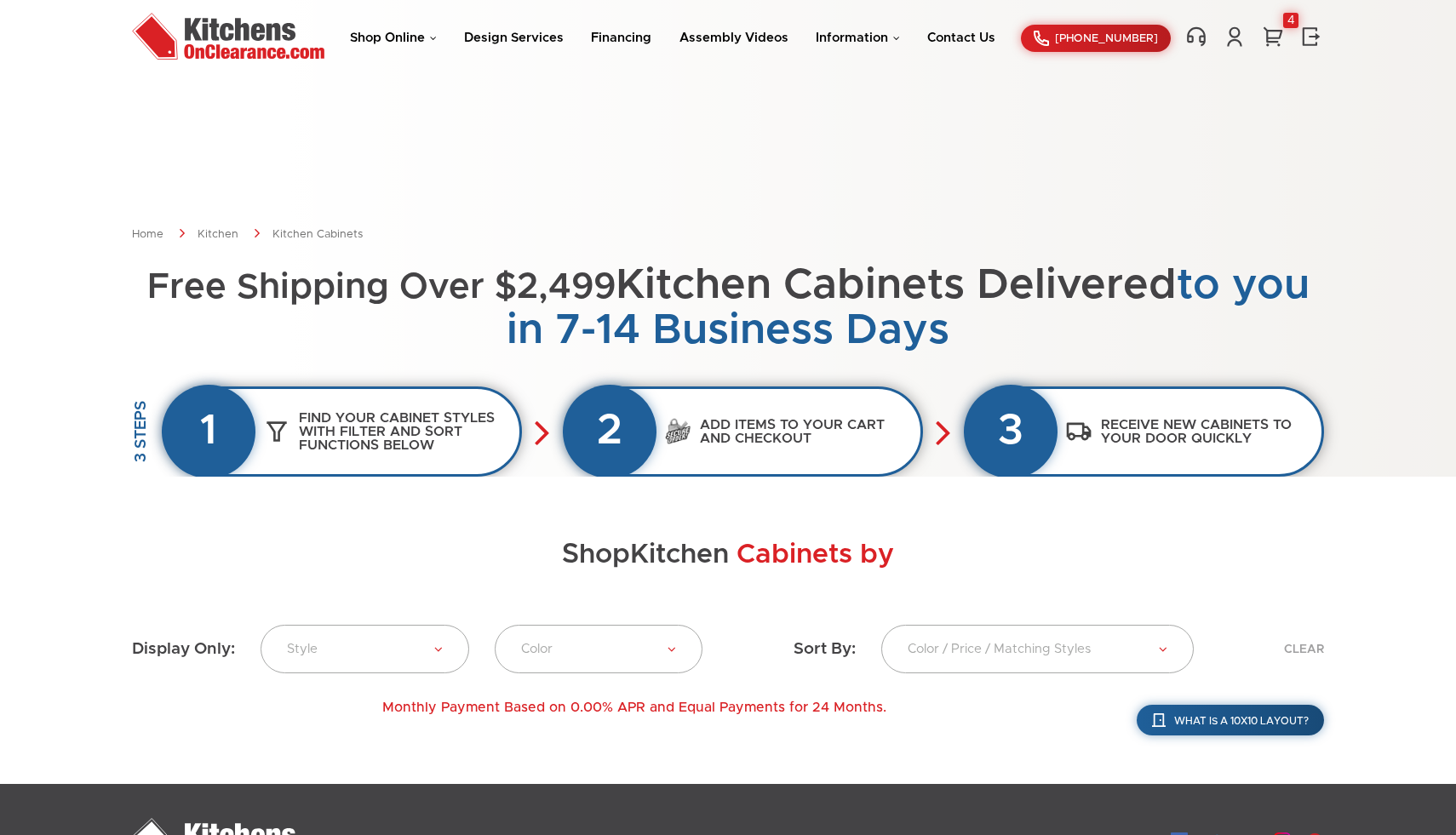
scroll to position [460, 0]
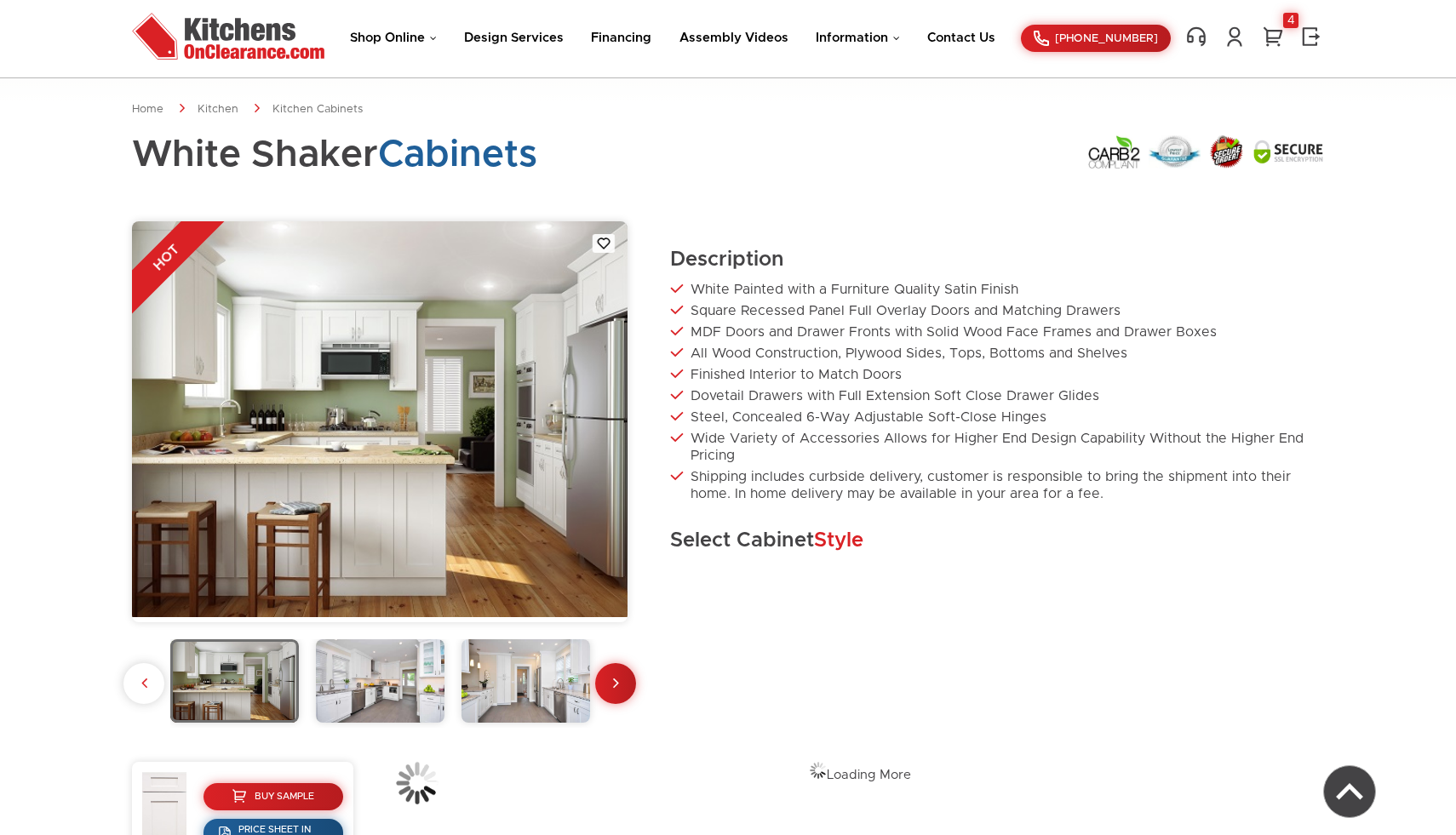
scroll to position [412, 0]
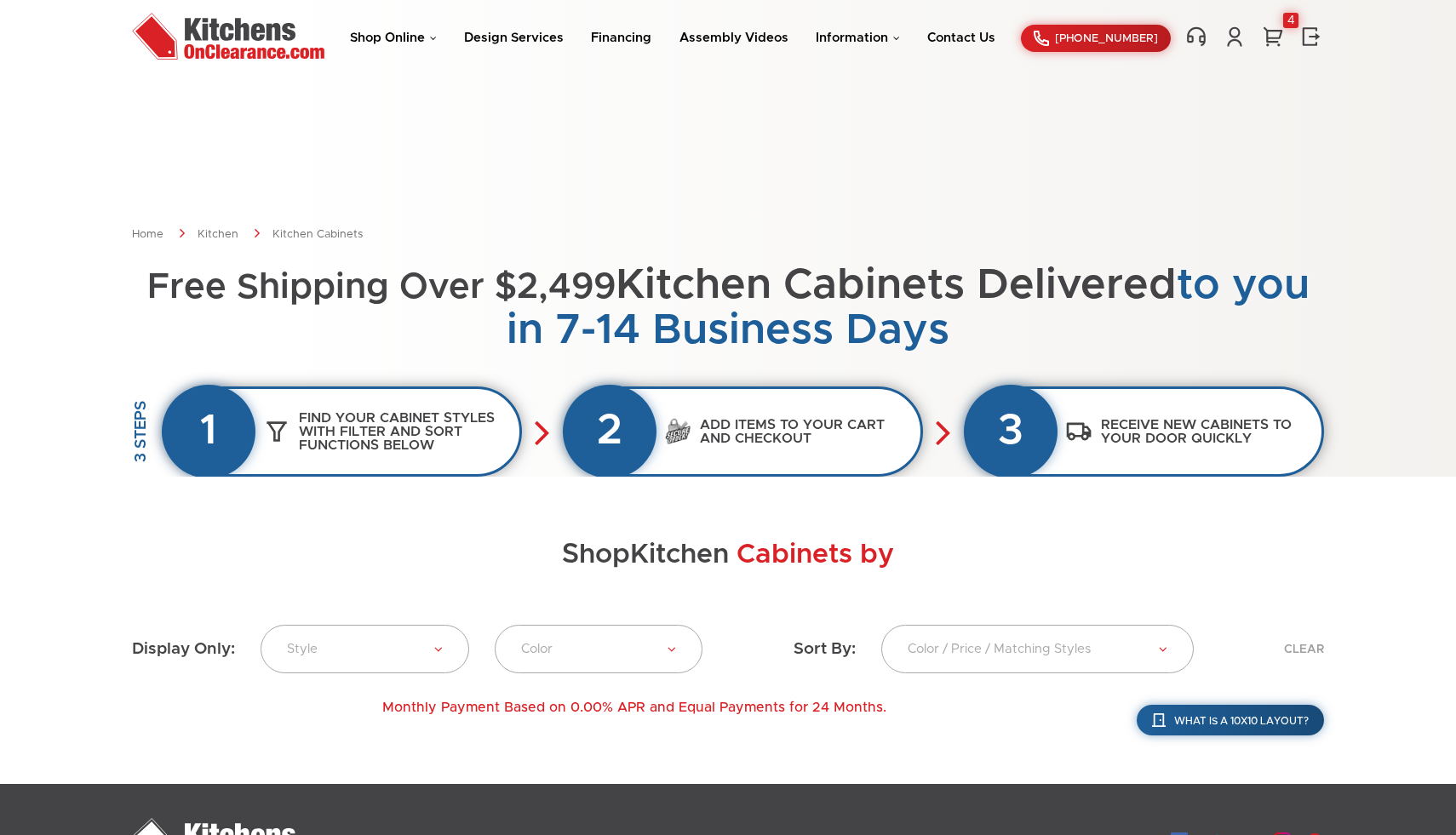
scroll to position [460, 0]
